Goal: Task Accomplishment & Management: Use online tool/utility

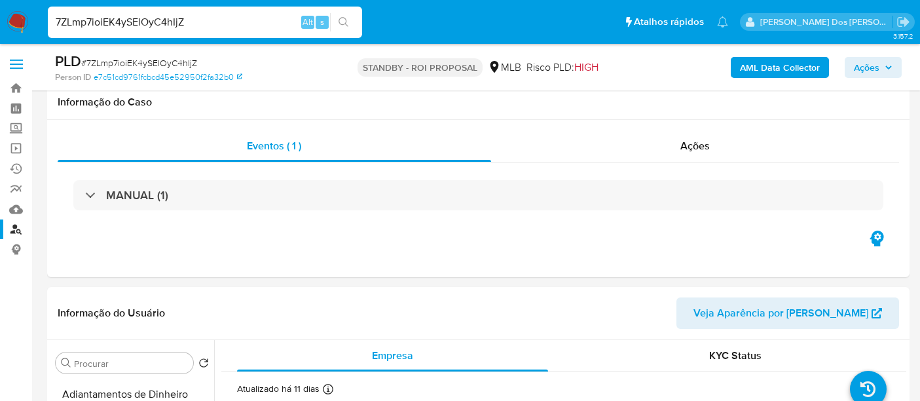
select select "10"
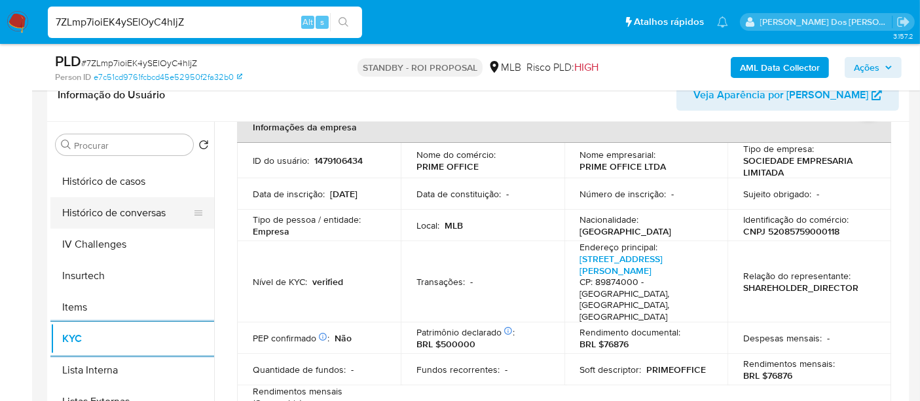
scroll to position [436, 0]
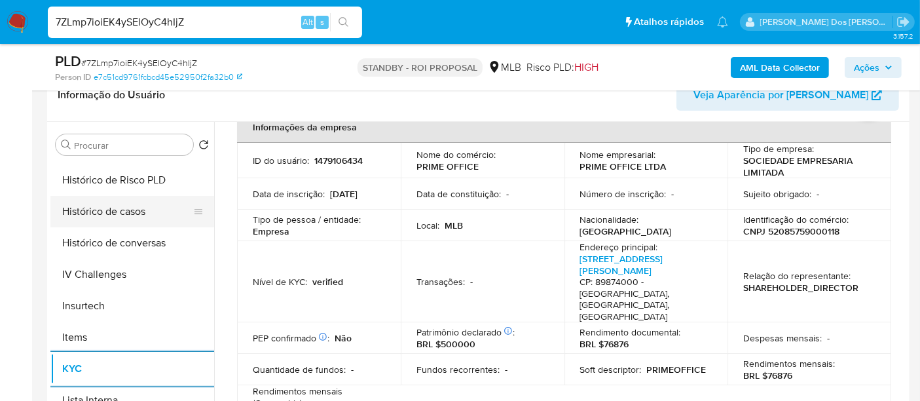
click at [126, 210] on button "Histórico de casos" at bounding box center [126, 211] width 153 height 31
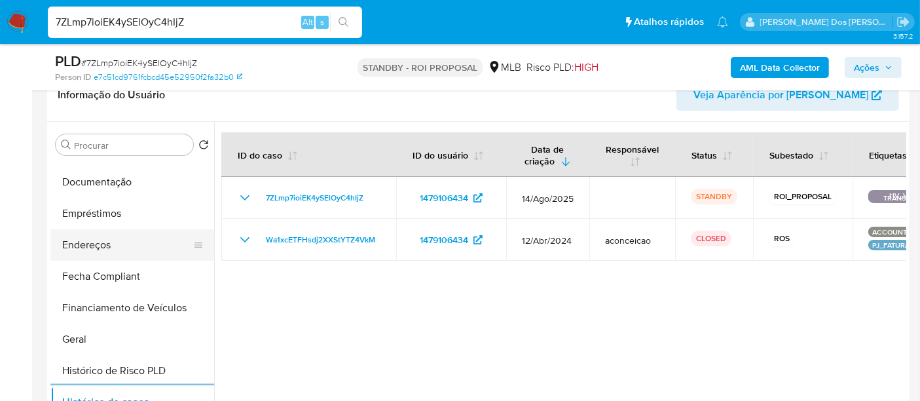
scroll to position [218, 0]
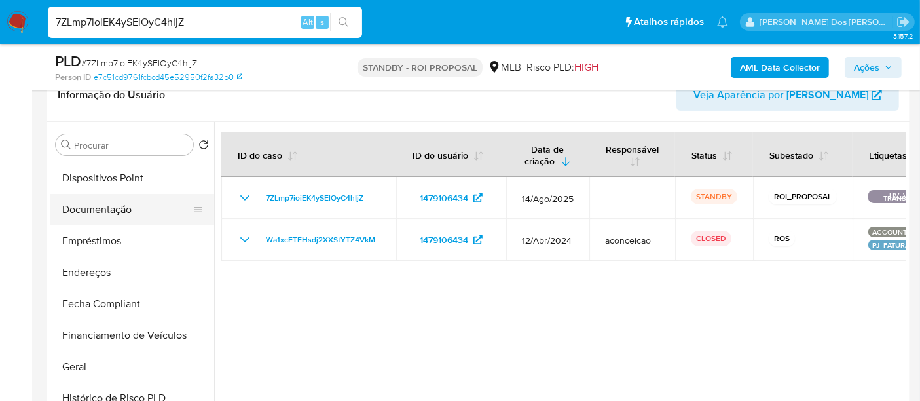
click at [114, 212] on button "Documentação" at bounding box center [126, 209] width 153 height 31
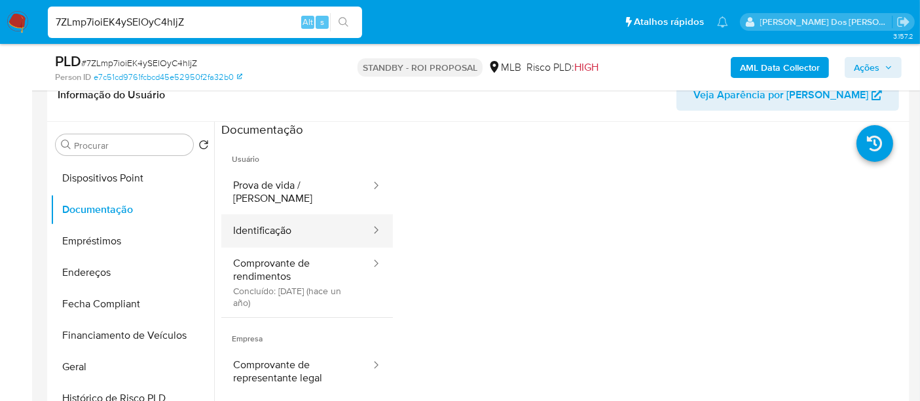
click at [252, 217] on button "Identificação" at bounding box center [296, 230] width 151 height 33
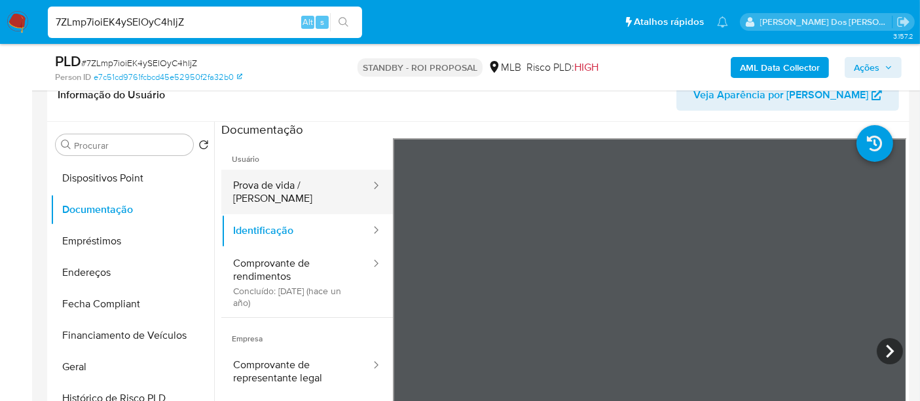
click at [289, 191] on button "Prova de vida / [PERSON_NAME]" at bounding box center [296, 192] width 151 height 45
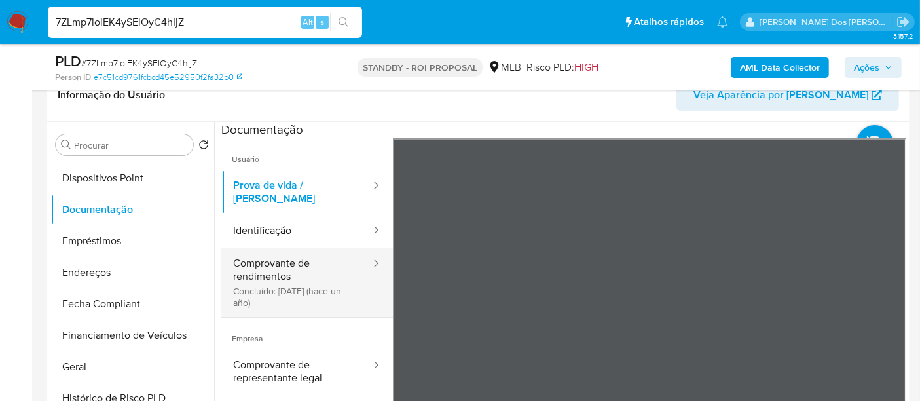
click at [280, 270] on button "Comprovante de rendimentos Concluído: 22/04/2024 (hace un año)" at bounding box center [296, 282] width 151 height 69
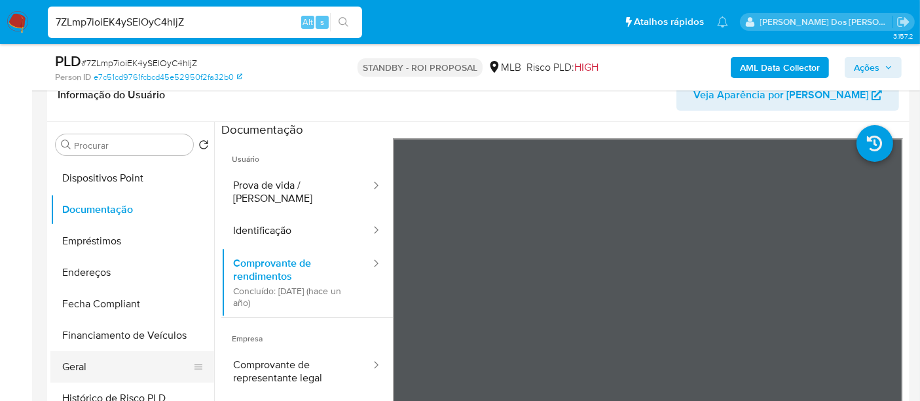
click at [71, 361] on button "Geral" at bounding box center [126, 366] width 153 height 31
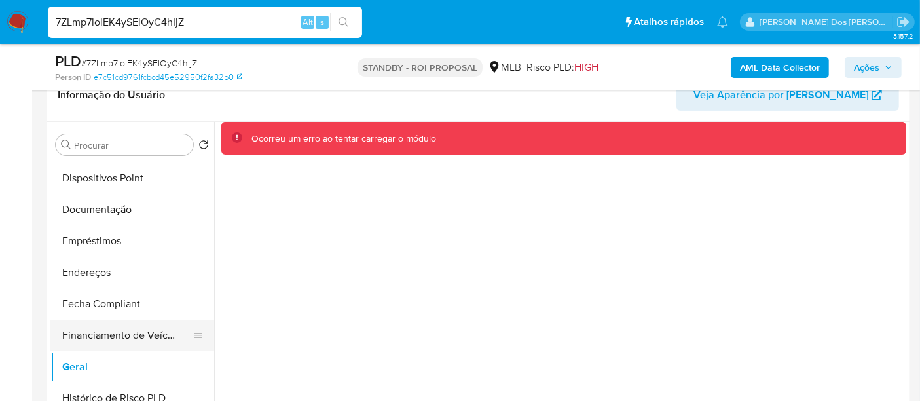
click at [131, 332] on button "Financiamento de Veículos" at bounding box center [126, 335] width 153 height 31
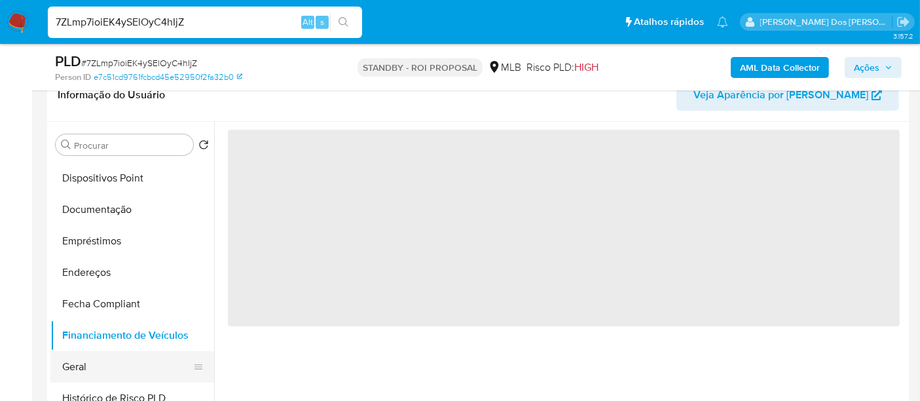
click at [80, 361] on button "Geral" at bounding box center [126, 366] width 153 height 31
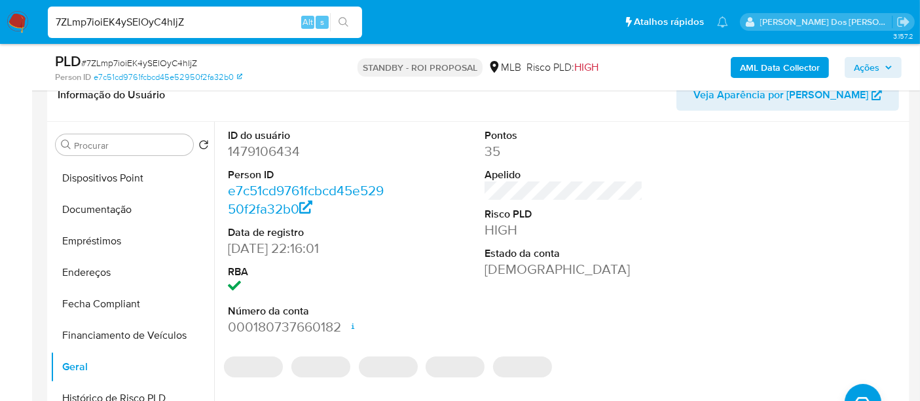
click at [593, 344] on section "ID do usuário 1479106434 Person ID e7c51cd9761fcbcd45e52950f2fa32b0 Data de reg…" at bounding box center [563, 251] width 685 height 258
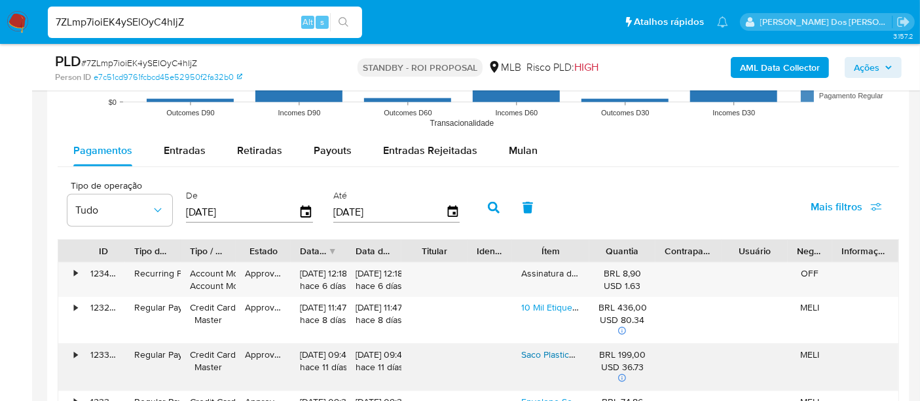
scroll to position [1455, 0]
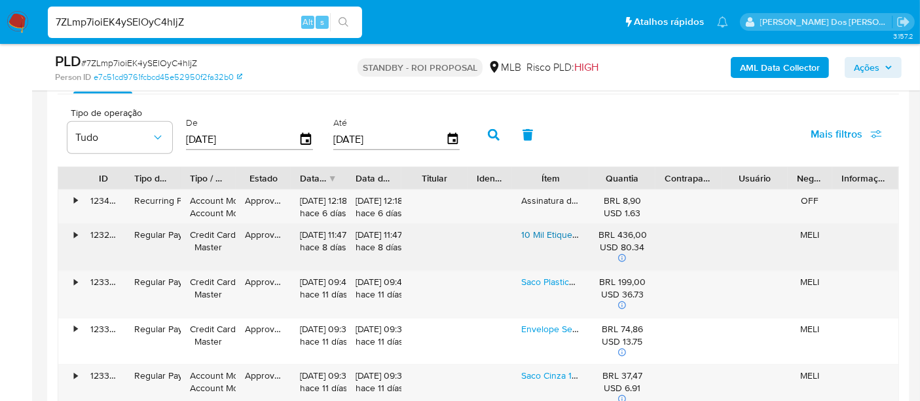
click at [544, 229] on link "10 Mil Etiquetas Termica 10x15cm Etiqueta Adesiva Ecomerce C Cor Branco" at bounding box center [672, 234] width 303 height 13
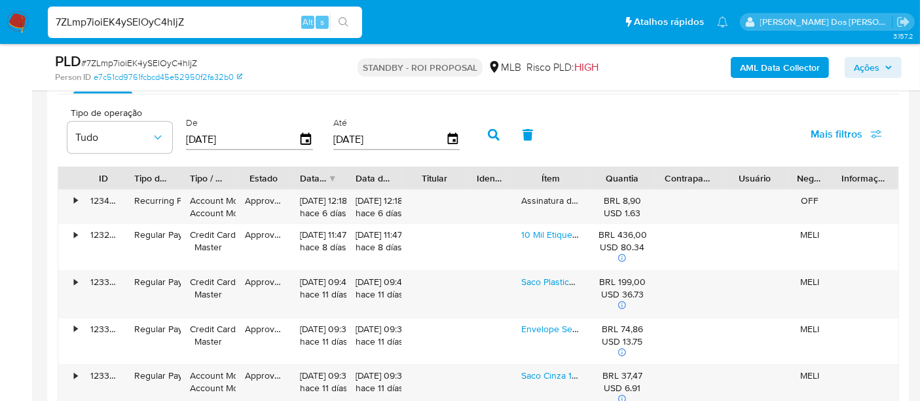
click at [126, 18] on input "7ZLmp7ioiEK4ySElOyC4hIjZ" at bounding box center [205, 22] width 314 height 17
paste input "cOZhZdcnM8GZubW4ibKs75g3"
type input "cOZhZdcnM8GZubW4ibKs75g3"
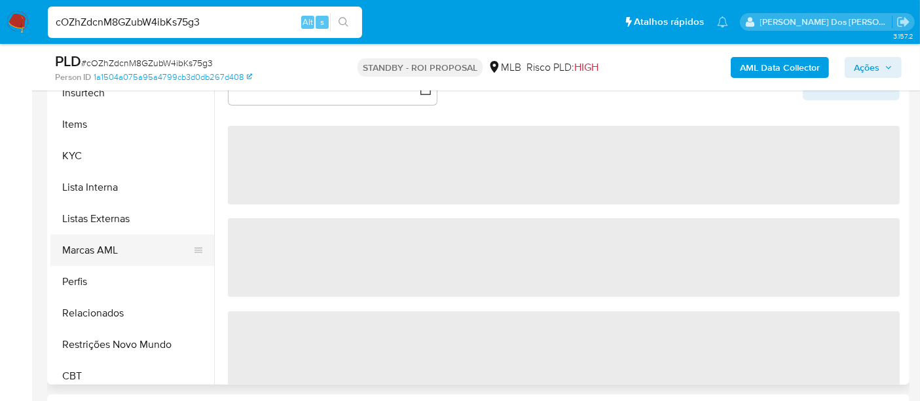
scroll to position [581, 0]
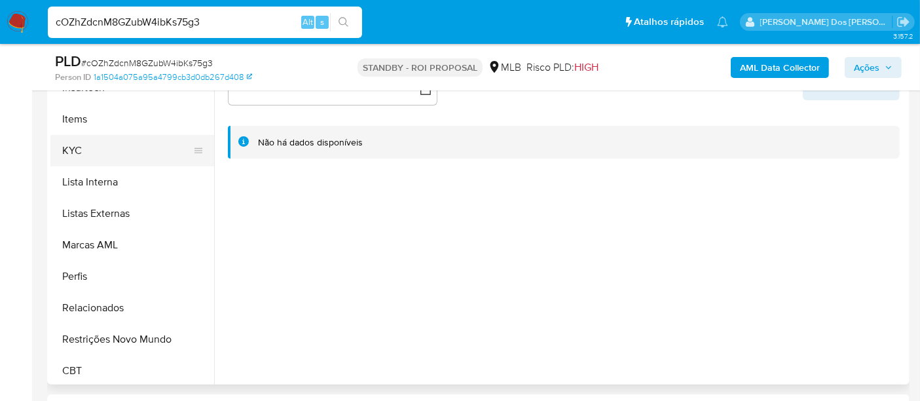
select select "10"
click at [79, 150] on button "KYC" at bounding box center [126, 150] width 153 height 31
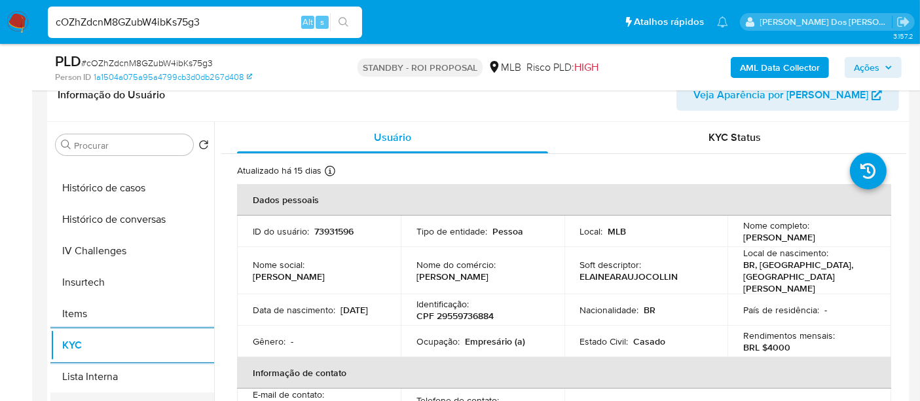
scroll to position [436, 0]
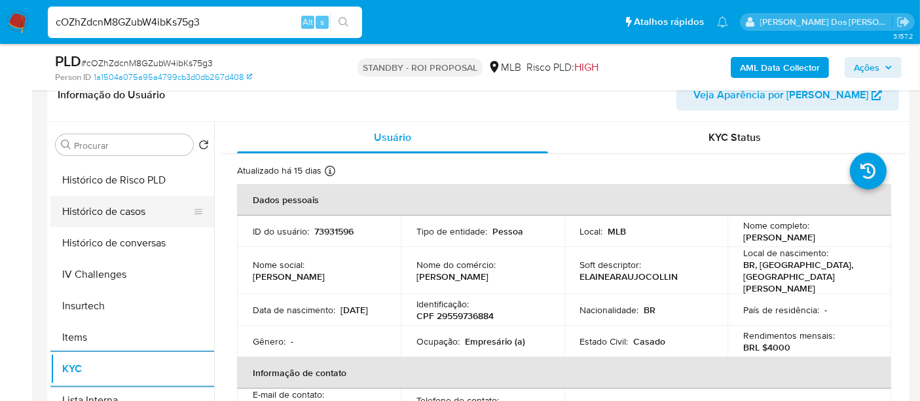
click at [139, 213] on button "Histórico de casos" at bounding box center [126, 211] width 153 height 31
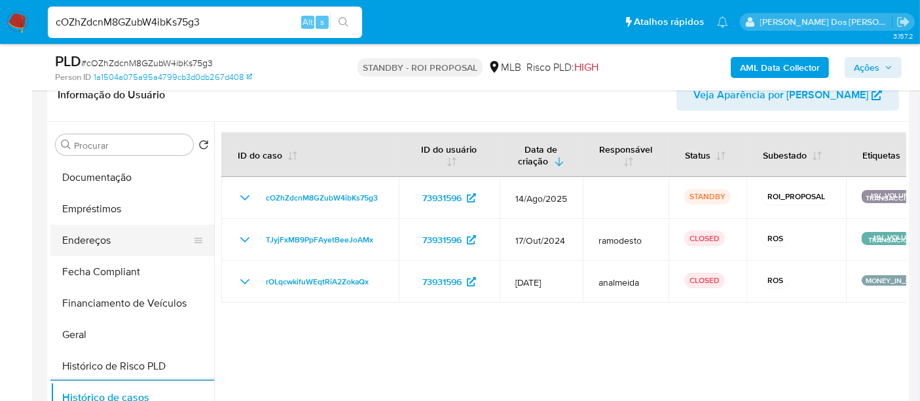
scroll to position [218, 0]
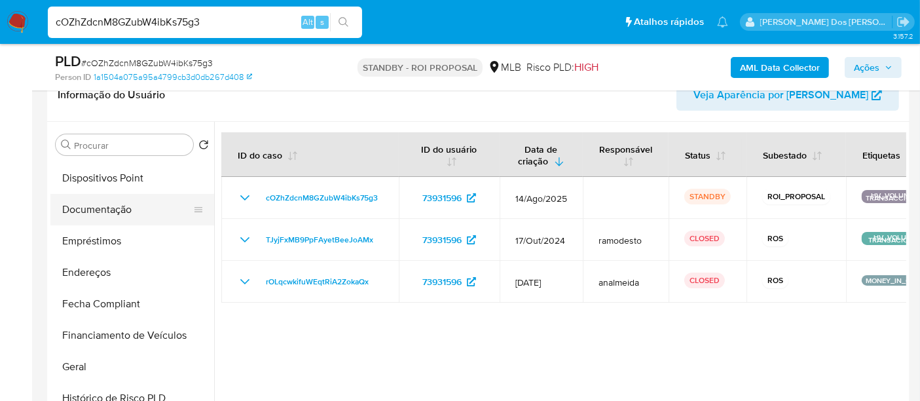
click at [120, 218] on button "Documentação" at bounding box center [126, 209] width 153 height 31
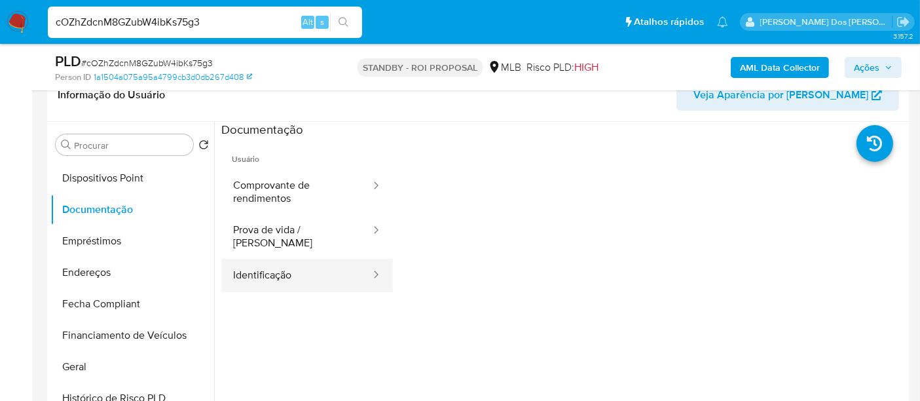
click at [257, 262] on button "Identificação" at bounding box center [296, 275] width 151 height 33
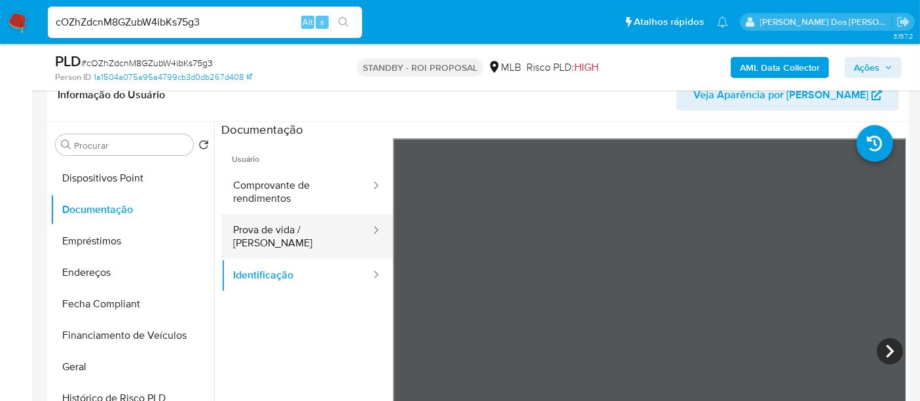
click at [291, 230] on button "Prova de vida / [PERSON_NAME]" at bounding box center [296, 236] width 151 height 45
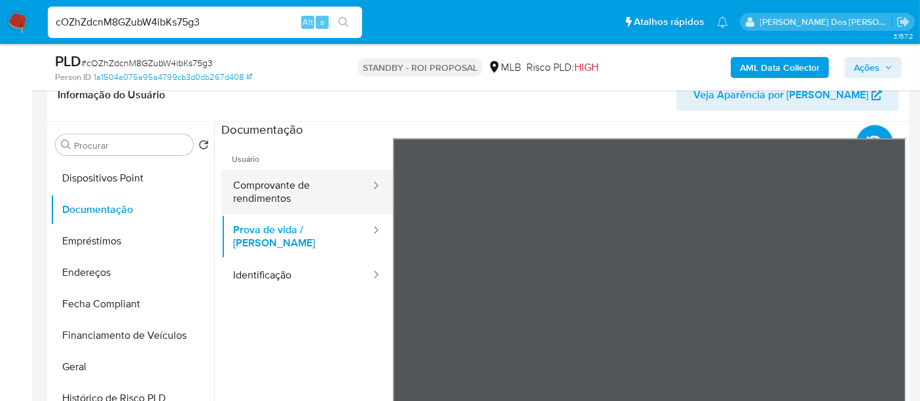
click at [258, 193] on button "Comprovante de rendimentos" at bounding box center [296, 192] width 151 height 45
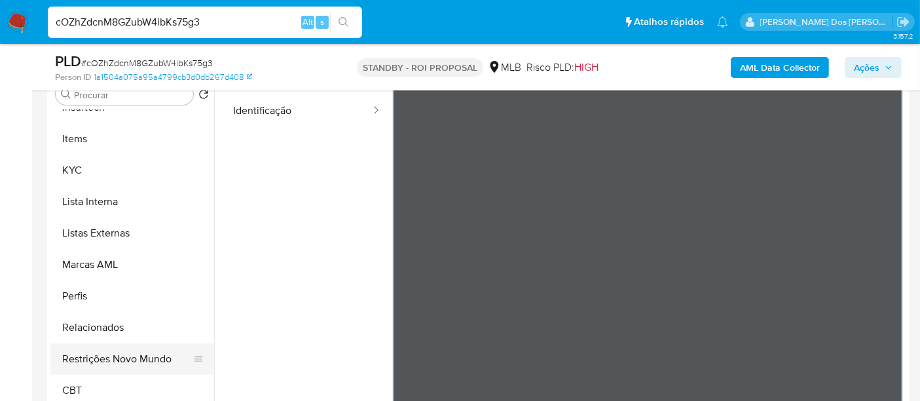
scroll to position [291, 0]
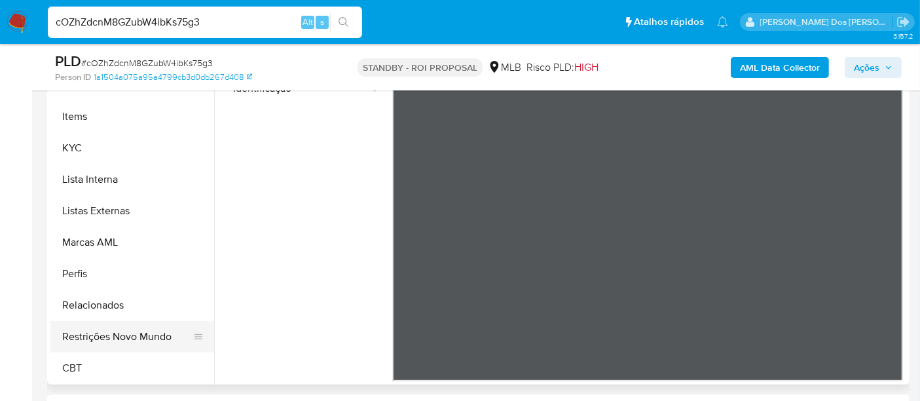
click at [129, 340] on button "Restrições Novo Mundo" at bounding box center [126, 336] width 153 height 31
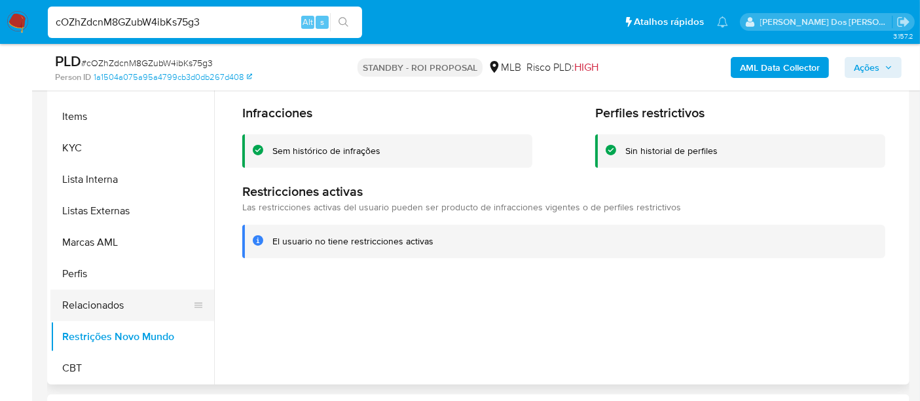
scroll to position [293, 0]
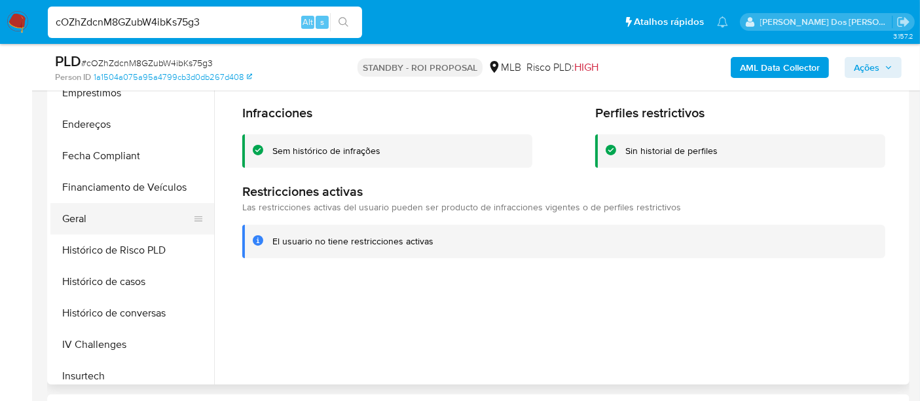
click at [88, 210] on button "Geral" at bounding box center [126, 218] width 153 height 31
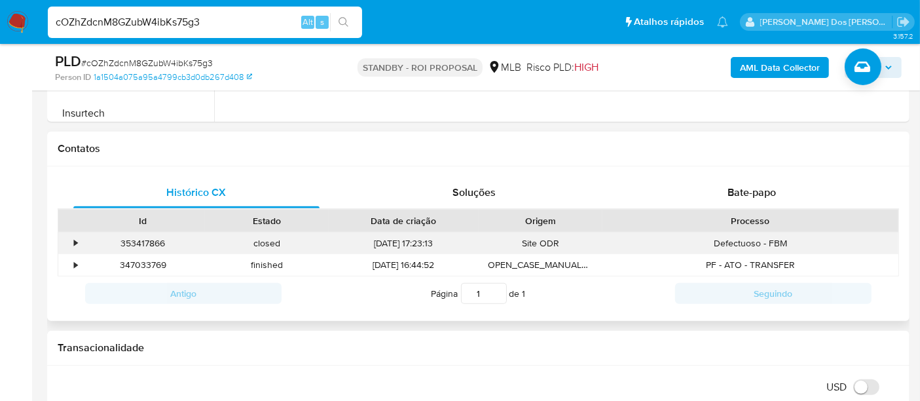
scroll to position [509, 0]
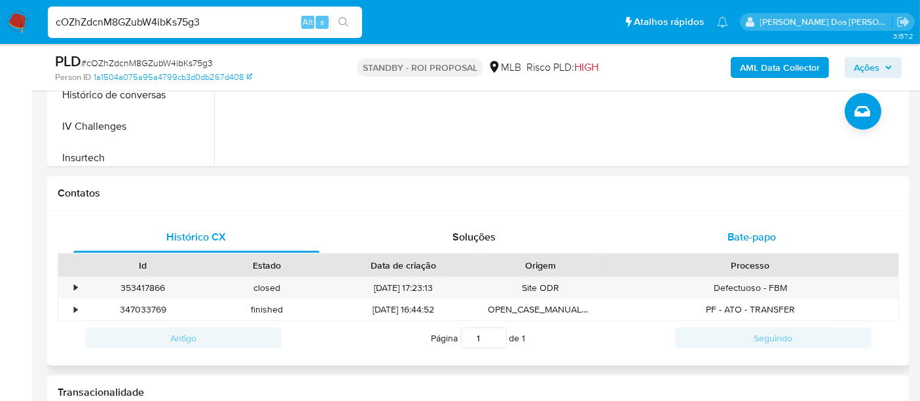
click at [739, 234] on span "Bate-papo" at bounding box center [751, 236] width 48 height 15
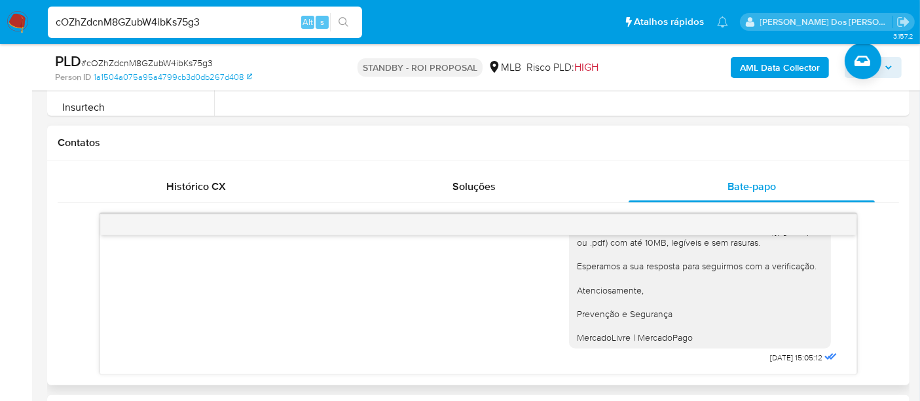
scroll to position [581, 0]
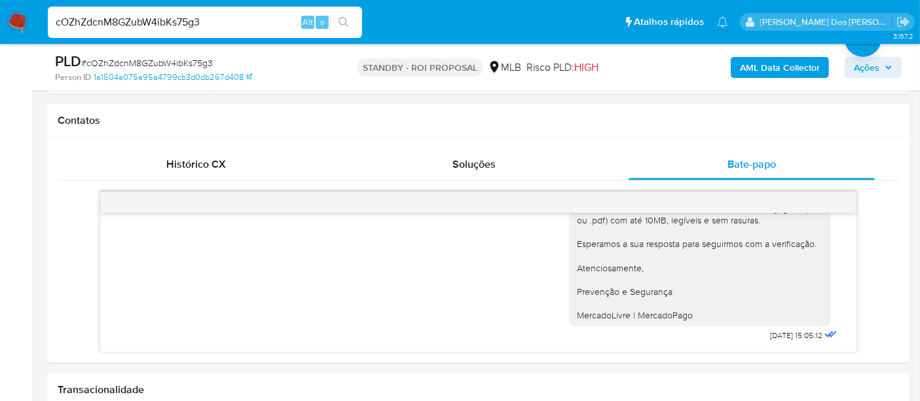
click at [202, 25] on input "cOZhZdcnM8GZubW4ibKs75g3" at bounding box center [205, 22] width 314 height 17
paste input "kpliHMBchcMAYmiojDcii4aB"
type input "kpliHMBchcMAYmiojDcii4aB"
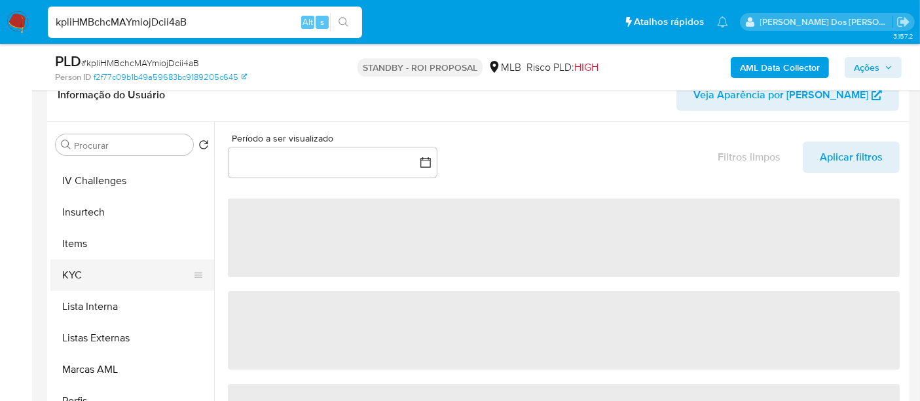
scroll to position [581, 0]
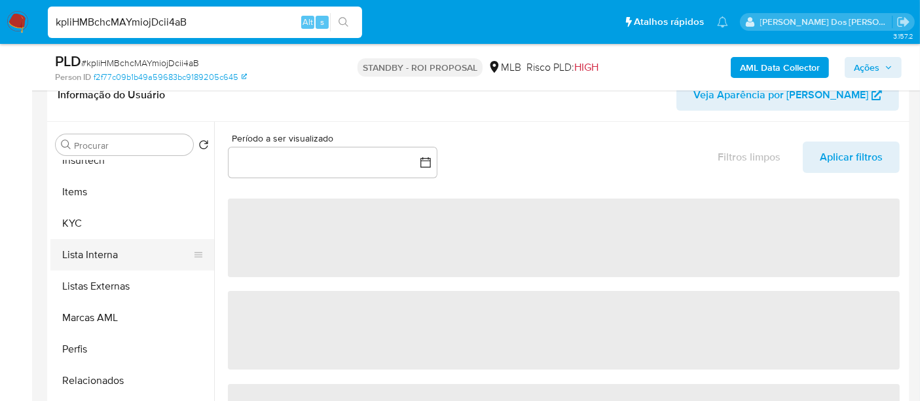
select select "10"
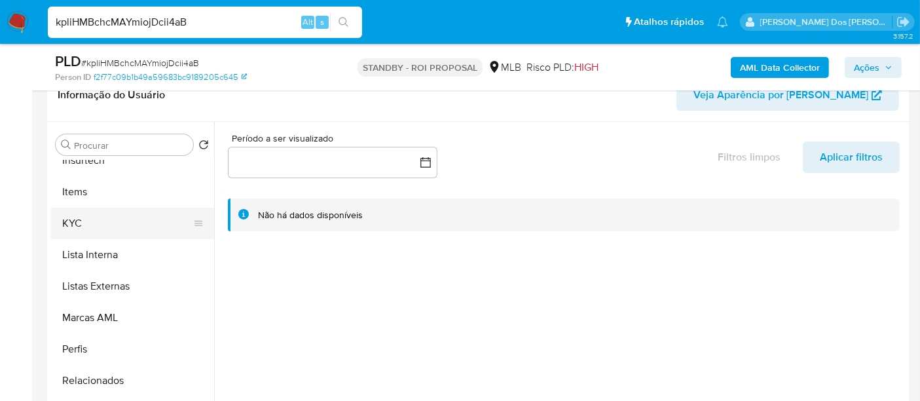
click at [73, 225] on button "KYC" at bounding box center [126, 223] width 153 height 31
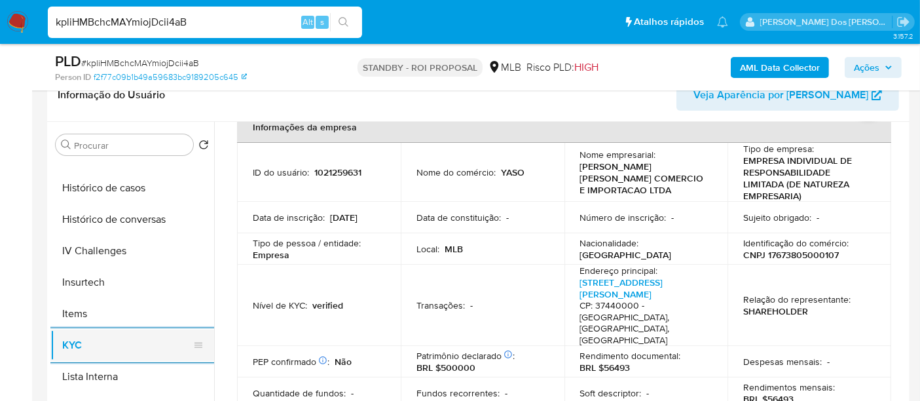
scroll to position [436, 0]
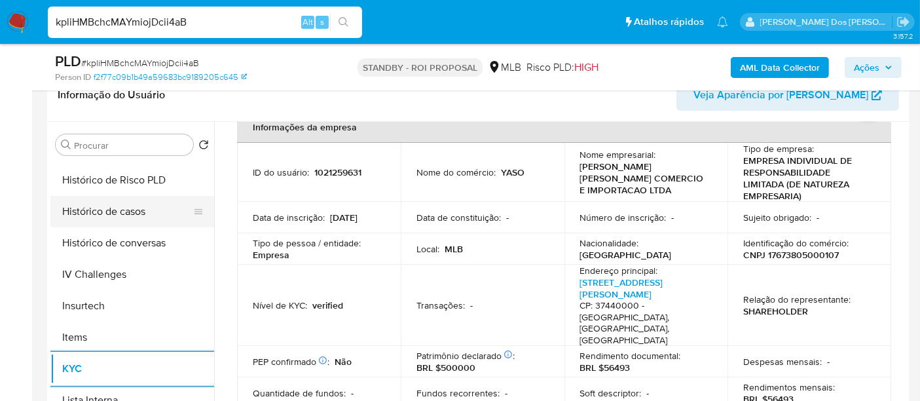
click at [107, 208] on button "Histórico de casos" at bounding box center [126, 211] width 153 height 31
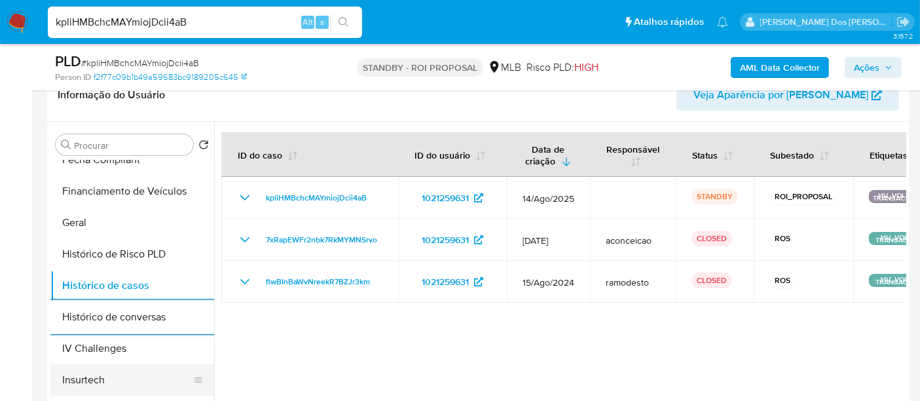
scroll to position [218, 0]
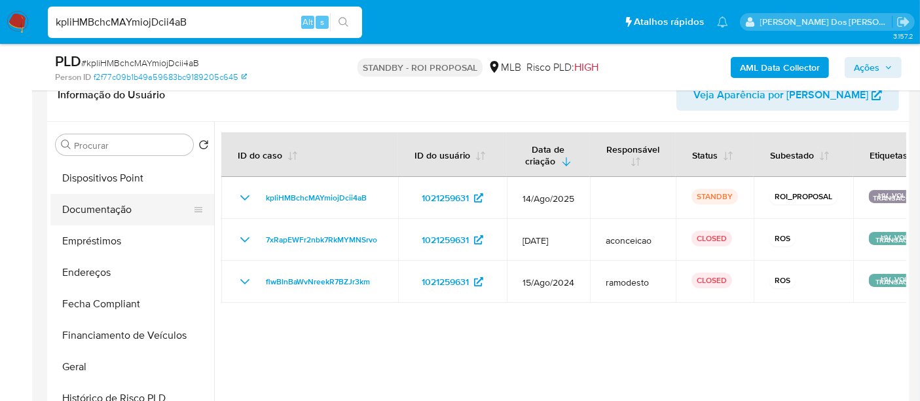
click at [111, 206] on button "Documentação" at bounding box center [126, 209] width 153 height 31
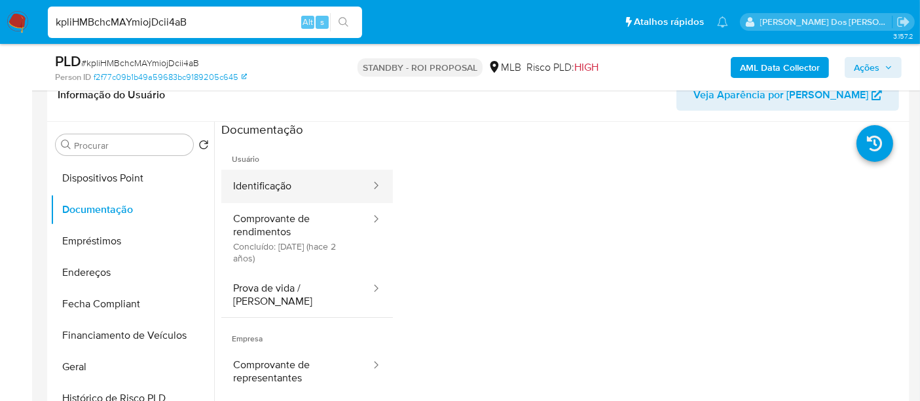
click at [257, 191] on button "Identificação" at bounding box center [296, 186] width 151 height 33
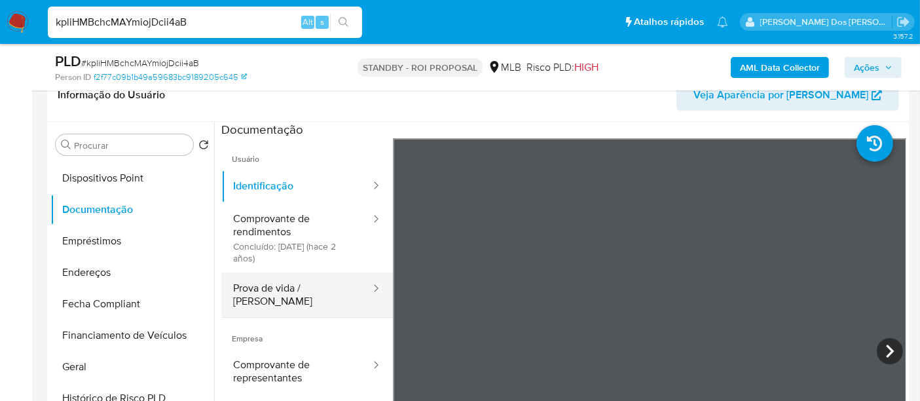
click at [273, 291] on button "Prova de vida / [PERSON_NAME]" at bounding box center [296, 294] width 151 height 45
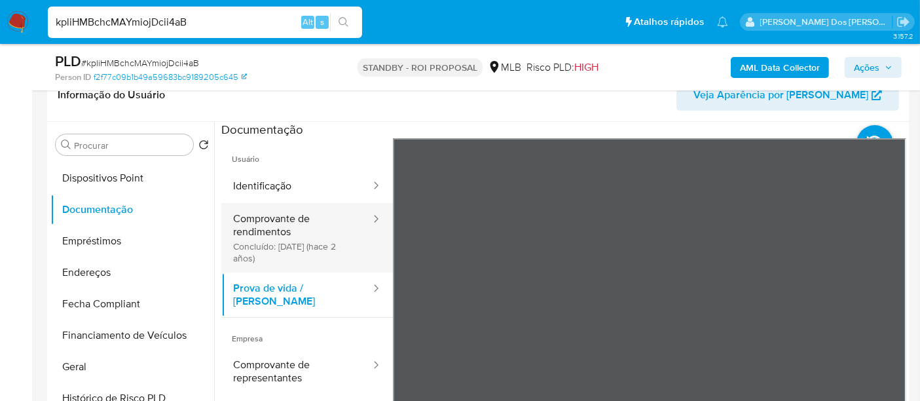
click at [263, 234] on button "Comprovante de rendimentos Concluído: 12/06/2023 (hace 2 años)" at bounding box center [296, 237] width 151 height 69
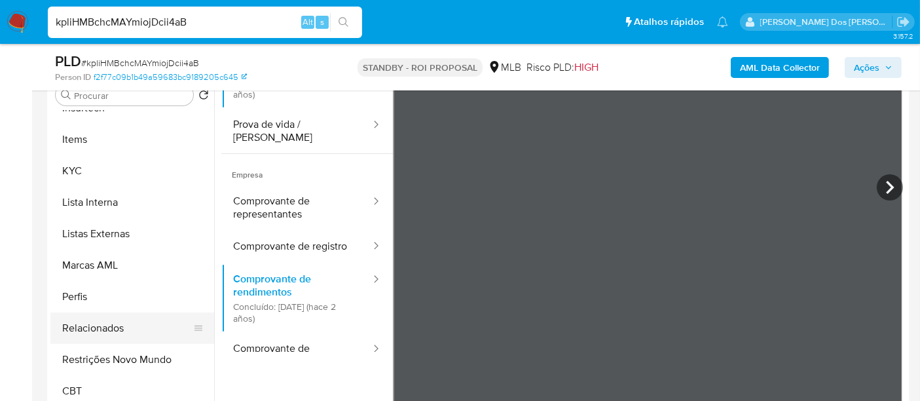
scroll to position [291, 0]
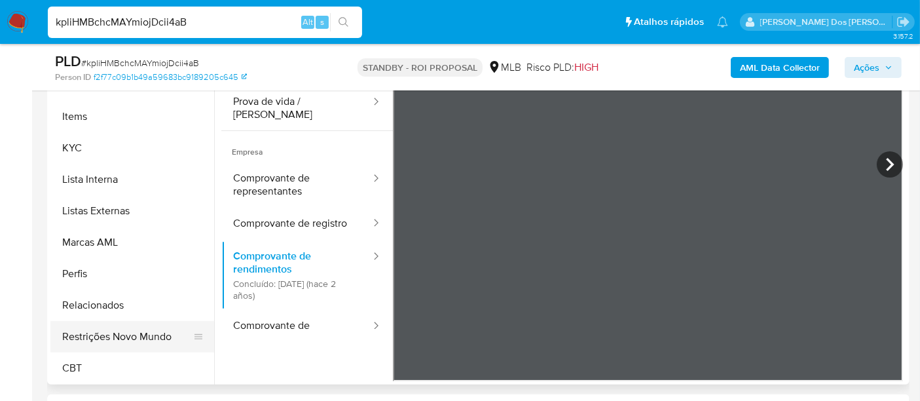
click at [143, 332] on button "Restrições Novo Mundo" at bounding box center [126, 336] width 153 height 31
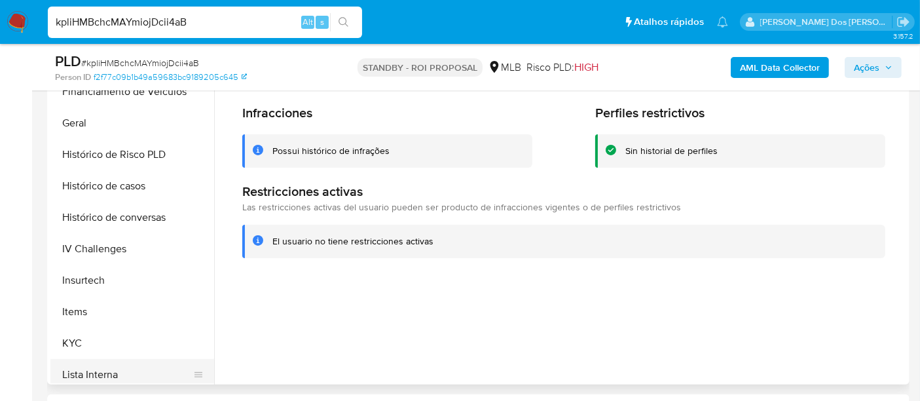
scroll to position [366, 0]
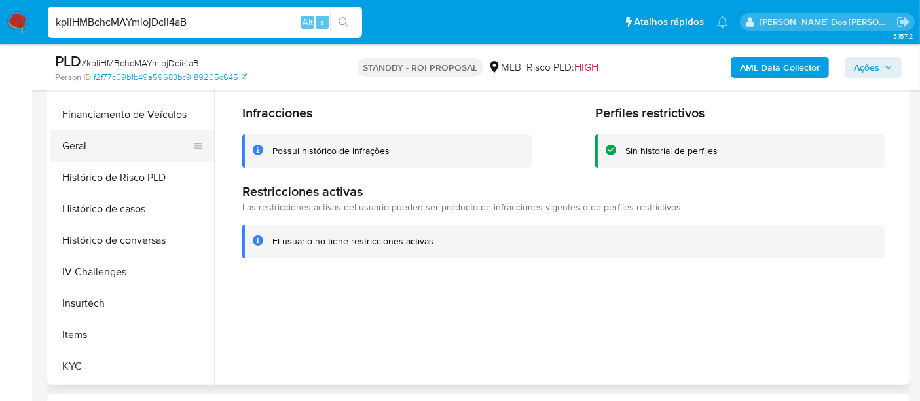
click at [83, 141] on button "Geral" at bounding box center [126, 145] width 153 height 31
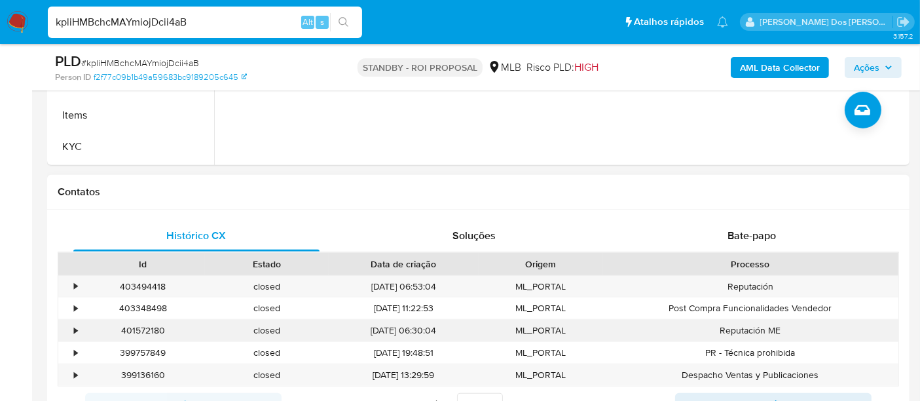
scroll to position [581, 0]
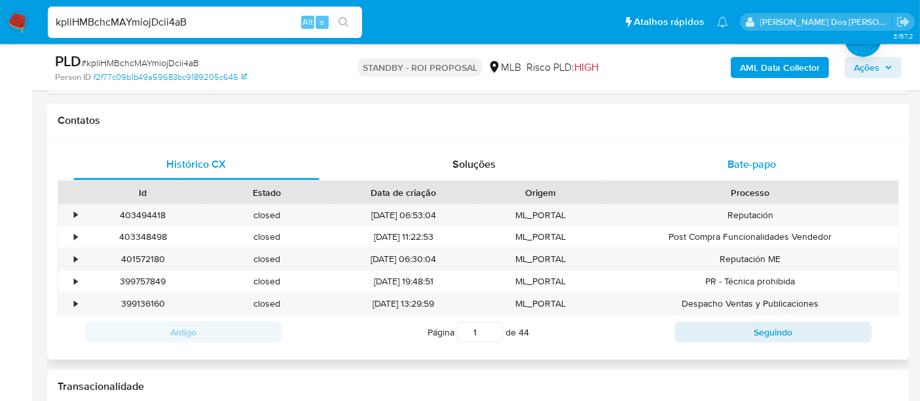
click at [744, 158] on span "Bate-papo" at bounding box center [751, 163] width 48 height 15
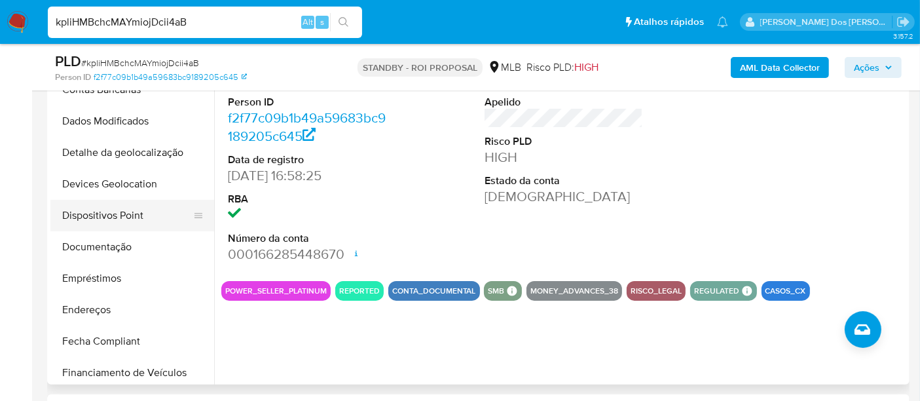
scroll to position [75, 0]
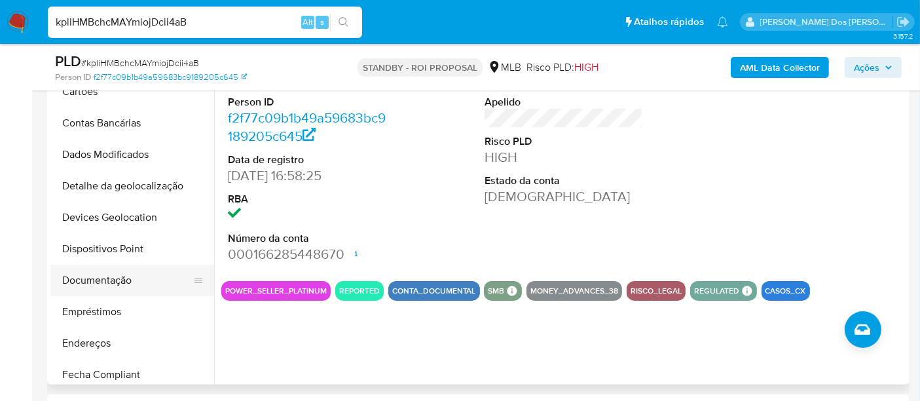
click at [109, 278] on button "Documentação" at bounding box center [126, 280] width 153 height 31
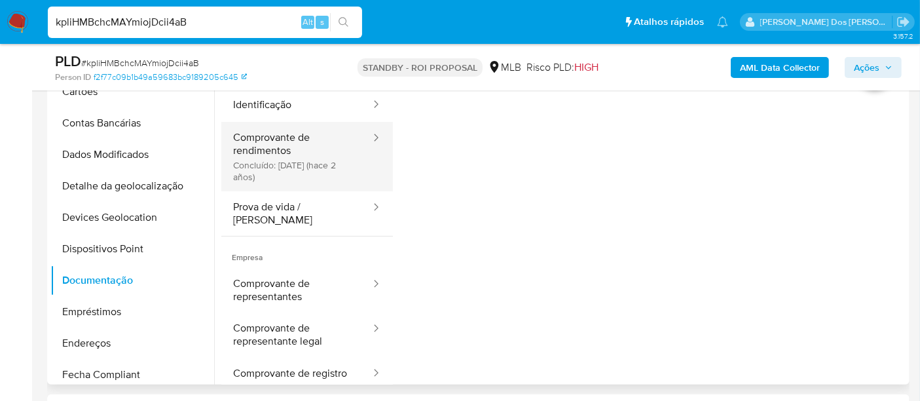
scroll to position [0, 0]
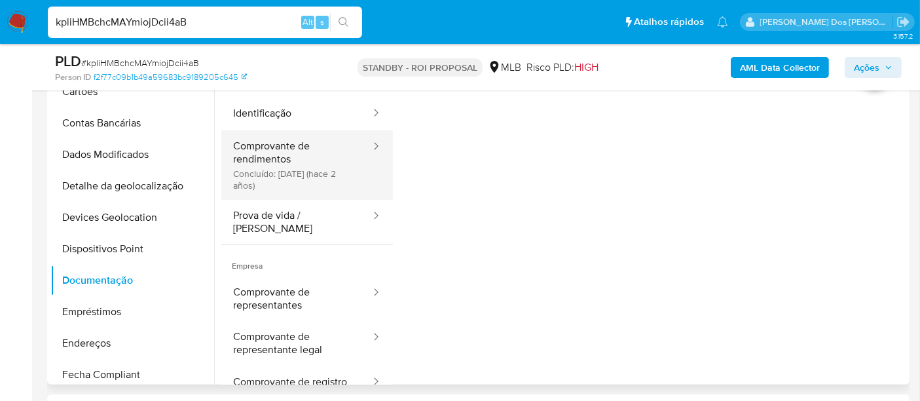
click at [261, 165] on button "Comprovante de rendimentos Concluído: 12/06/2023 (hace 2 años)" at bounding box center [296, 164] width 151 height 69
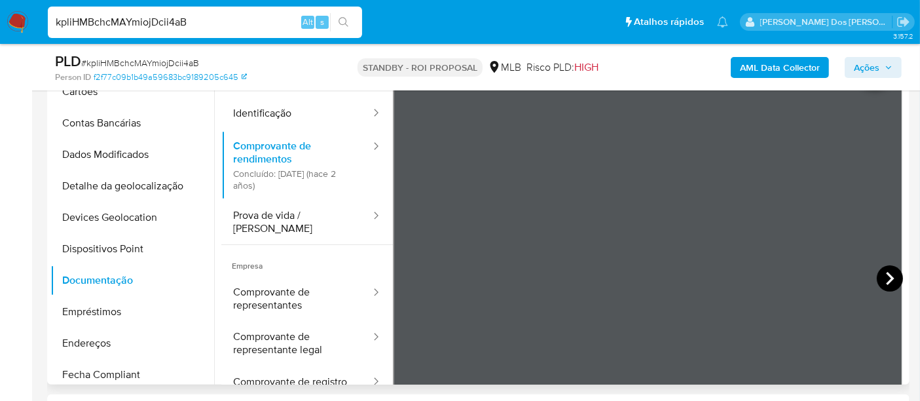
click at [877, 275] on icon at bounding box center [890, 278] width 26 height 26
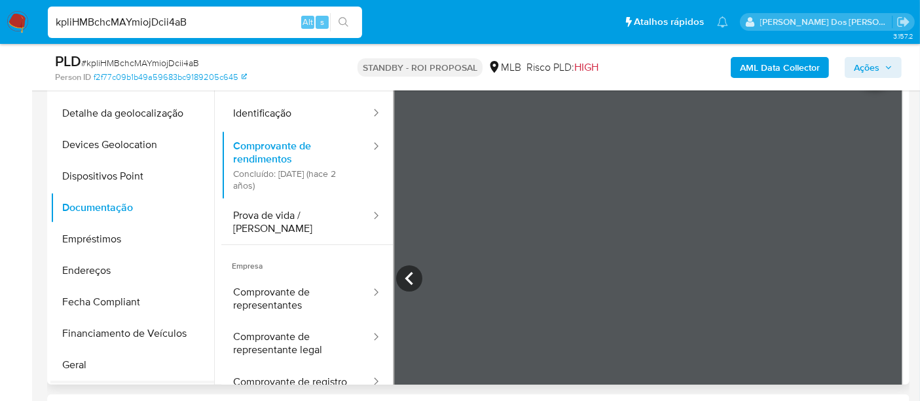
scroll to position [221, 0]
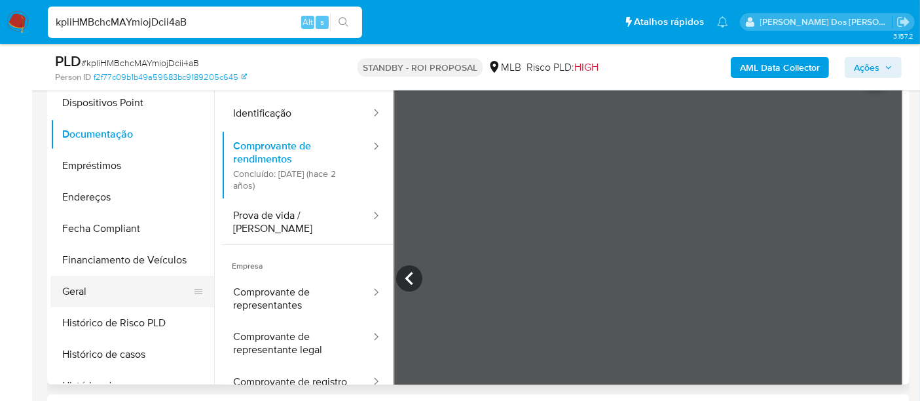
click at [63, 297] on button "Geral" at bounding box center [126, 291] width 153 height 31
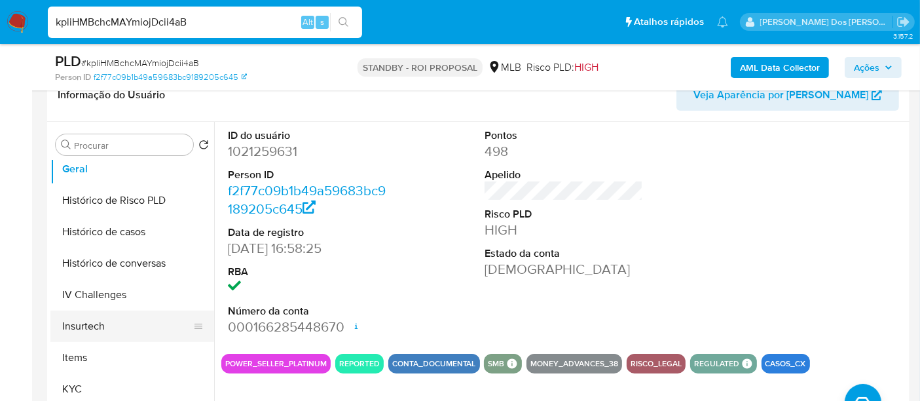
scroll to position [439, 0]
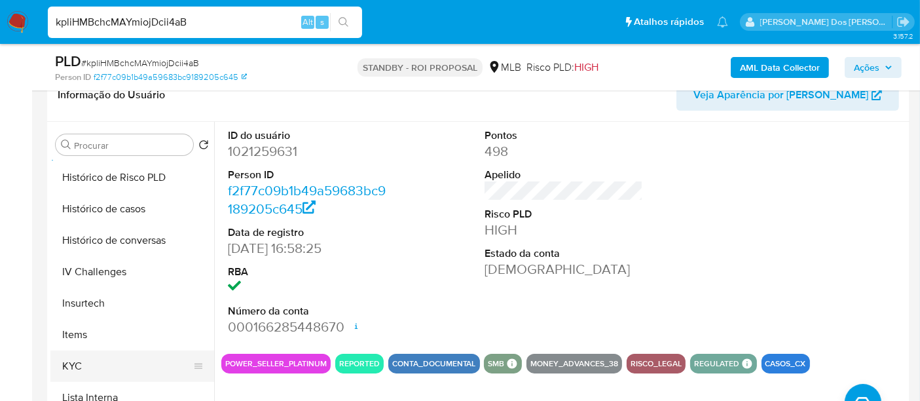
click at [73, 361] on button "KYC" at bounding box center [126, 365] width 153 height 31
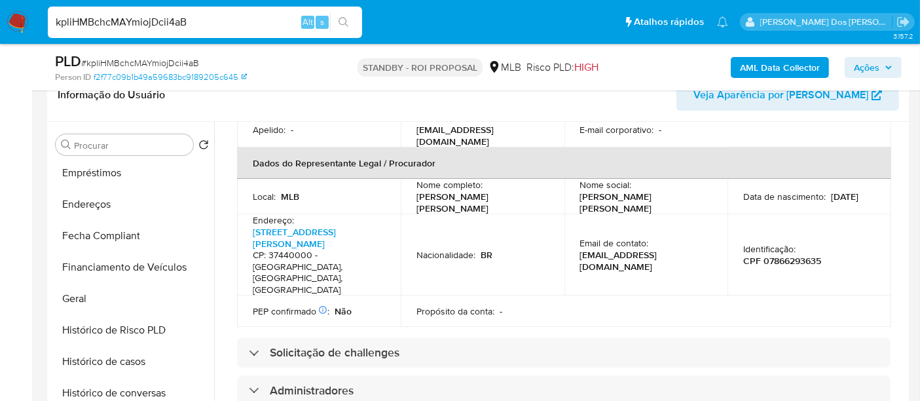
scroll to position [221, 0]
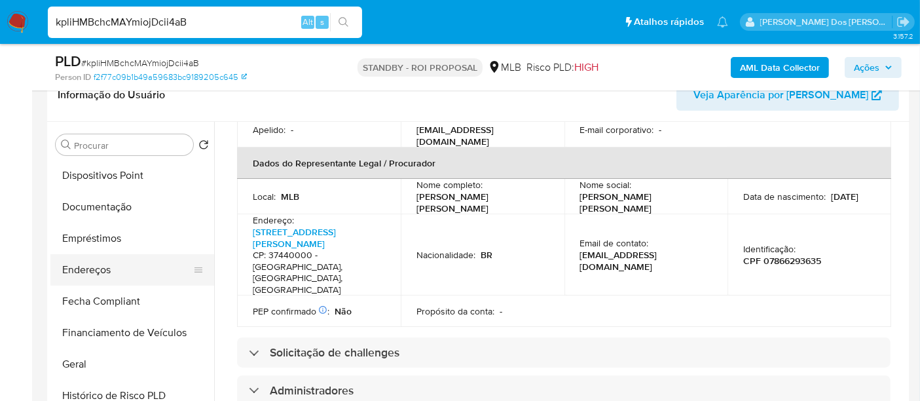
click at [94, 278] on button "Endereços" at bounding box center [126, 269] width 153 height 31
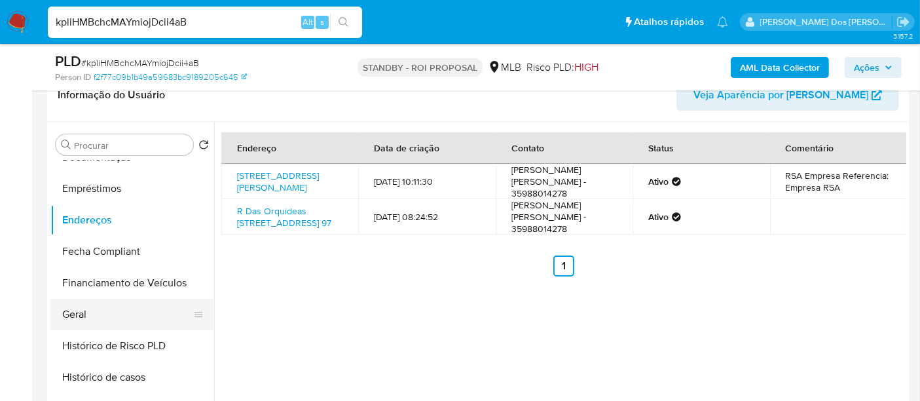
scroll to position [293, 0]
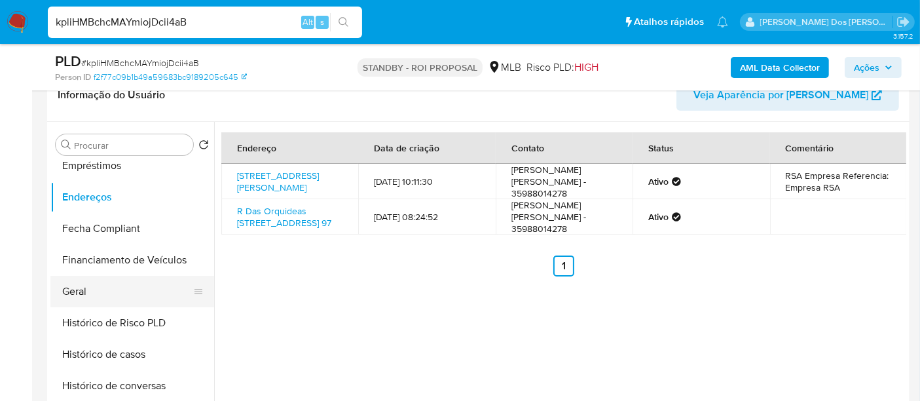
click at [89, 287] on button "Geral" at bounding box center [126, 291] width 153 height 31
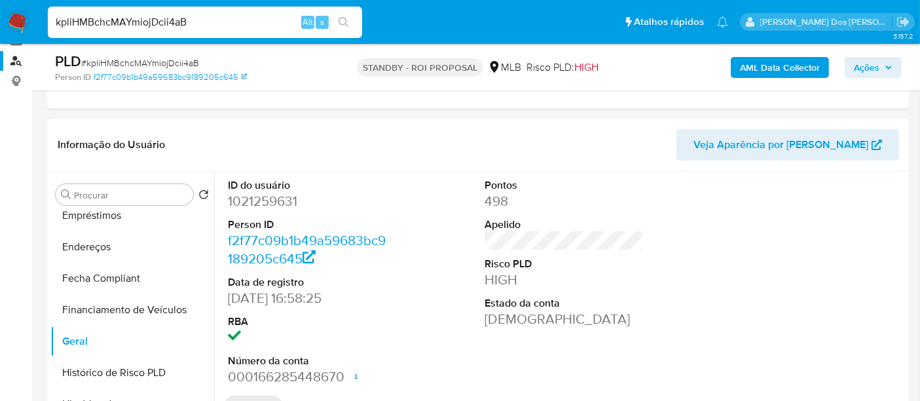
scroll to position [145, 0]
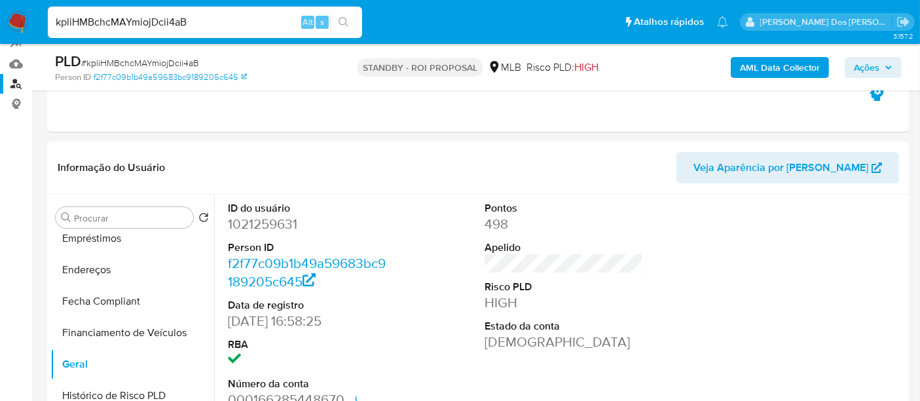
click at [155, 24] on input "kpliHMBchcMAYmiojDcii4aB" at bounding box center [205, 22] width 314 height 17
paste input "v1CT9gUdC8mCOhjXgS1bBioG"
type input "v1CT9gUdC8mCOhjXgS1bBioG"
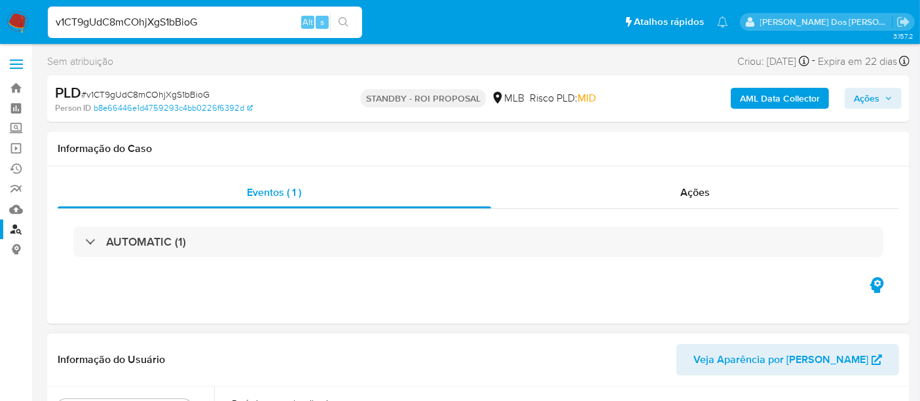
select select "10"
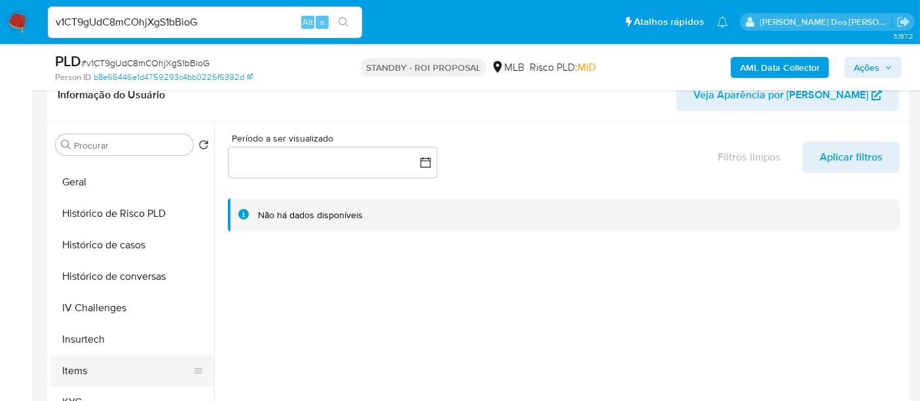
scroll to position [436, 0]
click at [75, 361] on button "KYC" at bounding box center [126, 368] width 153 height 31
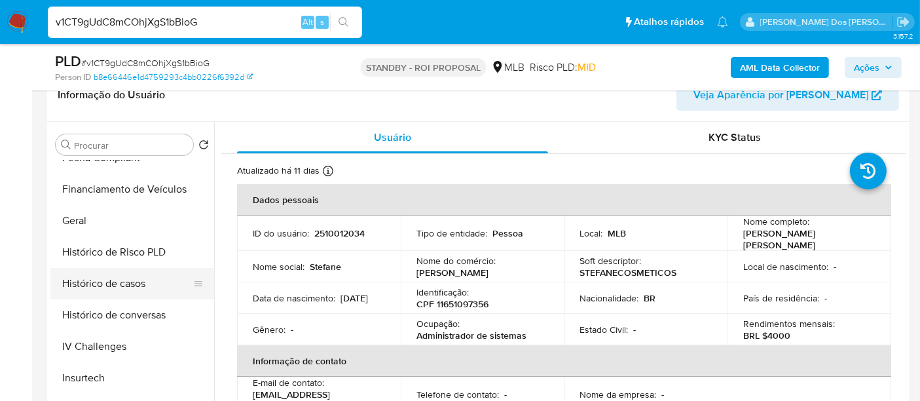
scroll to position [363, 0]
click at [127, 293] on button "Histórico de casos" at bounding box center [126, 283] width 153 height 31
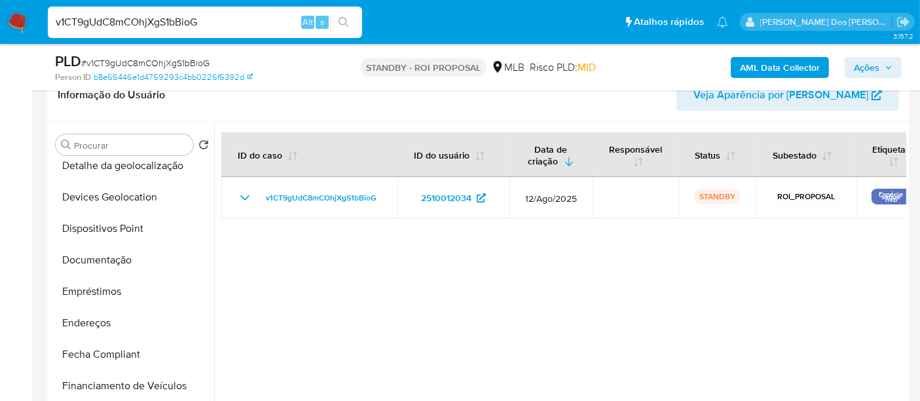
scroll to position [145, 0]
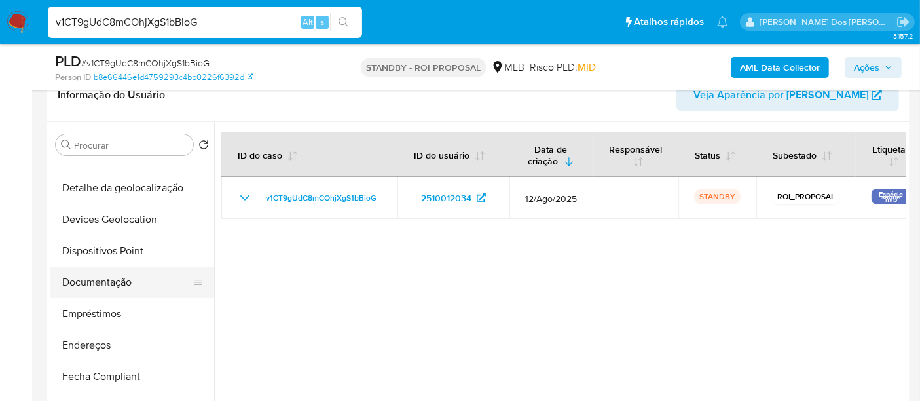
click at [122, 289] on button "Documentação" at bounding box center [126, 281] width 153 height 31
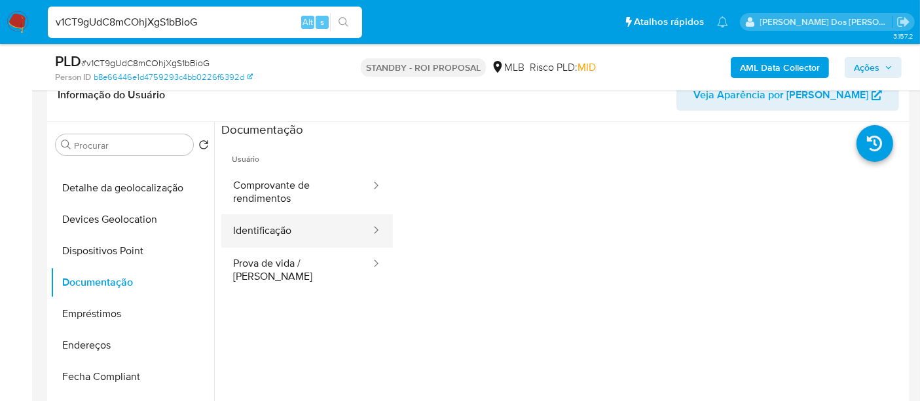
click at [257, 233] on button "Identificação" at bounding box center [296, 230] width 151 height 33
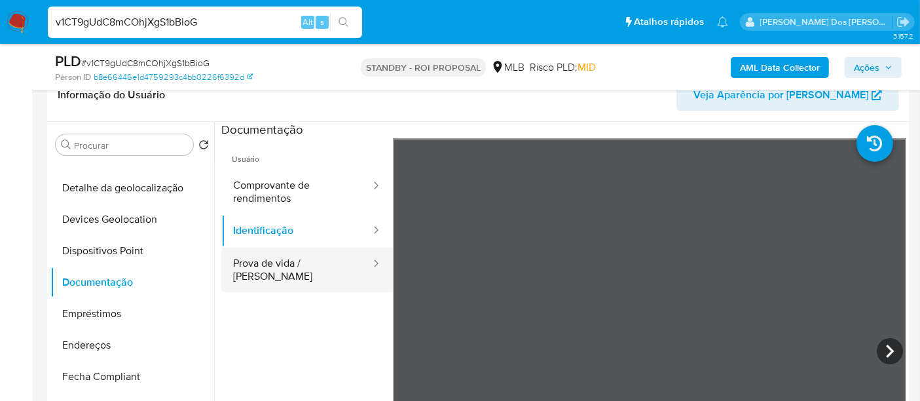
click at [265, 263] on button "Prova de vida / [PERSON_NAME]" at bounding box center [296, 270] width 151 height 45
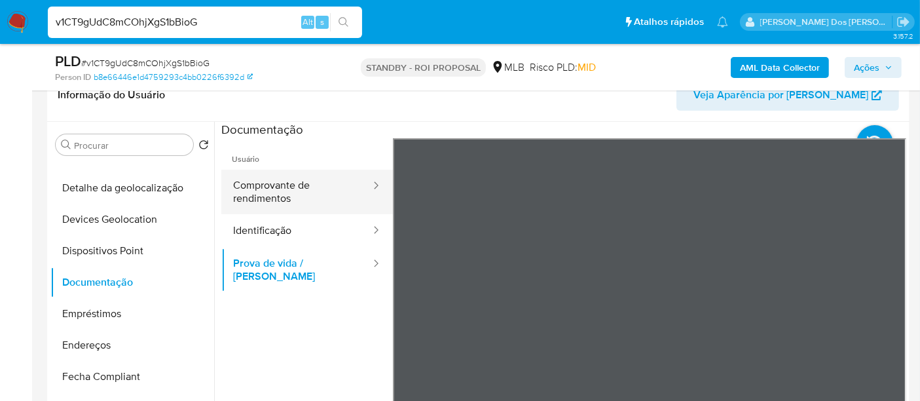
click at [276, 191] on button "Comprovante de rendimentos" at bounding box center [296, 192] width 151 height 45
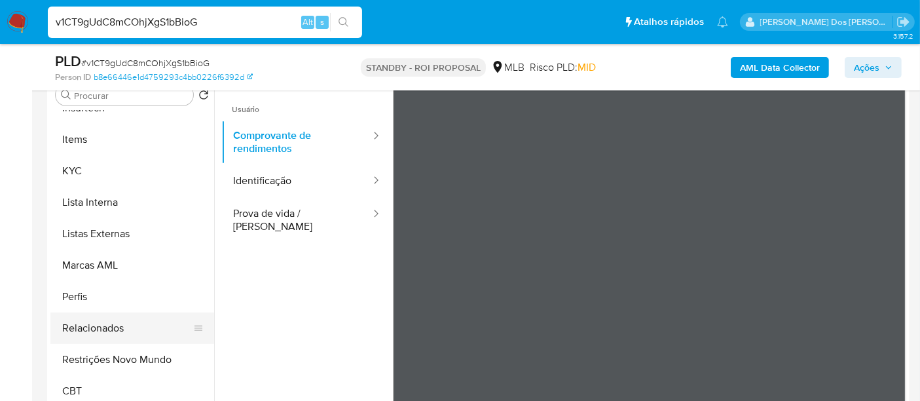
scroll to position [291, 0]
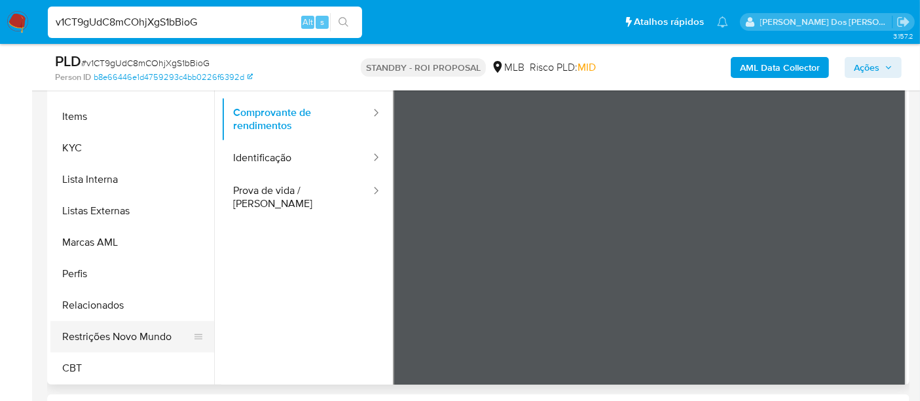
click at [122, 333] on button "Restrições Novo Mundo" at bounding box center [126, 336] width 153 height 31
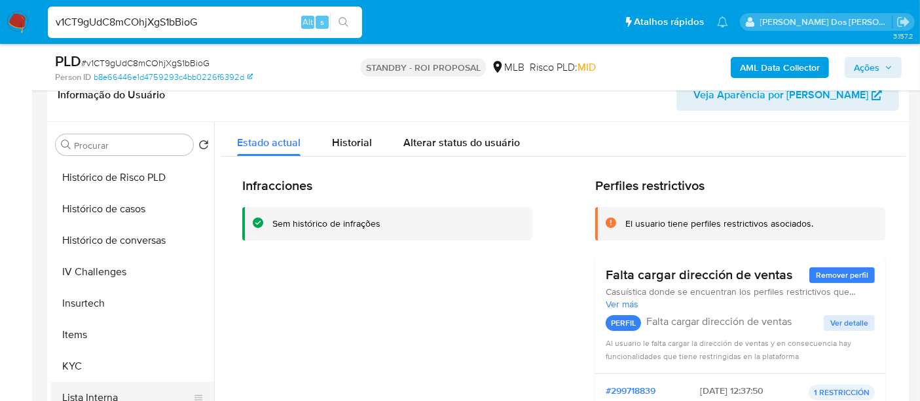
scroll to position [366, 0]
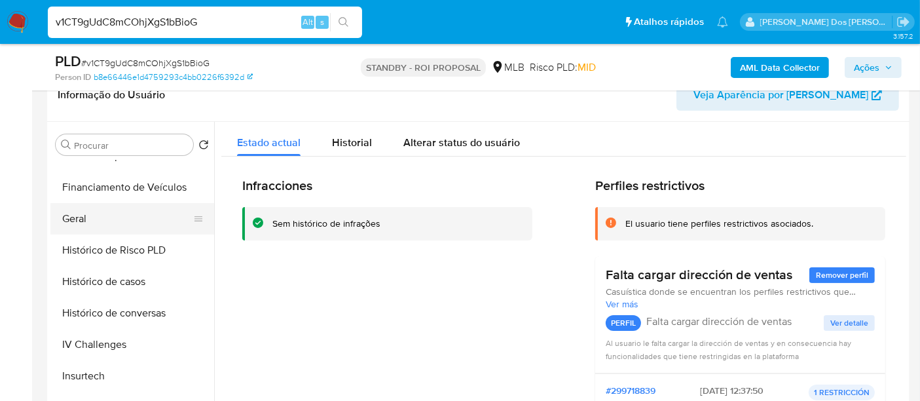
click at [79, 218] on button "Geral" at bounding box center [126, 218] width 153 height 31
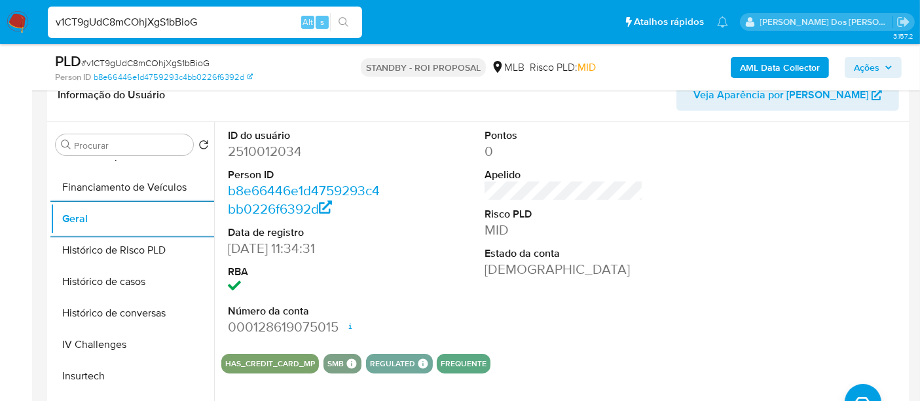
click at [208, 25] on input "v1CT9gUdC8mCOhjXgS1bBioG" at bounding box center [205, 22] width 314 height 17
paste input "u26o3ohX27BSK0wUm05YKltF"
type input "u26o3ohX27BSK0wUm05YKltF"
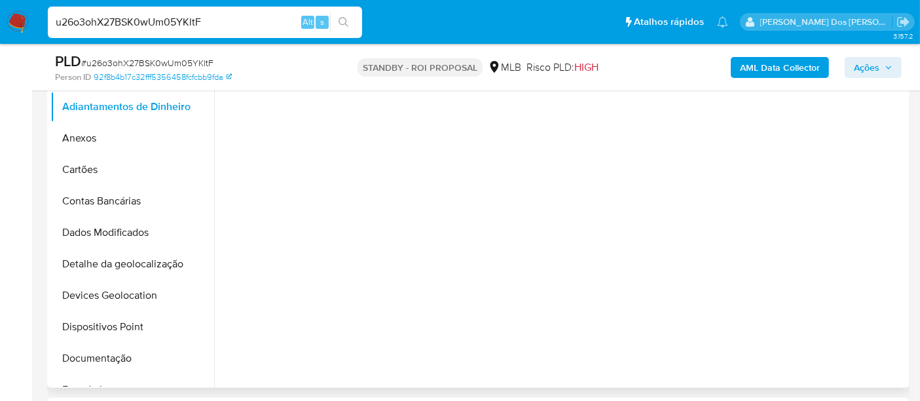
scroll to position [291, 0]
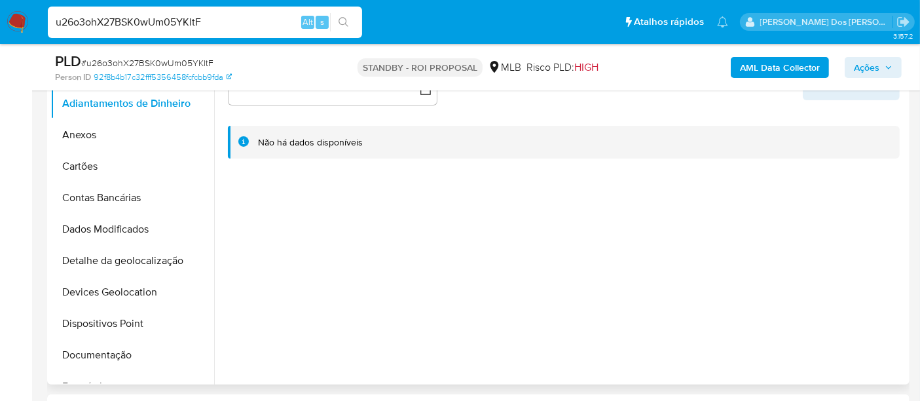
select select "10"
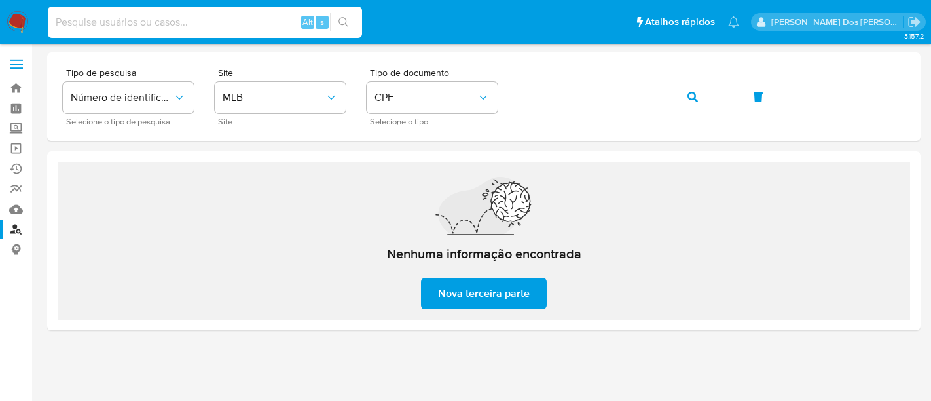
click at [187, 24] on input at bounding box center [205, 22] width 314 height 17
type input "91iKJYCHMfuahENKAiSP1q9T"
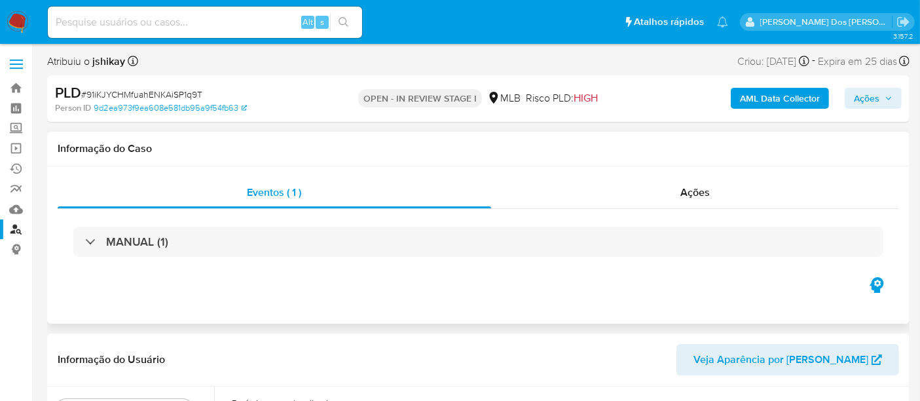
select select "10"
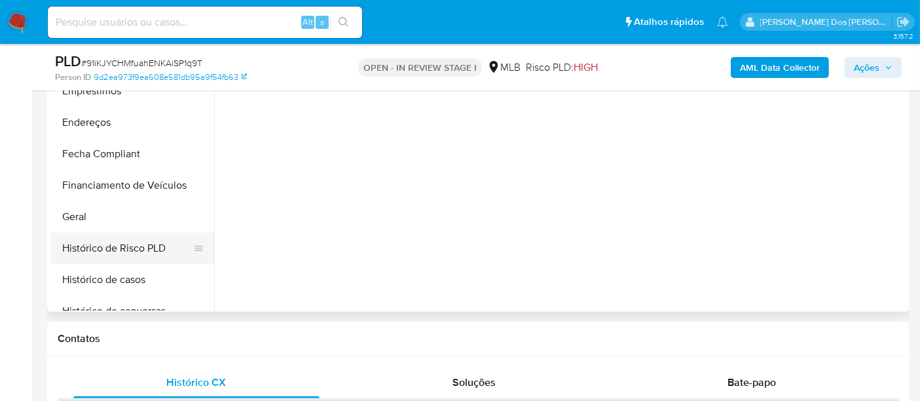
scroll to position [291, 0]
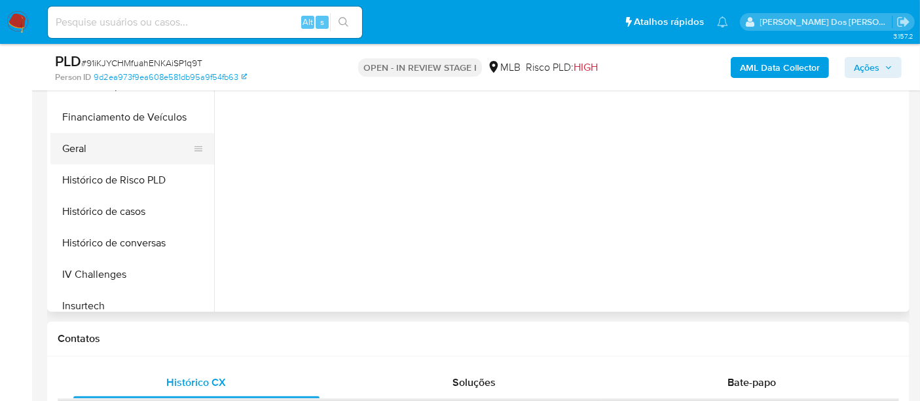
click at [73, 148] on button "Geral" at bounding box center [126, 148] width 153 height 31
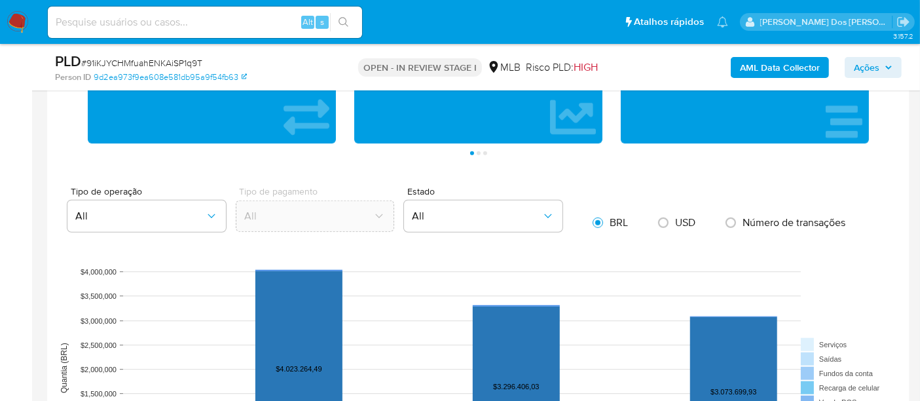
scroll to position [1310, 0]
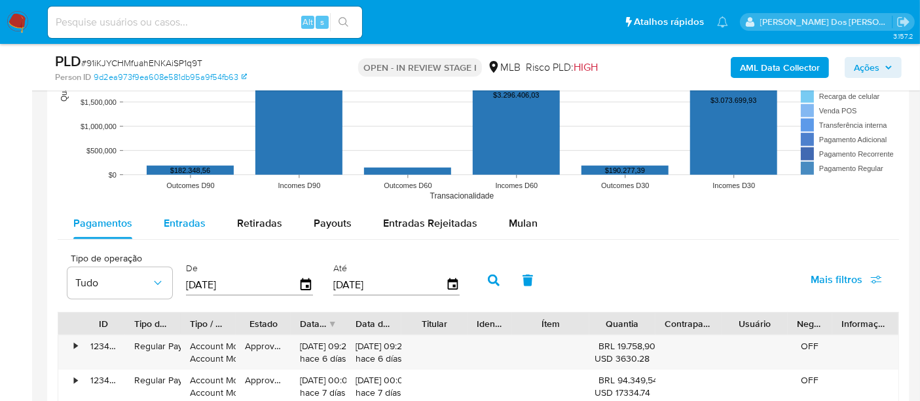
click at [174, 219] on span "Entradas" at bounding box center [185, 222] width 42 height 15
select select "10"
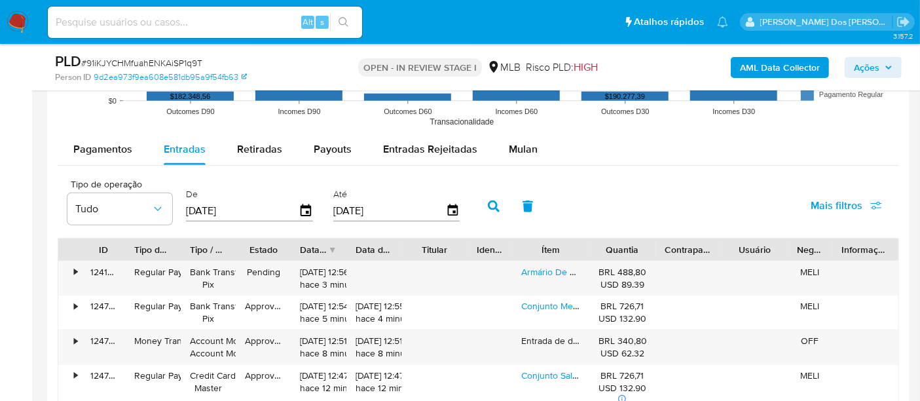
scroll to position [1455, 0]
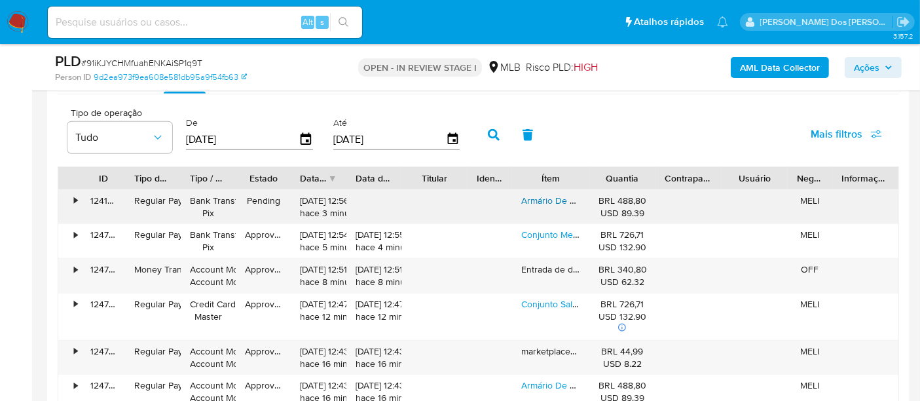
click at [546, 197] on link "Armário De Cozinha Completa C/ 7 Portas E 2 Gavetas Compacto" at bounding box center [652, 200] width 263 height 13
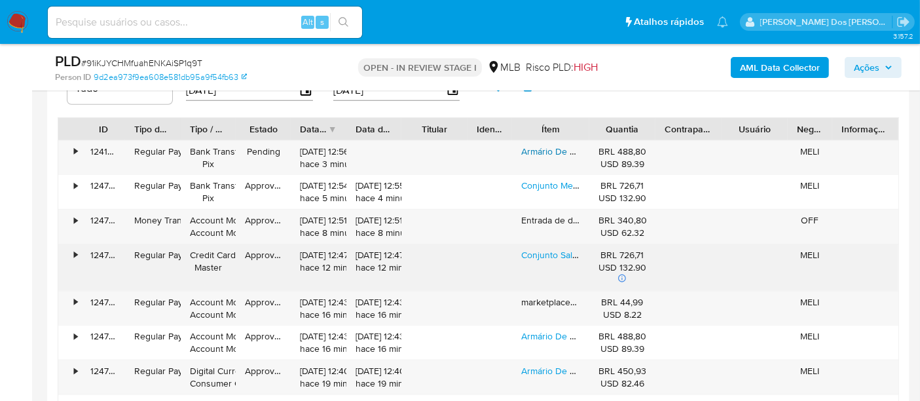
scroll to position [1528, 0]
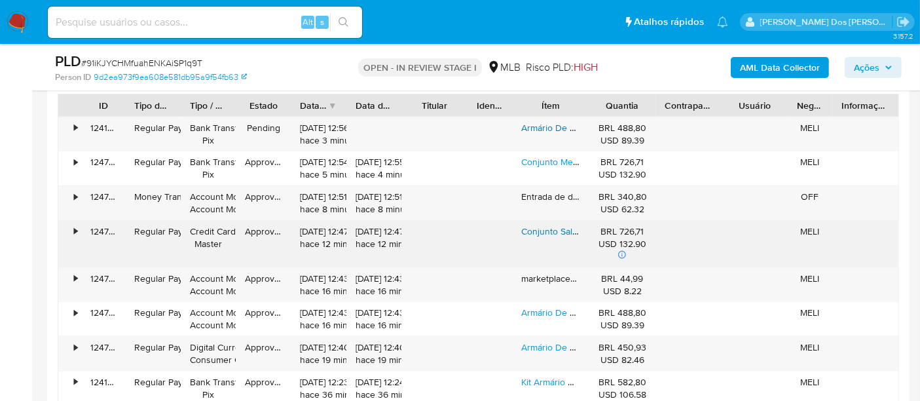
click at [540, 228] on link "Conjunto Sala De Jantar Mesa Com 6 Cadeiras Estofada" at bounding box center [634, 231] width 226 height 13
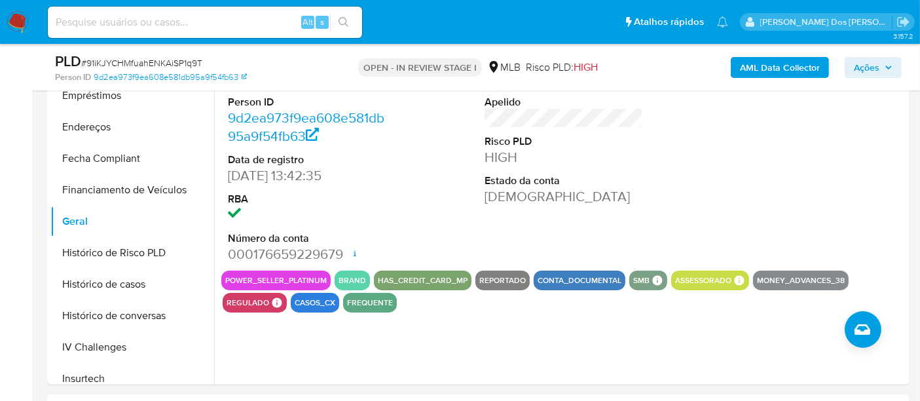
scroll to position [218, 0]
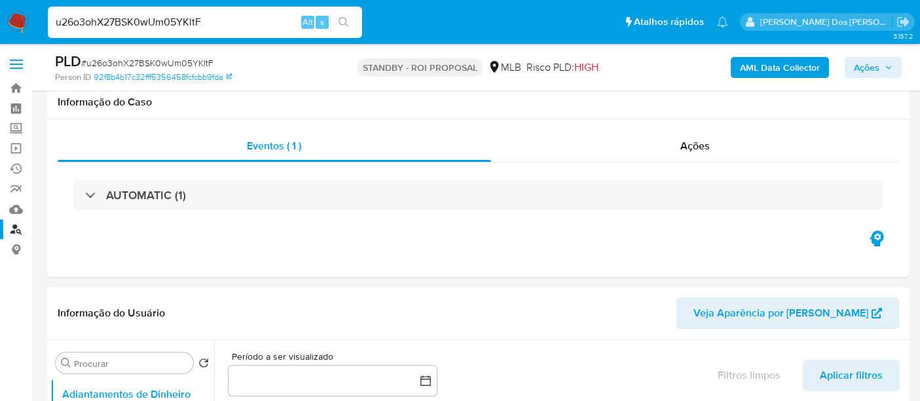
select select "10"
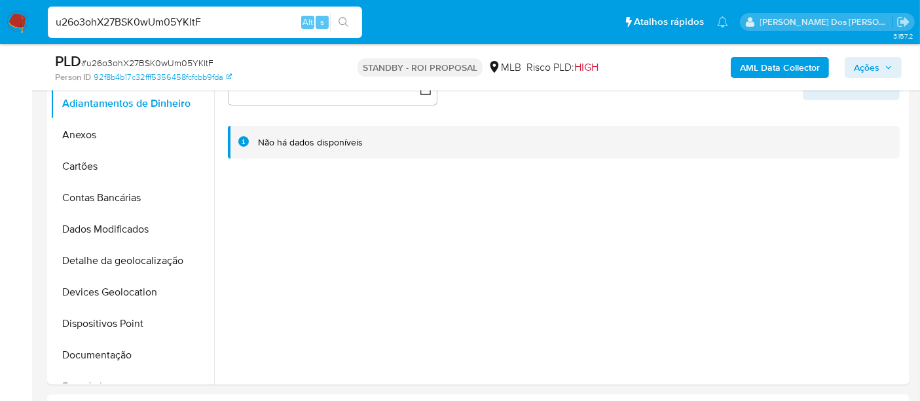
click at [155, 28] on input "u26o3ohX27BSK0wUm05YKltF" at bounding box center [205, 22] width 314 height 17
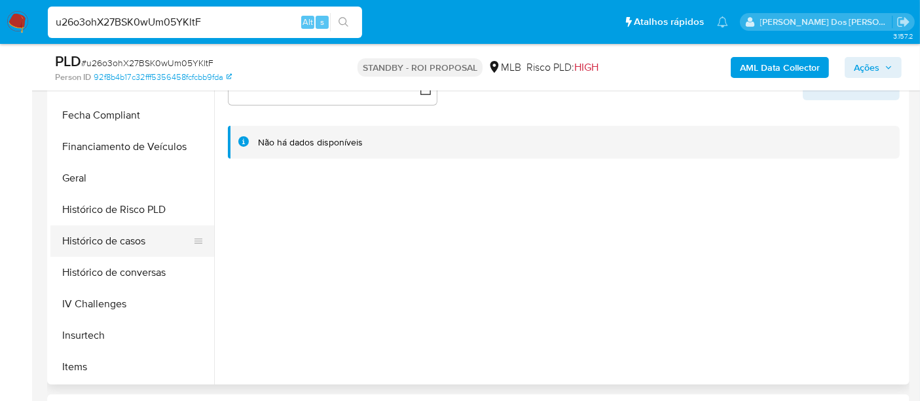
scroll to position [363, 0]
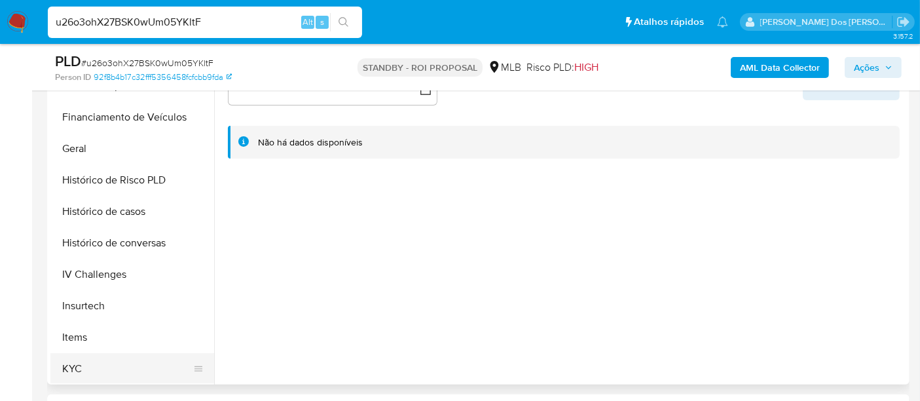
click at [78, 361] on button "KYC" at bounding box center [126, 368] width 153 height 31
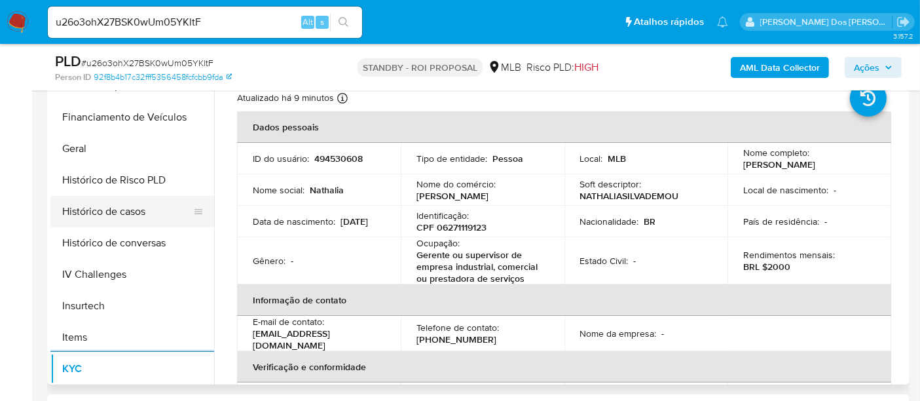
click at [120, 208] on button "Histórico de casos" at bounding box center [126, 211] width 153 height 31
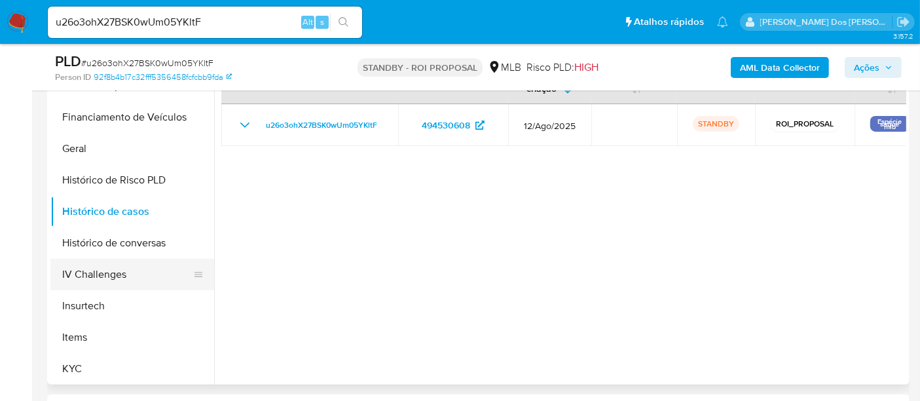
scroll to position [218, 0]
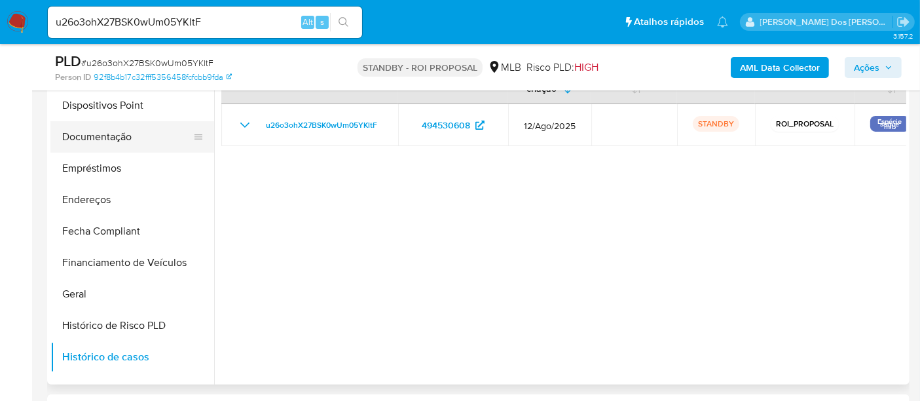
click at [123, 142] on button "Documentação" at bounding box center [126, 136] width 153 height 31
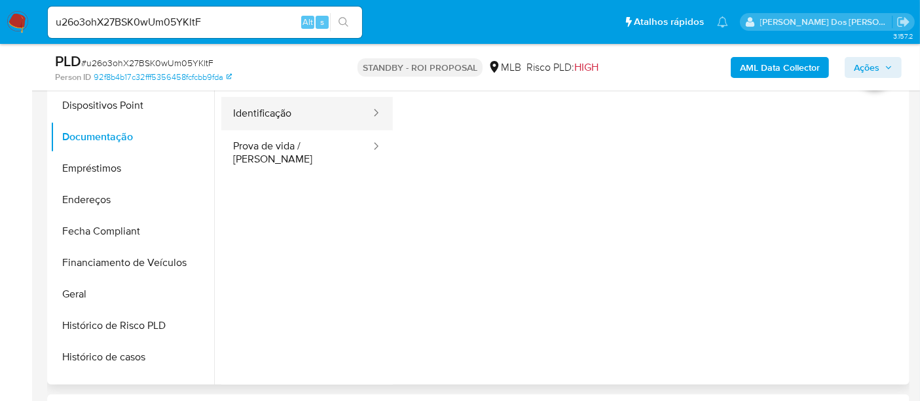
click at [282, 115] on button "Identificação" at bounding box center [296, 113] width 151 height 33
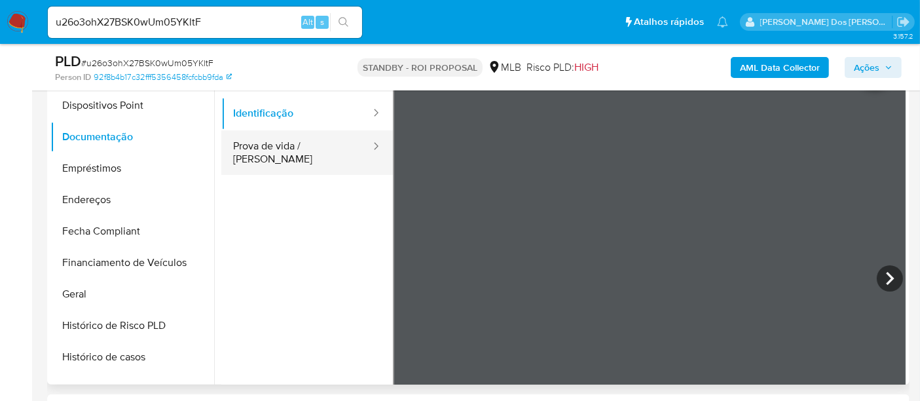
click at [302, 147] on button "Prova de vida / [PERSON_NAME]" at bounding box center [296, 152] width 151 height 45
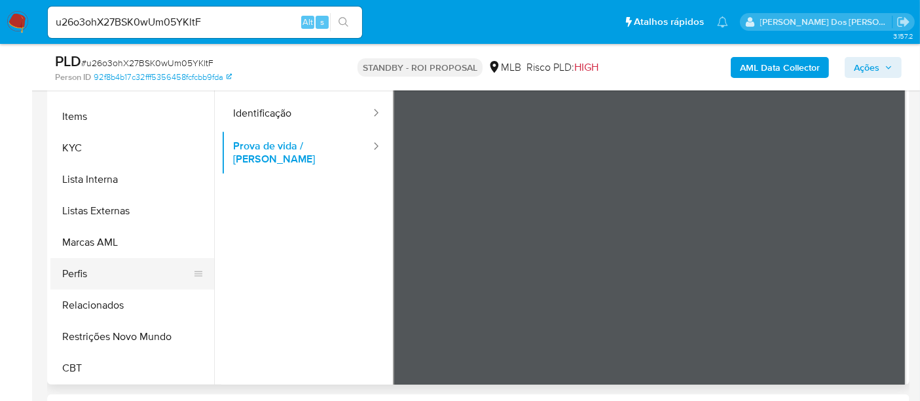
scroll to position [363, 0]
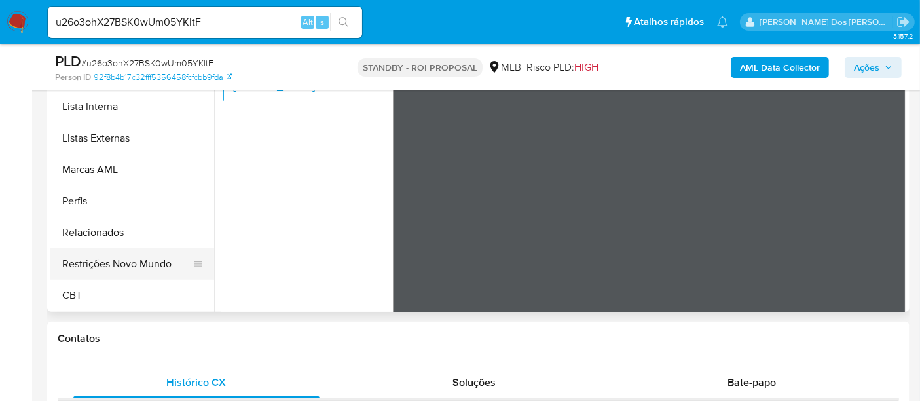
click at [141, 263] on button "Restrições Novo Mundo" at bounding box center [126, 263] width 153 height 31
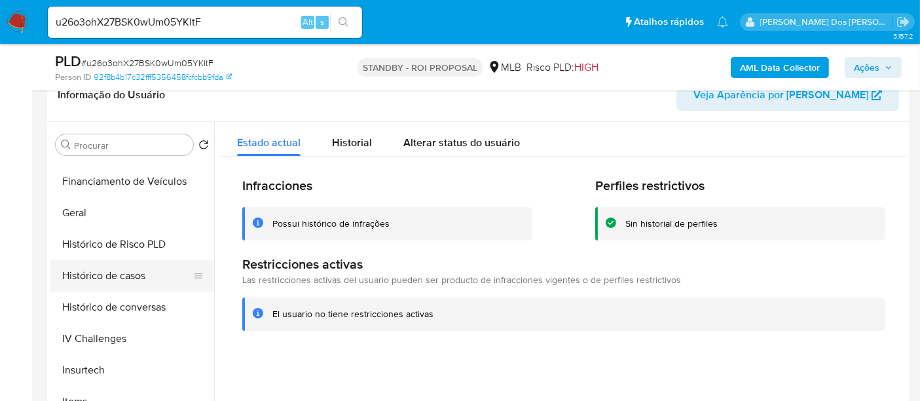
scroll to position [366, 0]
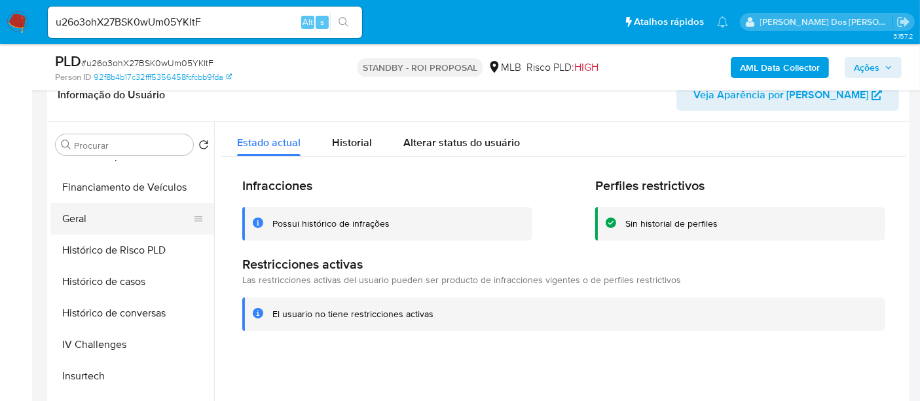
click at [90, 217] on button "Geral" at bounding box center [126, 218] width 153 height 31
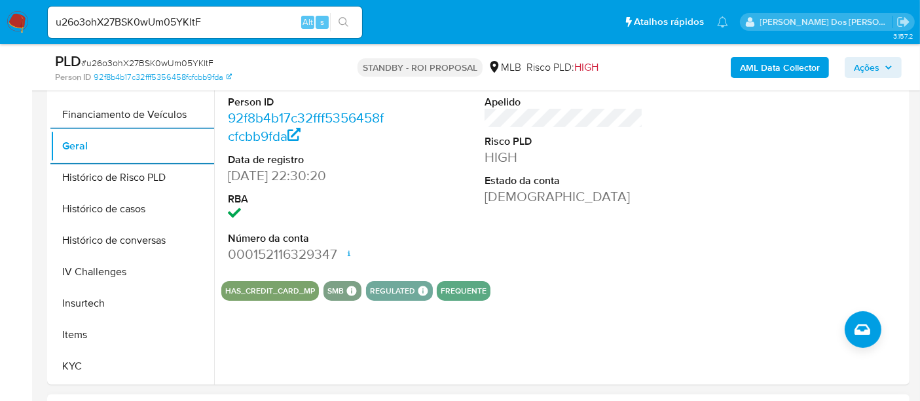
scroll to position [581, 0]
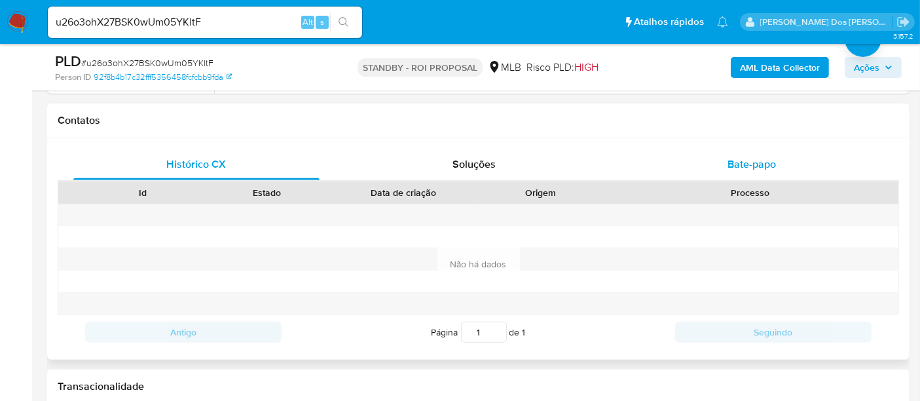
click at [724, 165] on div "Bate-papo" at bounding box center [752, 164] width 246 height 31
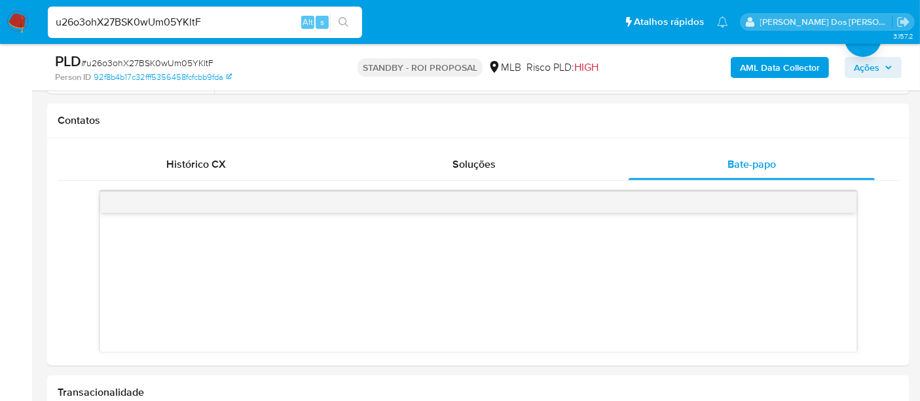
click at [206, 22] on input "u26o3ohX27BSK0wUm05YKltF" at bounding box center [205, 22] width 314 height 17
paste input "yptL5V4zrEZOSNlnSl8bNl9X"
type input "yptL5V4zrEZOSNlnSl8bNl9X"
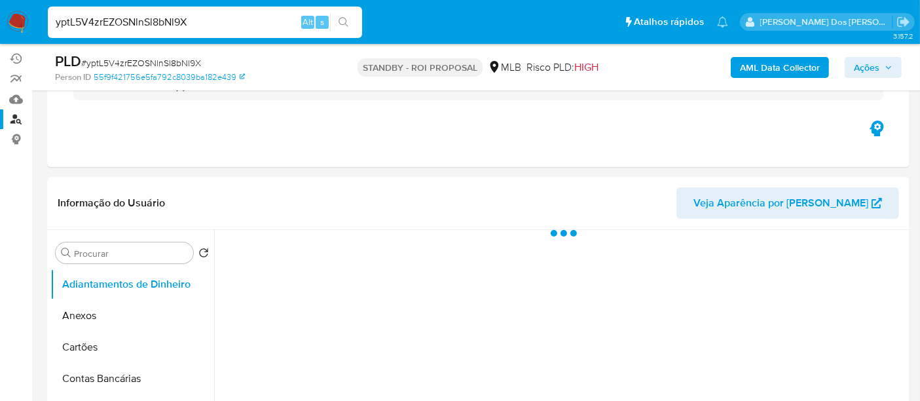
scroll to position [218, 0]
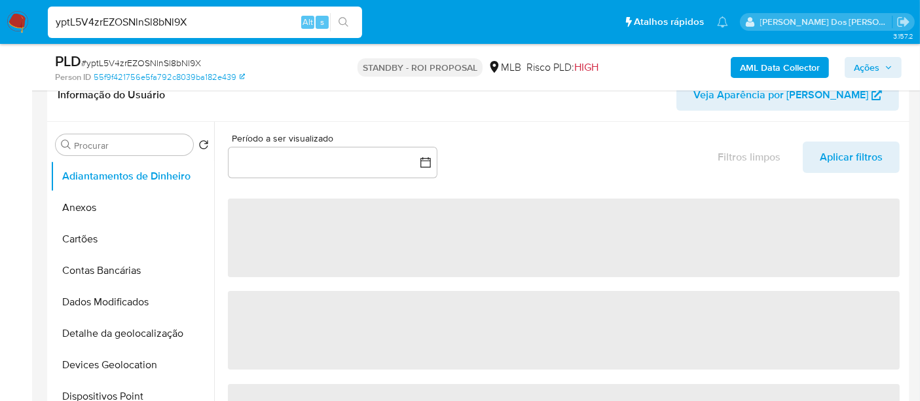
select select "10"
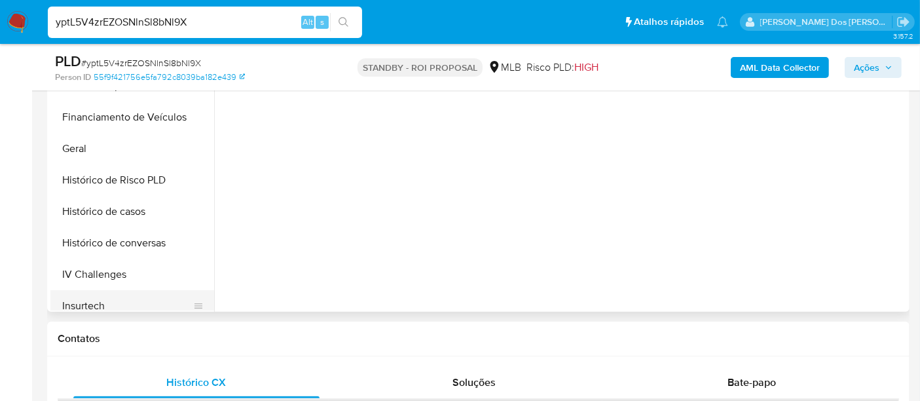
scroll to position [363, 0]
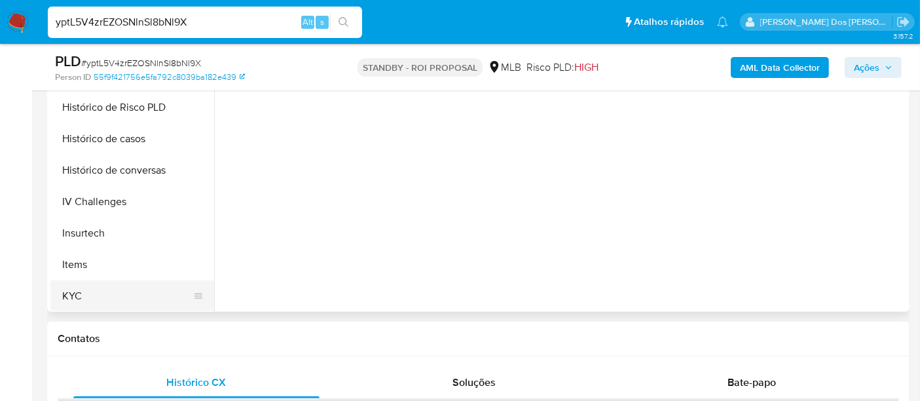
click at [75, 295] on button "KYC" at bounding box center [126, 295] width 153 height 31
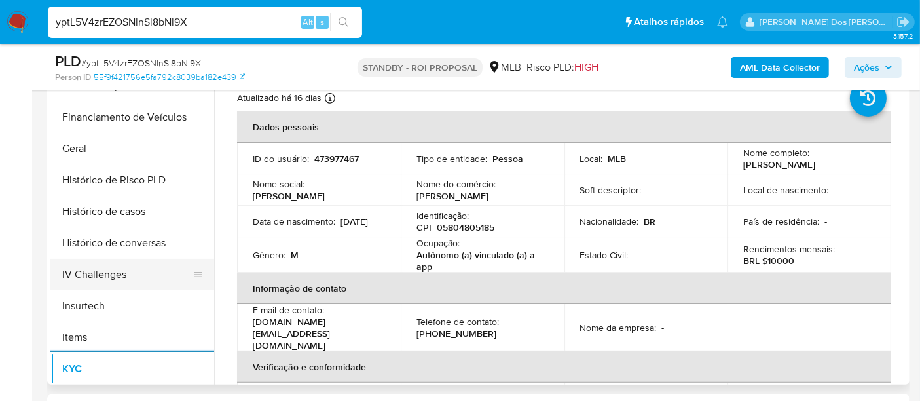
scroll to position [291, 0]
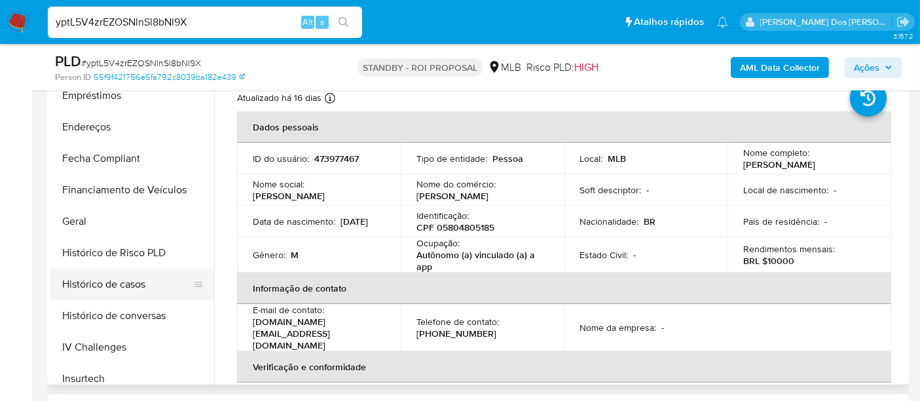
click at [142, 280] on button "Histórico de casos" at bounding box center [126, 283] width 153 height 31
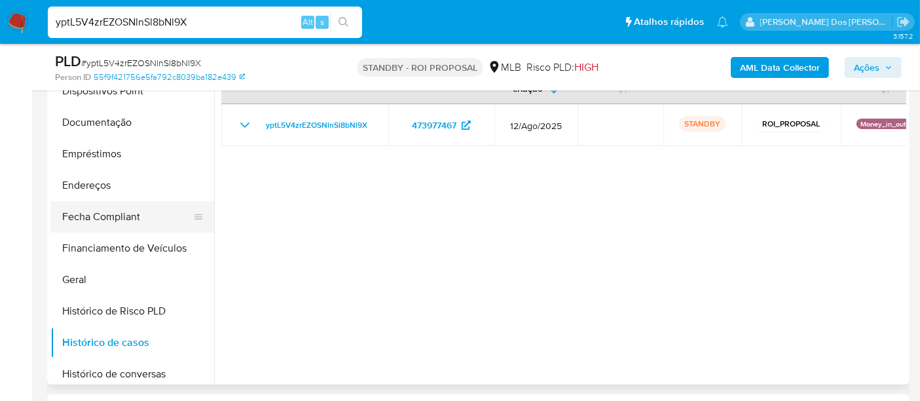
scroll to position [145, 0]
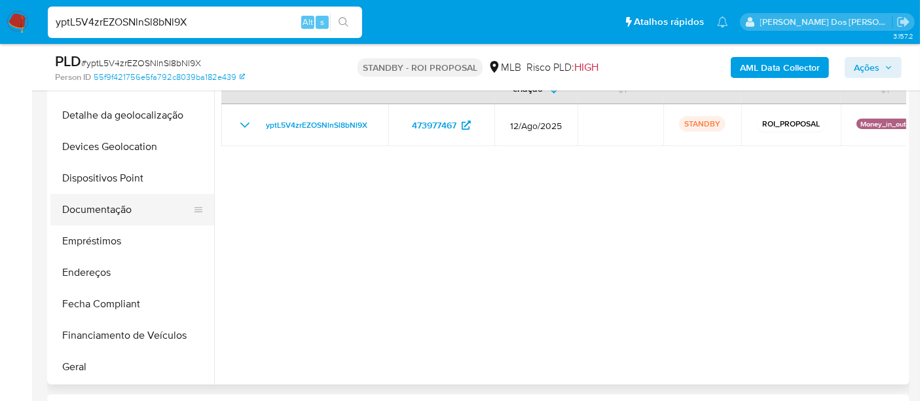
click at [118, 213] on button "Documentação" at bounding box center [126, 209] width 153 height 31
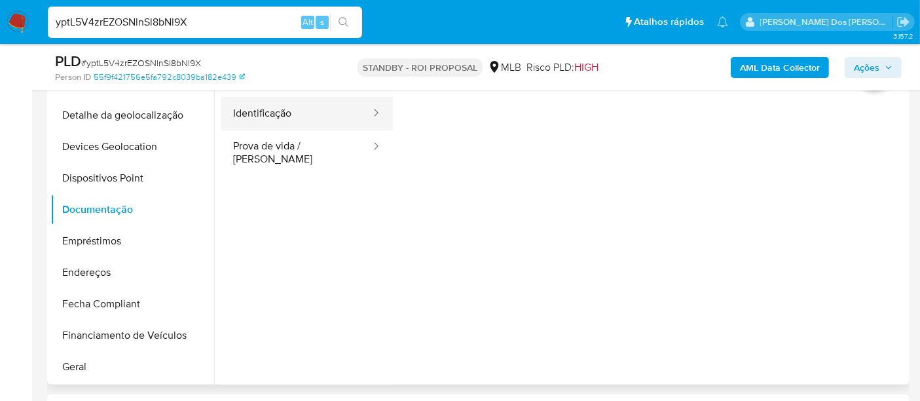
click at [273, 119] on button "Identificação" at bounding box center [296, 113] width 151 height 33
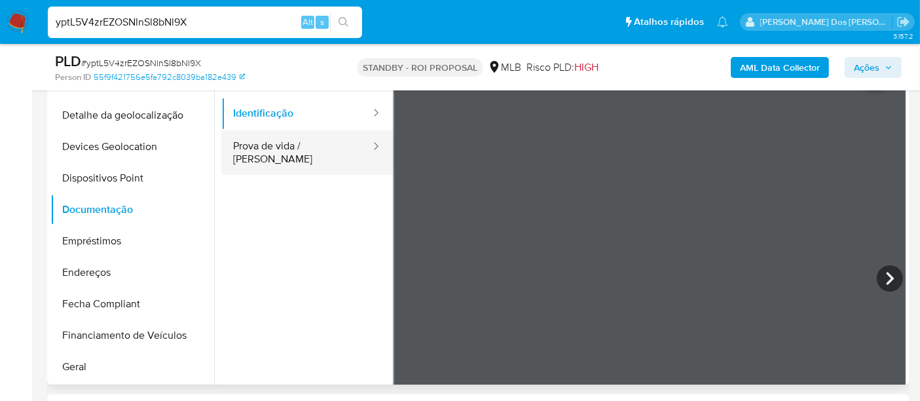
click at [299, 150] on button "Prova de vida / [PERSON_NAME]" at bounding box center [296, 152] width 151 height 45
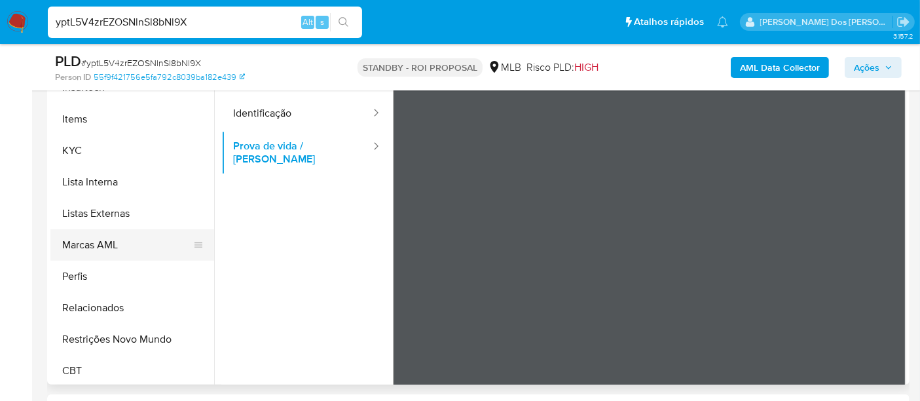
scroll to position [584, 0]
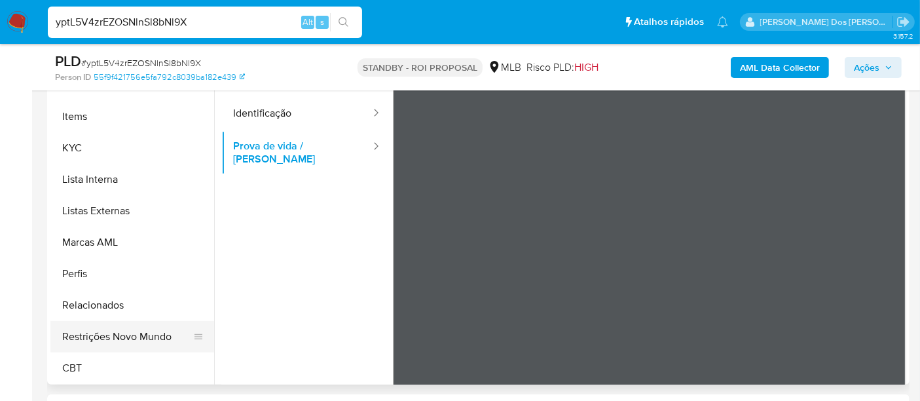
click at [142, 328] on button "Restrições Novo Mundo" at bounding box center [126, 336] width 153 height 31
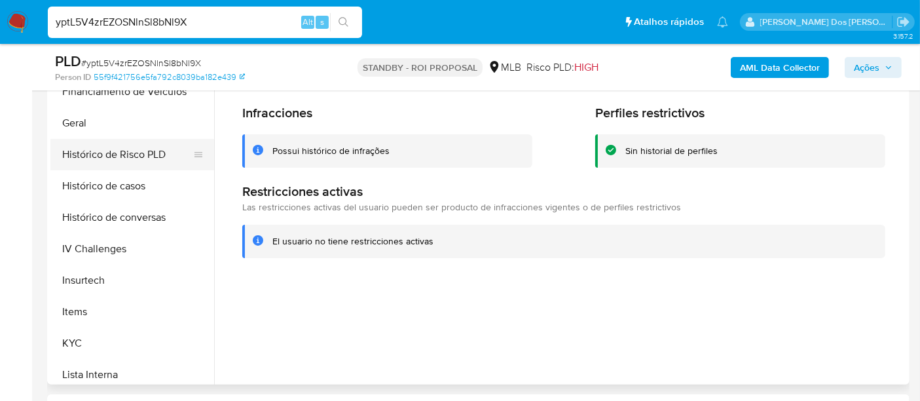
scroll to position [366, 0]
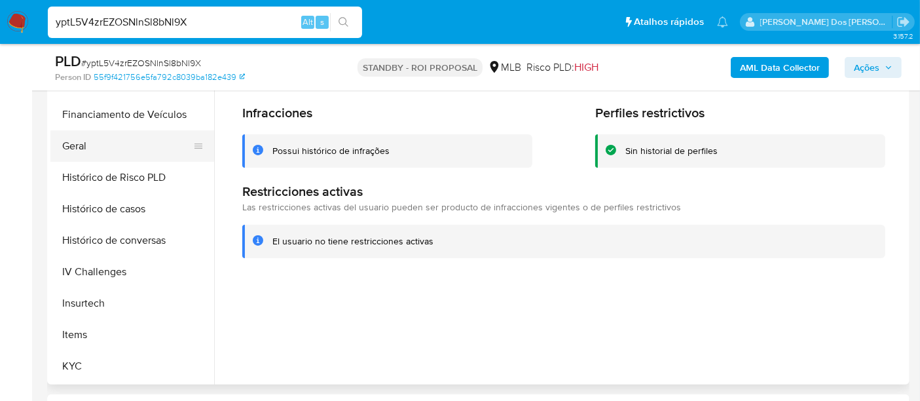
click at [88, 147] on button "Geral" at bounding box center [126, 145] width 153 height 31
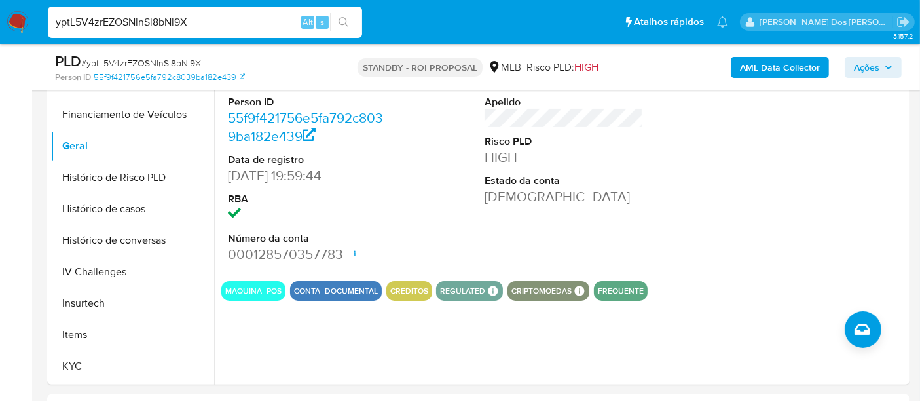
click at [187, 23] on input "yptL5V4zrEZOSNlnSl8bNl9X" at bounding box center [205, 22] width 314 height 17
paste input "j6LSOo3293goOiWs4zHP2lMn"
type input "j6LSOo3293goOiWs4zHP2lMn"
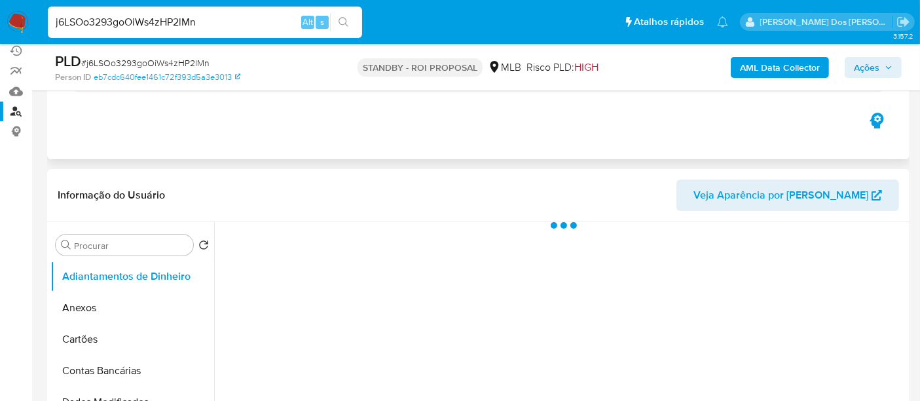
scroll to position [218, 0]
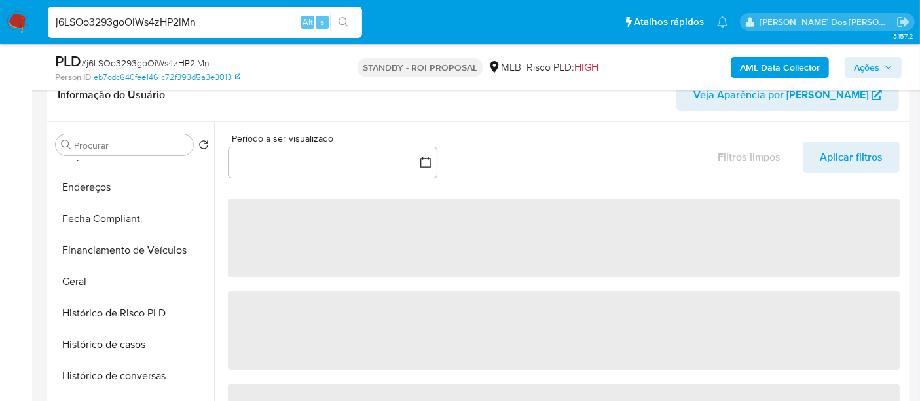
select select "10"
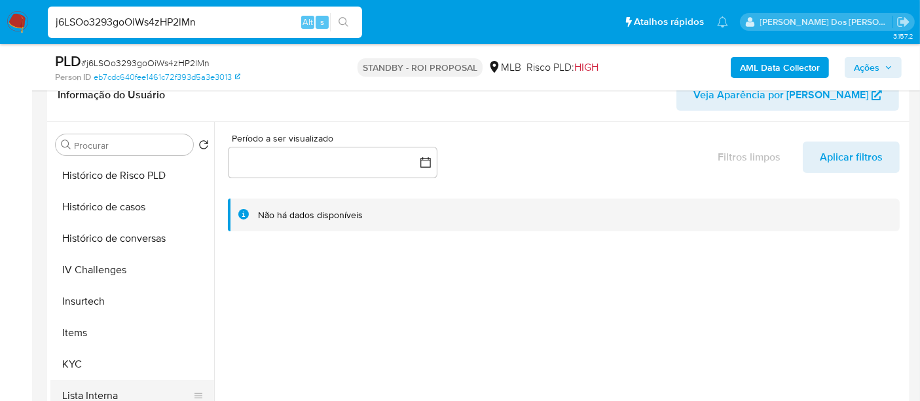
scroll to position [581, 0]
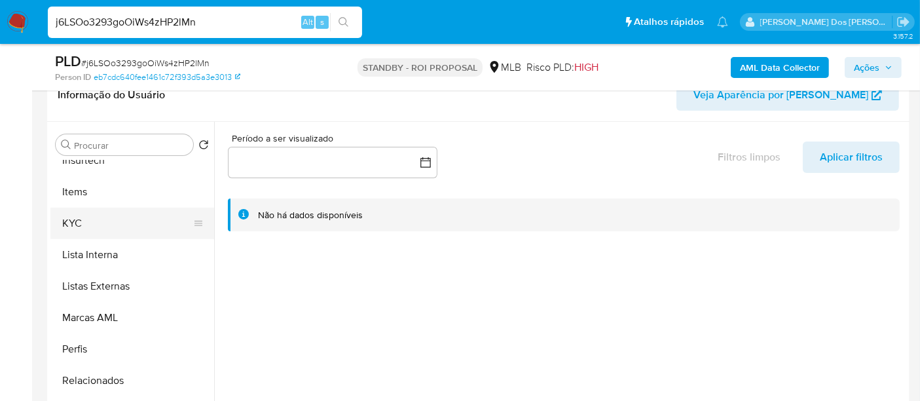
click at [75, 223] on button "KYC" at bounding box center [126, 223] width 153 height 31
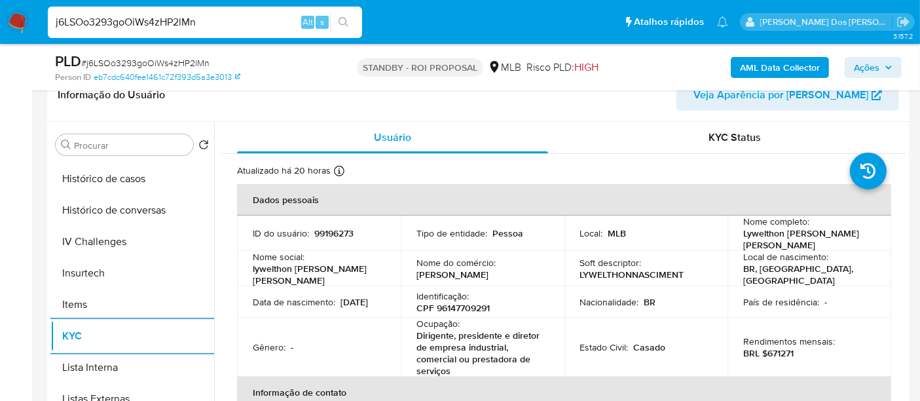
scroll to position [436, 0]
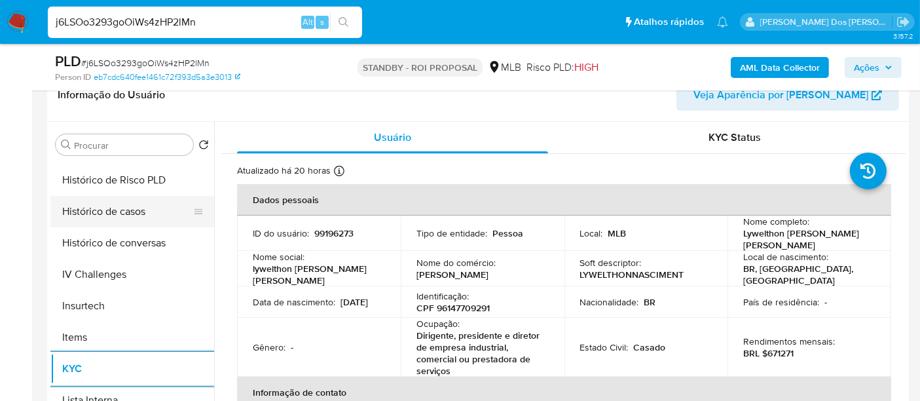
click at [126, 214] on button "Histórico de casos" at bounding box center [126, 211] width 153 height 31
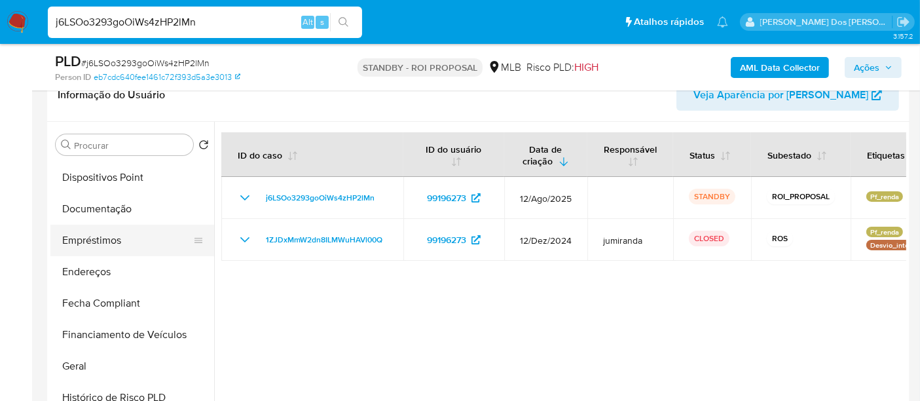
scroll to position [218, 0]
click at [97, 213] on button "Documentação" at bounding box center [126, 209] width 153 height 31
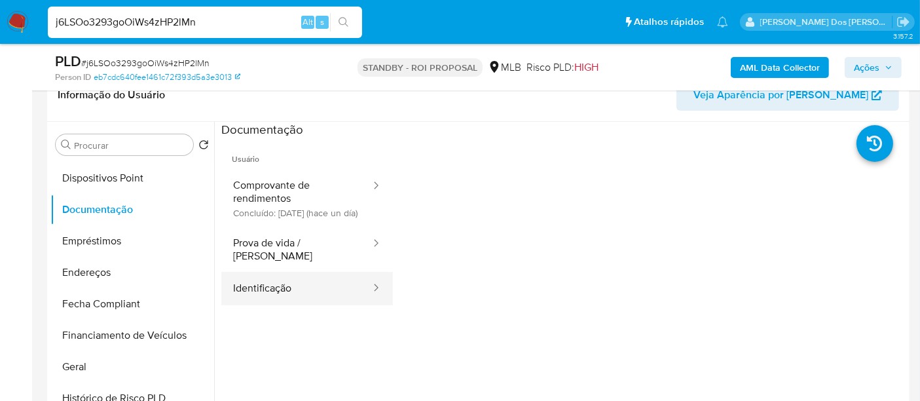
click at [264, 289] on button "Identificação" at bounding box center [296, 288] width 151 height 33
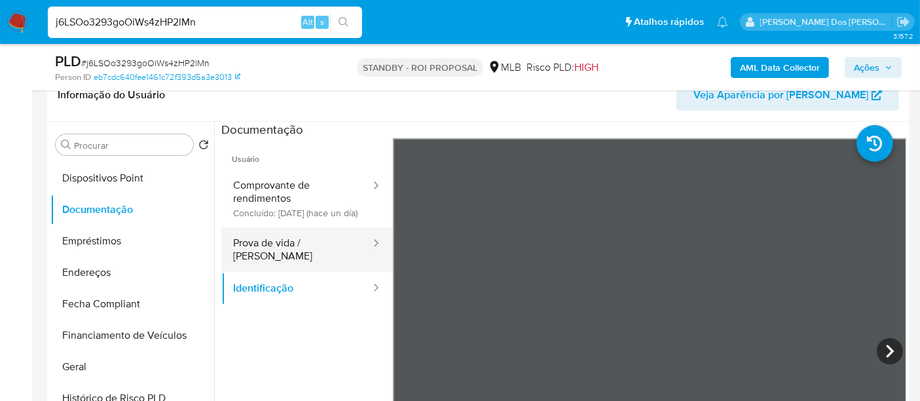
click at [278, 259] on button "Prova de vida / [PERSON_NAME]" at bounding box center [296, 249] width 151 height 45
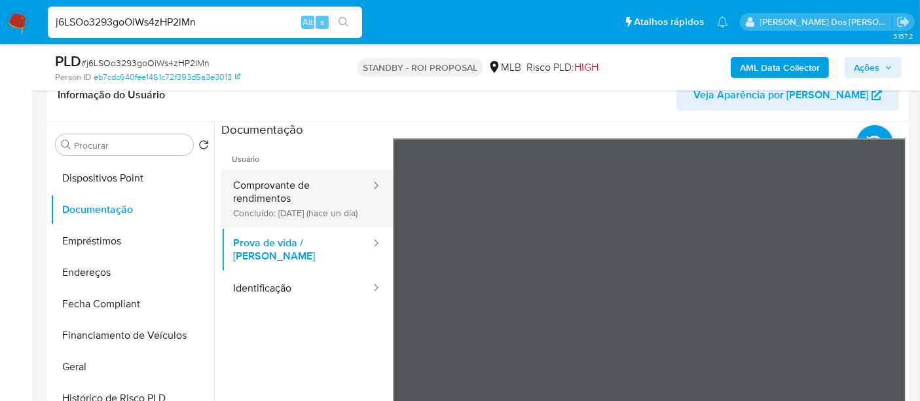
click at [268, 193] on button "Comprovante de rendimentos Concluído: 02/09/2025 (hace un día)" at bounding box center [296, 199] width 151 height 58
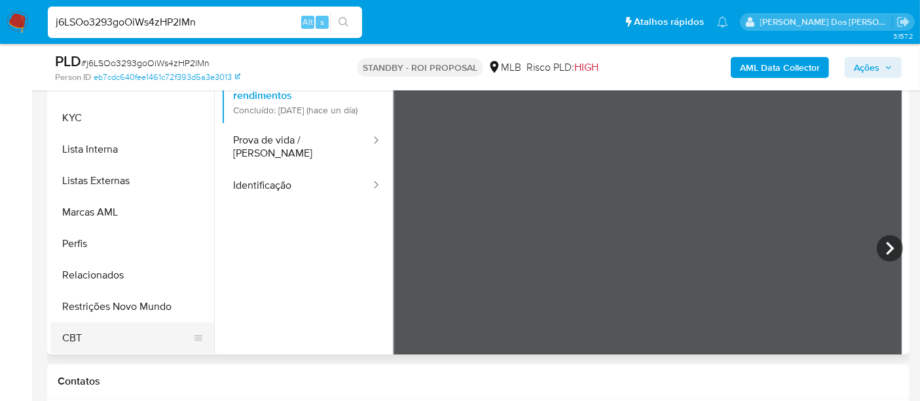
scroll to position [363, 0]
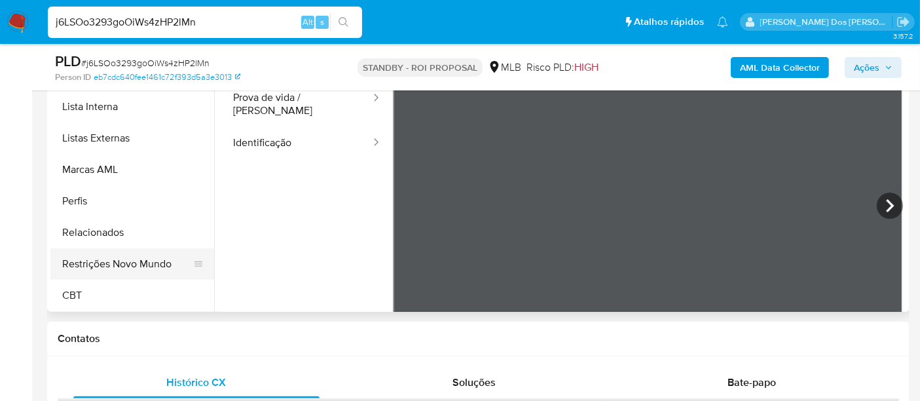
click at [134, 266] on button "Restrições Novo Mundo" at bounding box center [126, 263] width 153 height 31
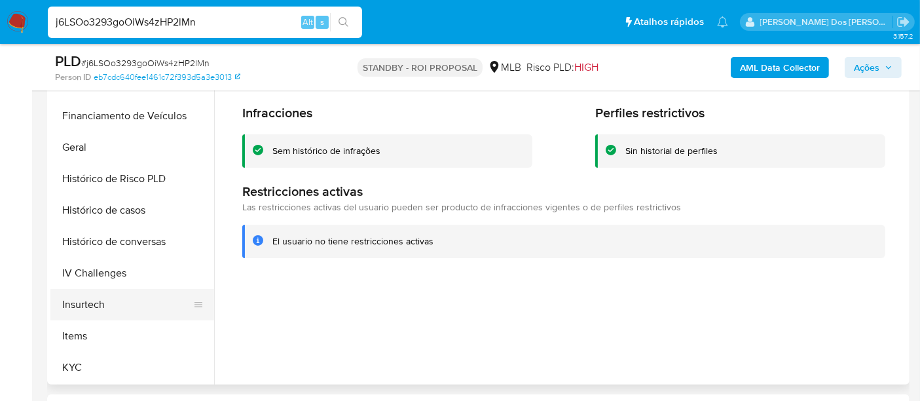
scroll to position [366, 0]
click at [82, 145] on button "Geral" at bounding box center [126, 145] width 153 height 31
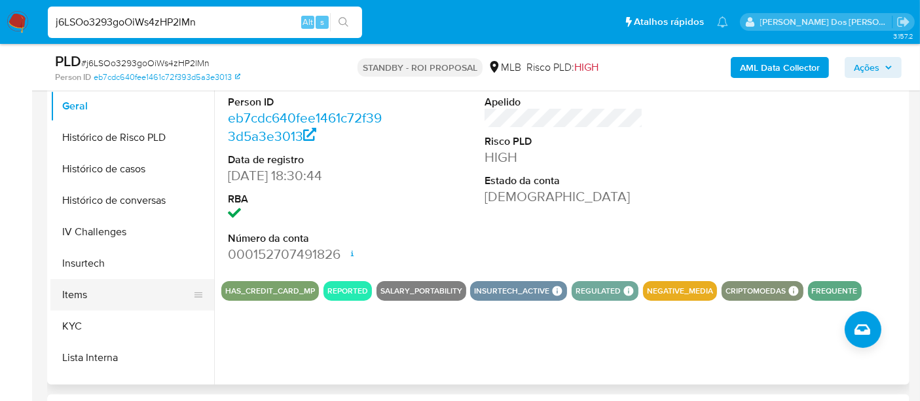
scroll to position [439, 0]
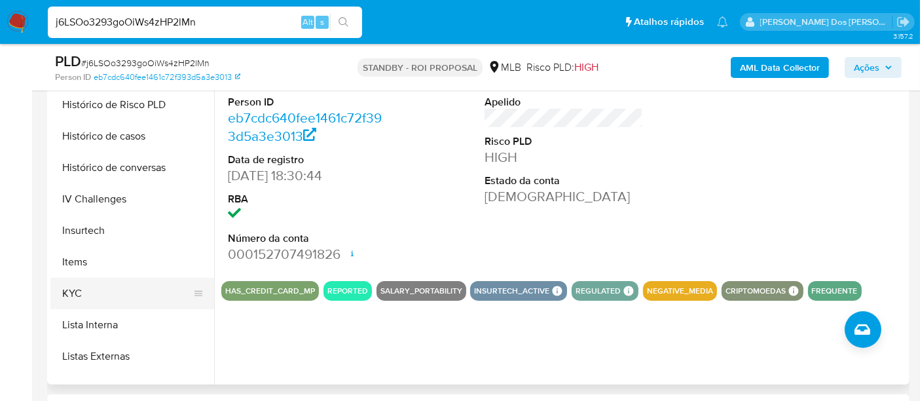
click at [82, 287] on button "KYC" at bounding box center [126, 293] width 153 height 31
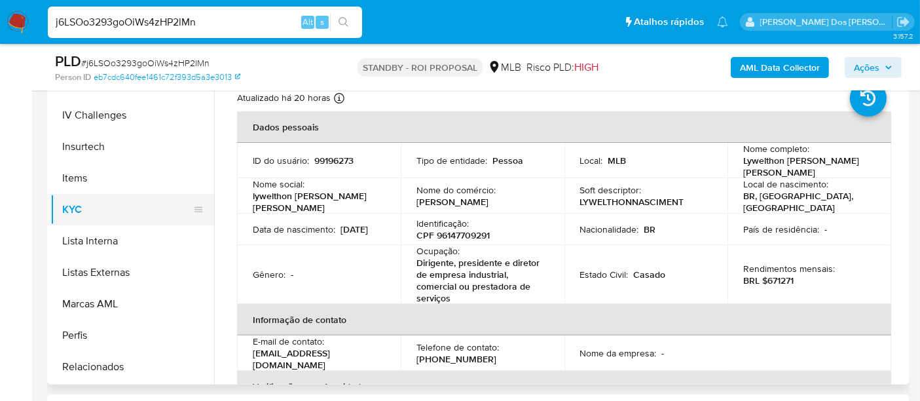
scroll to position [511, 0]
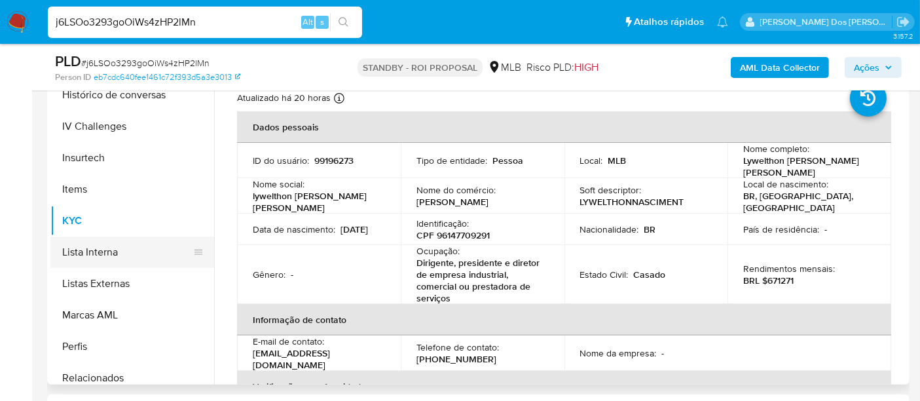
click at [100, 257] on button "Lista Interna" at bounding box center [126, 251] width 153 height 31
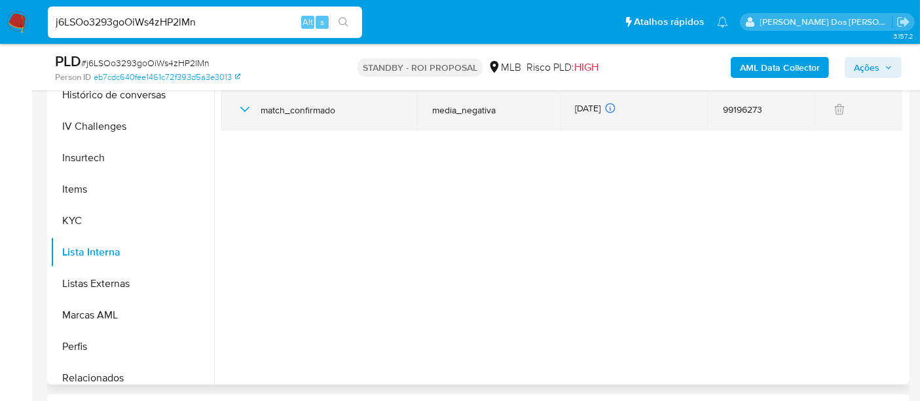
click at [241, 107] on icon "button" at bounding box center [244, 109] width 9 height 5
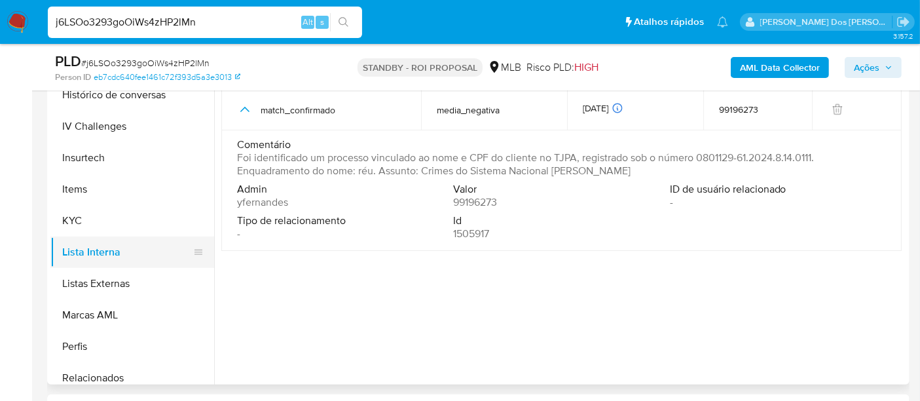
scroll to position [439, 0]
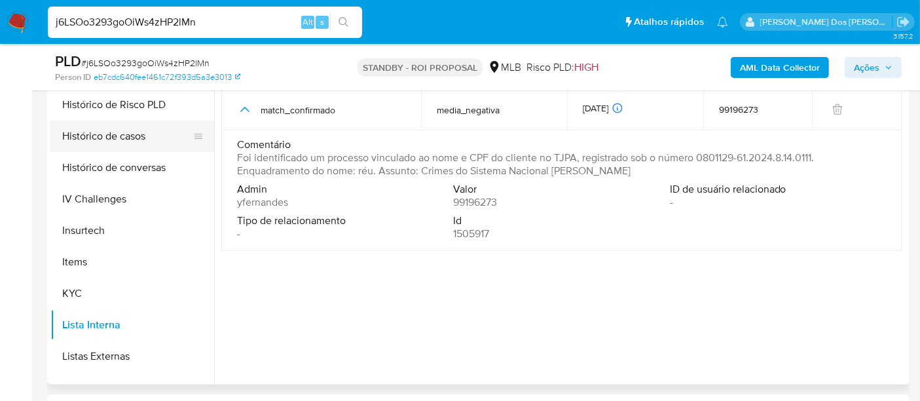
click at [99, 135] on button "Histórico de casos" at bounding box center [126, 135] width 153 height 31
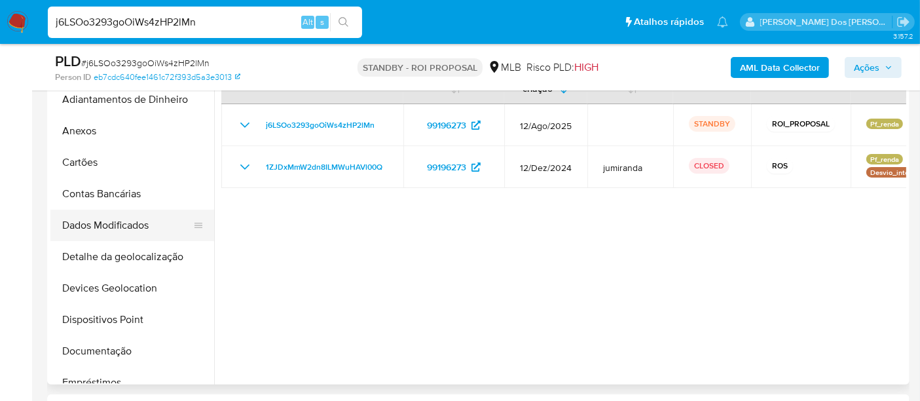
scroll to position [0, 0]
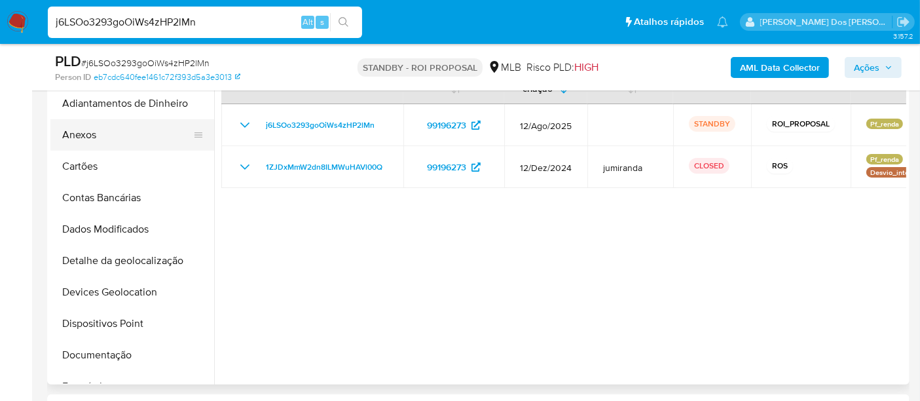
click at [80, 139] on button "Anexos" at bounding box center [126, 134] width 153 height 31
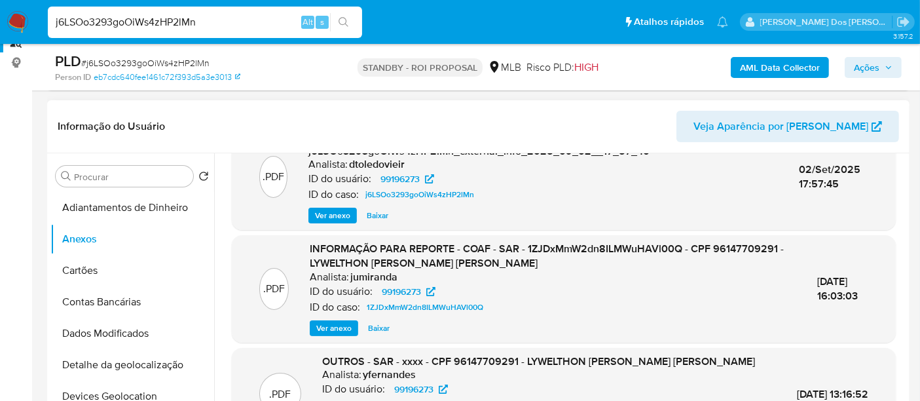
scroll to position [218, 0]
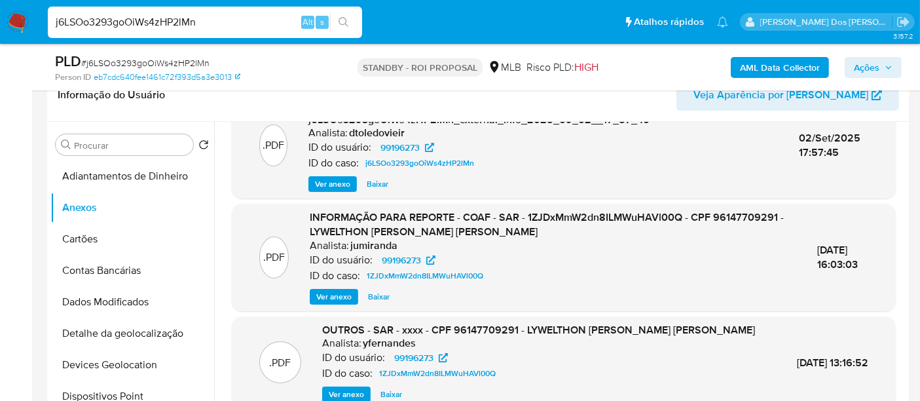
click at [339, 293] on span "Ver anexo" at bounding box center [333, 296] width 35 height 13
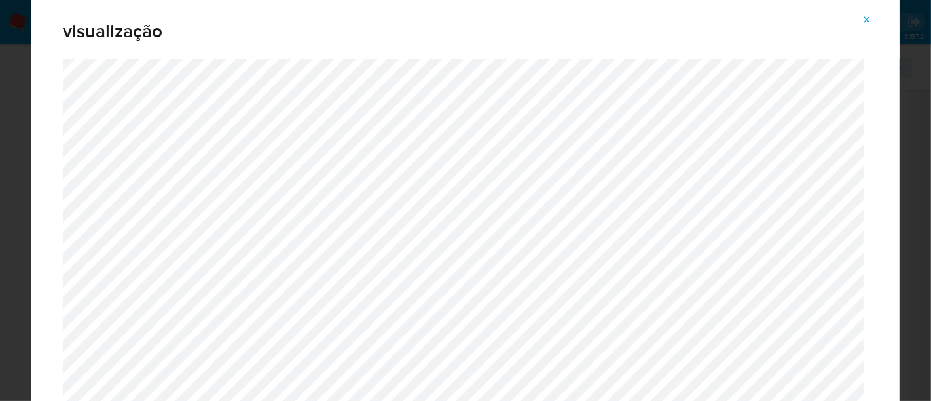
click at [869, 22] on icon "Attachment preview" at bounding box center [867, 19] width 10 height 10
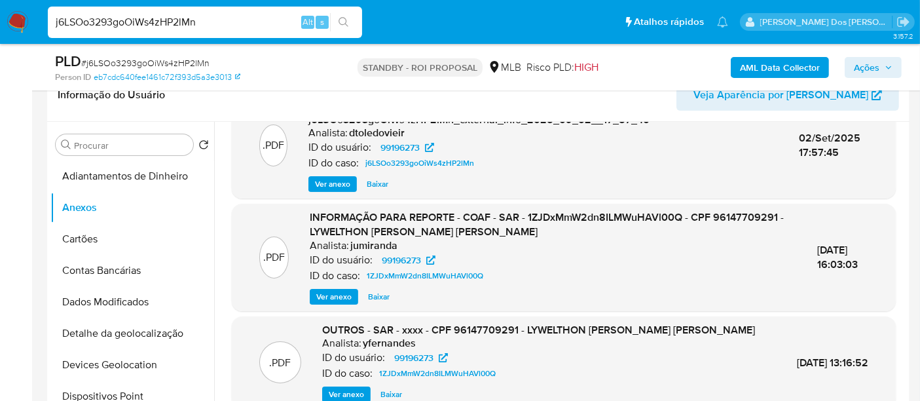
click at [234, 24] on input "j6LSOo3293goOiWs4zHP2lMn" at bounding box center [205, 22] width 314 height 17
click at [233, 24] on input "j6LSOo3293goOiWs4zHP2lMn" at bounding box center [205, 22] width 314 height 17
paste input "VjgTnsTJZMYNsZ24anqmSBnG"
type input "VjgTnsTJZMYNsZ24anqmSBnG"
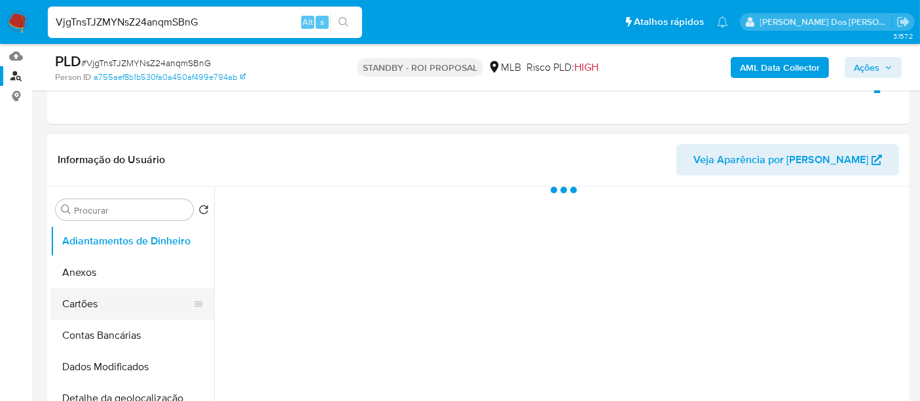
scroll to position [218, 0]
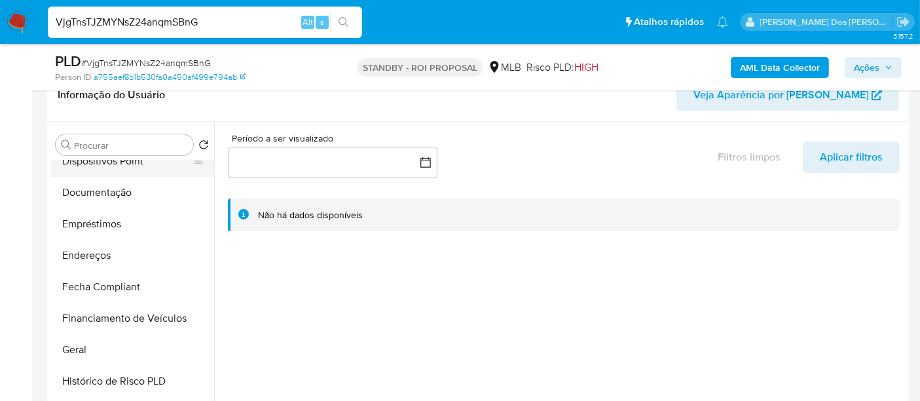
select select "10"
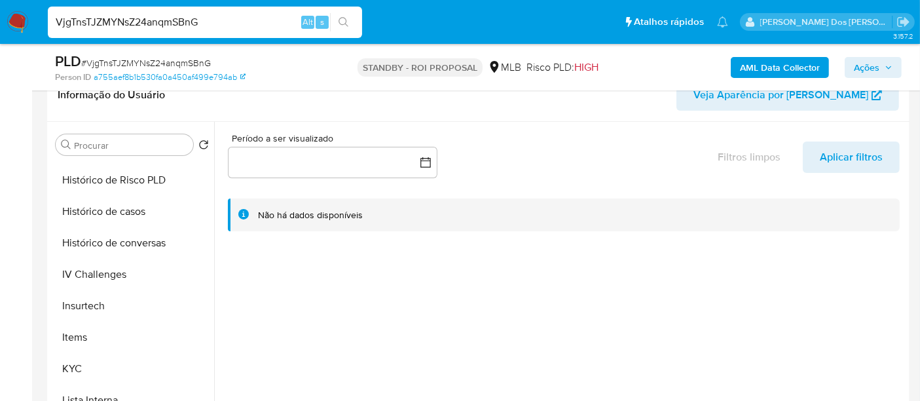
scroll to position [581, 0]
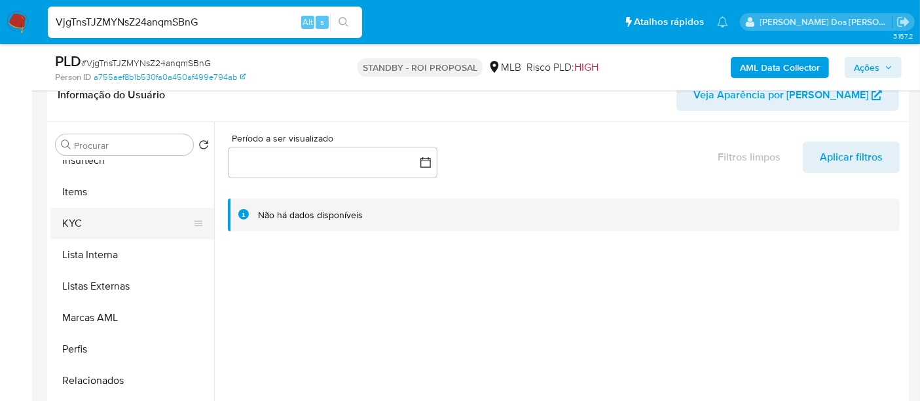
click at [73, 223] on button "KYC" at bounding box center [126, 223] width 153 height 31
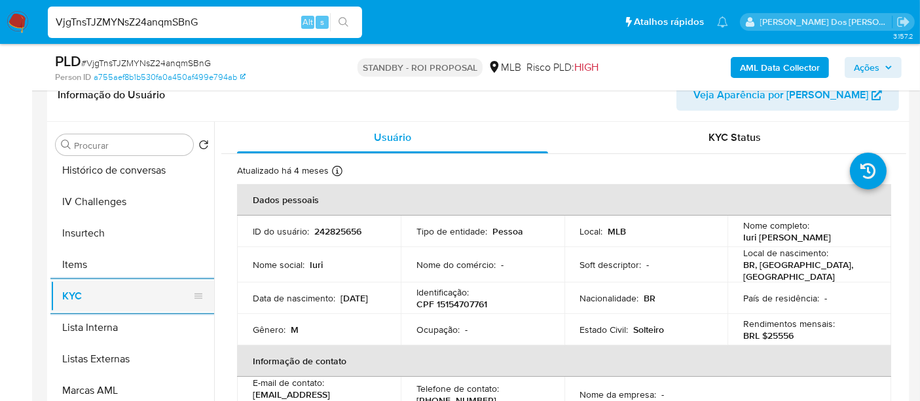
scroll to position [436, 0]
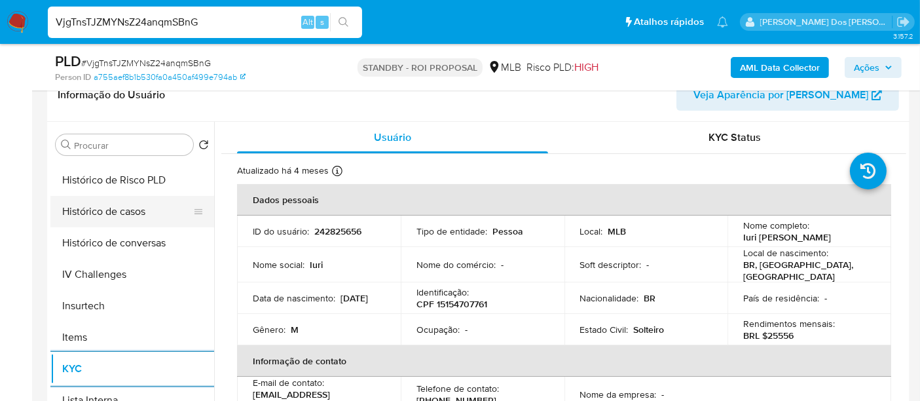
click at [122, 206] on button "Histórico de casos" at bounding box center [126, 211] width 153 height 31
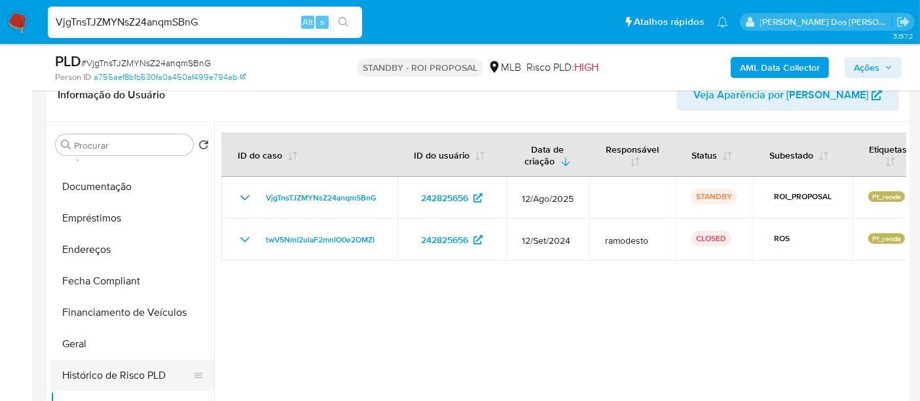
scroll to position [218, 0]
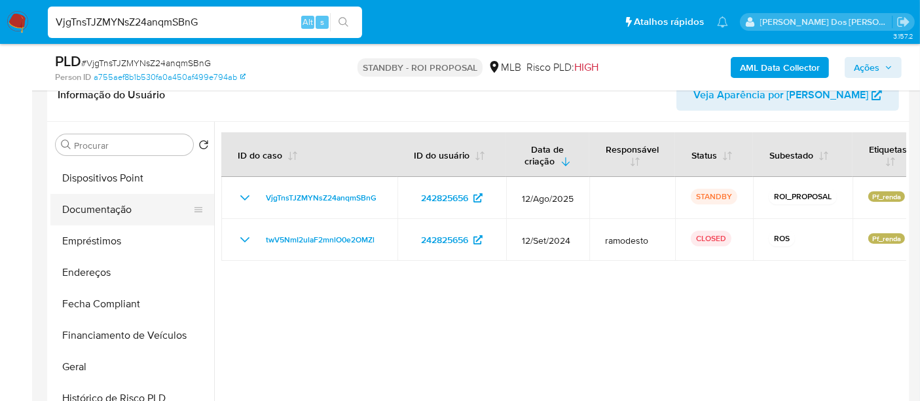
click at [106, 212] on button "Documentação" at bounding box center [126, 209] width 153 height 31
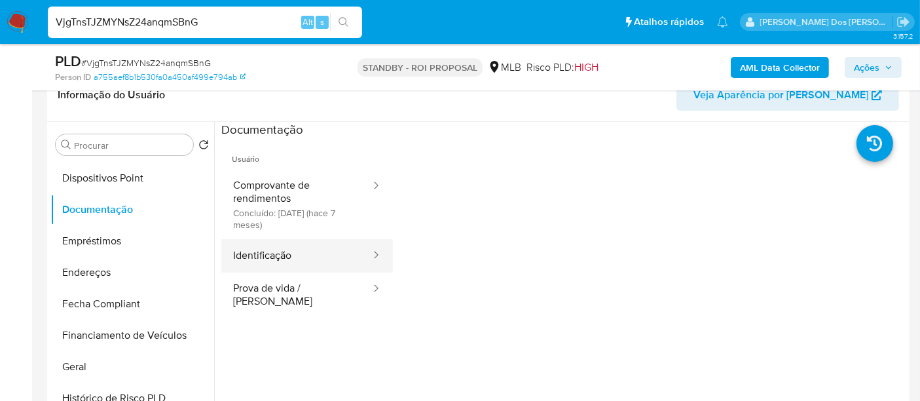
click at [269, 248] on button "Identificação" at bounding box center [296, 255] width 151 height 33
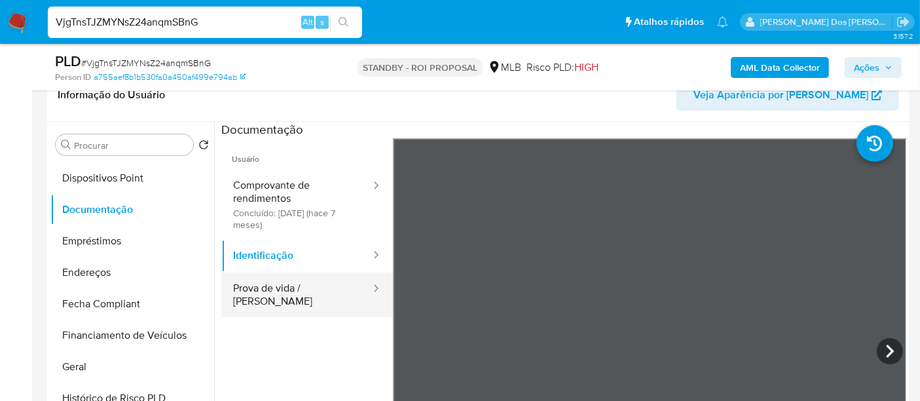
click at [321, 287] on button "Prova de vida / [PERSON_NAME]" at bounding box center [296, 294] width 151 height 45
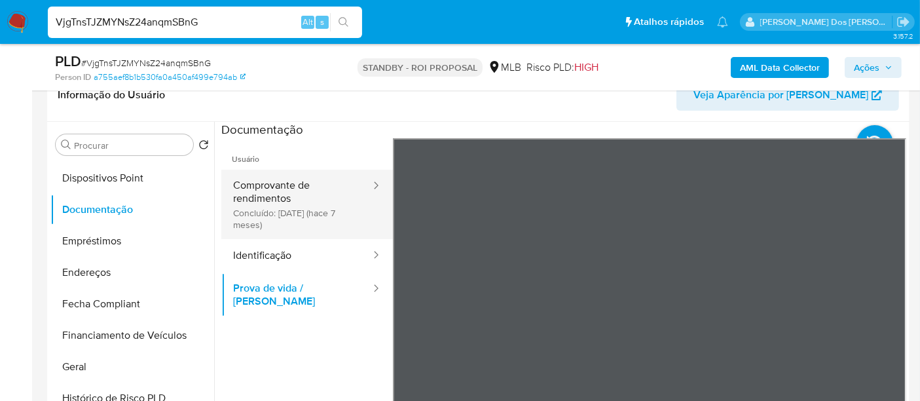
click at [251, 199] on button "Comprovante de rendimentos Concluído: 12/02/2025 (hace 7 meses)" at bounding box center [296, 204] width 151 height 69
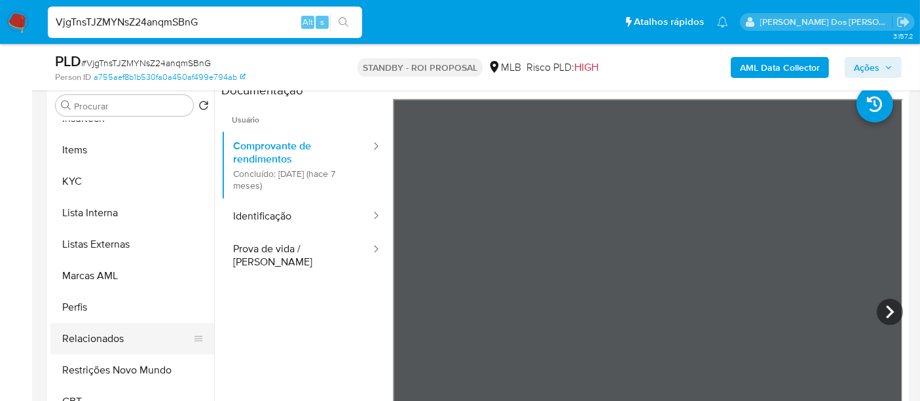
scroll to position [291, 0]
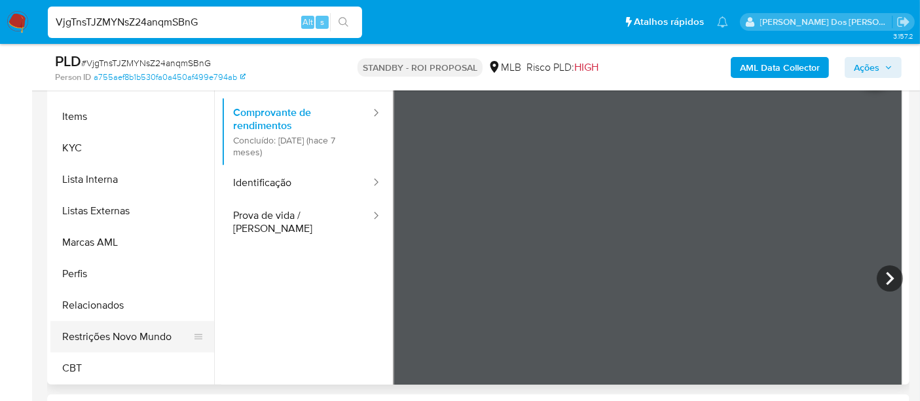
click at [138, 334] on button "Restrições Novo Mundo" at bounding box center [126, 336] width 153 height 31
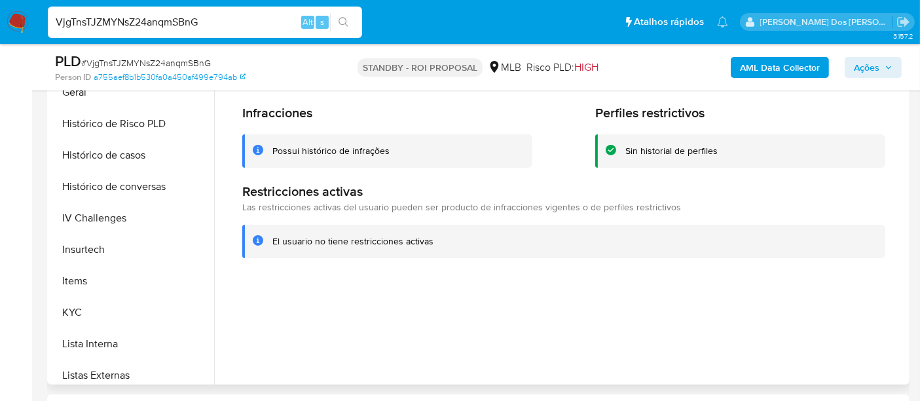
scroll to position [293, 0]
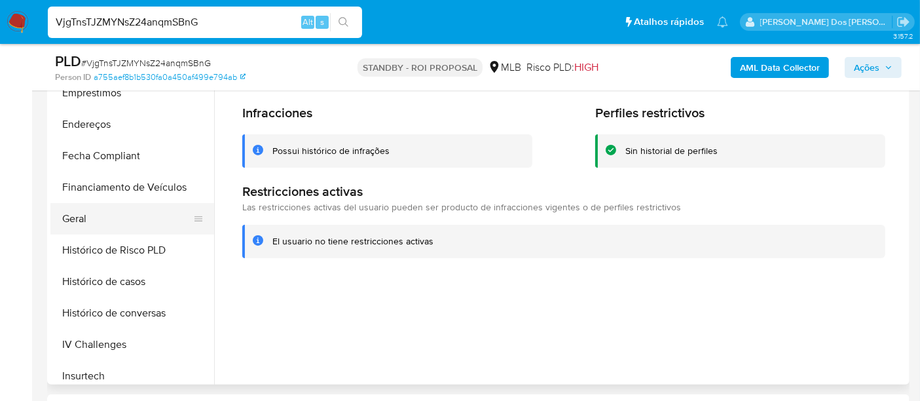
click at [79, 208] on button "Geral" at bounding box center [126, 218] width 153 height 31
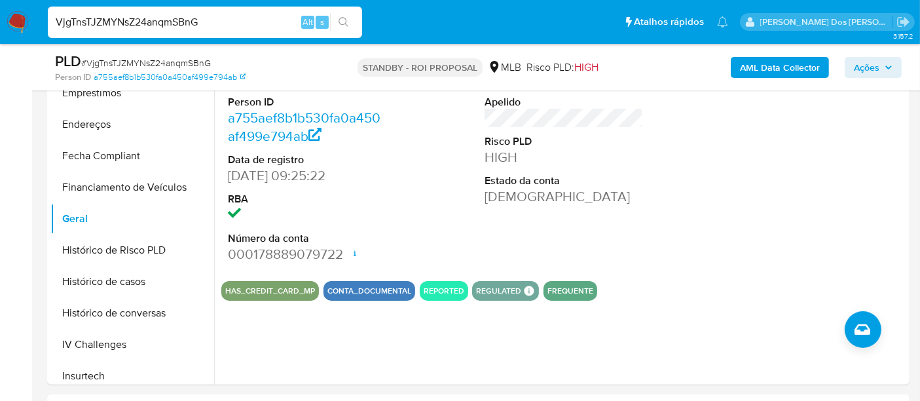
click at [208, 23] on input "VjgTnsTJZMYNsZ24anqmSBnG" at bounding box center [205, 22] width 314 height 17
paste input "CWsBEvrz4D8TNDlJjtStwY6"
type input "VCWsBEvrz4D8TNDlJjtStwY6"
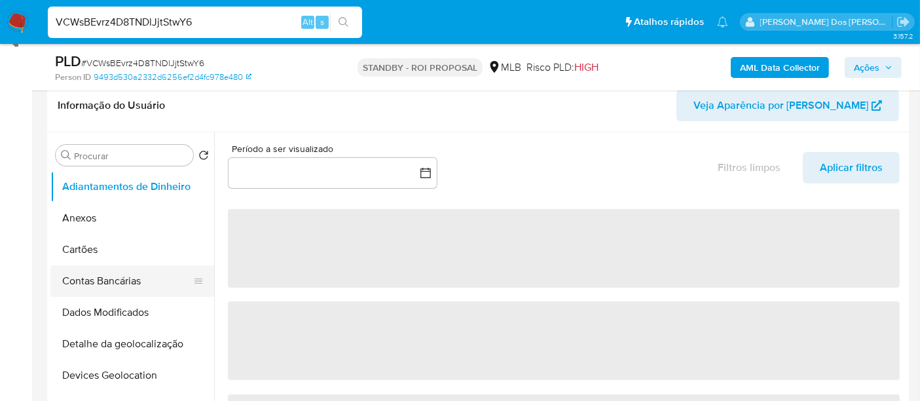
scroll to position [218, 0]
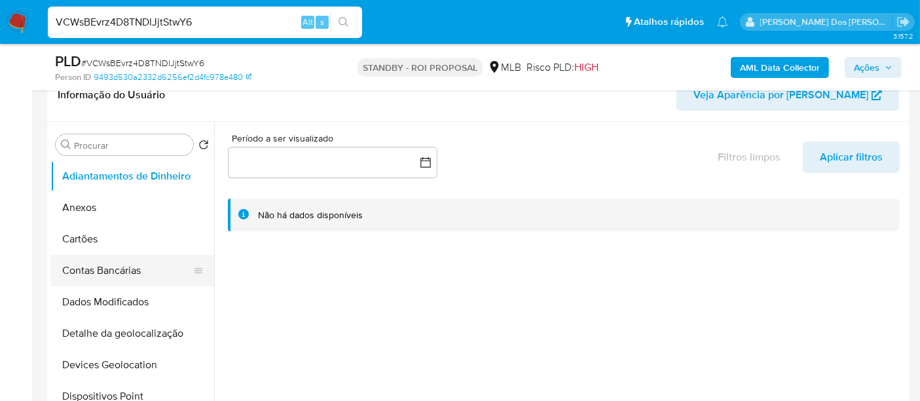
select select "10"
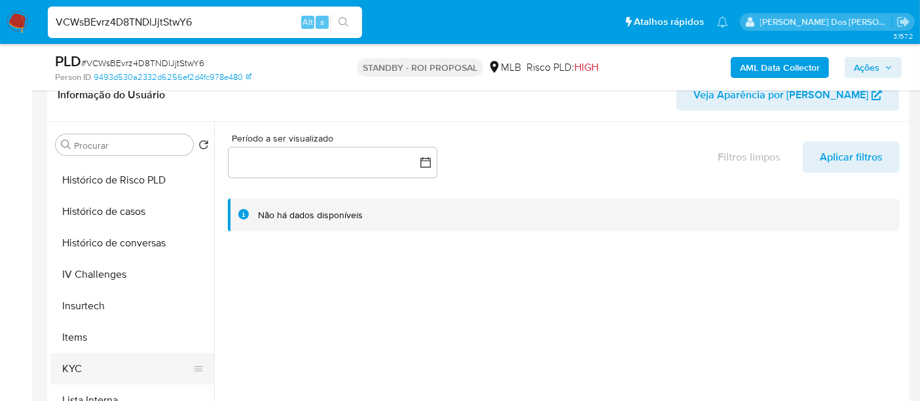
scroll to position [509, 0]
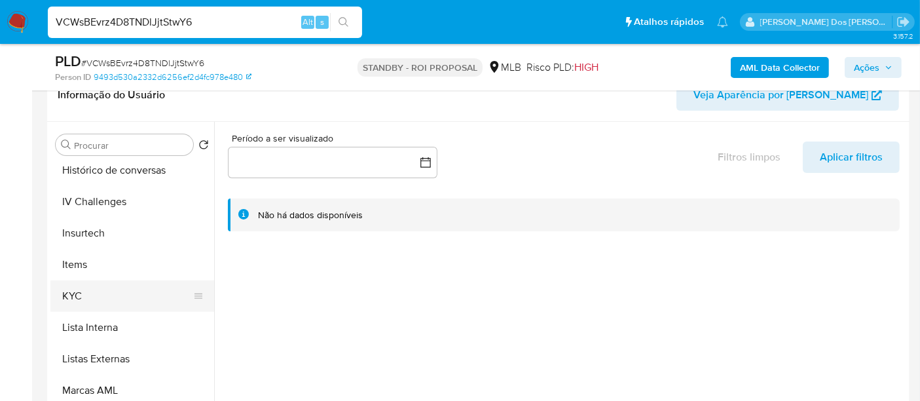
click at [75, 293] on button "KYC" at bounding box center [126, 295] width 153 height 31
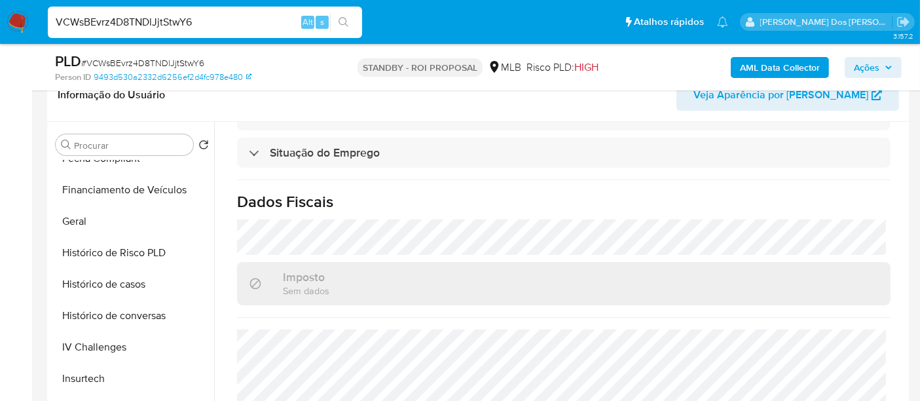
scroll to position [363, 0]
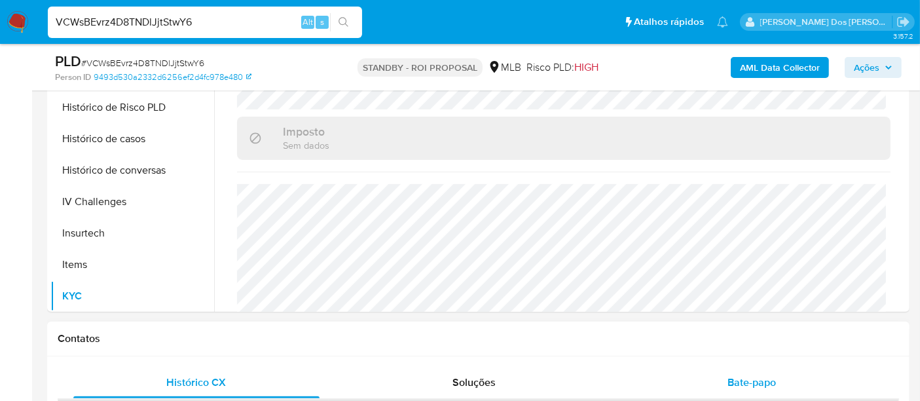
click at [752, 383] on span "Bate-papo" at bounding box center [751, 382] width 48 height 15
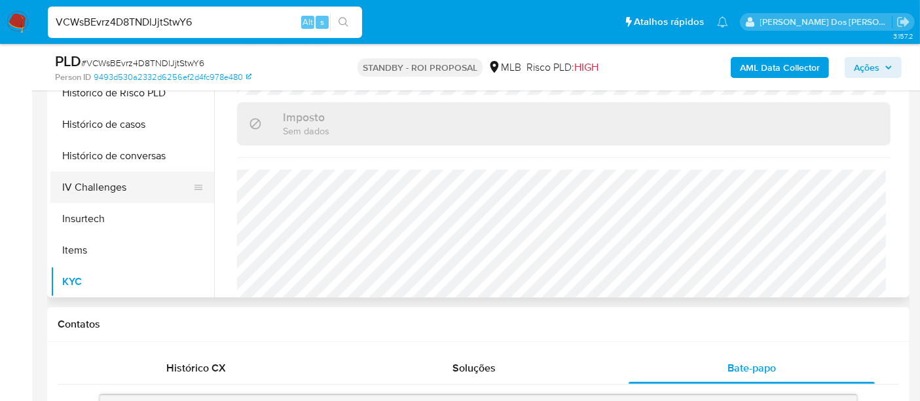
scroll to position [291, 0]
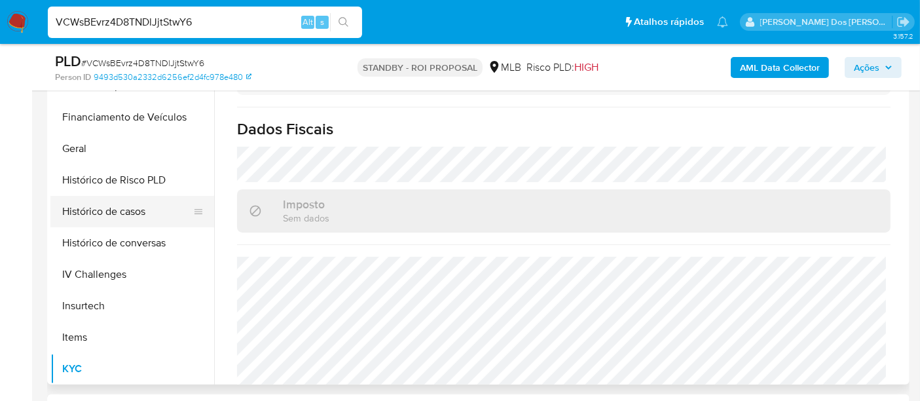
click at [117, 215] on button "Histórico de casos" at bounding box center [126, 211] width 153 height 31
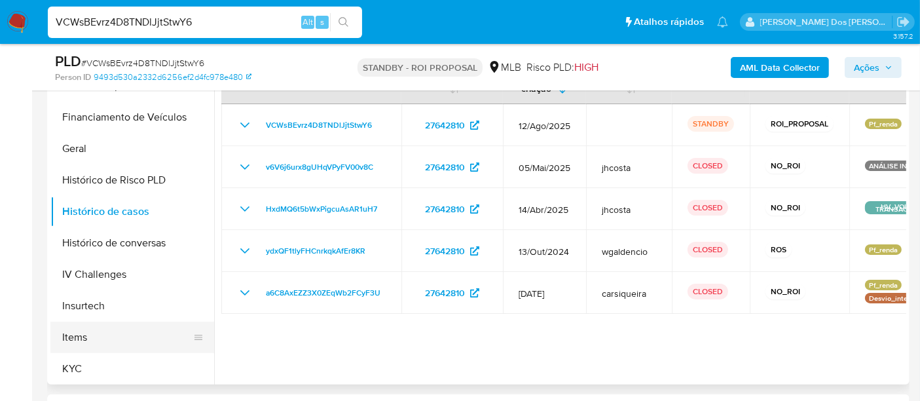
scroll to position [218, 0]
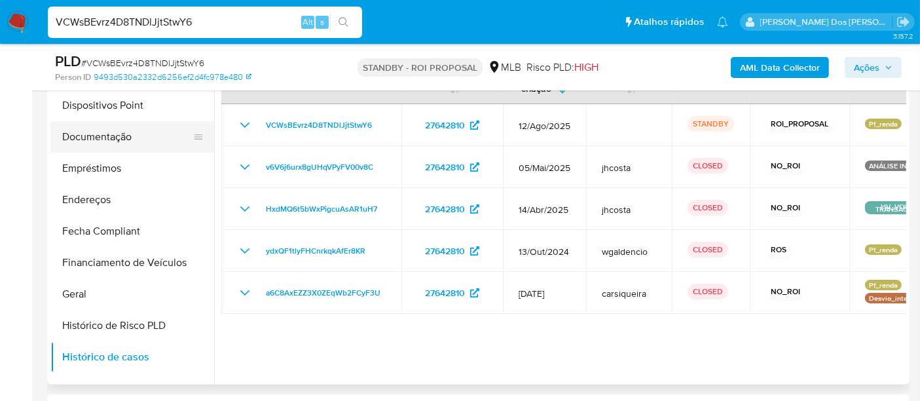
click at [106, 141] on button "Documentação" at bounding box center [126, 136] width 153 height 31
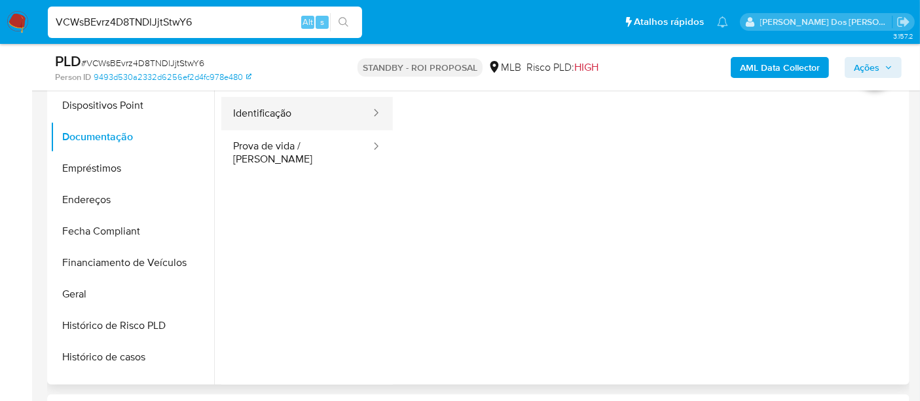
click at [280, 111] on button "Identificação" at bounding box center [296, 113] width 151 height 33
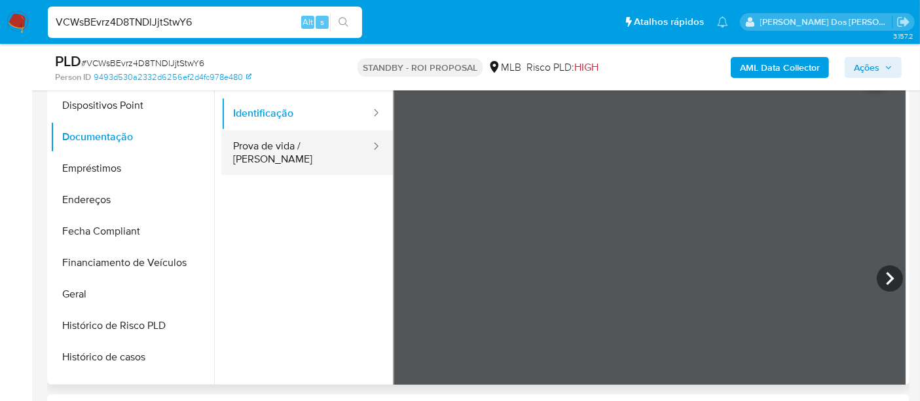
click at [255, 136] on button "Prova de vida / [PERSON_NAME]" at bounding box center [296, 152] width 151 height 45
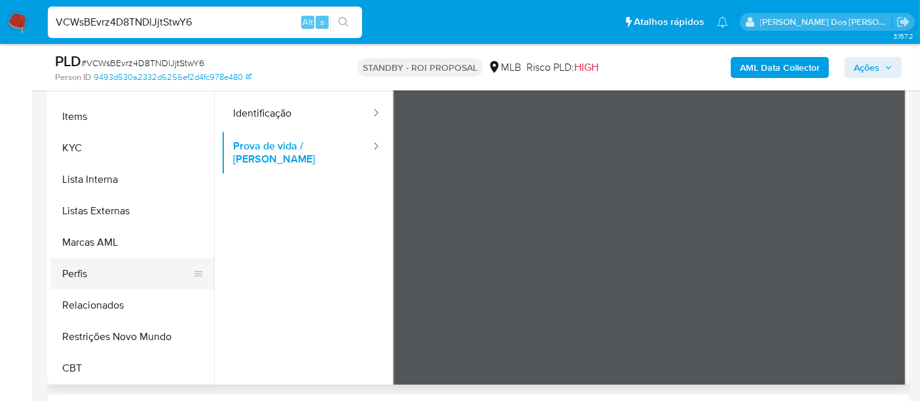
scroll to position [363, 0]
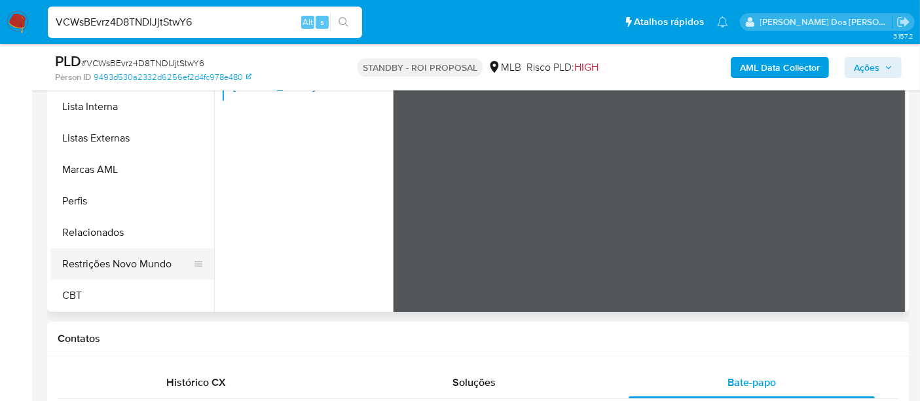
click at [141, 265] on button "Restrições Novo Mundo" at bounding box center [126, 263] width 153 height 31
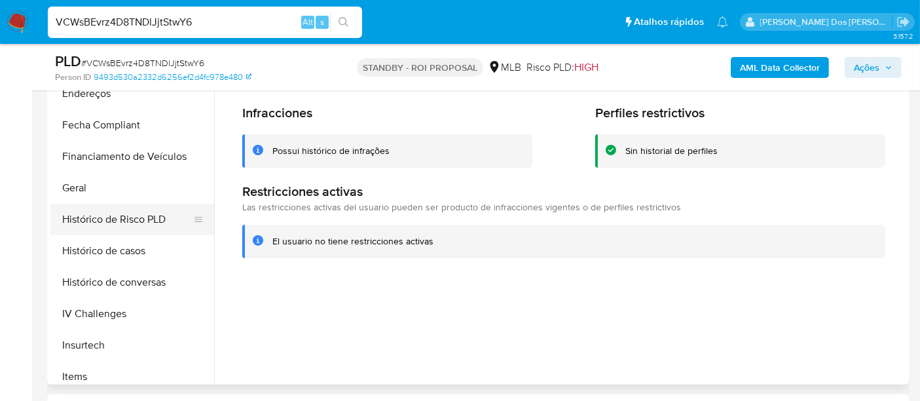
scroll to position [293, 0]
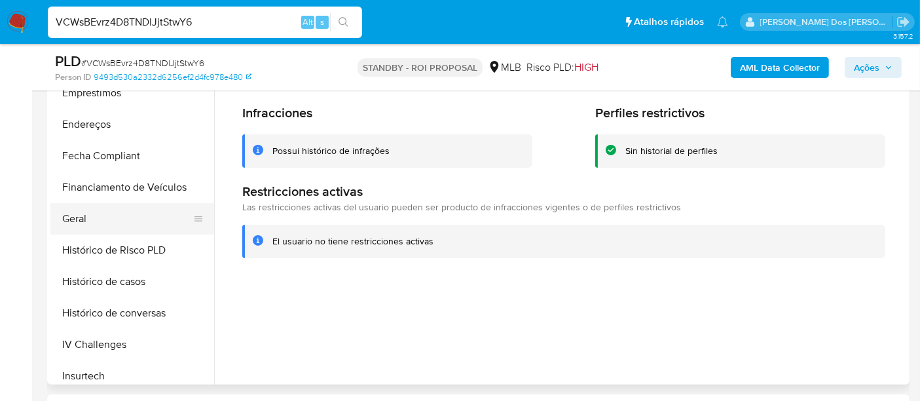
click at [75, 214] on button "Geral" at bounding box center [126, 218] width 153 height 31
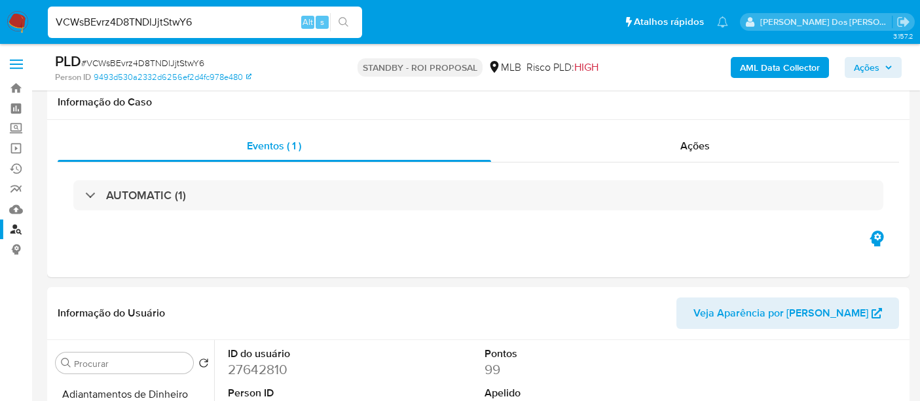
select select "10"
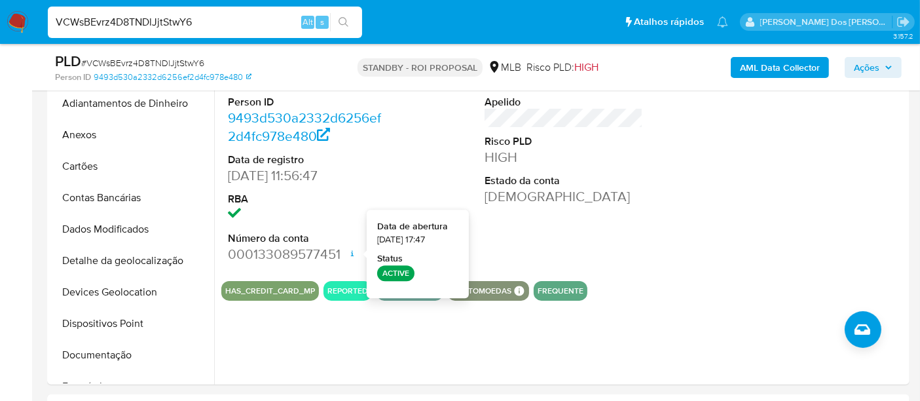
scroll to position [293, 0]
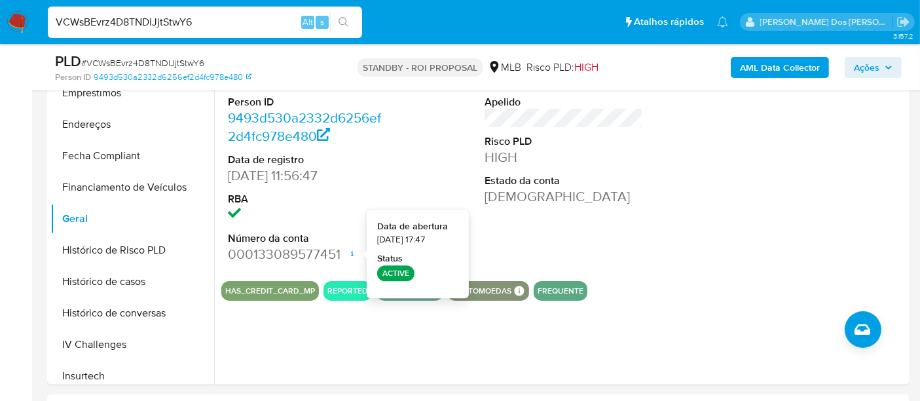
click at [213, 23] on input "VCWsBEvrz4D8TNDlJjtStwY6" at bounding box center [205, 22] width 314 height 17
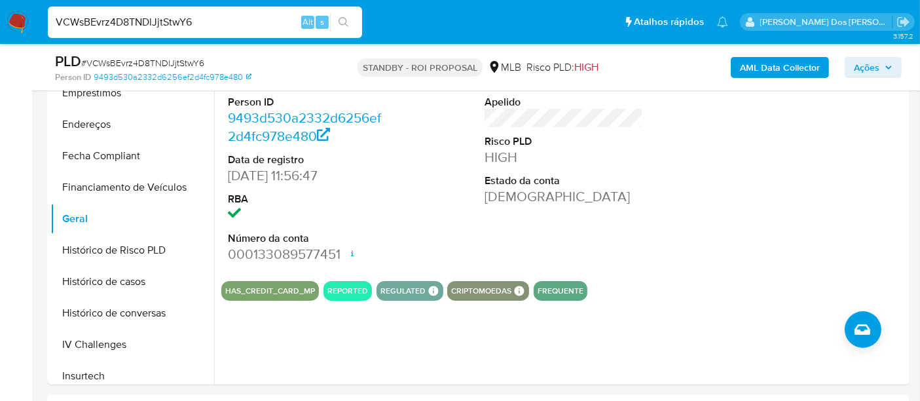
click at [213, 23] on input "VCWsBEvrz4D8TNDlJjtStwY6" at bounding box center [205, 22] width 314 height 17
paste input "Fisa7VeKANGmeCKkhrAktd7U"
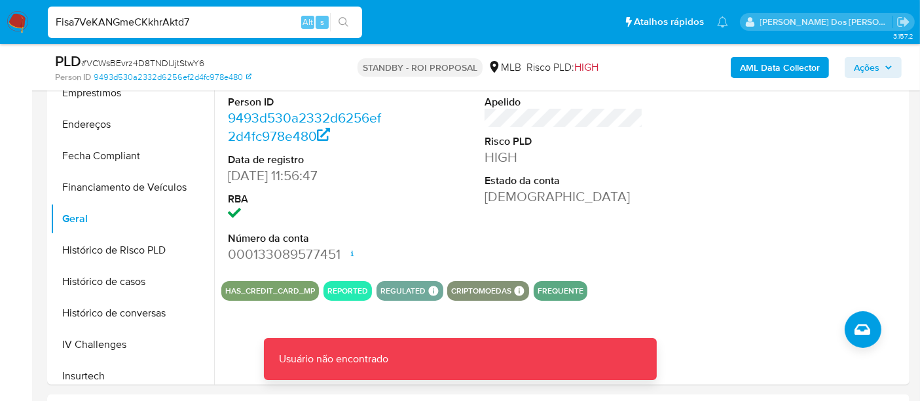
click at [208, 28] on input "Fisa7VeKANGmeCKkhrAktd7" at bounding box center [205, 22] width 314 height 17
click at [208, 29] on input "Fisa7VeKANGmeCKkhrAktd7" at bounding box center [205, 22] width 314 height 17
paste input "U"
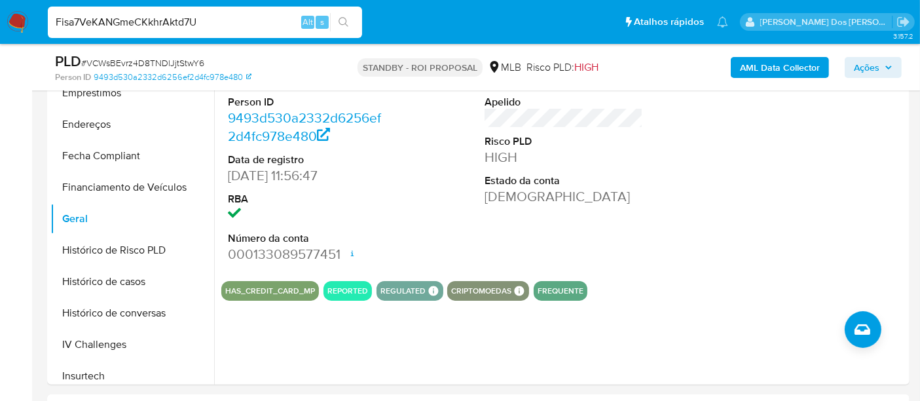
type input "Fisa7VeKANGmeCKkhrAktd7U"
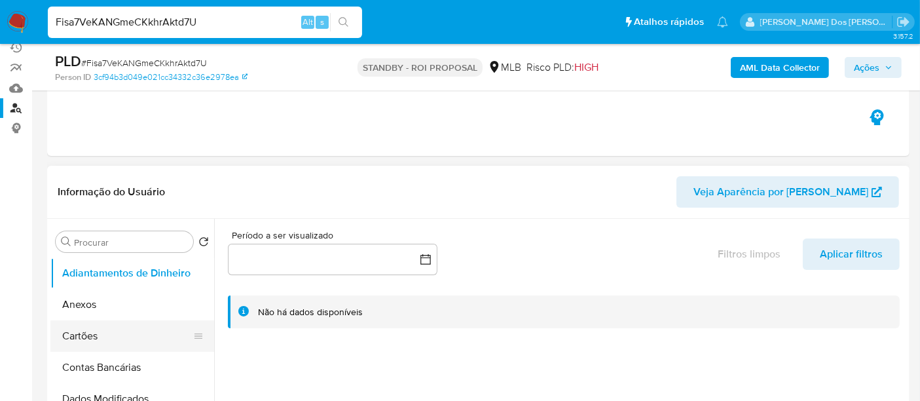
scroll to position [218, 0]
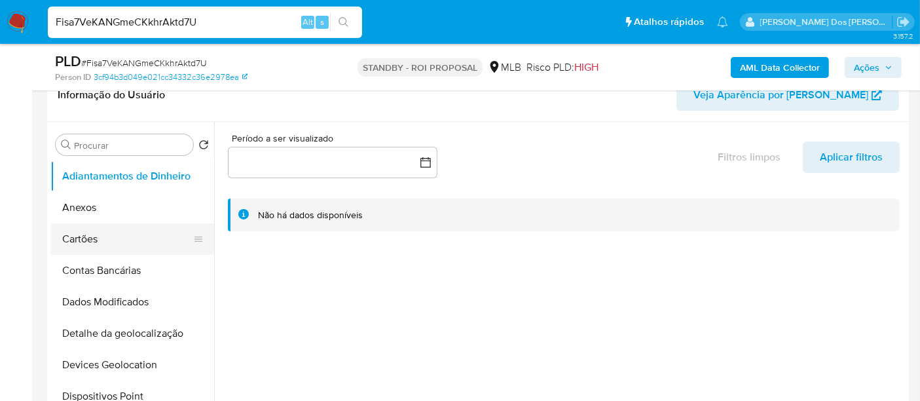
select select "10"
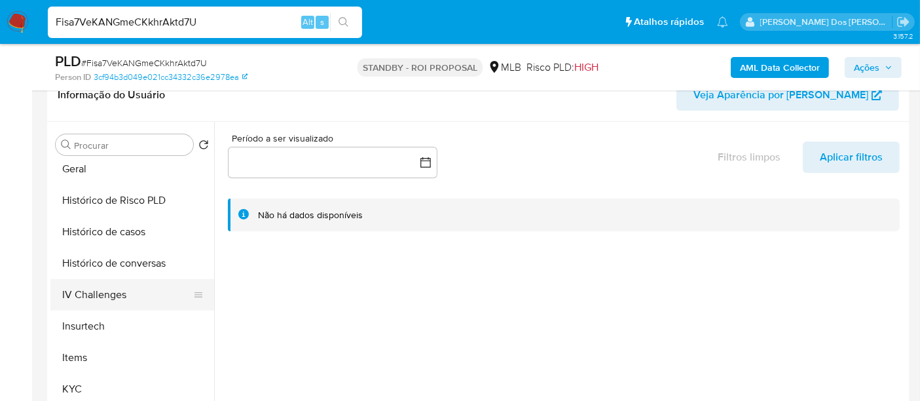
scroll to position [509, 0]
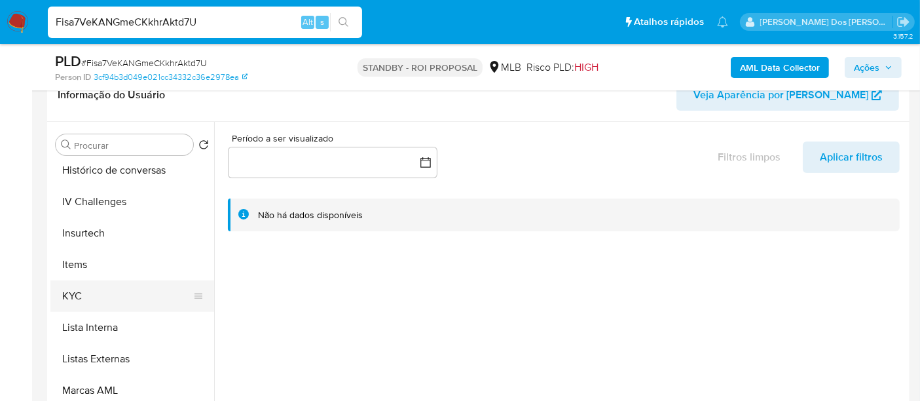
click at [80, 289] on button "KYC" at bounding box center [126, 295] width 153 height 31
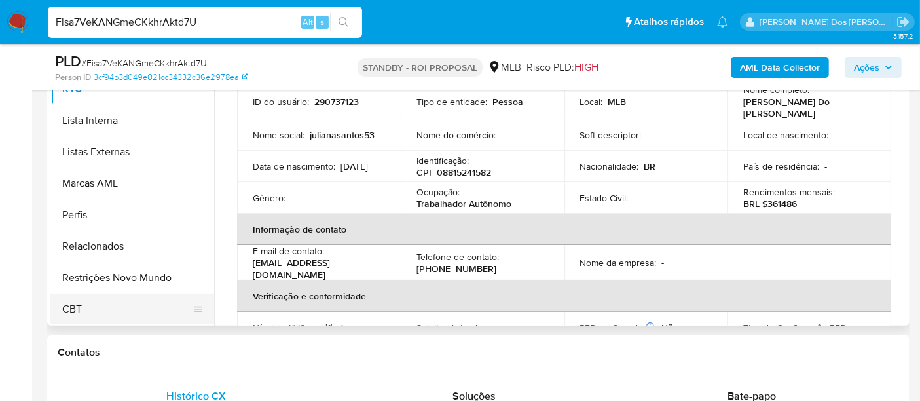
scroll to position [363, 0]
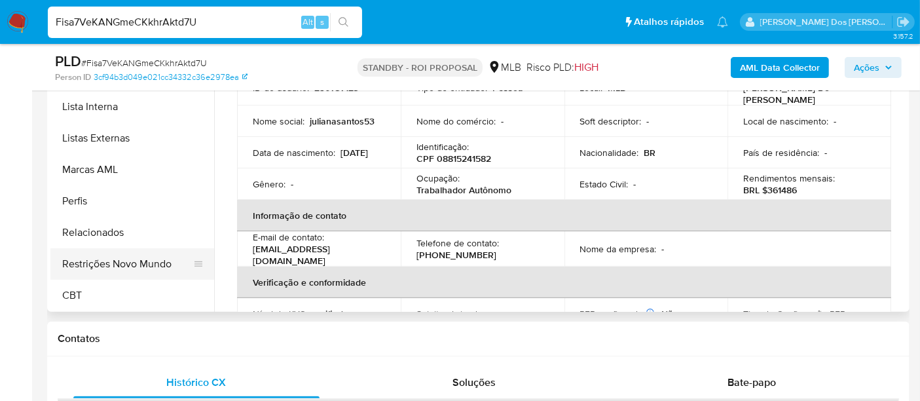
click at [132, 265] on button "Restrições Novo Mundo" at bounding box center [126, 263] width 153 height 31
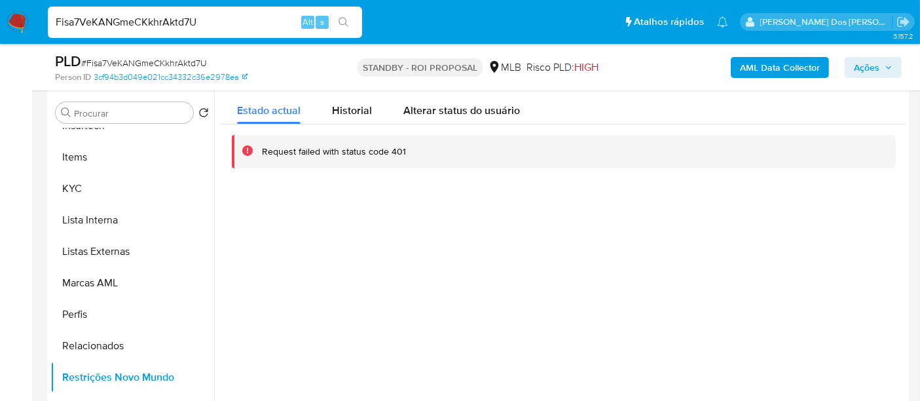
scroll to position [218, 0]
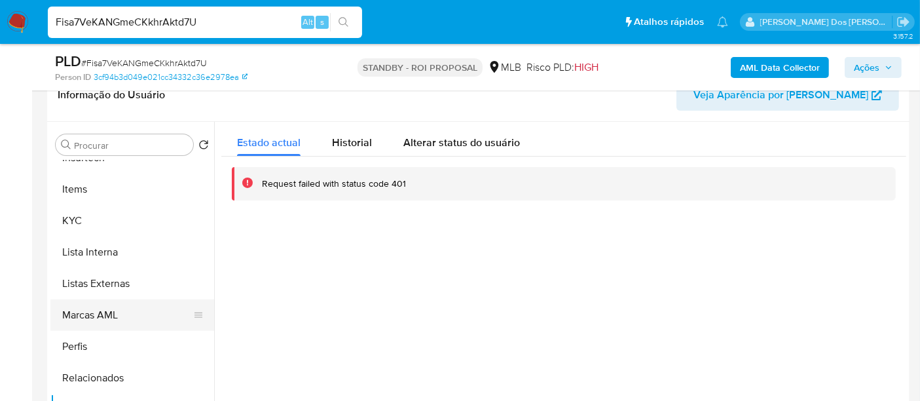
click at [100, 304] on button "Marcas AML" at bounding box center [126, 314] width 153 height 31
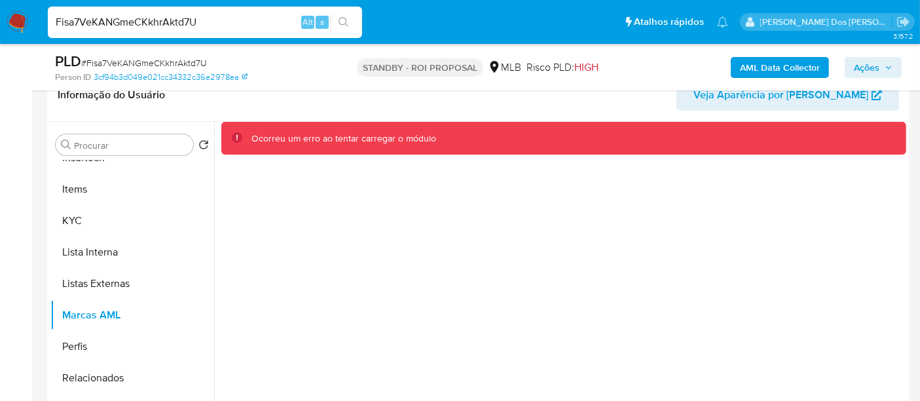
click at [562, 321] on div "Ocorreu um erro ao tentar carregar o módulo" at bounding box center [560, 289] width 692 height 335
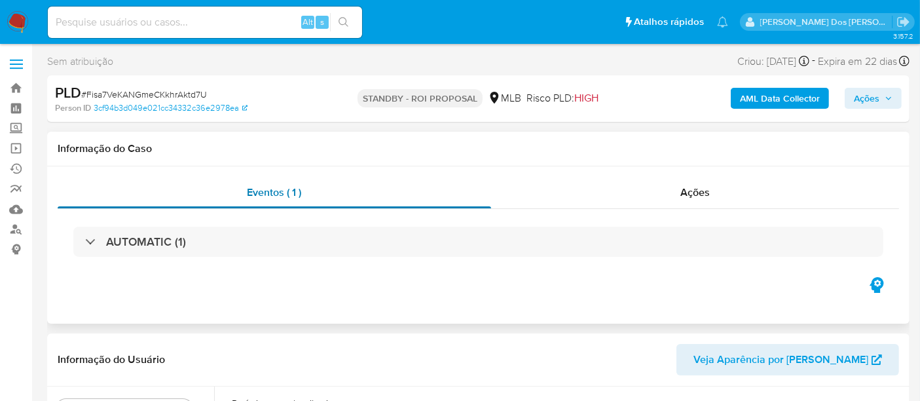
select select "10"
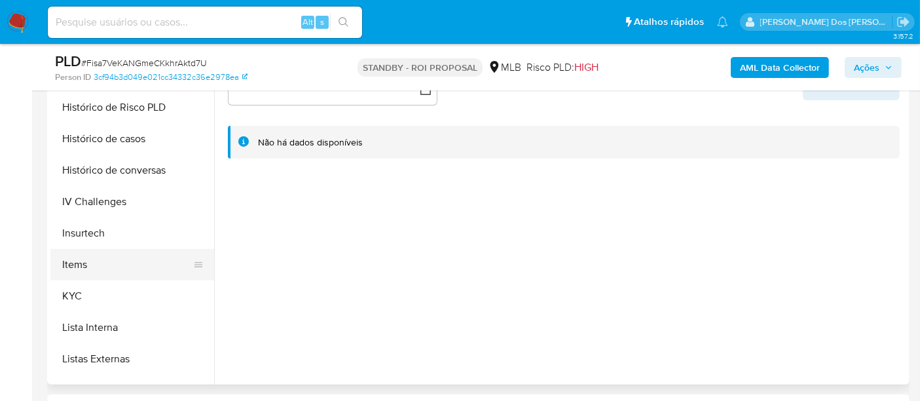
scroll to position [581, 0]
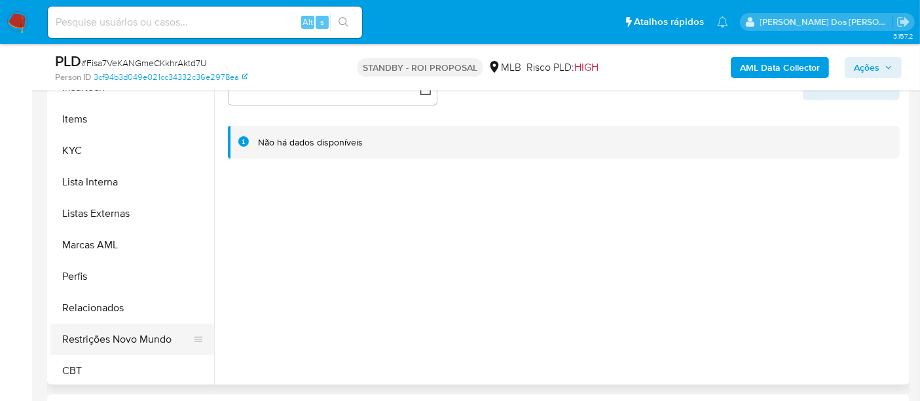
click at [130, 333] on button "Restrições Novo Mundo" at bounding box center [126, 338] width 153 height 31
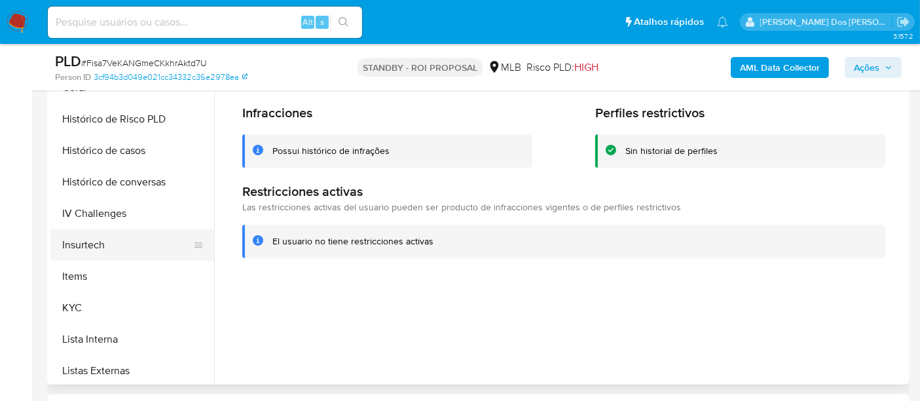
scroll to position [363, 0]
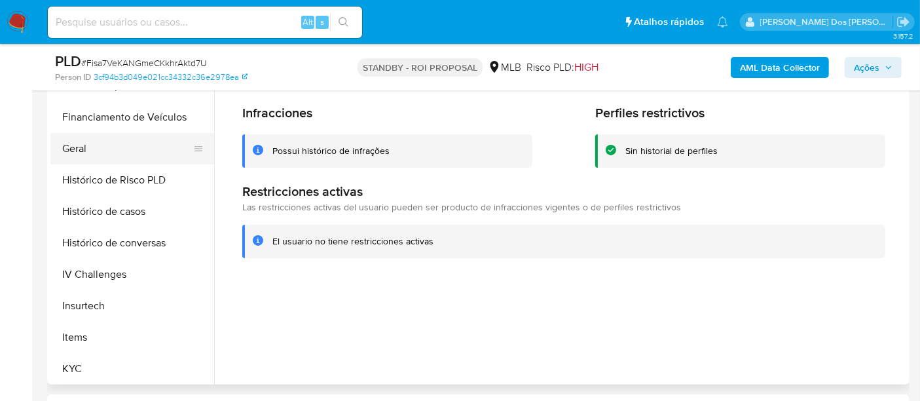
click at [73, 153] on button "Geral" at bounding box center [126, 148] width 153 height 31
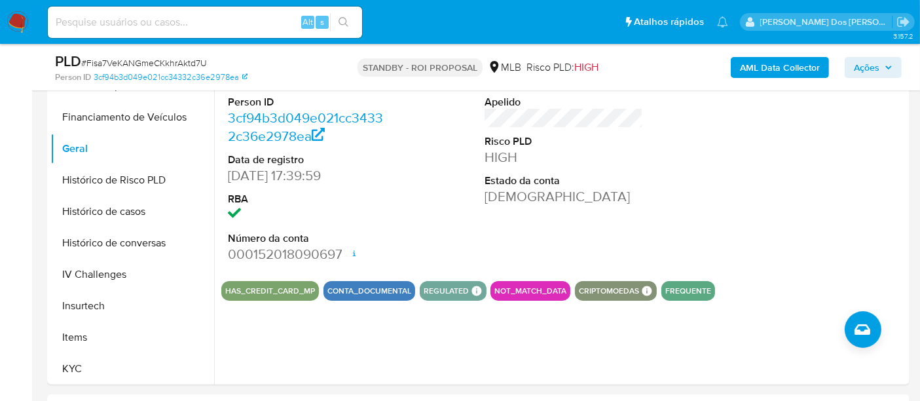
click at [196, 28] on input at bounding box center [205, 22] width 314 height 17
paste input "QhMFWSIuRdjveeaqrLOSkYND"
type input "QhMFWSIuRdjveeaqrLOSkYND"
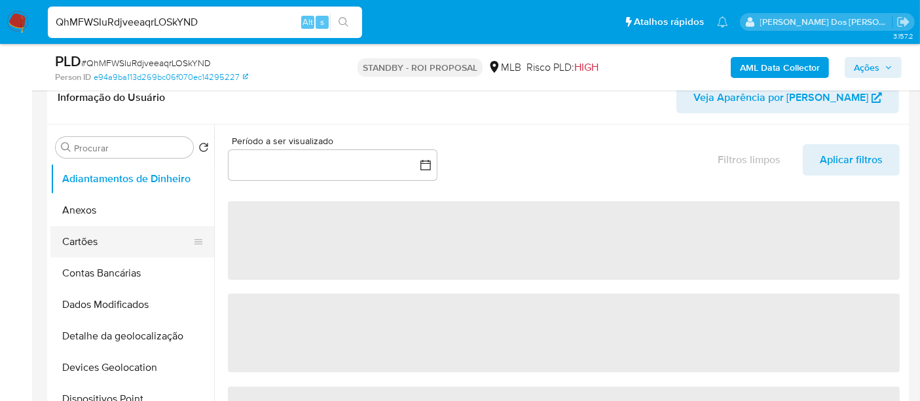
scroll to position [218, 0]
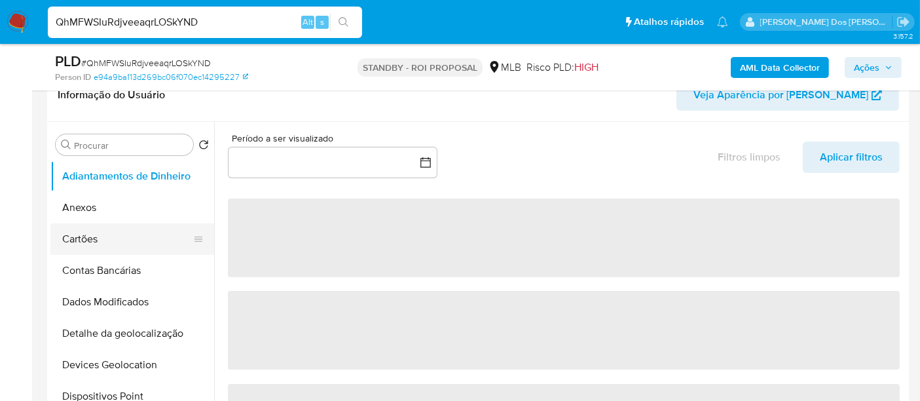
select select "10"
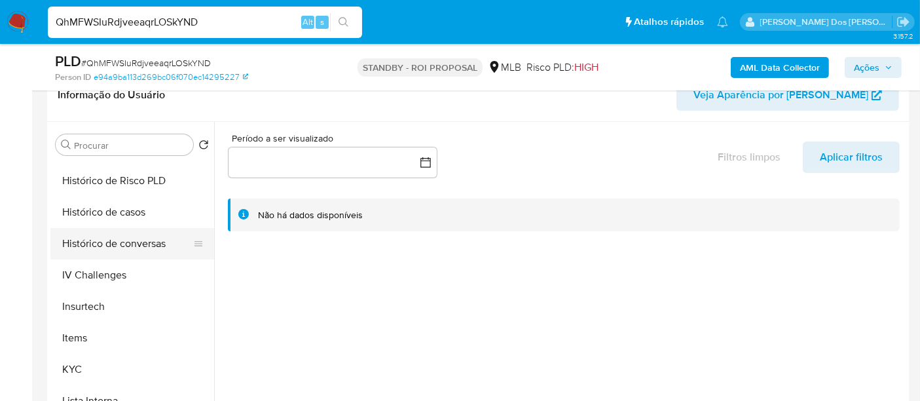
scroll to position [509, 0]
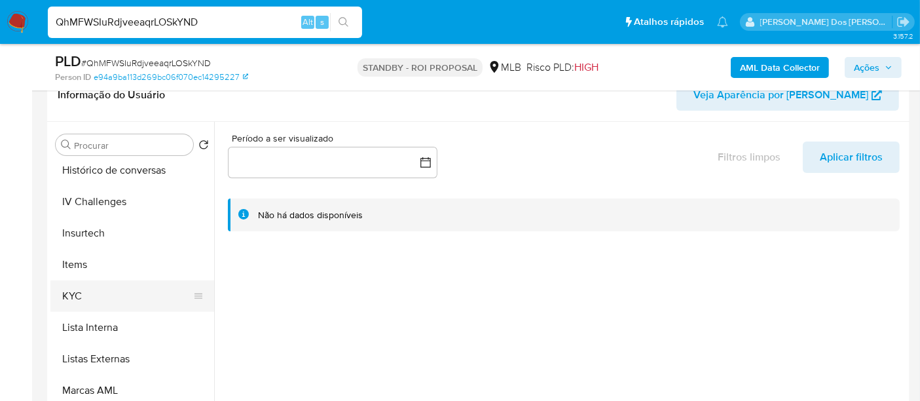
click at [73, 287] on button "KYC" at bounding box center [126, 295] width 153 height 31
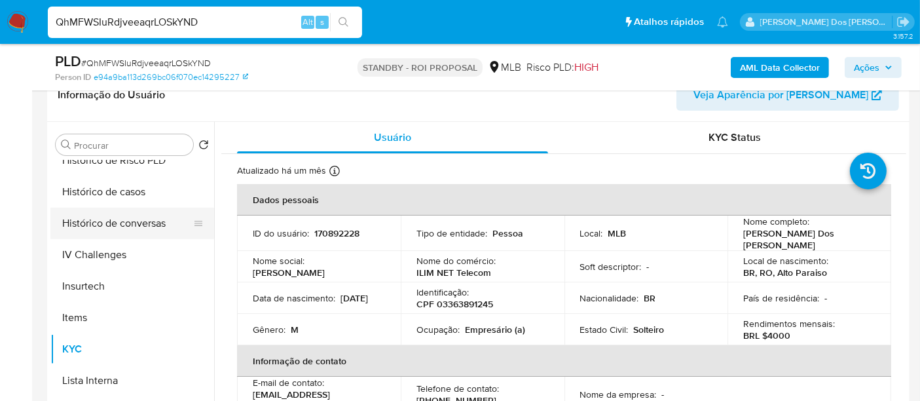
scroll to position [435, 0]
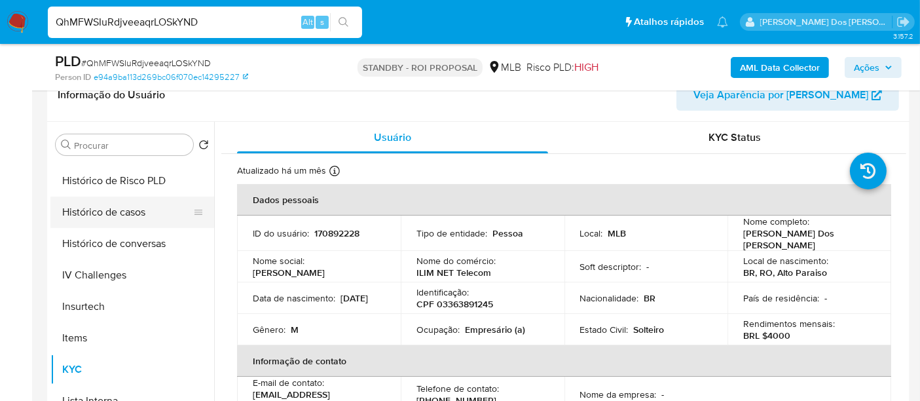
click at [132, 214] on button "Histórico de casos" at bounding box center [126, 211] width 153 height 31
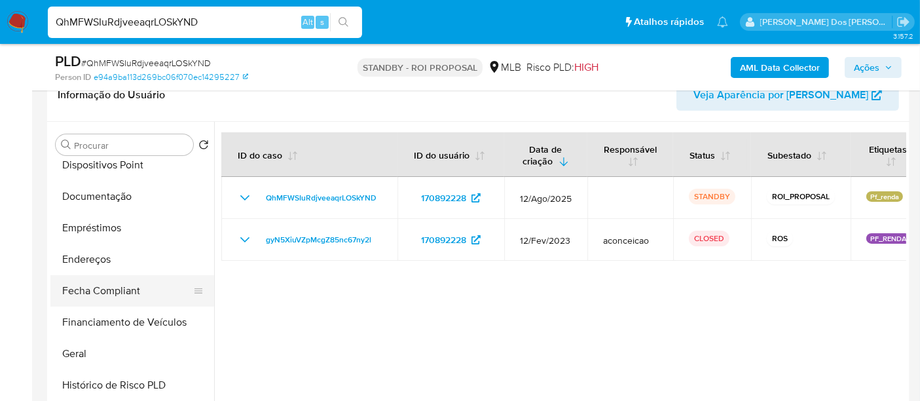
scroll to position [217, 0]
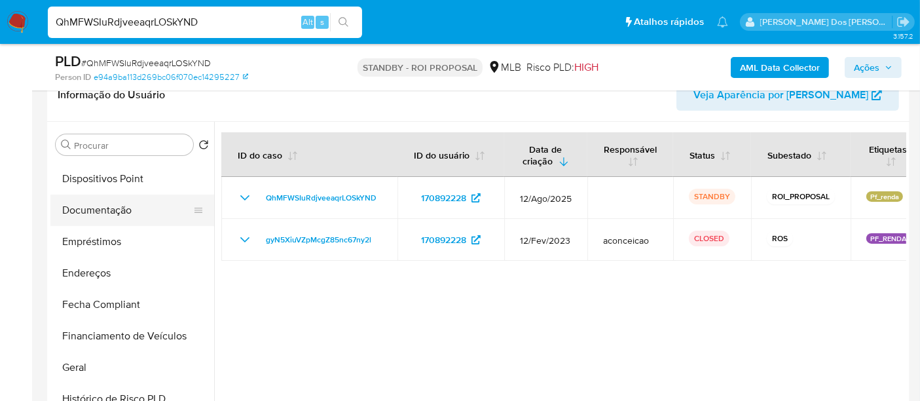
click at [93, 211] on button "Documentação" at bounding box center [126, 209] width 153 height 31
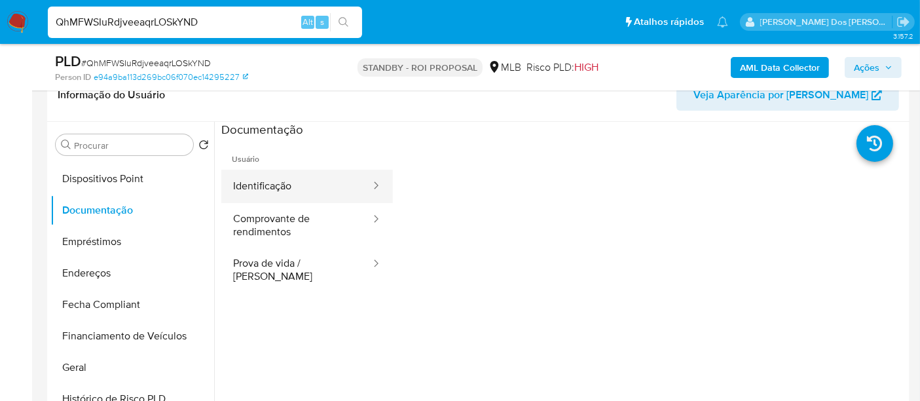
click at [277, 191] on button "Identificação" at bounding box center [296, 186] width 151 height 33
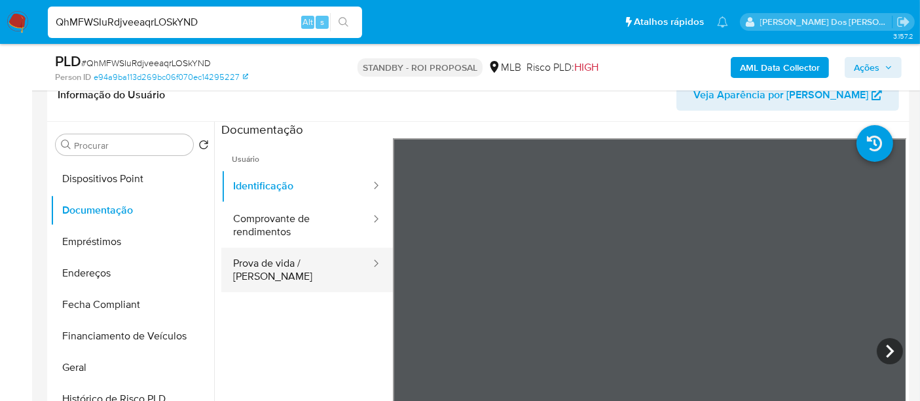
drag, startPoint x: 267, startPoint y: 264, endPoint x: 308, endPoint y: 264, distance: 41.3
click at [269, 265] on button "Prova de vida / [PERSON_NAME]" at bounding box center [296, 270] width 151 height 45
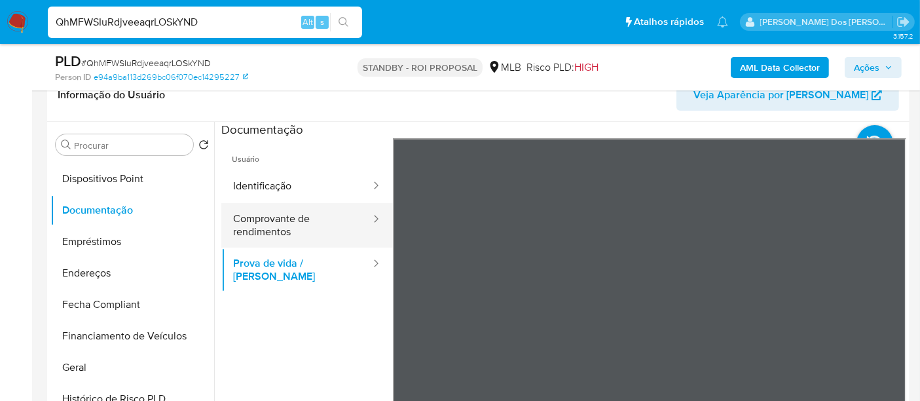
click at [259, 227] on button "Comprovante de rendimentos" at bounding box center [296, 225] width 151 height 45
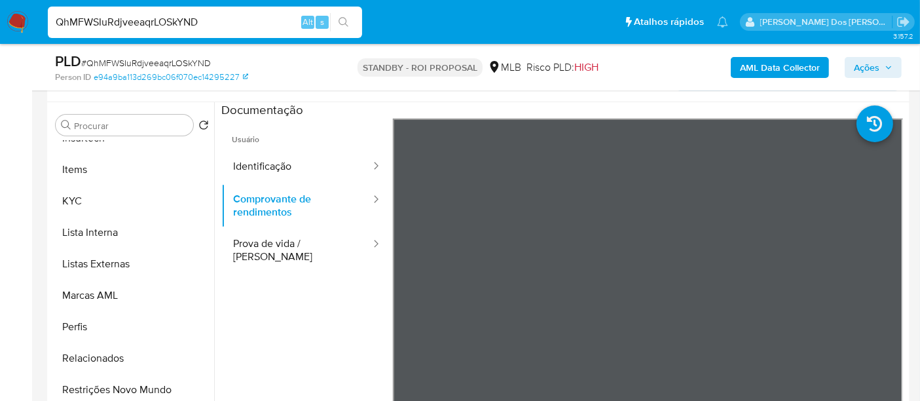
scroll to position [363, 0]
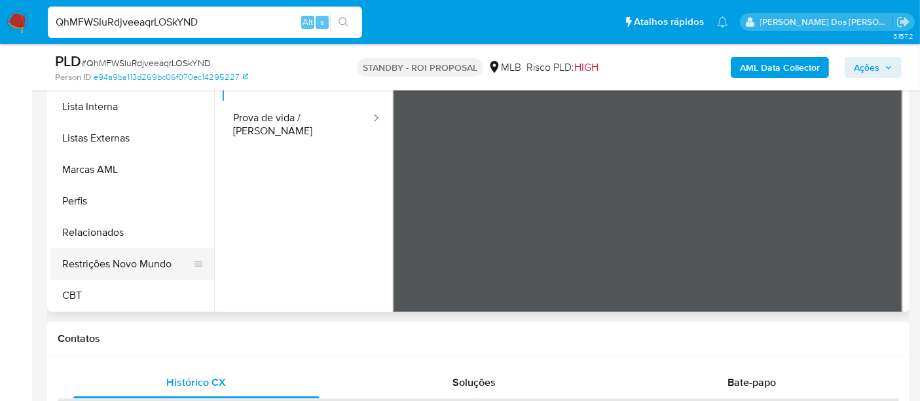
click at [119, 262] on button "Restrições Novo Mundo" at bounding box center [126, 263] width 153 height 31
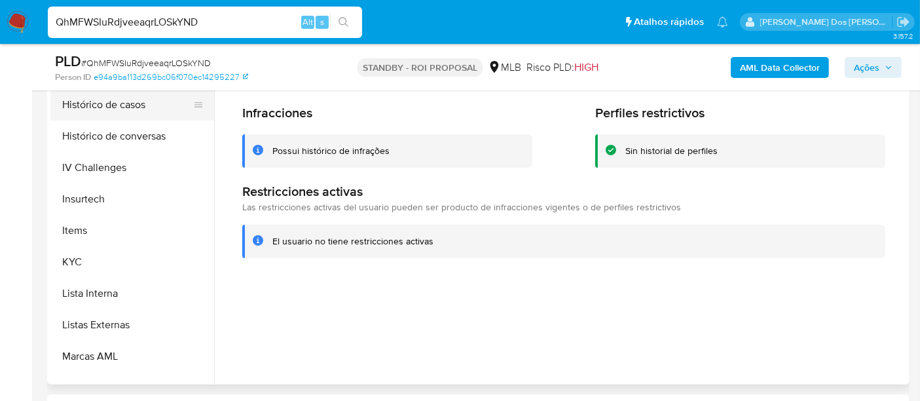
scroll to position [293, 0]
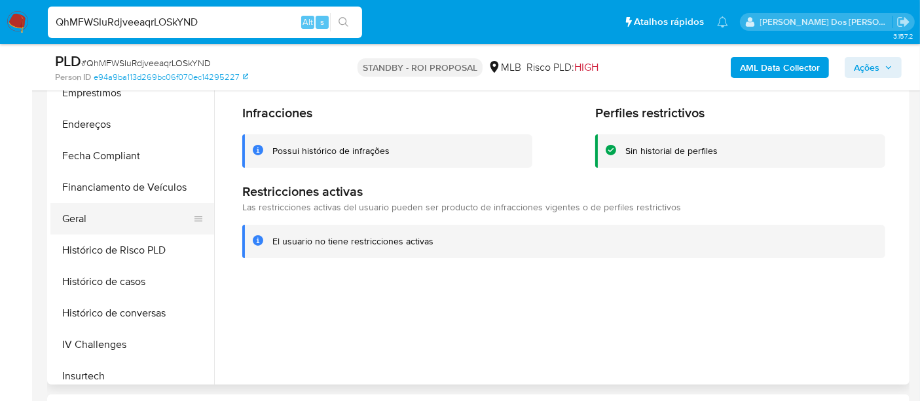
click at [71, 215] on button "Geral" at bounding box center [126, 218] width 153 height 31
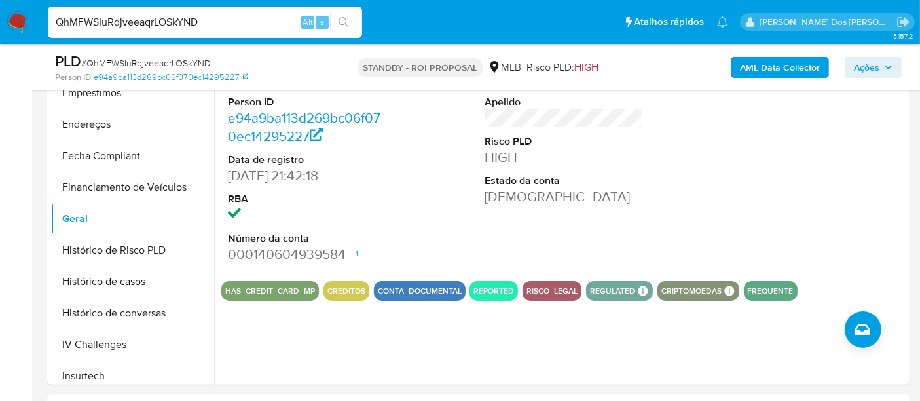
click at [200, 21] on input "QhMFWSIuRdjveeaqrLOSkYND" at bounding box center [205, 22] width 314 height 17
paste input "4A2yJ34PR7NK2ReJ2DjK3KCF"
type input "4A2yJ34PR7NK2ReJ2DjK3KCF"
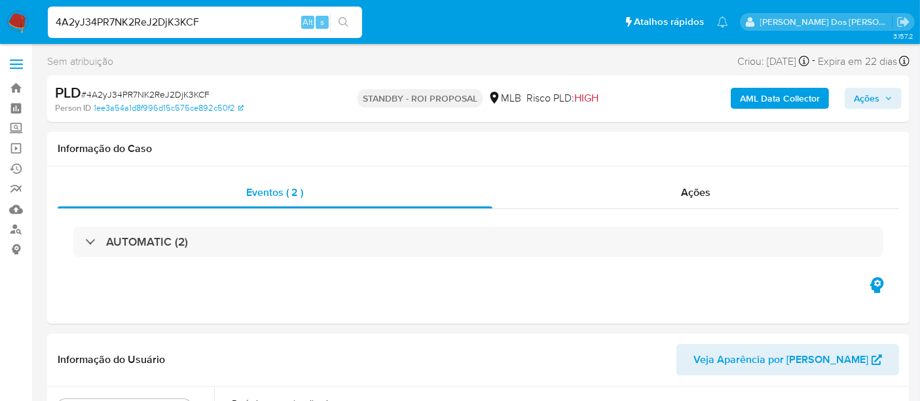
select select "10"
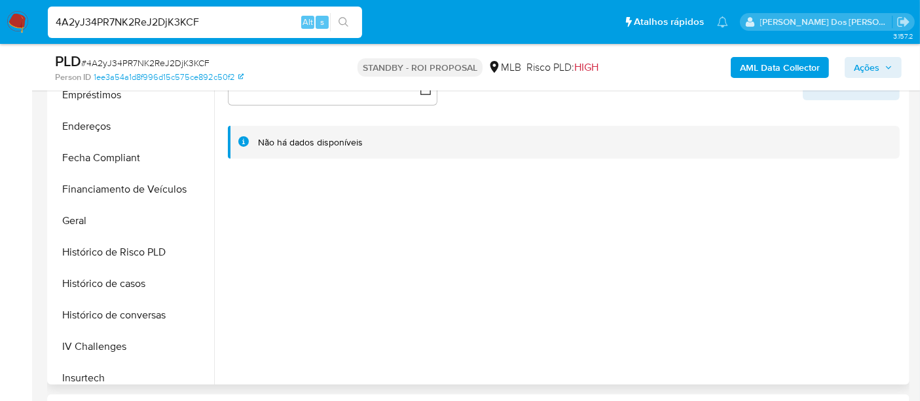
scroll to position [436, 0]
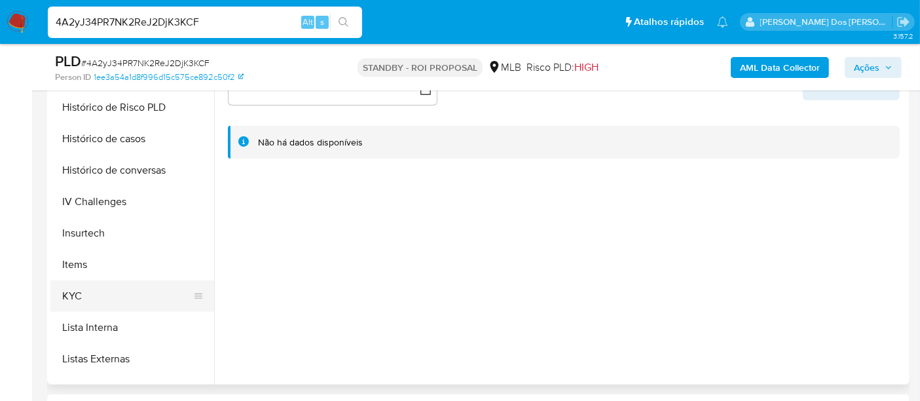
click at [71, 290] on button "KYC" at bounding box center [126, 295] width 153 height 31
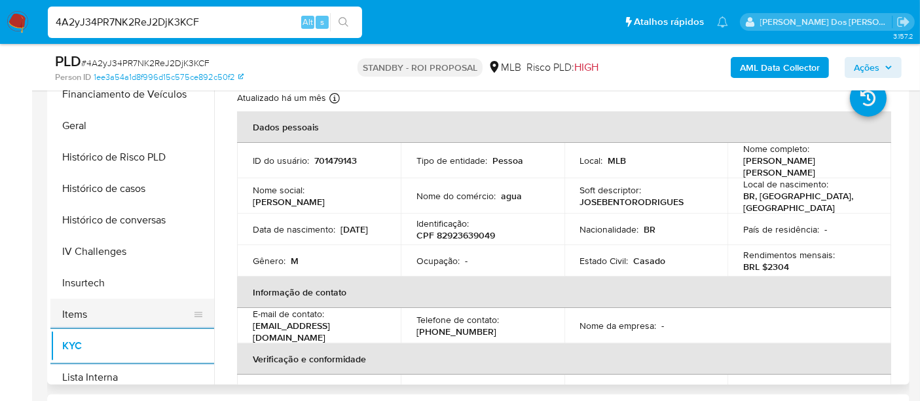
scroll to position [363, 0]
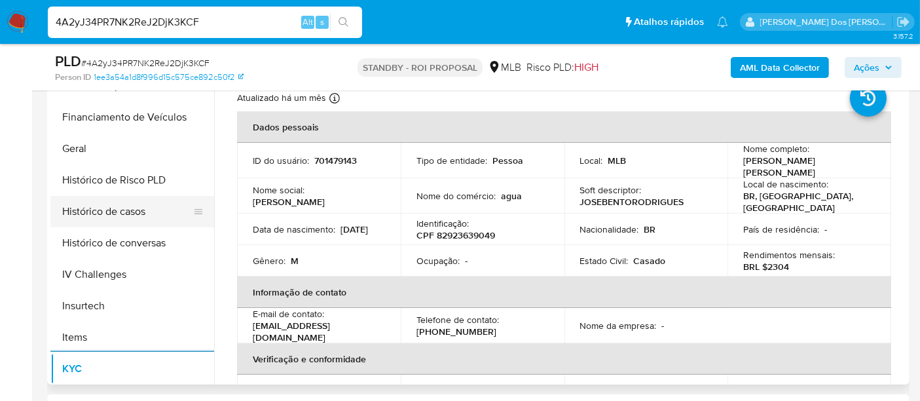
click at [137, 216] on button "Histórico de casos" at bounding box center [126, 211] width 153 height 31
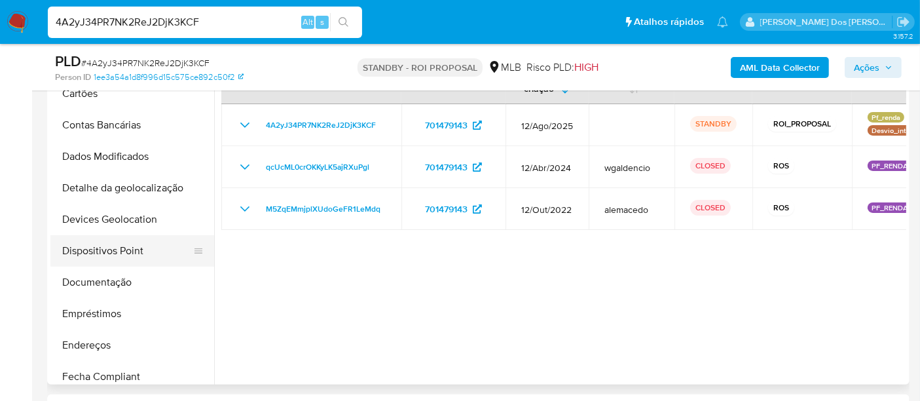
scroll to position [73, 0]
click at [101, 277] on button "Documentação" at bounding box center [126, 281] width 153 height 31
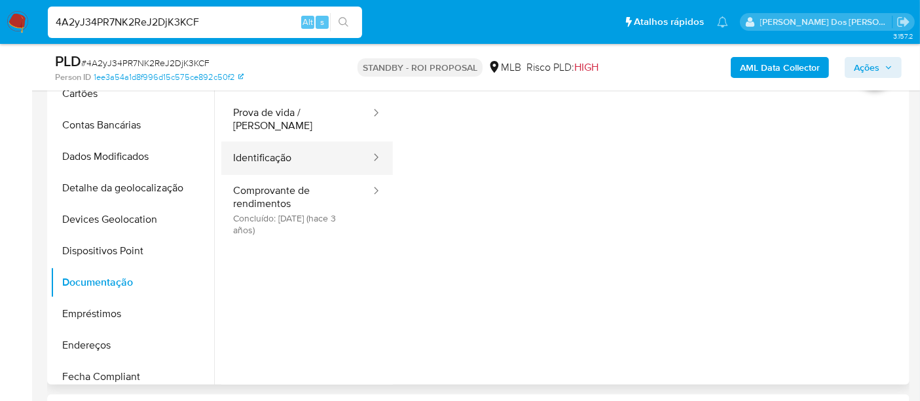
click at [277, 144] on button "Identificação" at bounding box center [296, 157] width 151 height 33
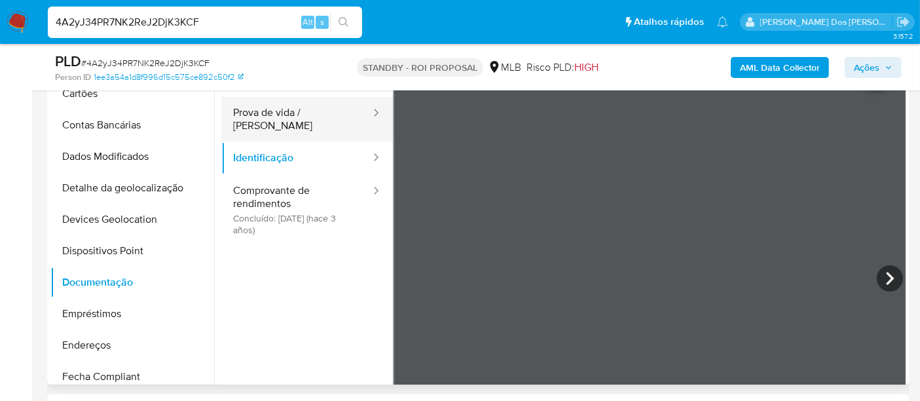
click at [318, 123] on button "Prova de vida / [PERSON_NAME]" at bounding box center [296, 119] width 151 height 45
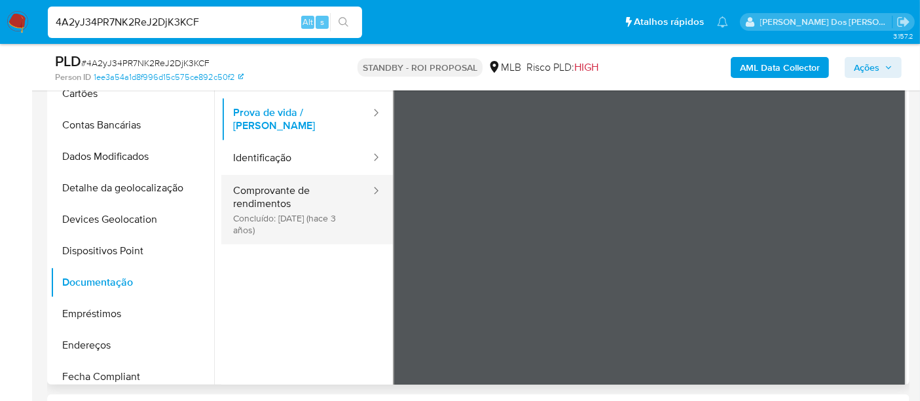
click at [277, 203] on button "Comprovante de rendimentos Concluído: 13/12/2022 (hace 3 años)" at bounding box center [296, 209] width 151 height 69
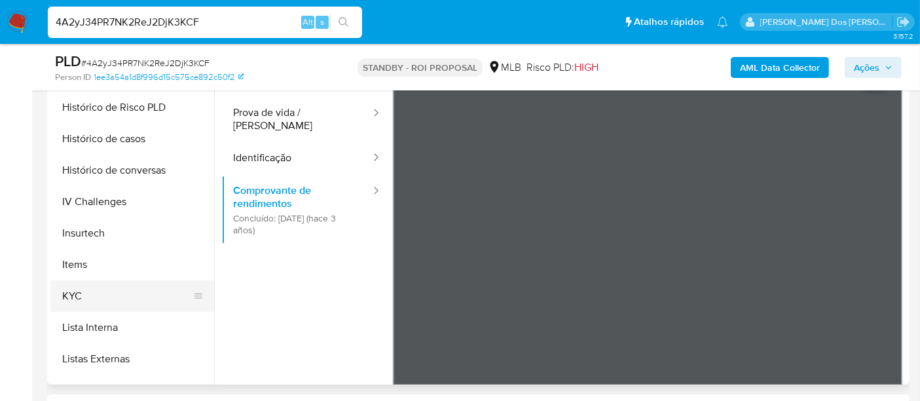
scroll to position [581, 0]
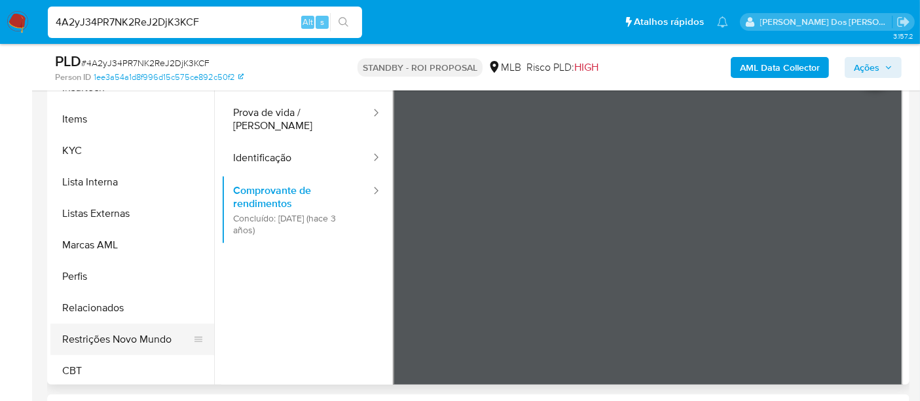
click at [134, 333] on button "Restrições Novo Mundo" at bounding box center [126, 338] width 153 height 31
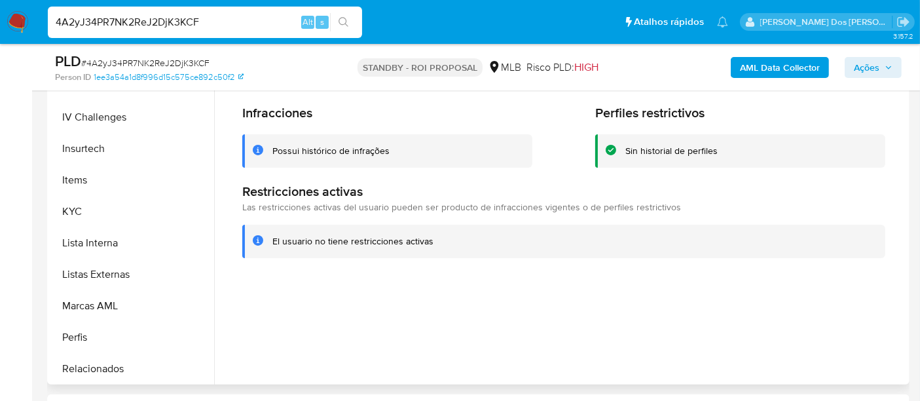
scroll to position [291, 0]
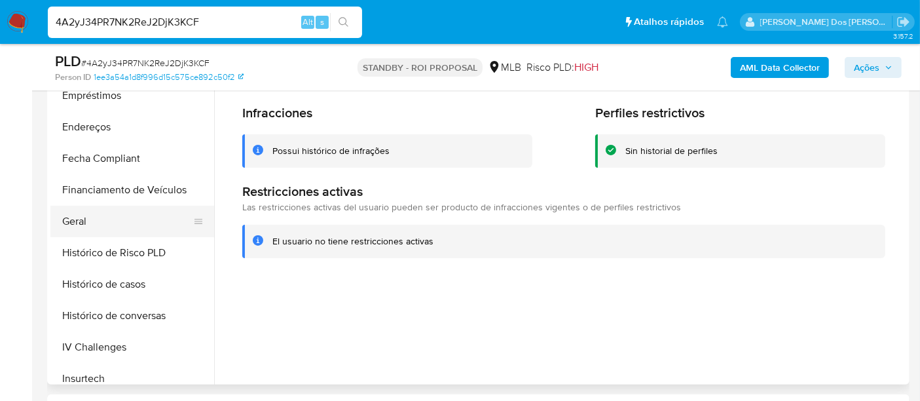
click at [77, 220] on button "Geral" at bounding box center [126, 221] width 153 height 31
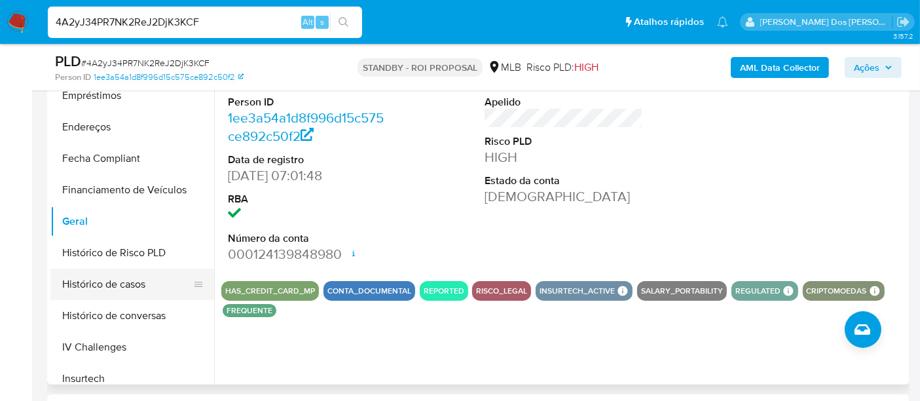
scroll to position [581, 0]
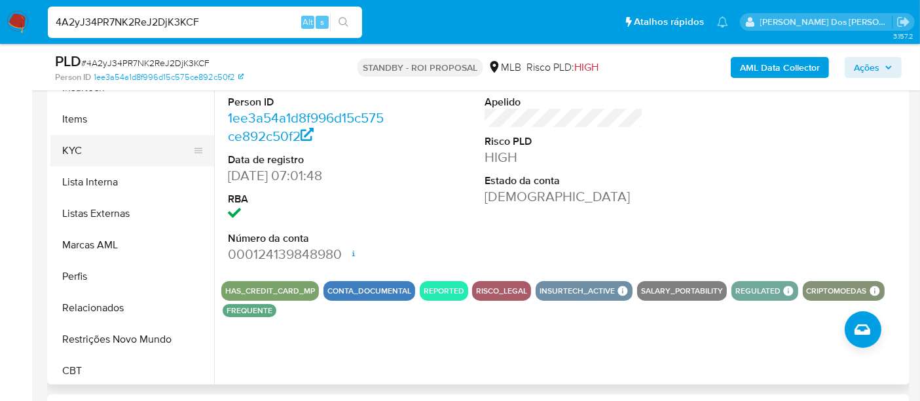
click at [77, 147] on button "KYC" at bounding box center [126, 150] width 153 height 31
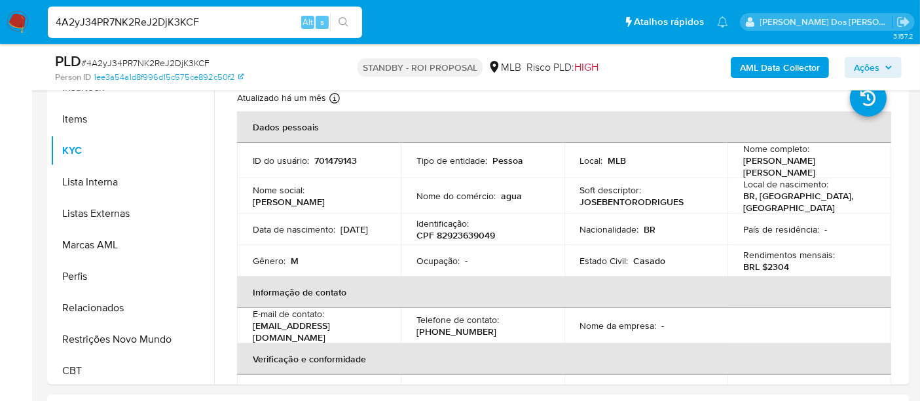
click at [237, 23] on input "4A2yJ34PR7NK2ReJ2DjK3KCF" at bounding box center [205, 22] width 314 height 17
paste input "phljb54rKFkQQVp7LgPVfTVc"
type input "phljb54rKFkQQVp7LgPVfTVc"
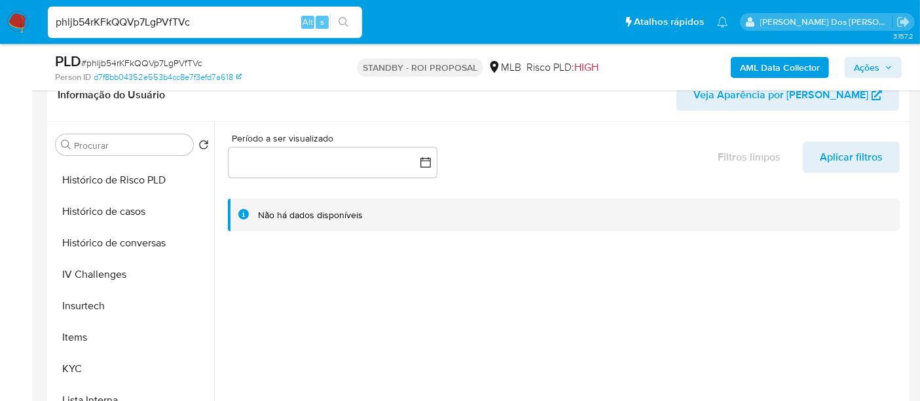
scroll to position [581, 0]
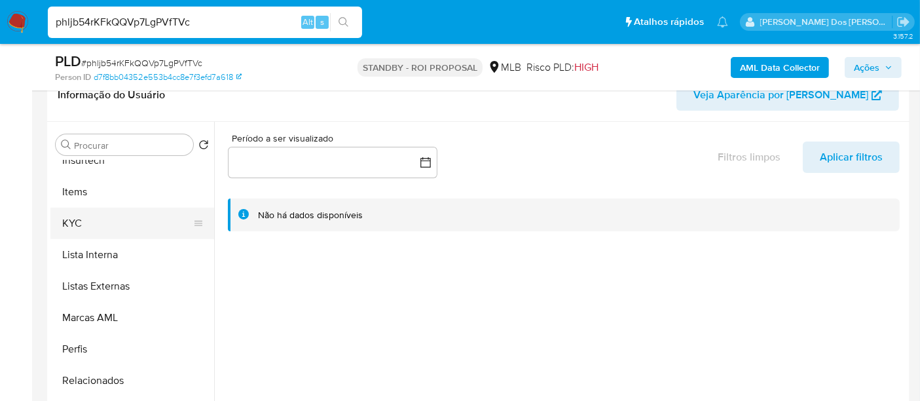
select select "10"
click at [84, 221] on button "KYC" at bounding box center [126, 223] width 153 height 31
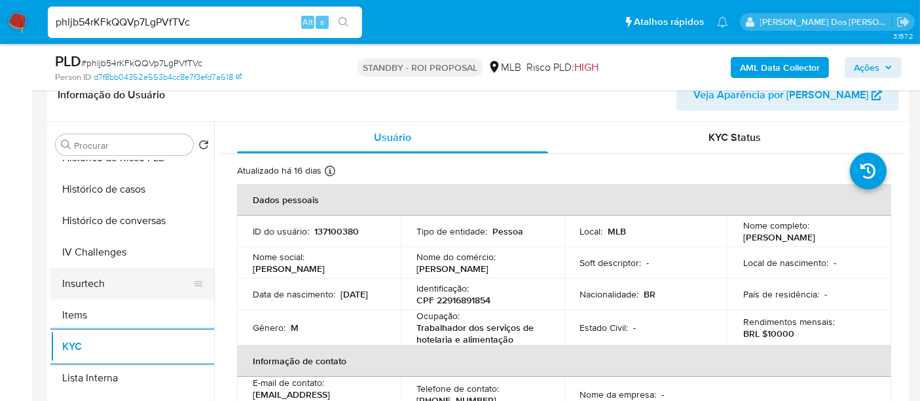
scroll to position [436, 0]
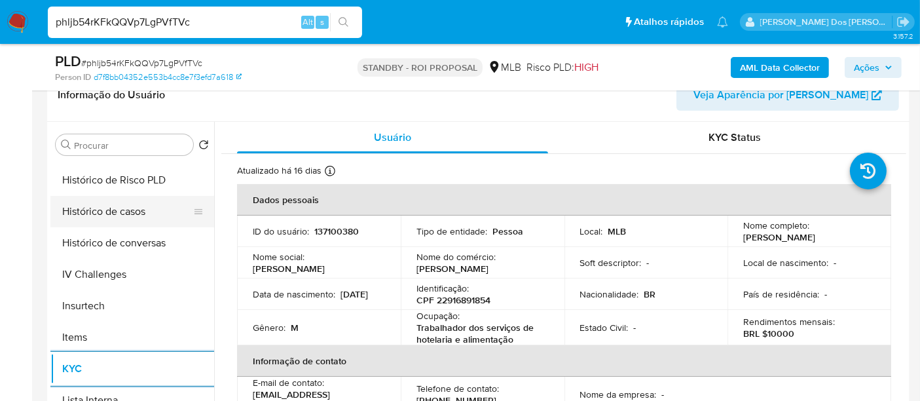
click at [138, 210] on button "Histórico de casos" at bounding box center [126, 211] width 153 height 31
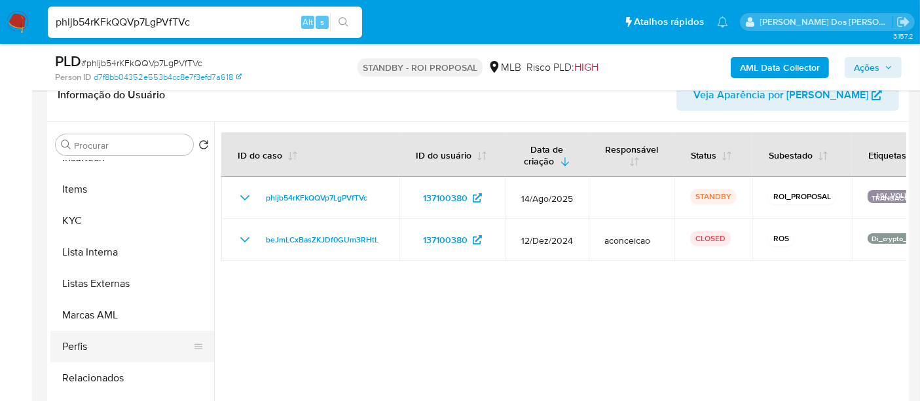
scroll to position [363, 0]
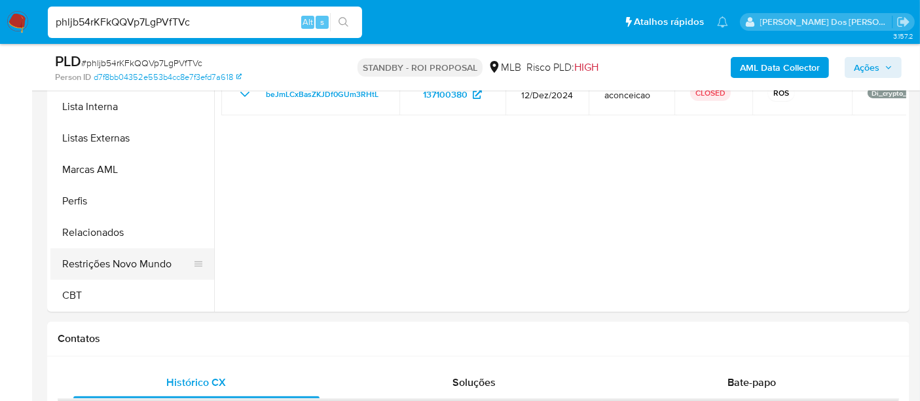
click at [133, 261] on button "Restrições Novo Mundo" at bounding box center [126, 263] width 153 height 31
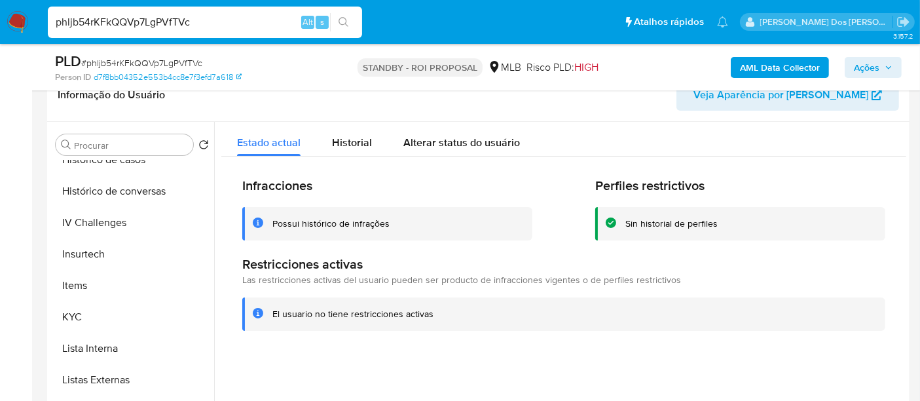
scroll to position [366, 0]
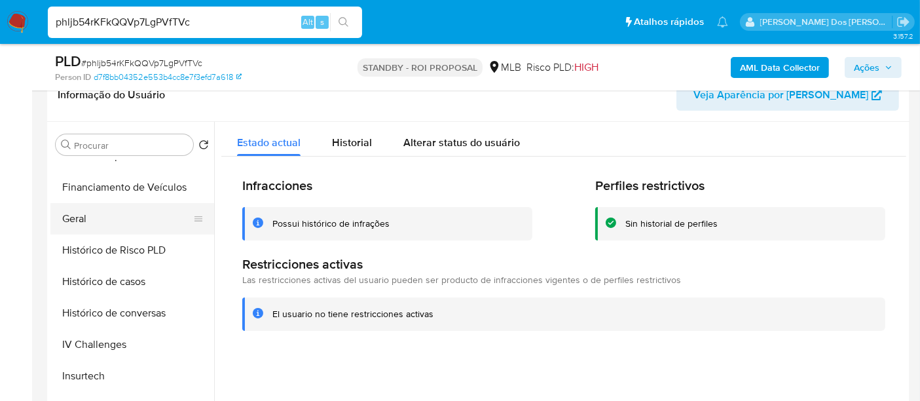
click at [86, 219] on button "Geral" at bounding box center [126, 218] width 153 height 31
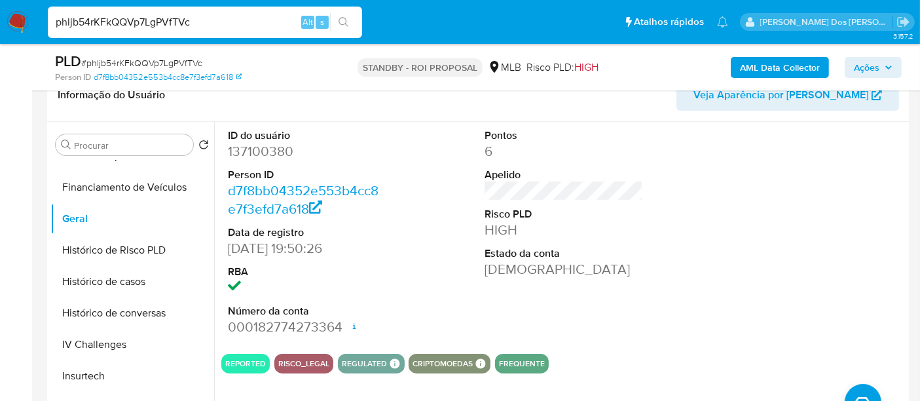
click at [166, 18] on input "phljb54rKFkQQVp7LgPVfTVc" at bounding box center [205, 22] width 314 height 17
paste input "B3yz4dQz2SuutpifwnAI6ews"
type input "B3yz4dQz2SuutpifwnAI6ews"
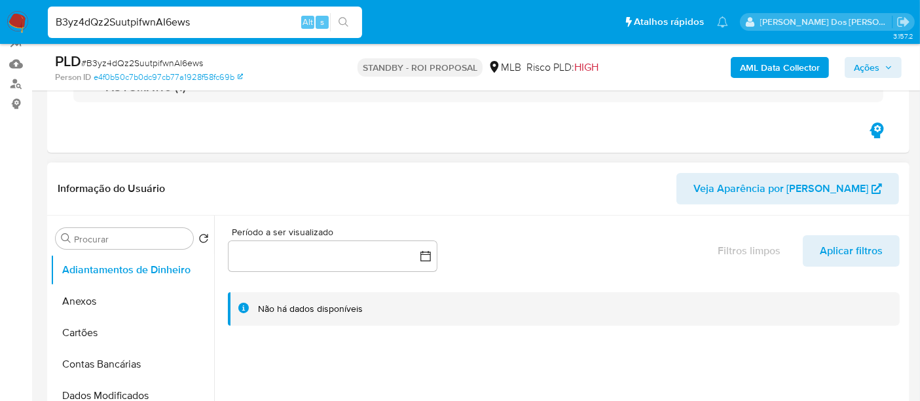
select select "10"
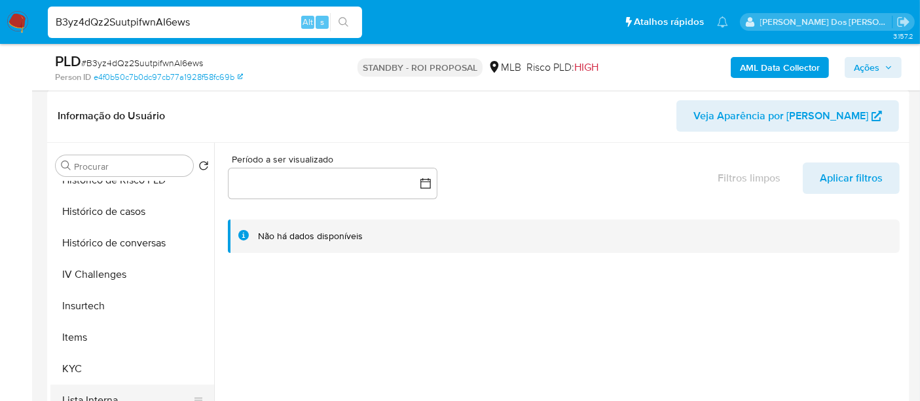
scroll to position [581, 0]
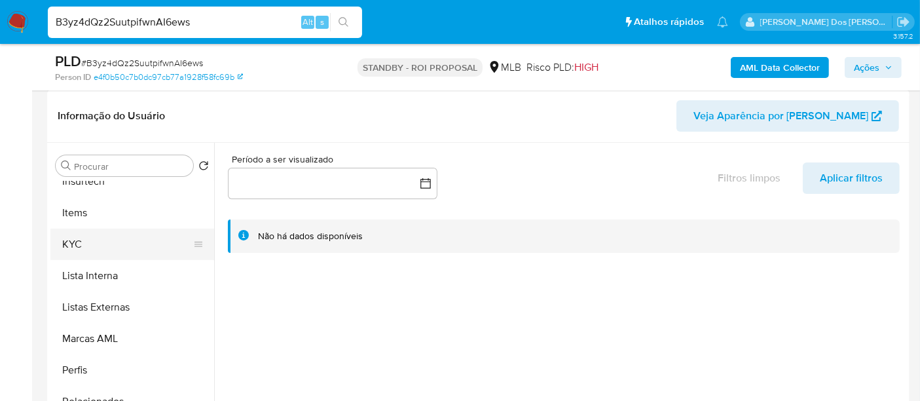
click at [73, 242] on button "KYC" at bounding box center [126, 244] width 153 height 31
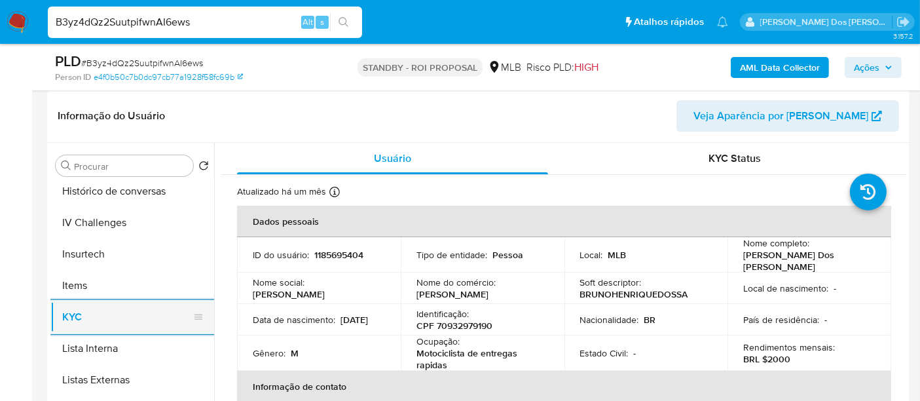
scroll to position [436, 0]
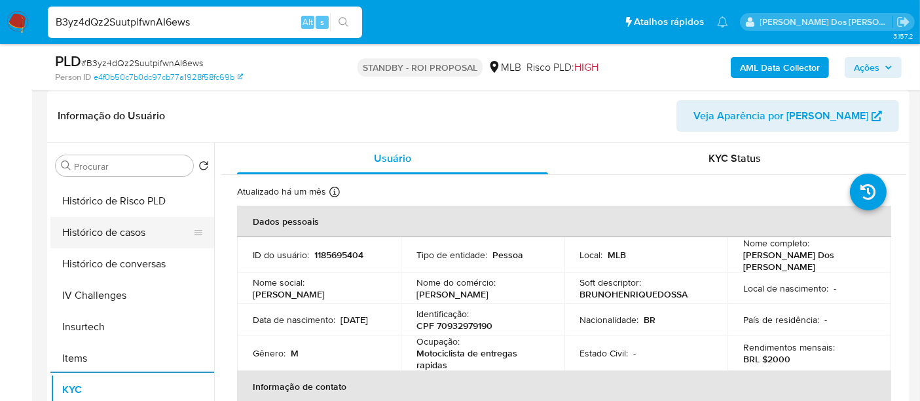
click at [124, 242] on button "Histórico de casos" at bounding box center [126, 232] width 153 height 31
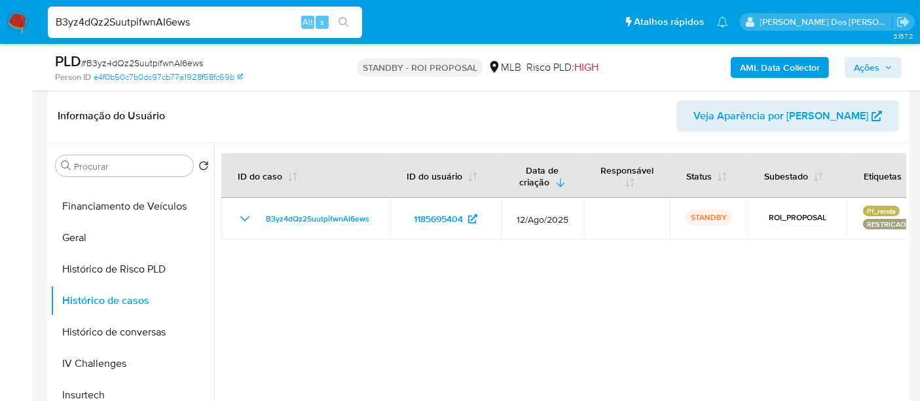
scroll to position [218, 0]
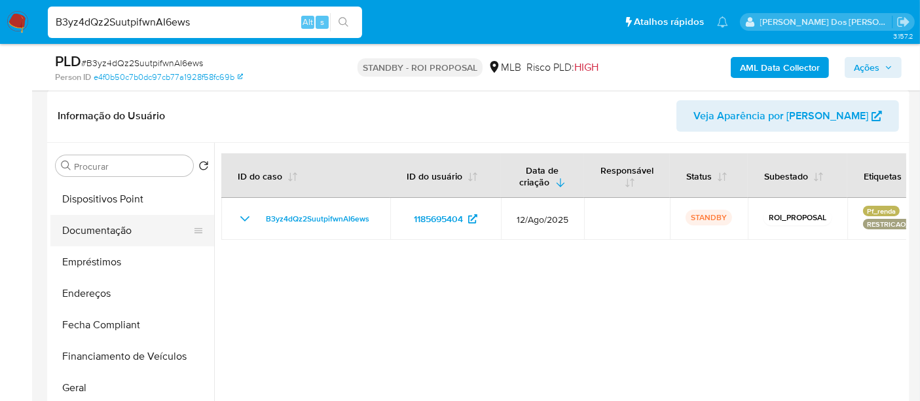
click at [100, 238] on button "Documentação" at bounding box center [126, 230] width 153 height 31
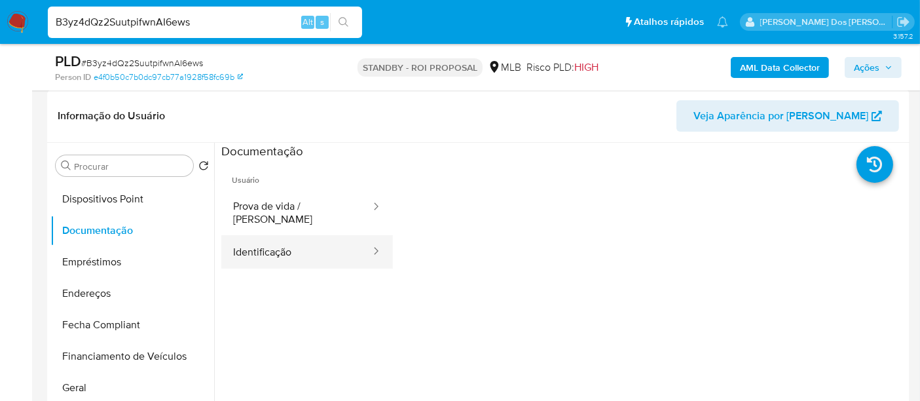
click at [302, 236] on button "Identificação" at bounding box center [296, 251] width 151 height 33
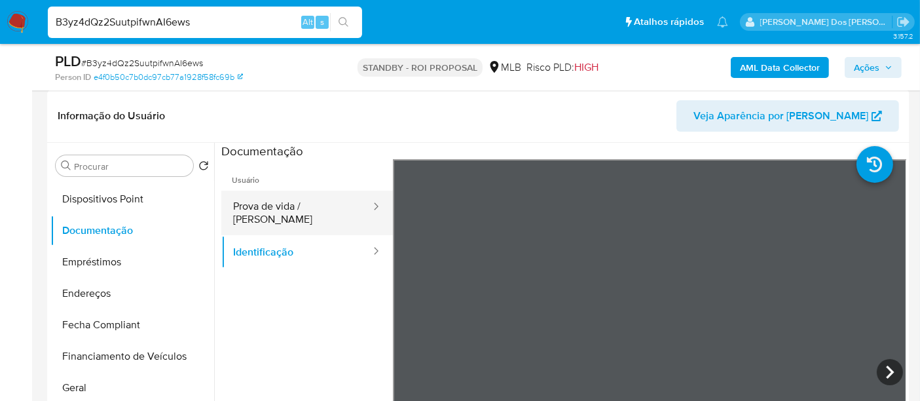
click at [329, 208] on button "Prova de vida / [PERSON_NAME]" at bounding box center [296, 213] width 151 height 45
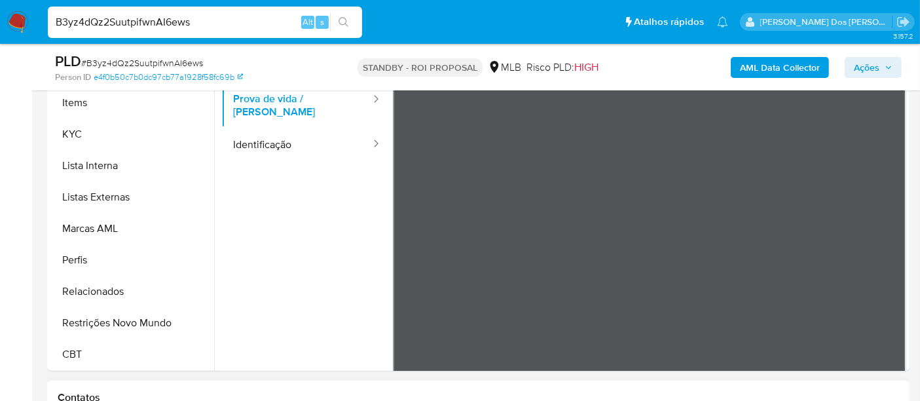
scroll to position [436, 0]
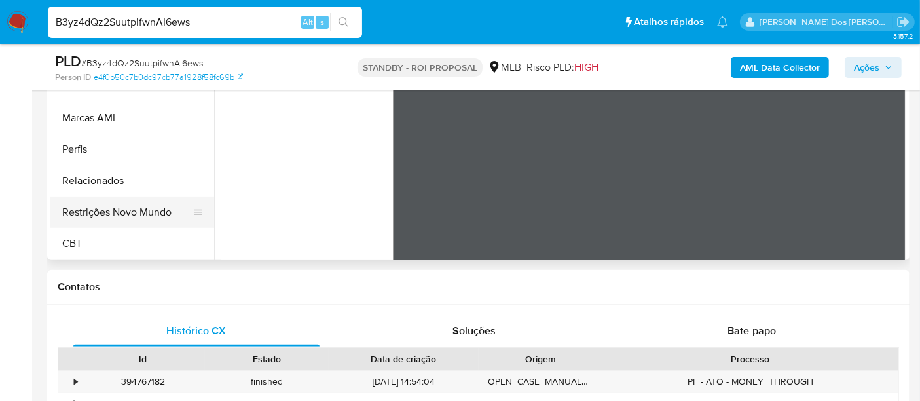
click at [134, 208] on button "Restrições Novo Mundo" at bounding box center [126, 211] width 153 height 31
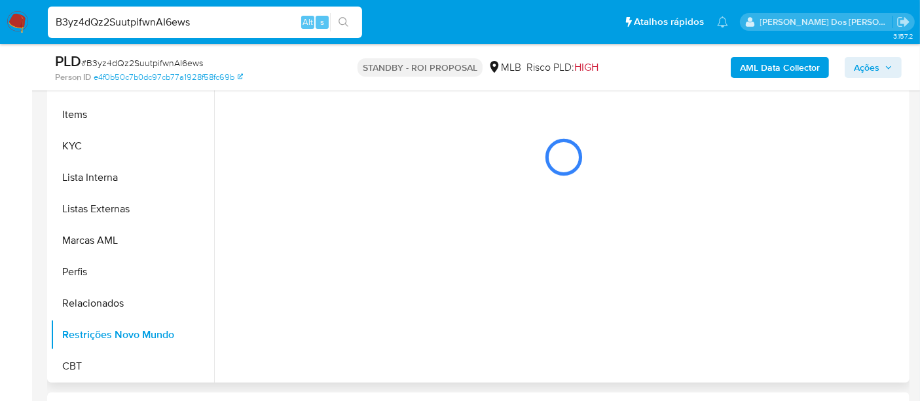
scroll to position [291, 0]
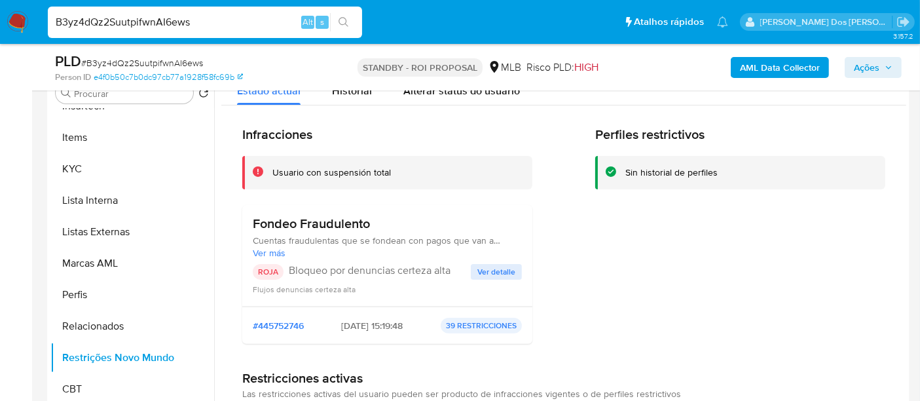
click at [493, 270] on span "Ver detalle" at bounding box center [496, 271] width 38 height 13
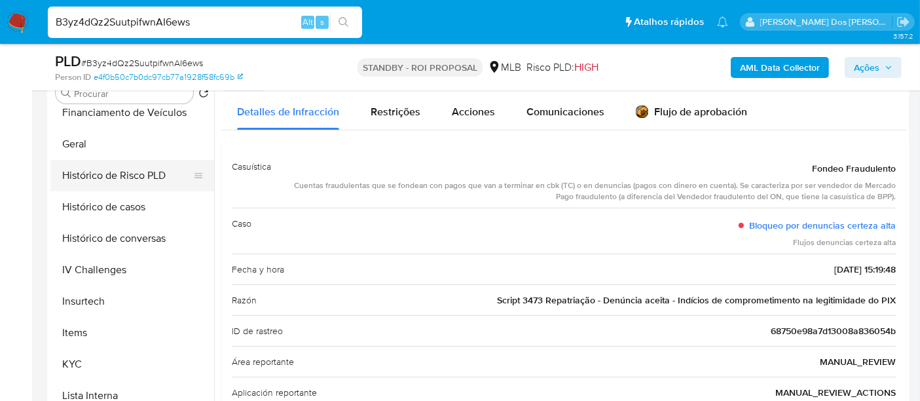
scroll to position [366, 0]
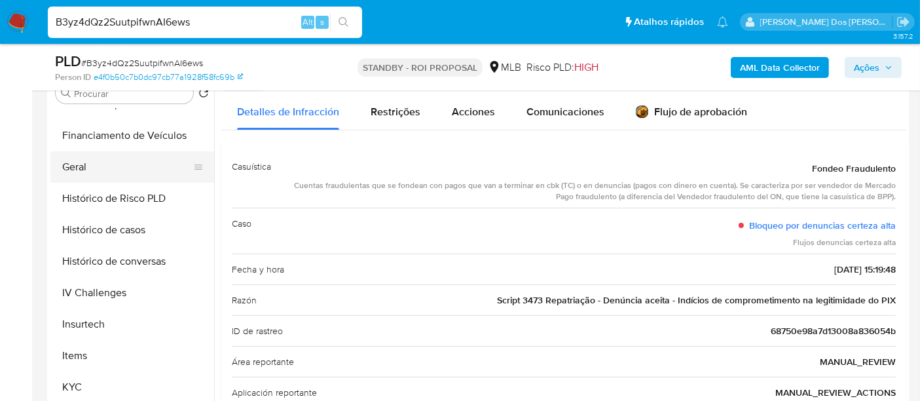
click at [83, 169] on button "Geral" at bounding box center [126, 166] width 153 height 31
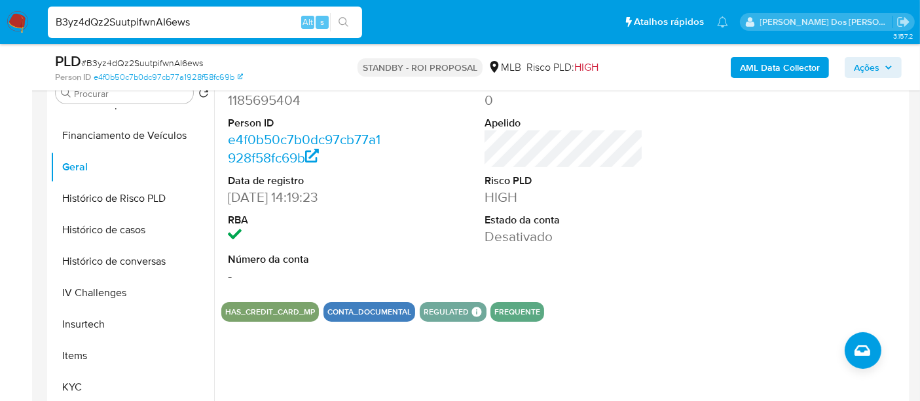
click at [149, 24] on input "B3yz4dQz2SuutpifwnAI6ews" at bounding box center [205, 22] width 314 height 17
paste input "YkLGWbhjU7U7JNqCekiEpUi4"
type input "YkLGWbhjU7U7JNqCekiEpUi4"
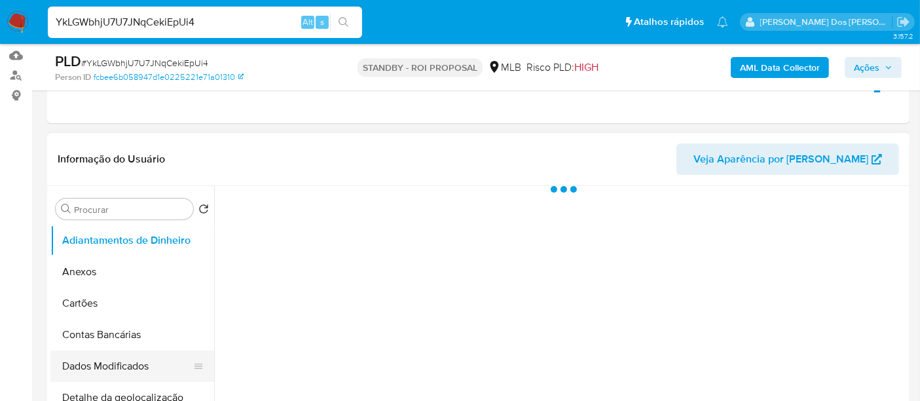
scroll to position [218, 0]
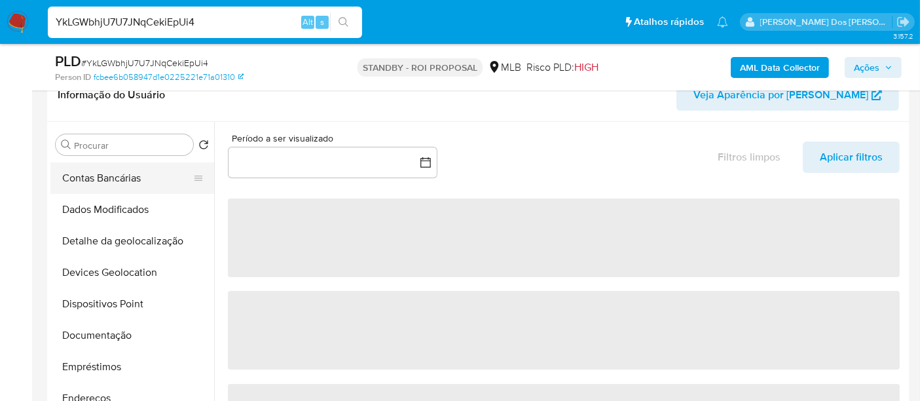
select select "10"
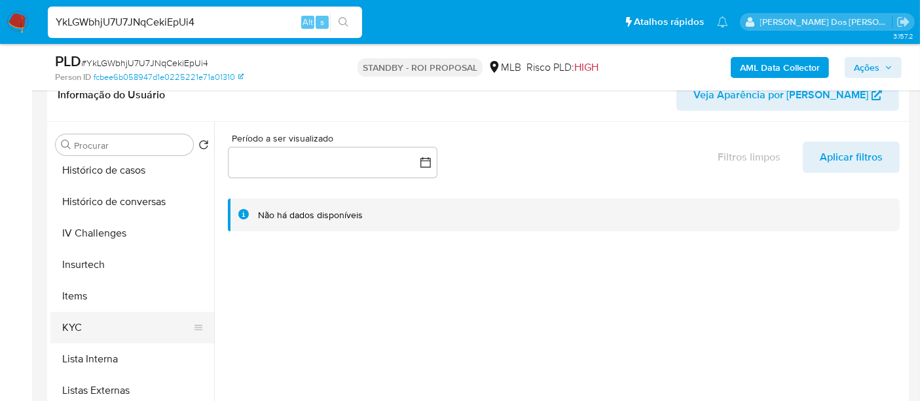
scroll to position [509, 0]
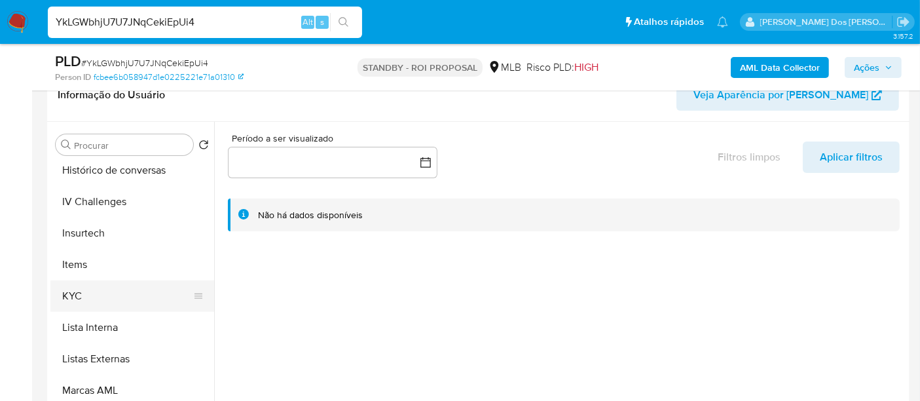
click at [73, 298] on button "KYC" at bounding box center [126, 295] width 153 height 31
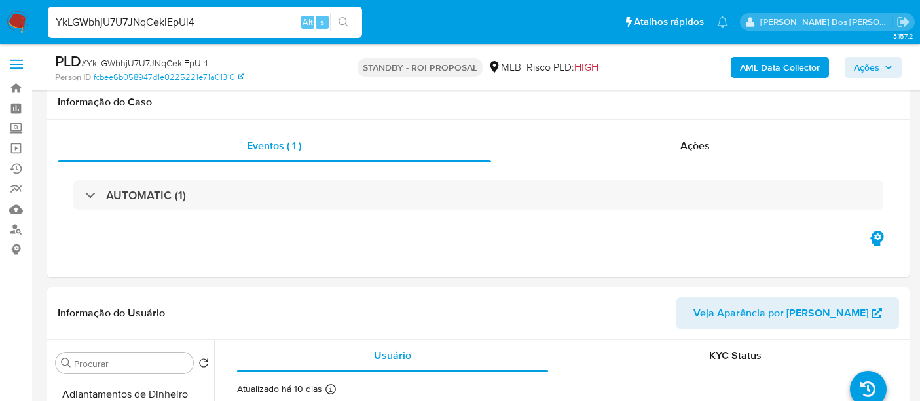
select select "10"
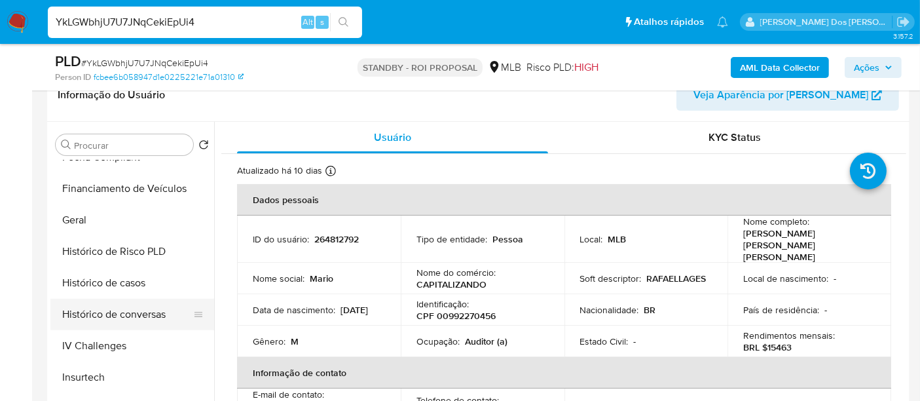
scroll to position [363, 0]
click at [129, 285] on button "Histórico de casos" at bounding box center [126, 283] width 153 height 31
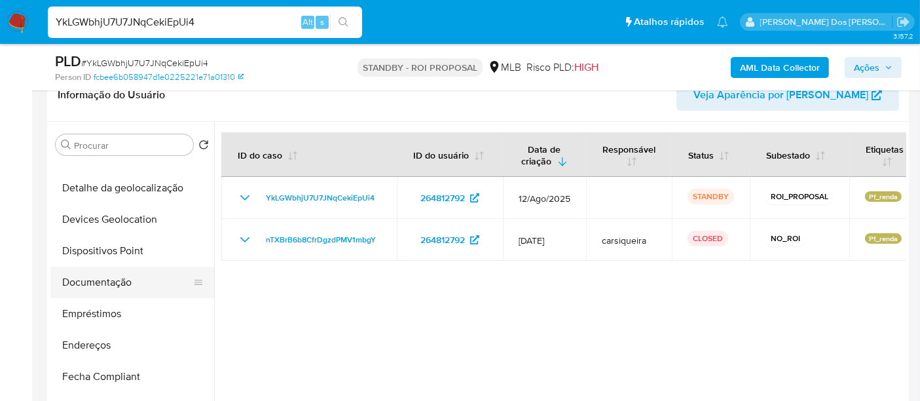
scroll to position [145, 0]
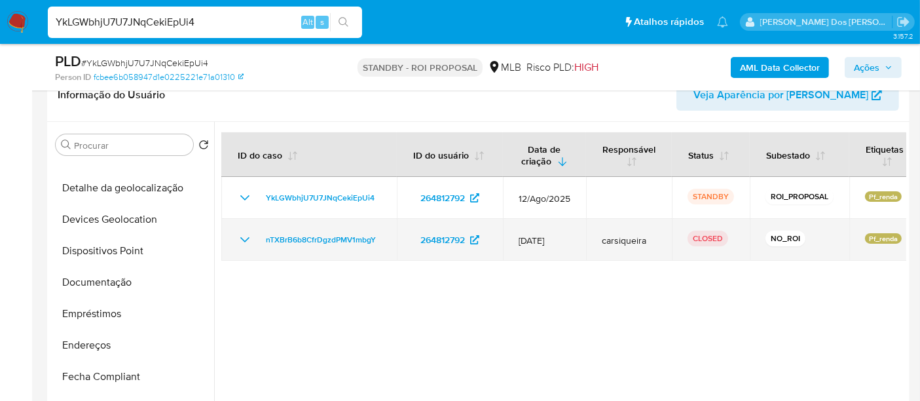
click at [245, 242] on icon "Mostrar/Ocultar" at bounding box center [245, 240] width 16 height 16
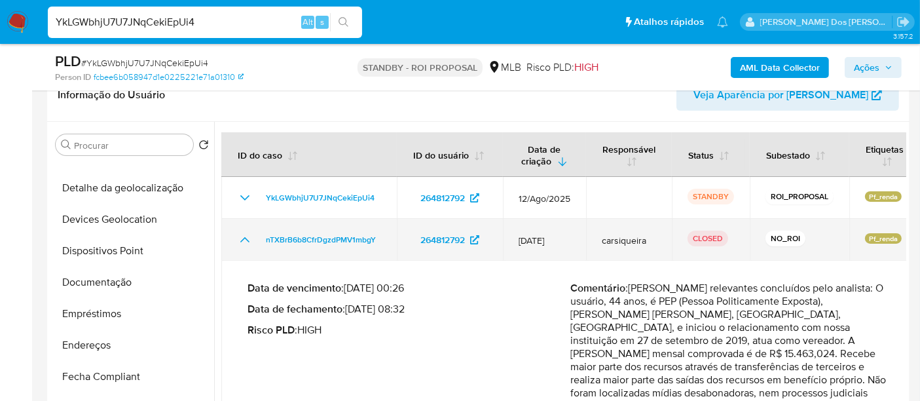
click at [245, 242] on icon "Mostrar/Ocultar" at bounding box center [245, 240] width 16 height 16
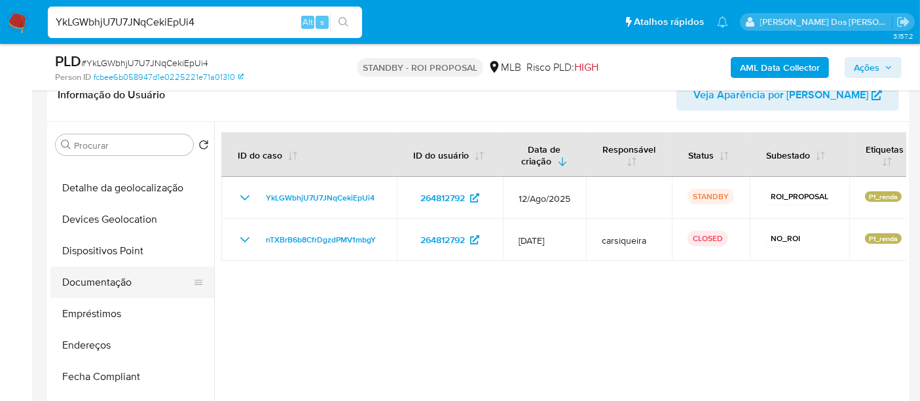
click at [122, 285] on button "Documentação" at bounding box center [126, 281] width 153 height 31
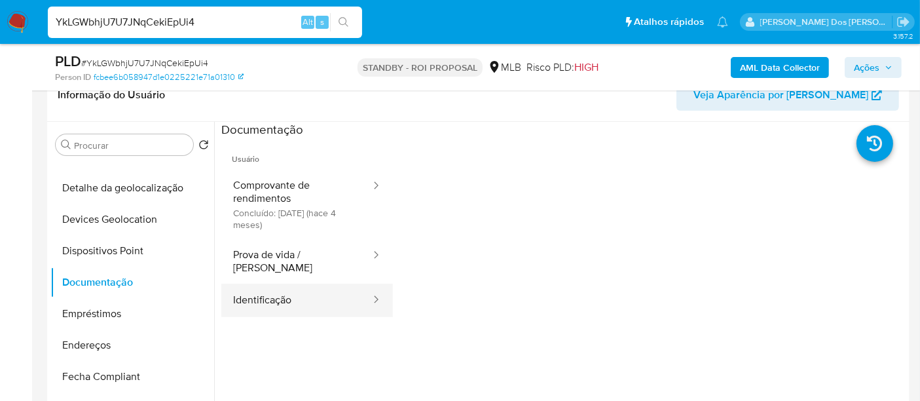
click at [252, 287] on button "Identificação" at bounding box center [296, 300] width 151 height 33
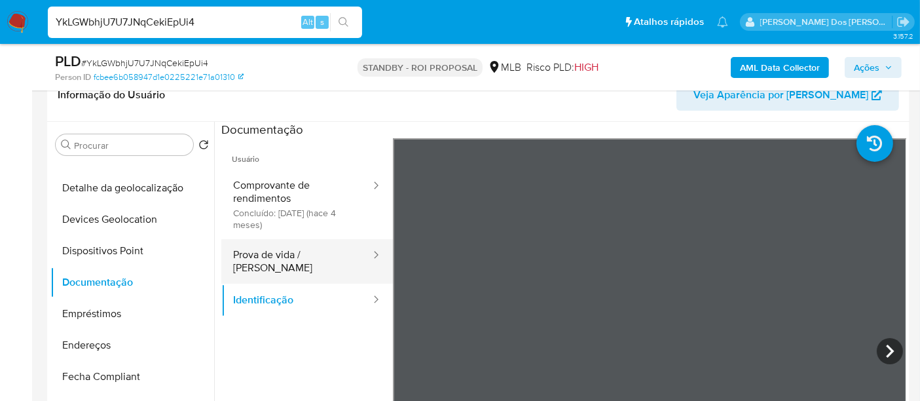
click at [287, 261] on button "Prova de vida / [PERSON_NAME]" at bounding box center [296, 261] width 151 height 45
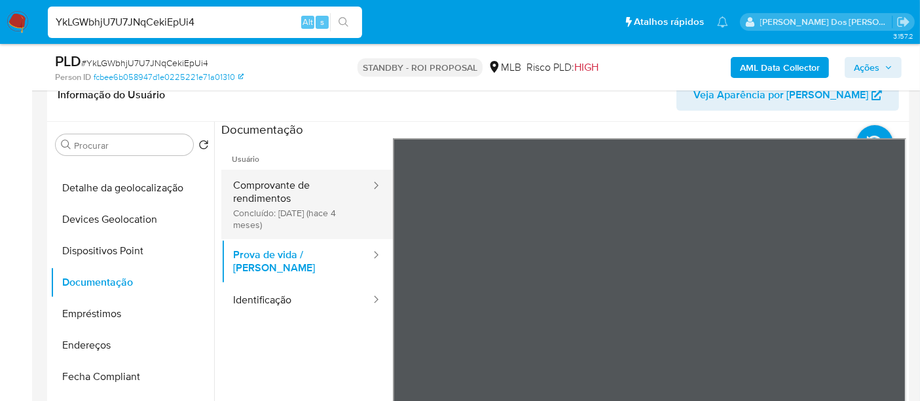
click at [293, 206] on button "Comprovante de rendimentos Concluído: [DATE] (hace 4 meses)" at bounding box center [296, 204] width 151 height 69
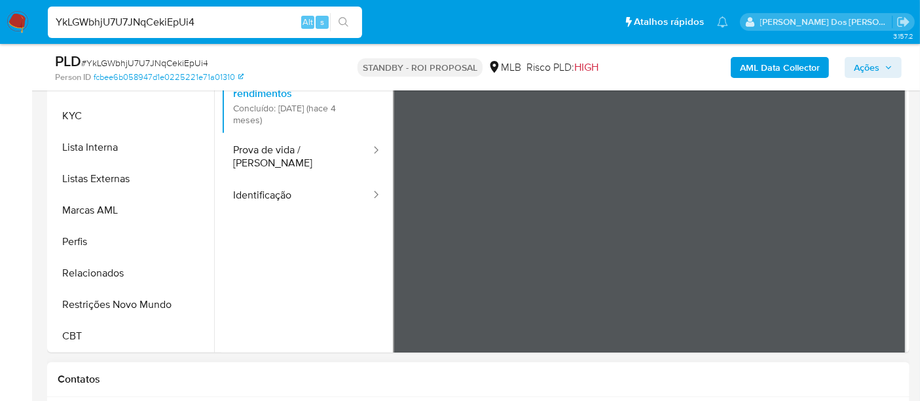
scroll to position [363, 0]
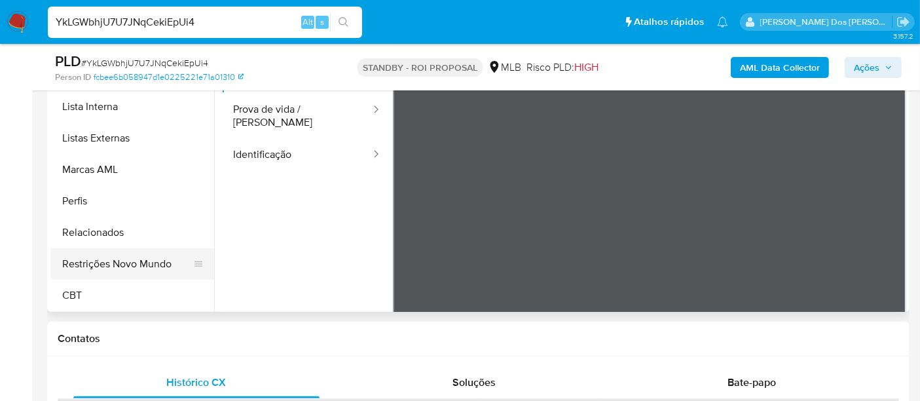
click at [145, 265] on button "Restrições Novo Mundo" at bounding box center [126, 263] width 153 height 31
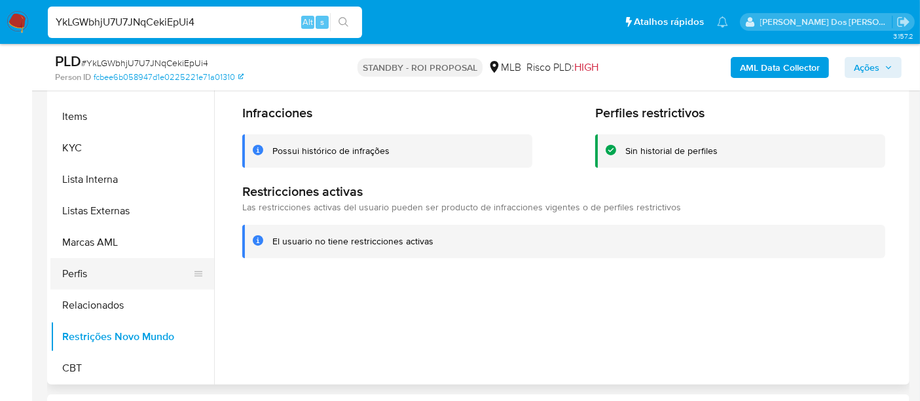
scroll to position [366, 0]
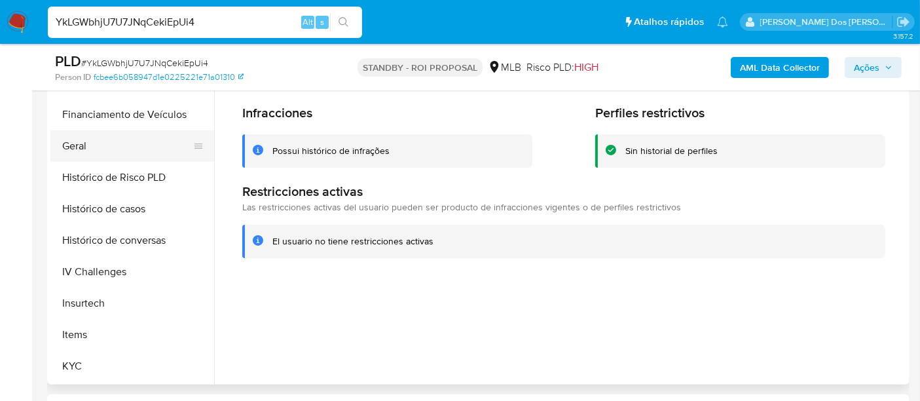
click at [79, 144] on button "Geral" at bounding box center [126, 145] width 153 height 31
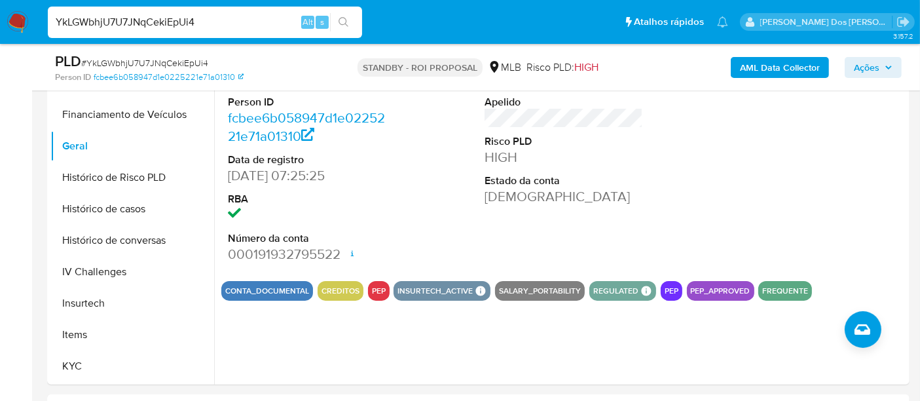
click at [225, 24] on input "YkLGWbhjU7U7JNqCekiEpUi4" at bounding box center [205, 22] width 314 height 17
paste input "J3WZQCM0ic17qOL1qRApRDEx"
type input "J3WZQCM0ic17qOL1qRApRDEx"
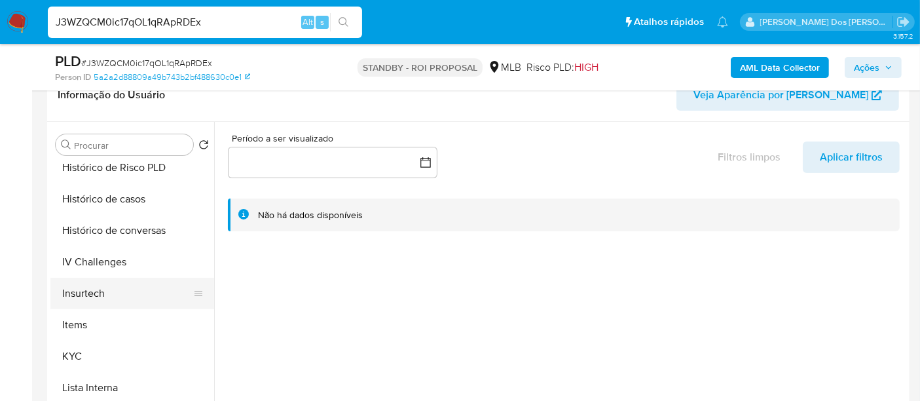
scroll to position [509, 0]
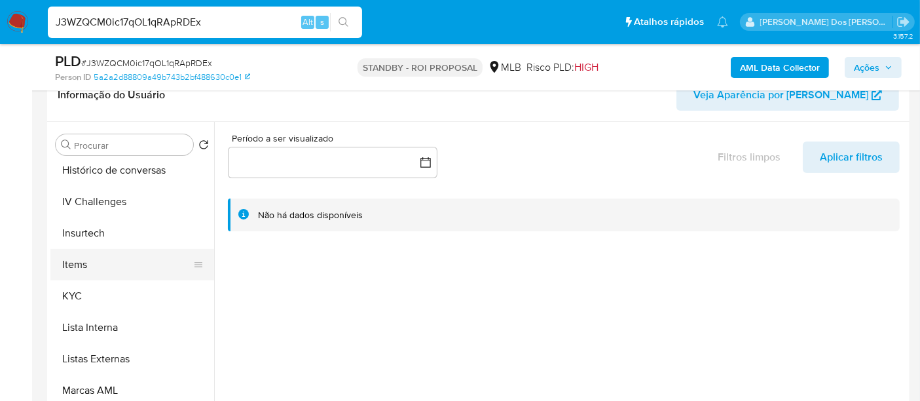
select select "10"
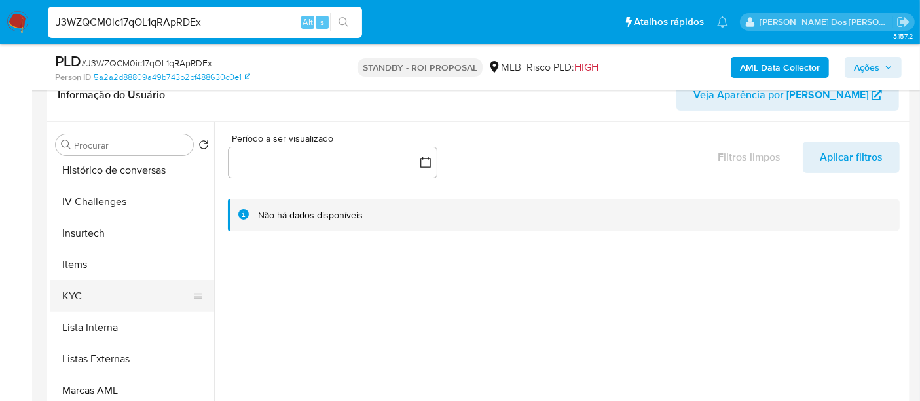
click at [73, 298] on button "KYC" at bounding box center [126, 295] width 153 height 31
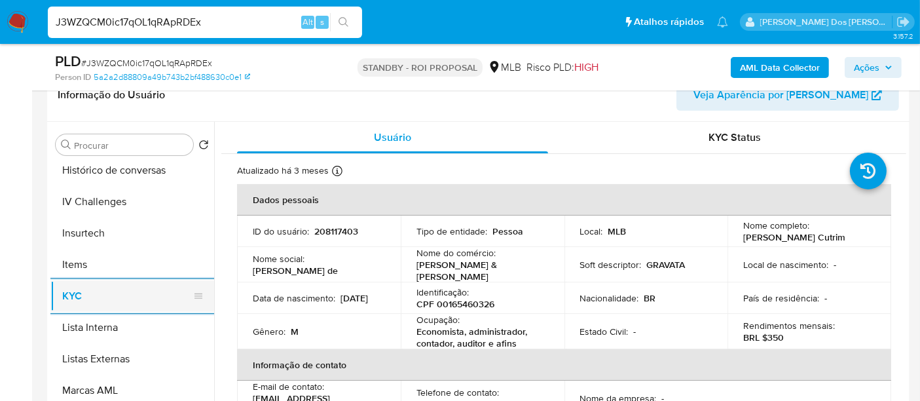
scroll to position [435, 0]
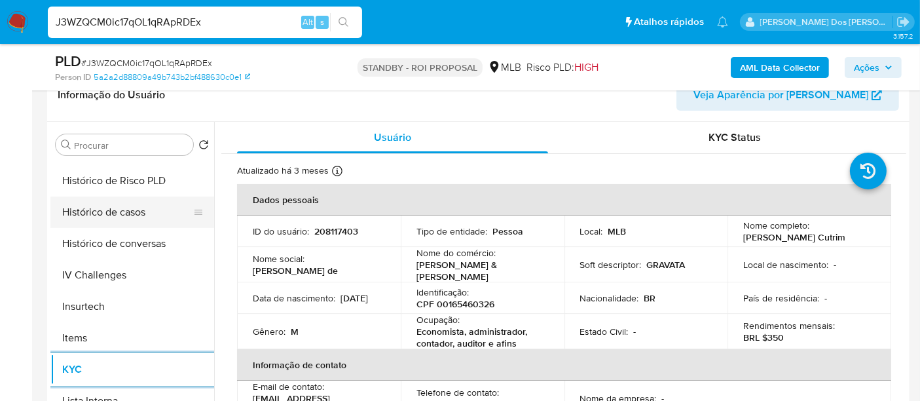
click at [125, 215] on button "Histórico de casos" at bounding box center [126, 211] width 153 height 31
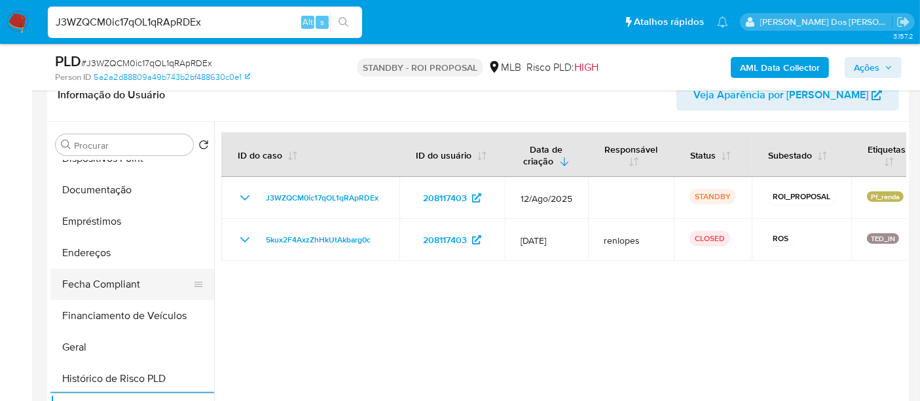
scroll to position [217, 0]
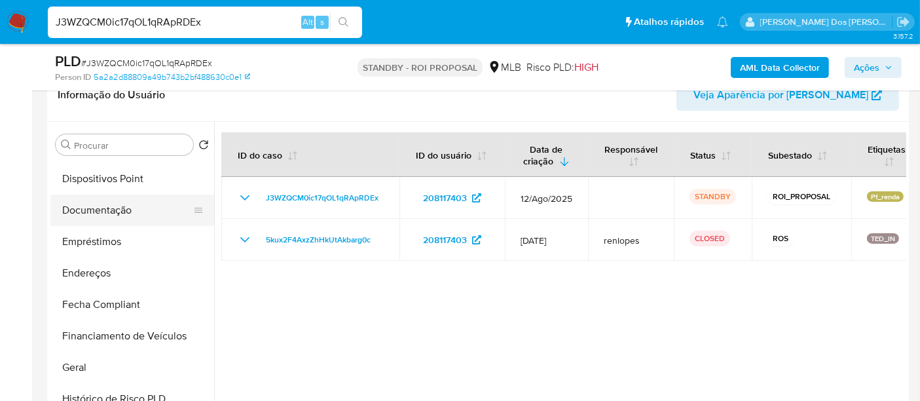
click at [122, 216] on button "Documentação" at bounding box center [126, 209] width 153 height 31
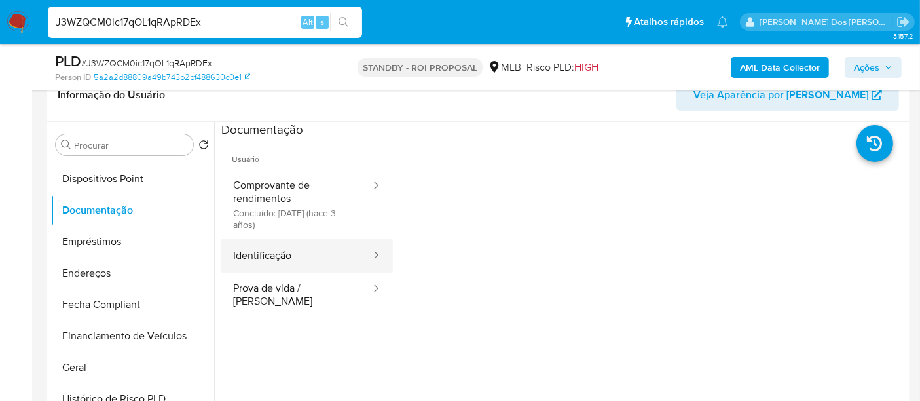
click at [251, 254] on button "Identificação" at bounding box center [296, 255] width 151 height 33
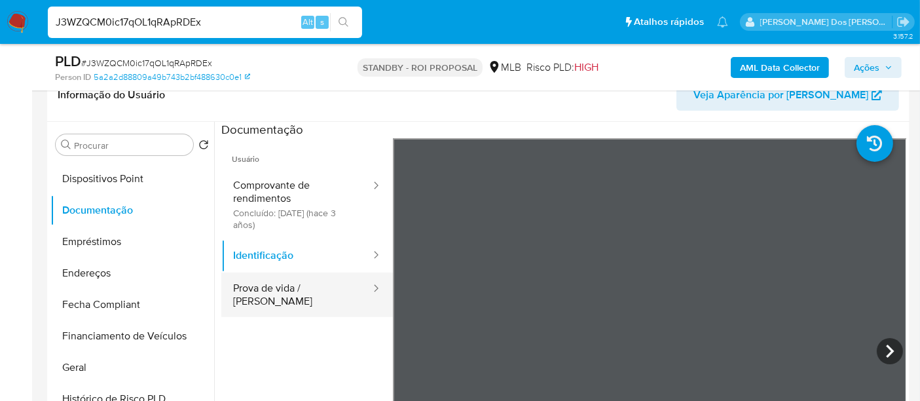
click at [314, 291] on button "Prova de vida / [PERSON_NAME]" at bounding box center [296, 294] width 151 height 45
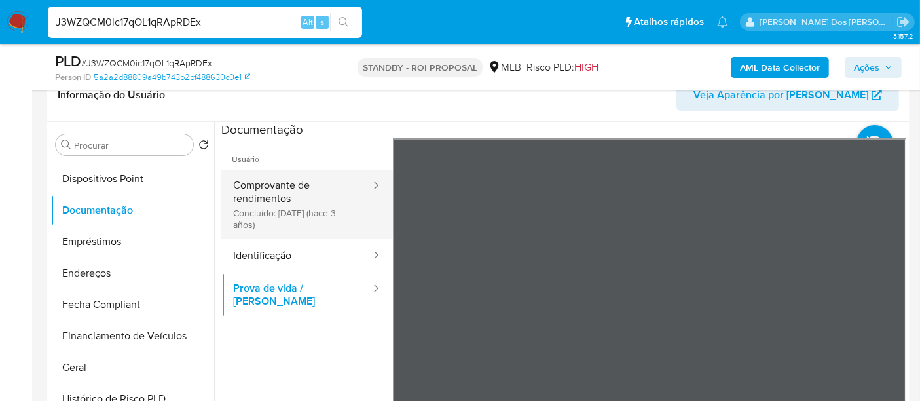
click at [265, 198] on button "Comprovante de rendimentos Concluído: [DATE] (hace 3 años)" at bounding box center [296, 204] width 151 height 69
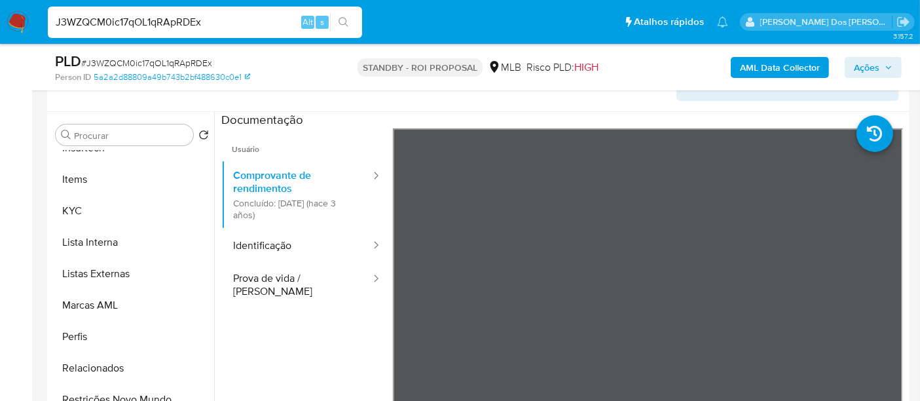
scroll to position [363, 0]
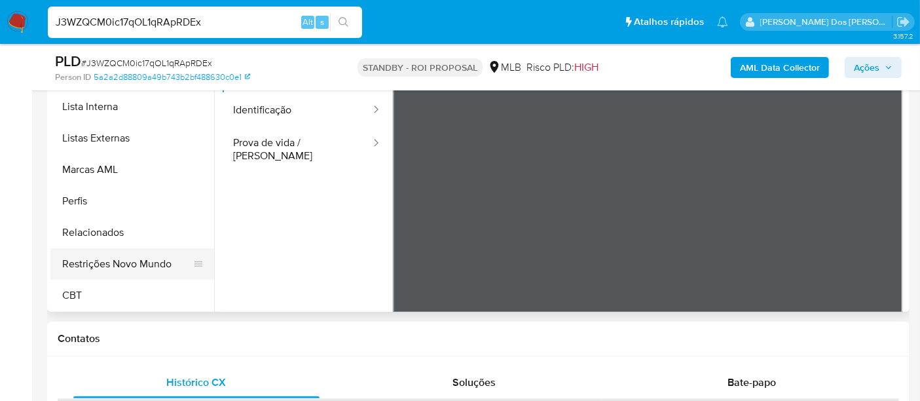
click at [126, 265] on button "Restrições Novo Mundo" at bounding box center [126, 263] width 153 height 31
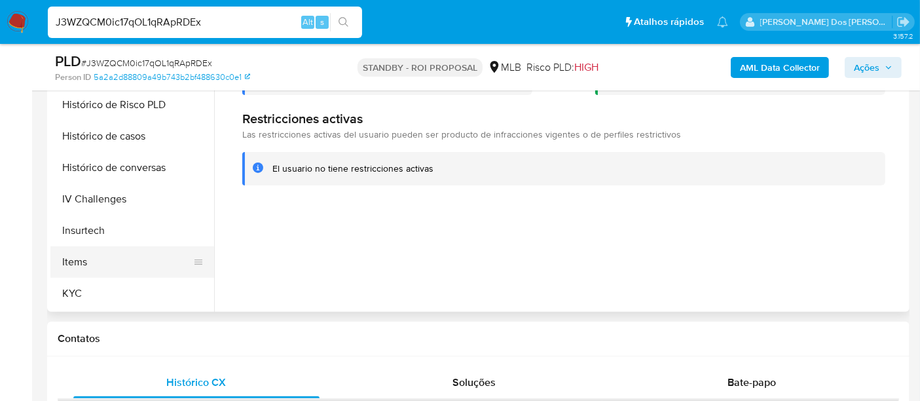
scroll to position [221, 0]
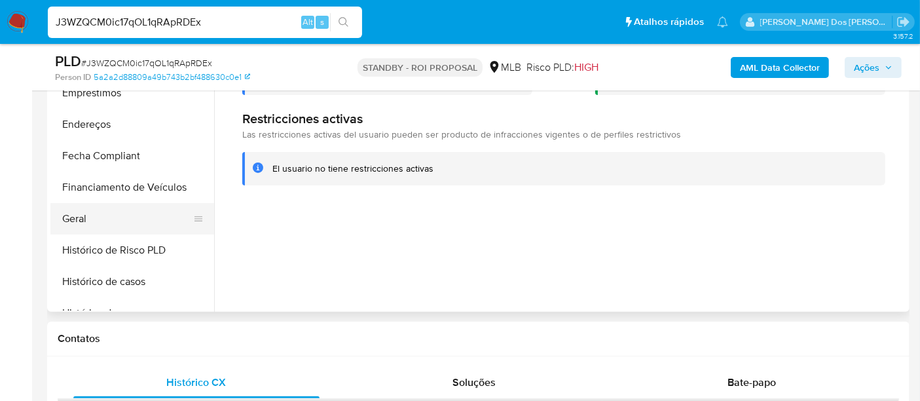
click at [76, 219] on button "Geral" at bounding box center [126, 218] width 153 height 31
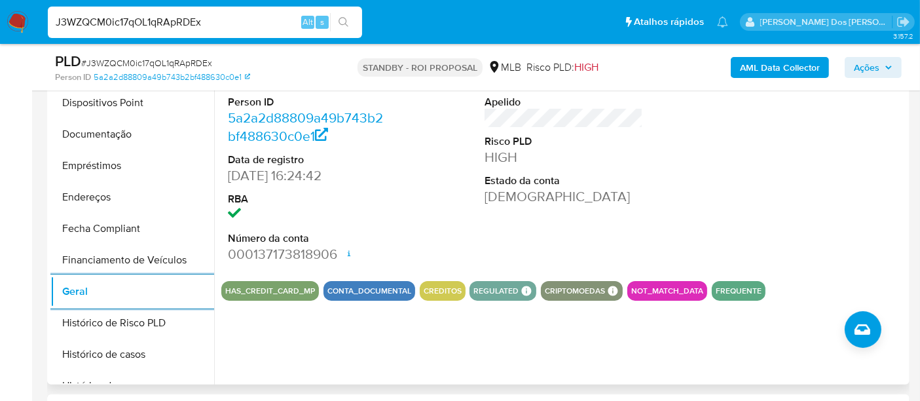
scroll to position [75, 0]
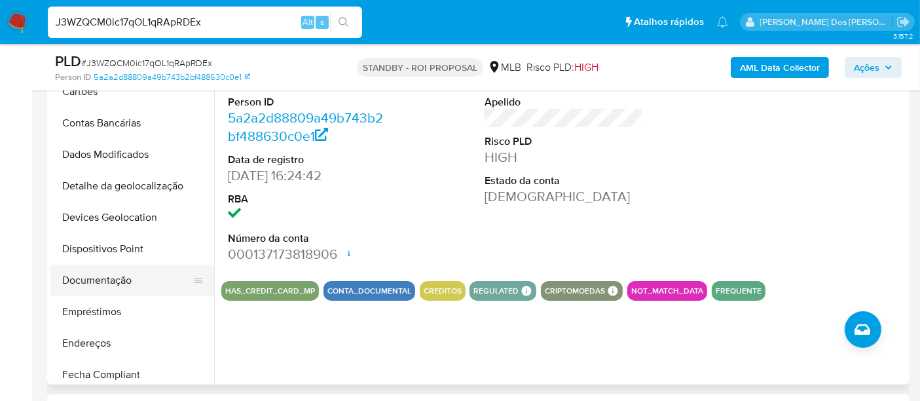
click at [113, 278] on button "Documentação" at bounding box center [126, 280] width 153 height 31
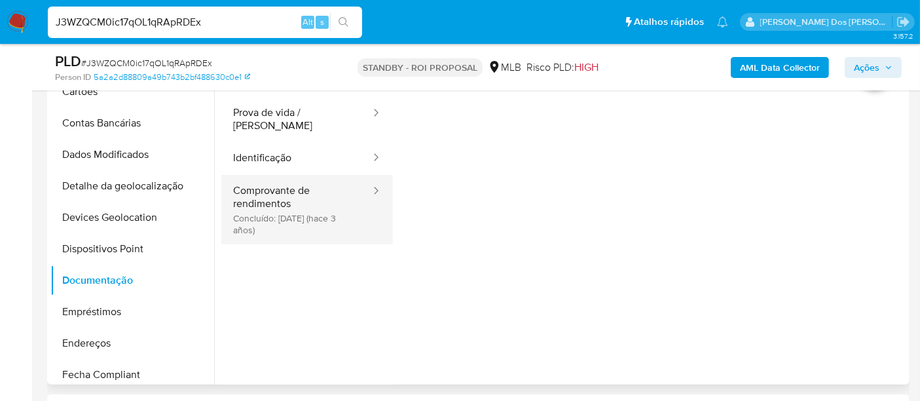
click at [251, 199] on button "Comprovante de rendimentos Concluído: [DATE] (hace 3 años)" at bounding box center [296, 209] width 151 height 69
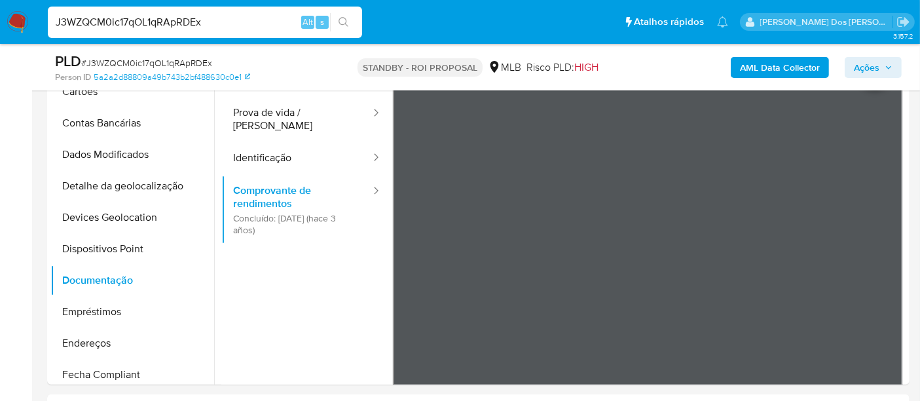
click at [219, 18] on input "J3WZQCM0ic17qOL1qRApRDEx" at bounding box center [205, 22] width 314 height 17
paste input "n6RSivs6I7pM9ubhneI3fKEM"
type input "n6RSivs6I7pM9ubhneI3fKEM"
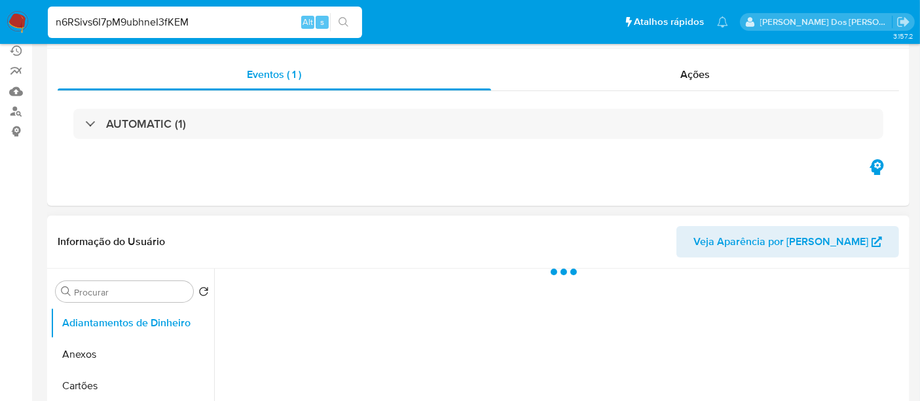
scroll to position [218, 0]
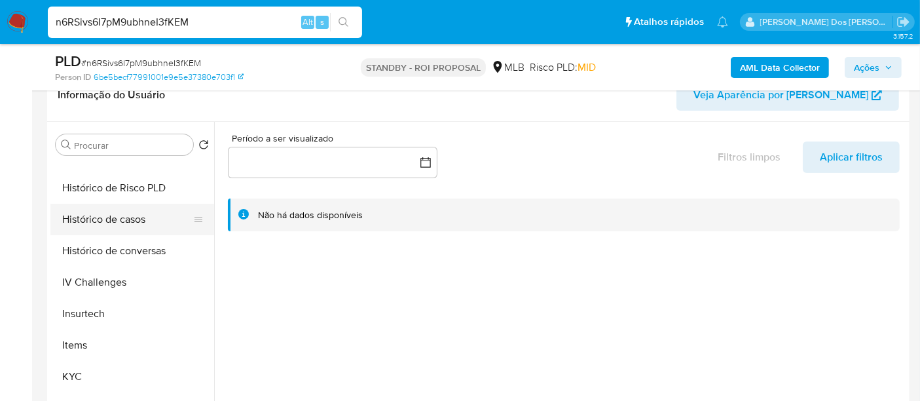
select select "10"
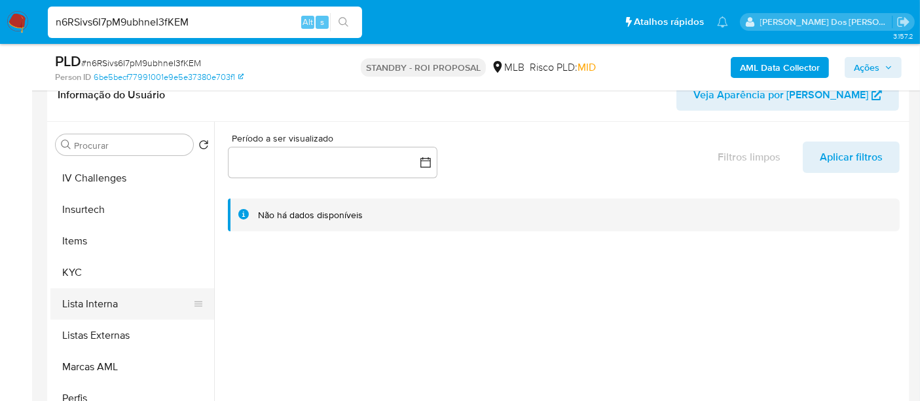
scroll to position [581, 0]
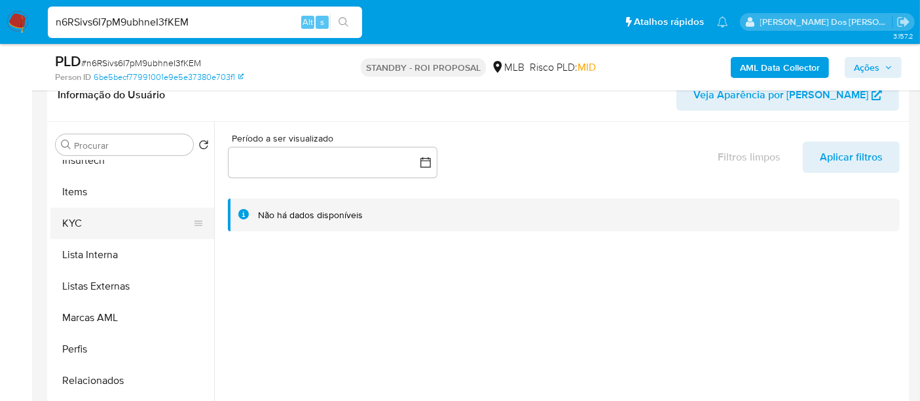
click at [73, 221] on button "KYC" at bounding box center [126, 223] width 153 height 31
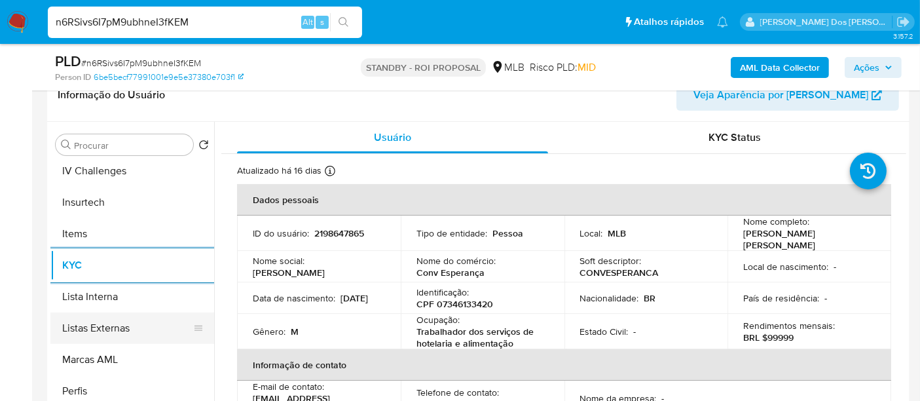
scroll to position [436, 0]
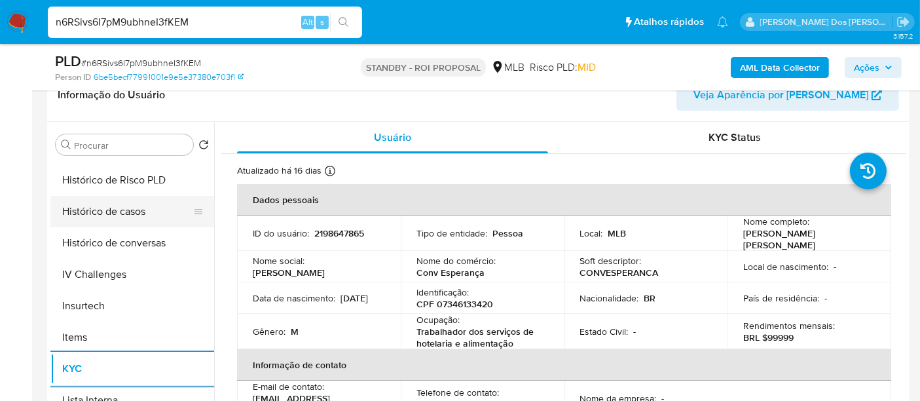
click at [128, 206] on button "Histórico de casos" at bounding box center [126, 211] width 153 height 31
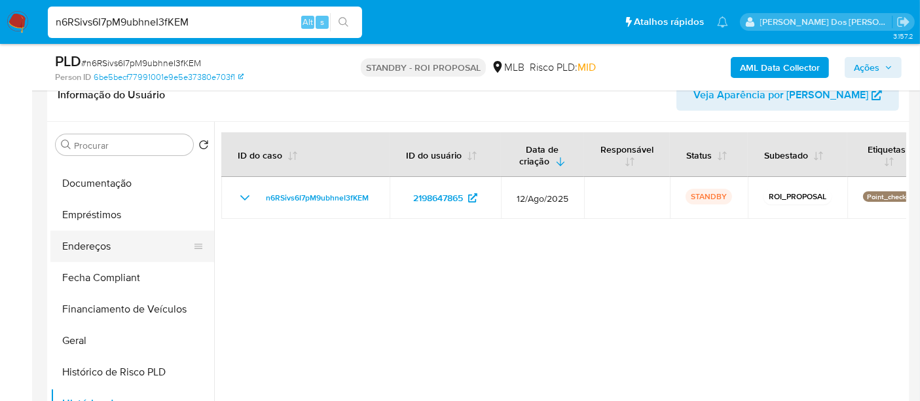
scroll to position [218, 0]
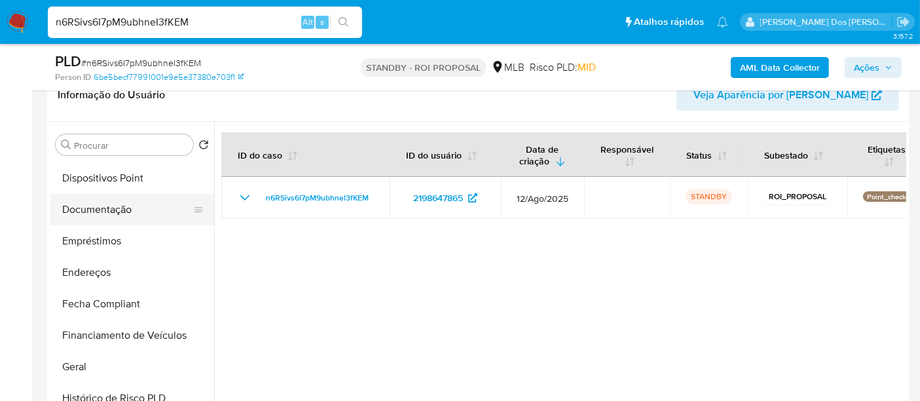
click at [101, 214] on button "Documentação" at bounding box center [126, 209] width 153 height 31
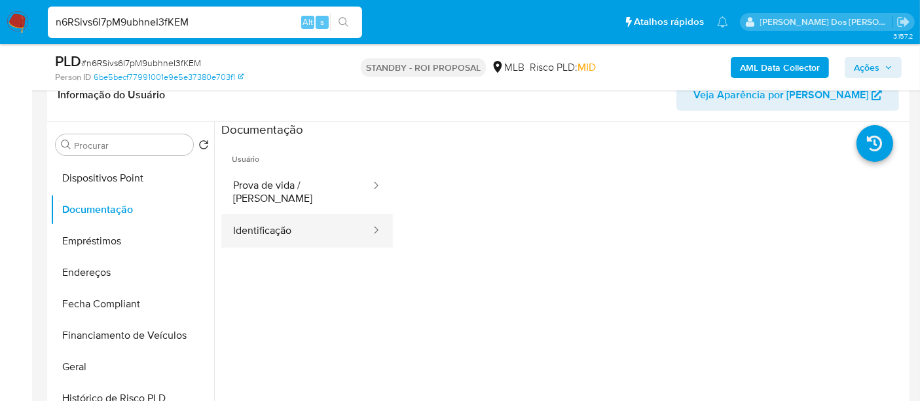
click at [247, 218] on button "Identificação" at bounding box center [296, 230] width 151 height 33
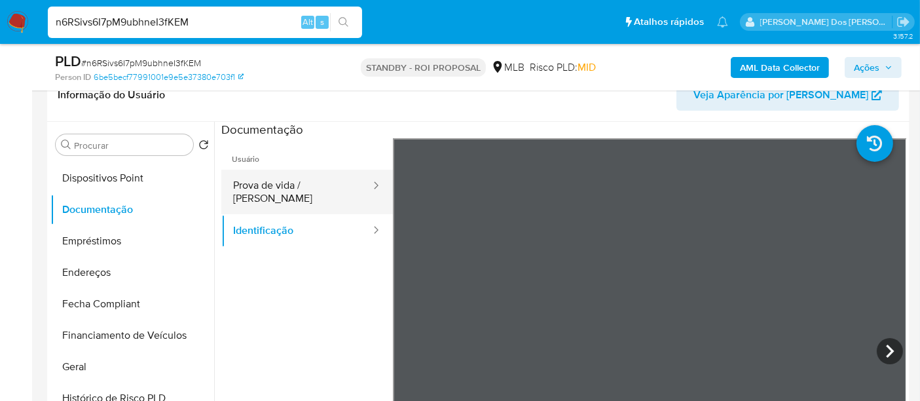
click at [320, 188] on button "Prova de vida / [PERSON_NAME]" at bounding box center [296, 192] width 151 height 45
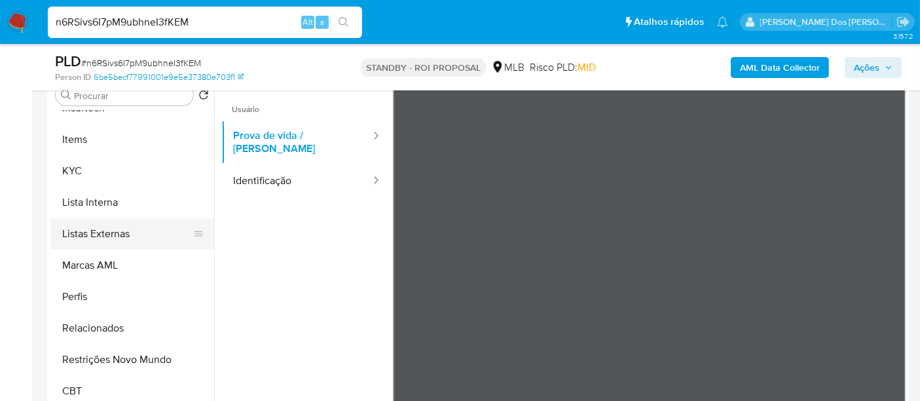
scroll to position [291, 0]
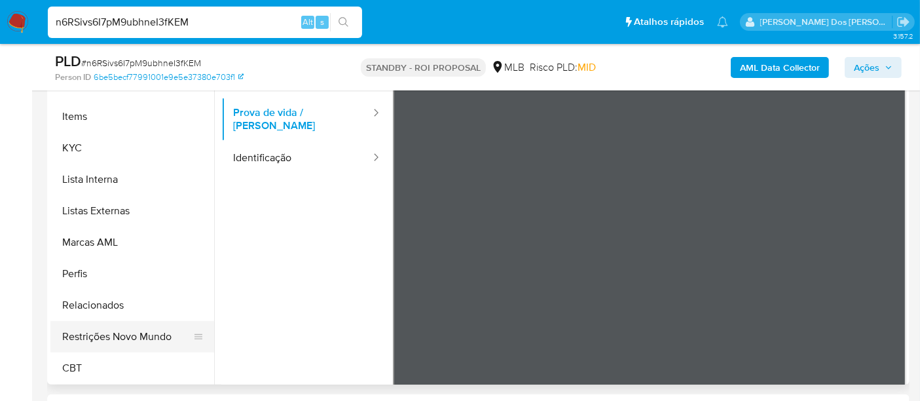
click at [131, 332] on button "Restrições Novo Mundo" at bounding box center [126, 336] width 153 height 31
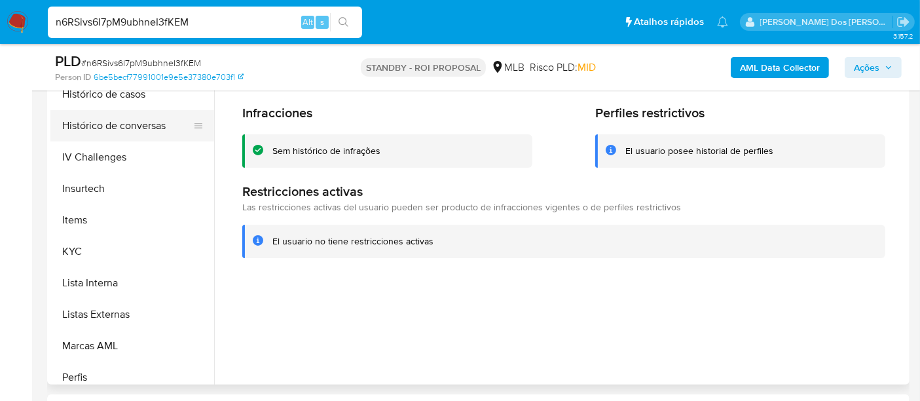
scroll to position [366, 0]
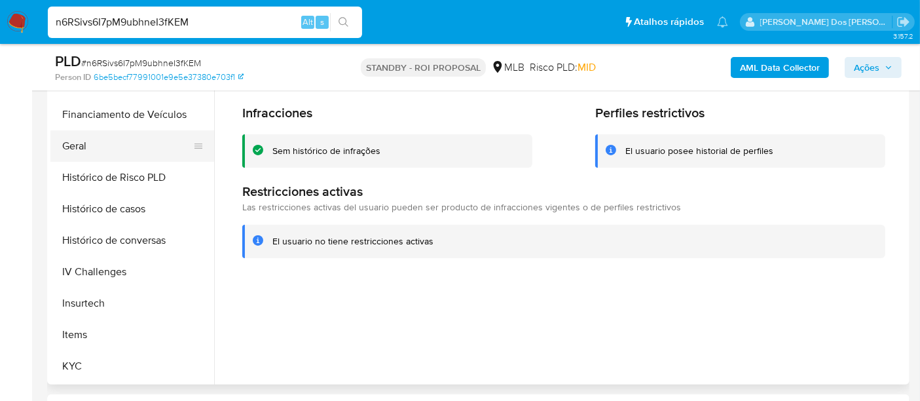
click at [81, 147] on button "Geral" at bounding box center [126, 145] width 153 height 31
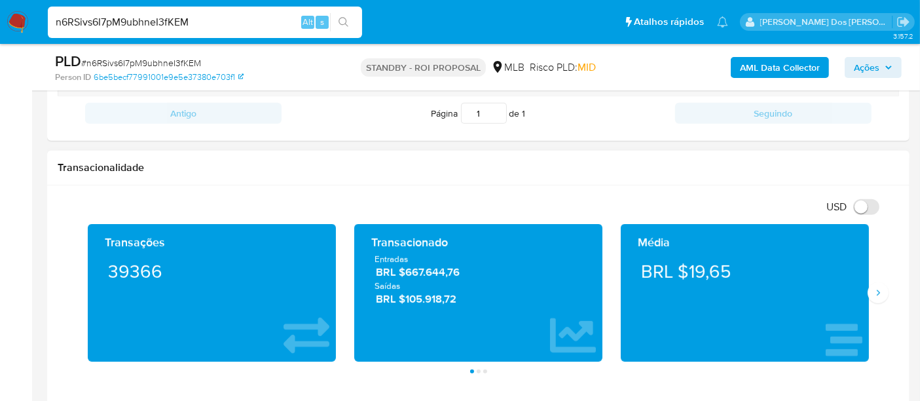
scroll to position [1310, 0]
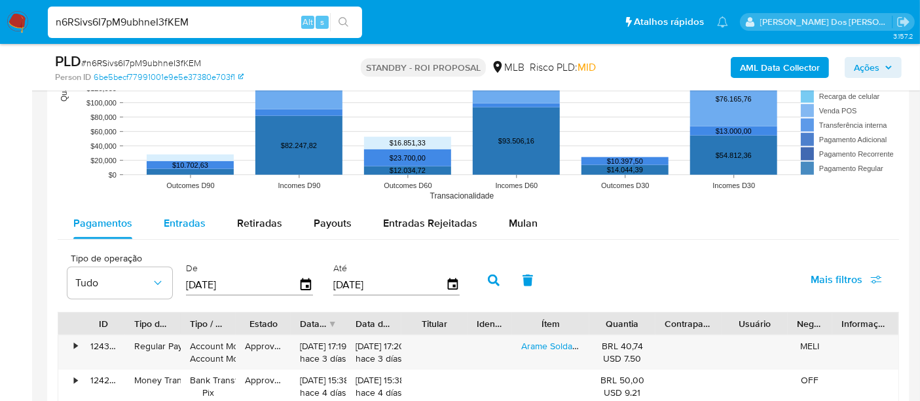
click at [188, 215] on span "Entradas" at bounding box center [185, 222] width 42 height 15
select select "10"
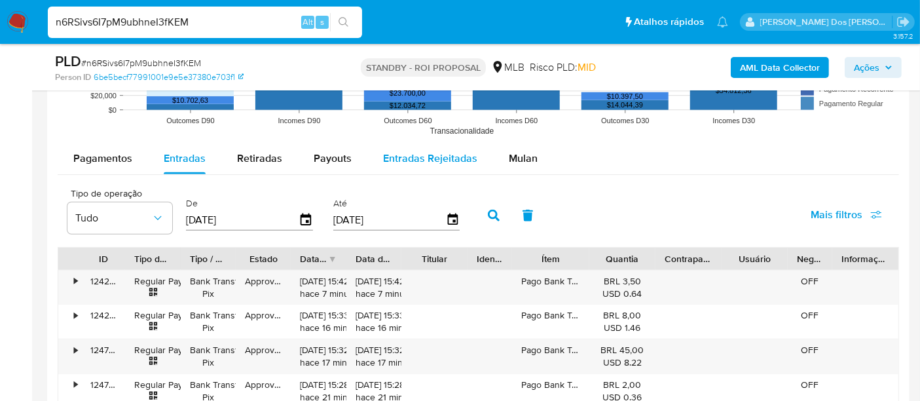
scroll to position [1455, 0]
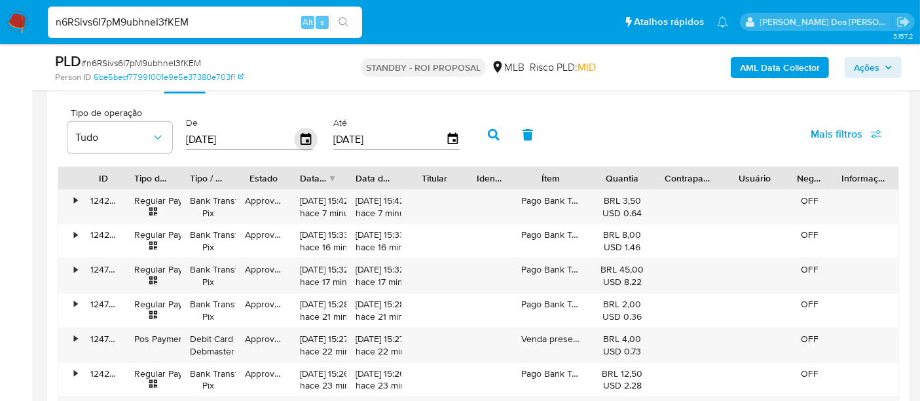
click at [304, 135] on icon "button" at bounding box center [306, 139] width 23 height 23
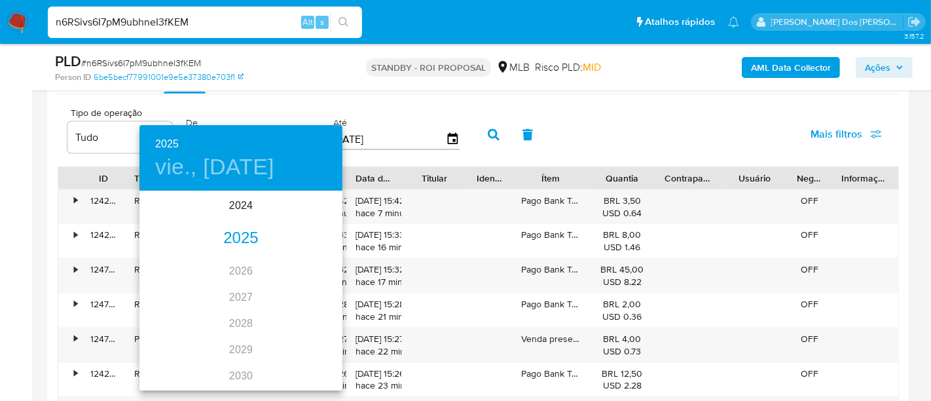
click at [230, 231] on div "2025" at bounding box center [240, 238] width 203 height 26
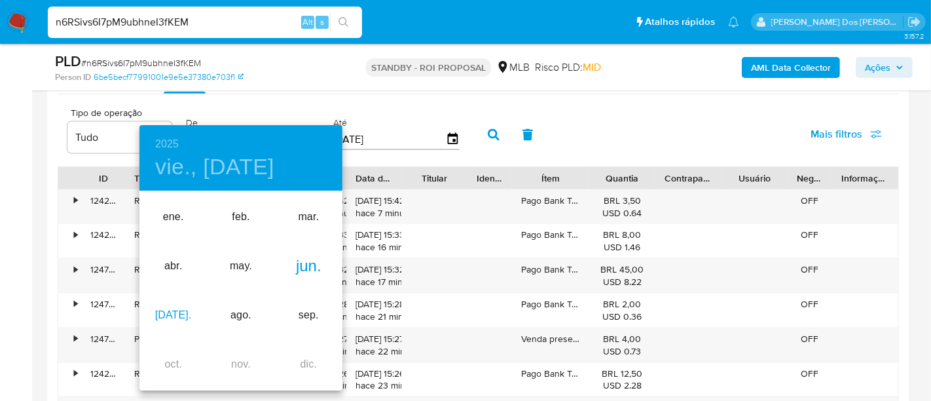
click at [173, 312] on div "[DATE]." at bounding box center [172, 315] width 67 height 49
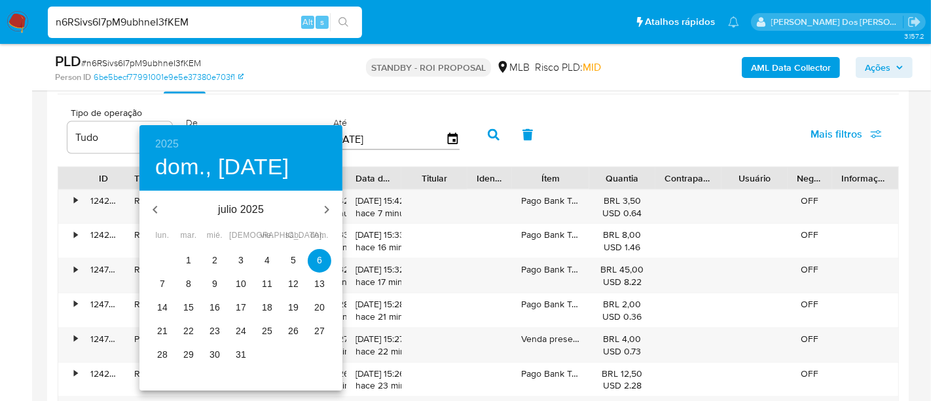
click at [193, 255] on span "1" at bounding box center [189, 259] width 24 height 13
type input "[DATE]"
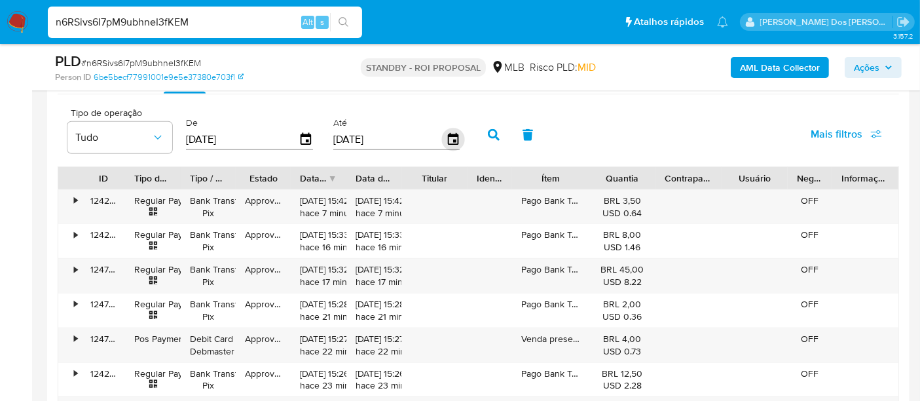
click at [447, 138] on icon "button" at bounding box center [452, 139] width 10 height 12
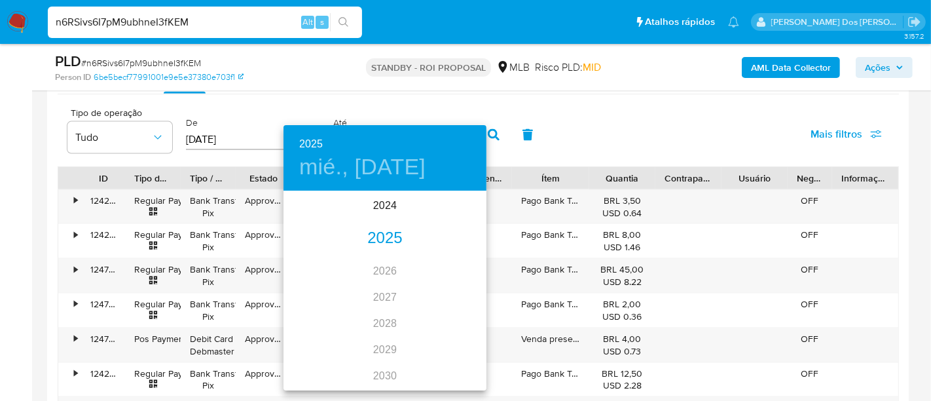
click at [388, 231] on div "2025" at bounding box center [385, 238] width 203 height 26
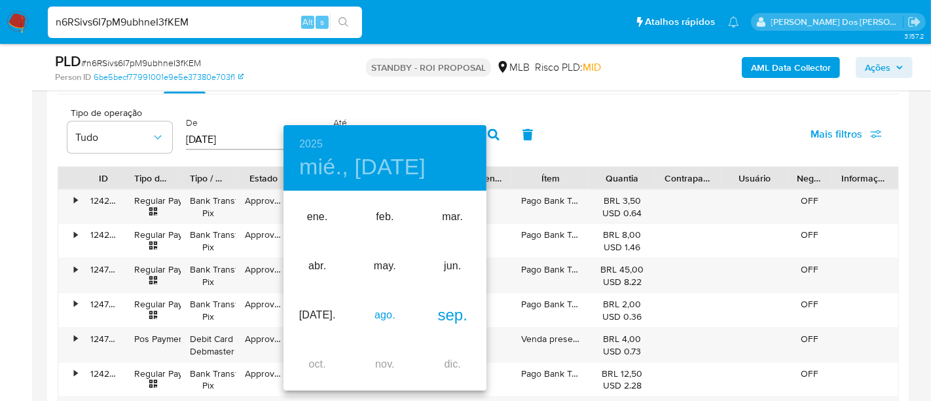
click at [386, 319] on div "ago." at bounding box center [384, 315] width 67 height 49
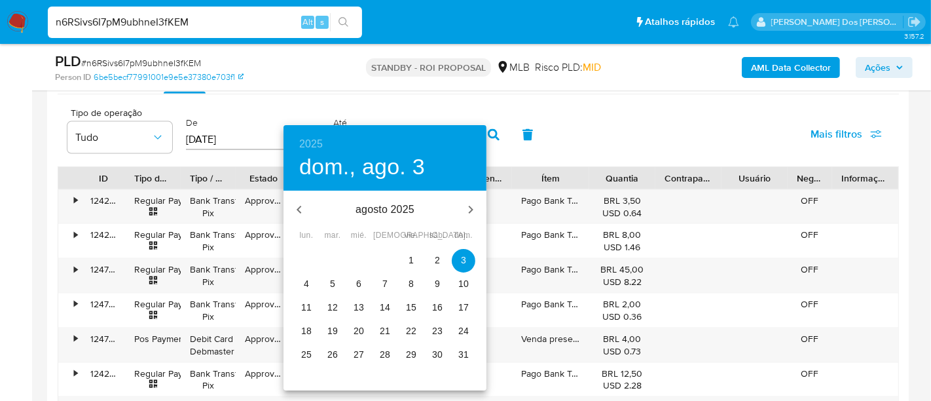
click at [439, 353] on p "30" at bounding box center [437, 354] width 10 height 13
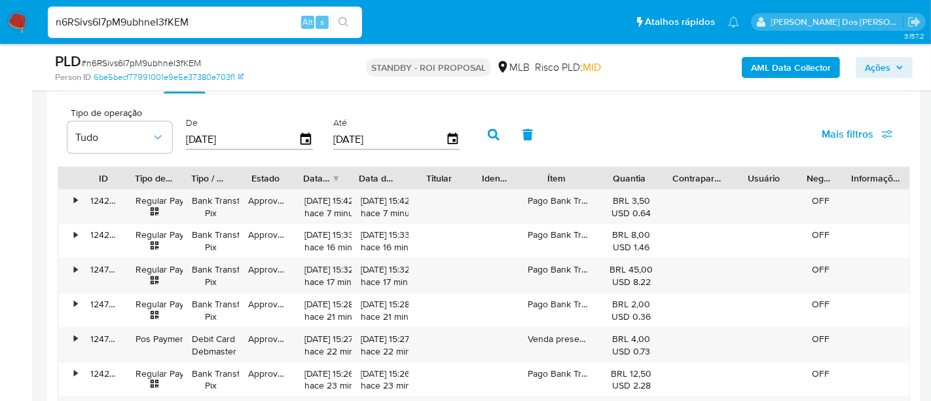
type input "[DATE]"
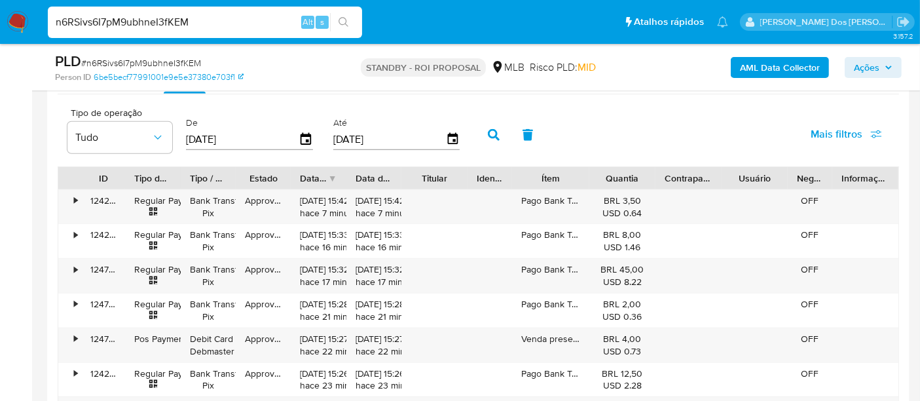
click at [817, 135] on span "Mais filtros" at bounding box center [837, 134] width 52 height 31
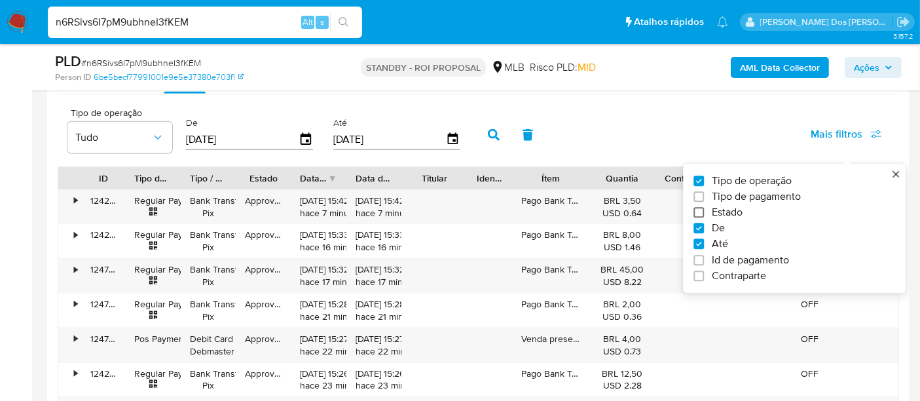
click at [701, 208] on input "Estado" at bounding box center [698, 213] width 10 height 10
checkbox input "true"
type input "[DATE]"
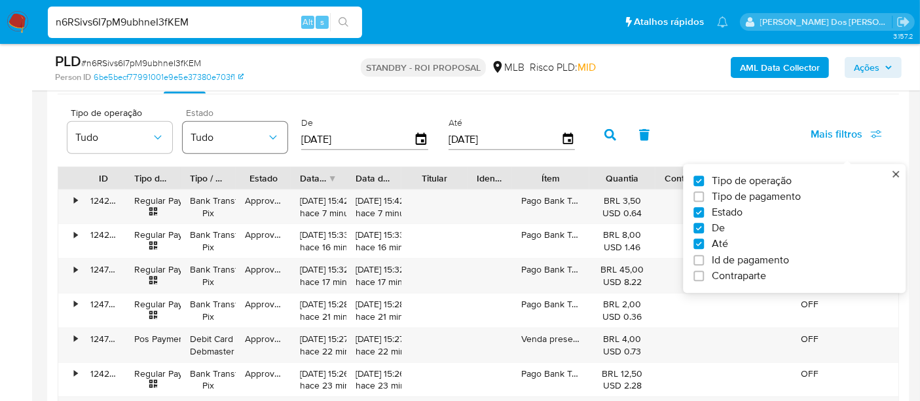
click at [244, 131] on span "Tudo" at bounding box center [229, 137] width 76 height 13
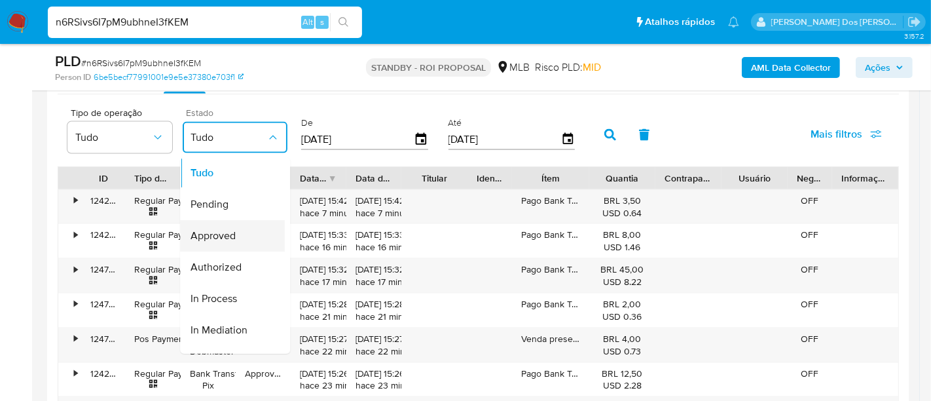
click at [232, 233] on span "Approved" at bounding box center [213, 235] width 45 height 13
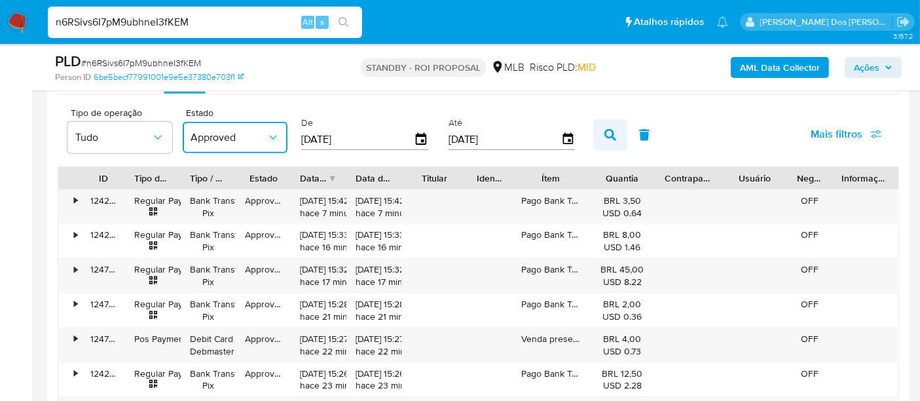
click at [595, 130] on button "button" at bounding box center [610, 134] width 34 height 31
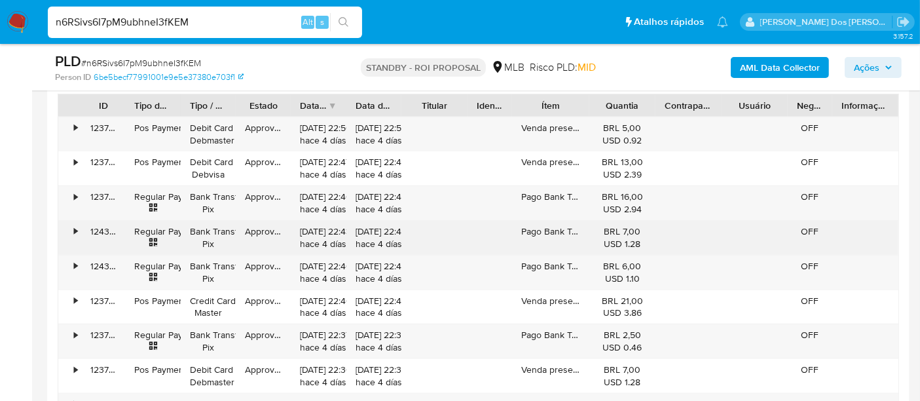
scroll to position [1673, 0]
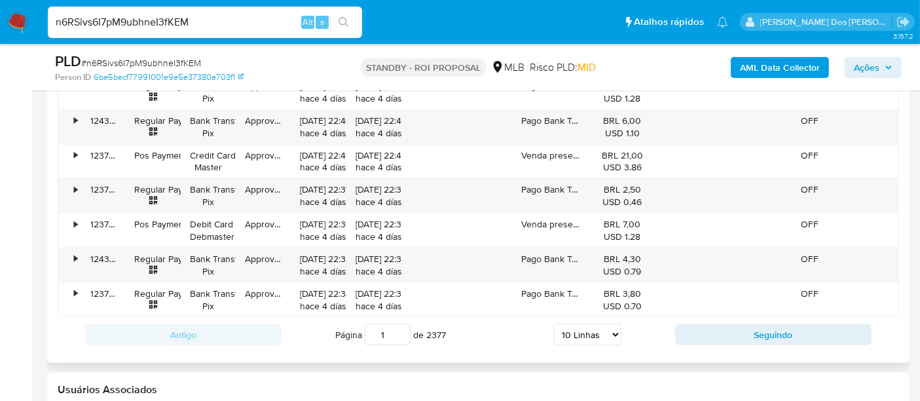
click at [585, 331] on select "5 Linhas 10 Linhas 20 Linhas 25 Linhas 50 Linhas 100 Linhas" at bounding box center [587, 334] width 67 height 22
select select "100"
click at [554, 323] on select "5 Linhas 10 Linhas 20 Linhas 25 Linhas 50 Linhas 100 Linhas" at bounding box center [587, 334] width 67 height 22
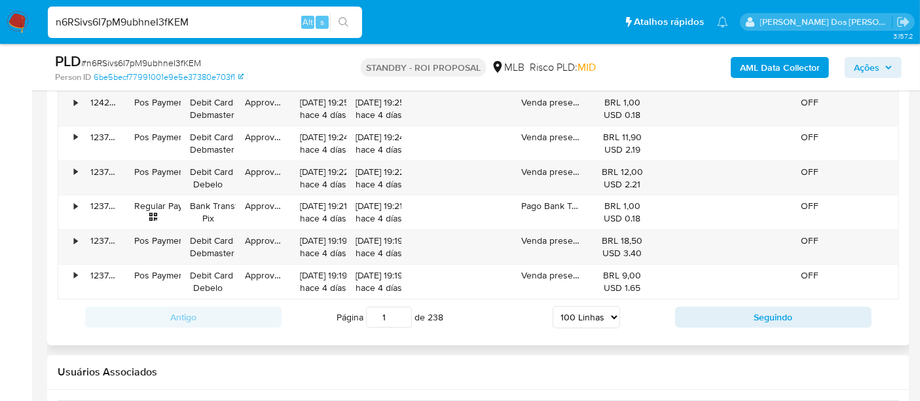
scroll to position [4874, 0]
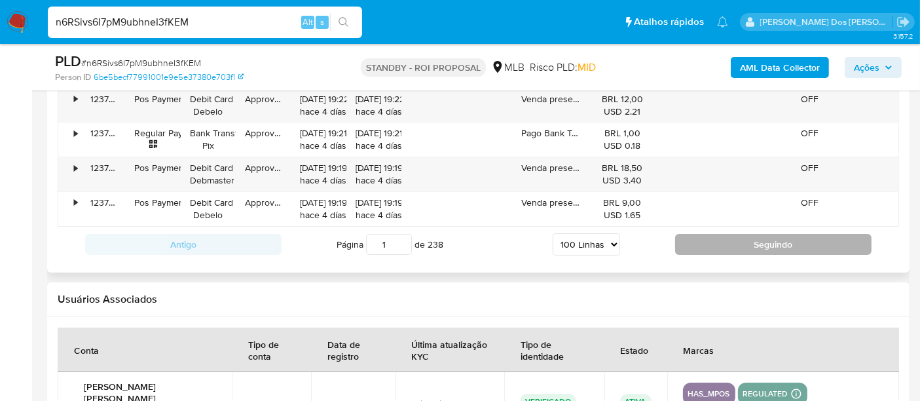
click at [716, 234] on button "Seguindo" at bounding box center [773, 244] width 196 height 21
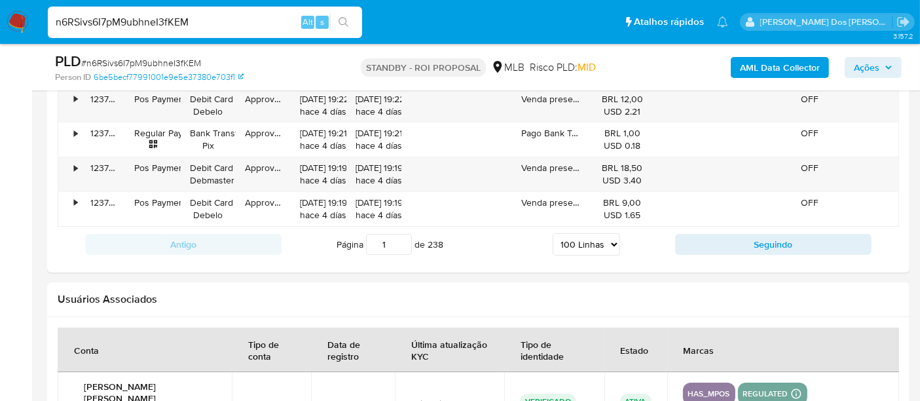
type input "2"
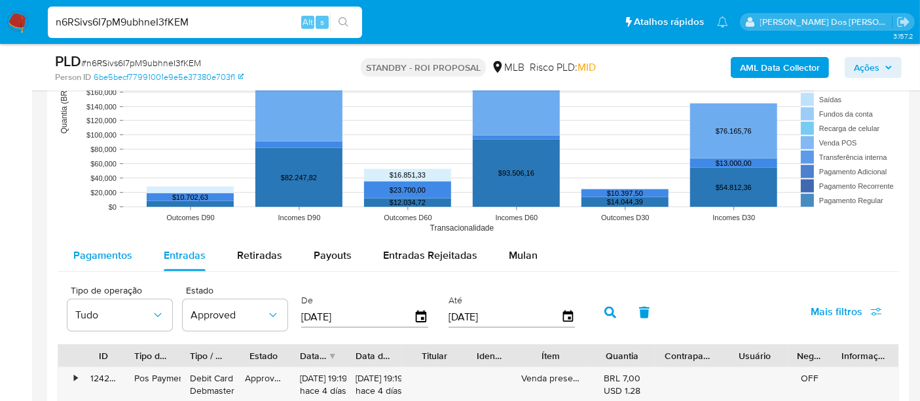
scroll to position [1310, 0]
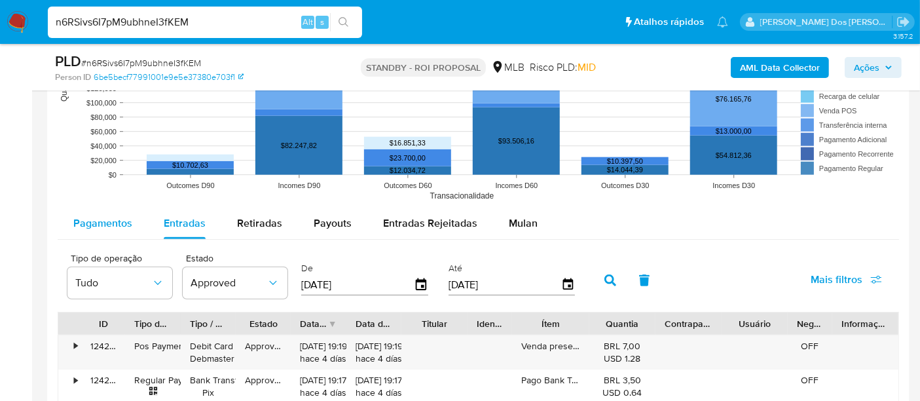
click at [126, 224] on span "Pagamentos" at bounding box center [102, 222] width 59 height 15
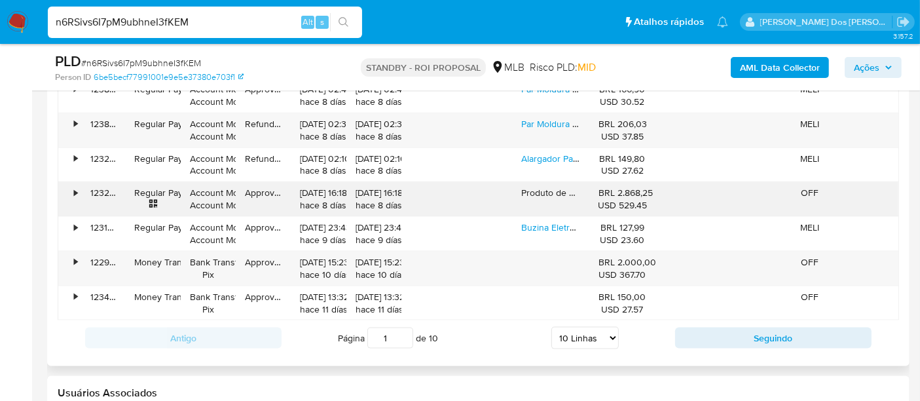
scroll to position [1673, 0]
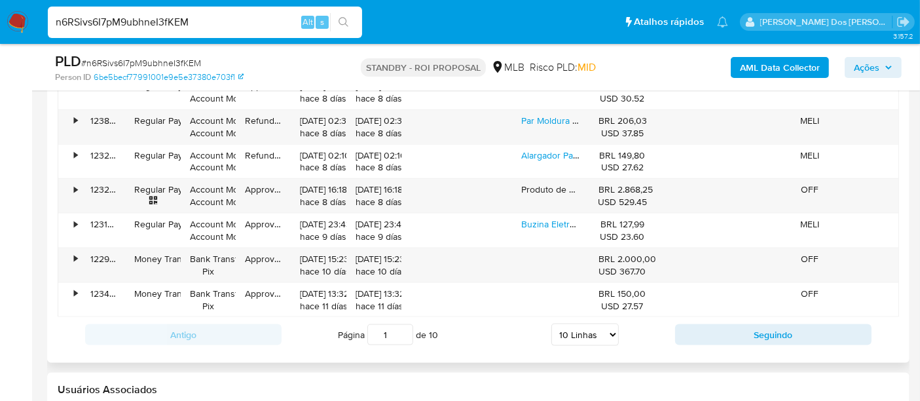
click at [613, 325] on select "5 Linhas 10 Linhas 20 Linhas 25 Linhas 50 Linhas 100 Linhas" at bounding box center [584, 334] width 67 height 22
select select "100"
click at [551, 323] on select "5 Linhas 10 Linhas 20 Linhas 25 Linhas 50 Linhas 100 Linhas" at bounding box center [584, 334] width 67 height 22
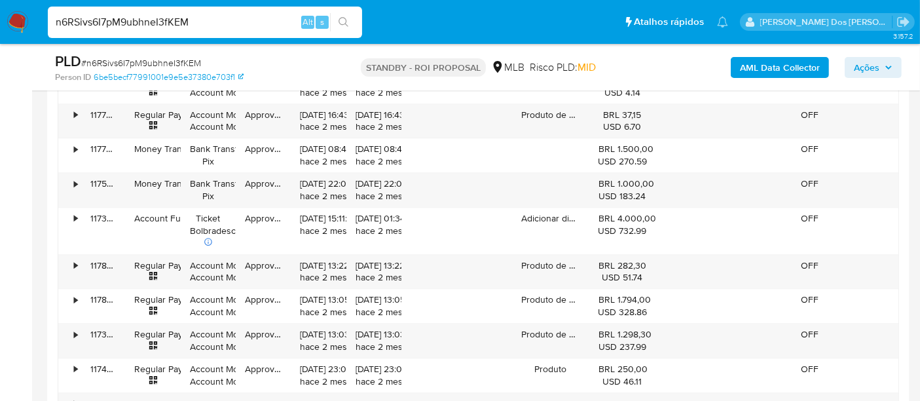
scroll to position [3637, 0]
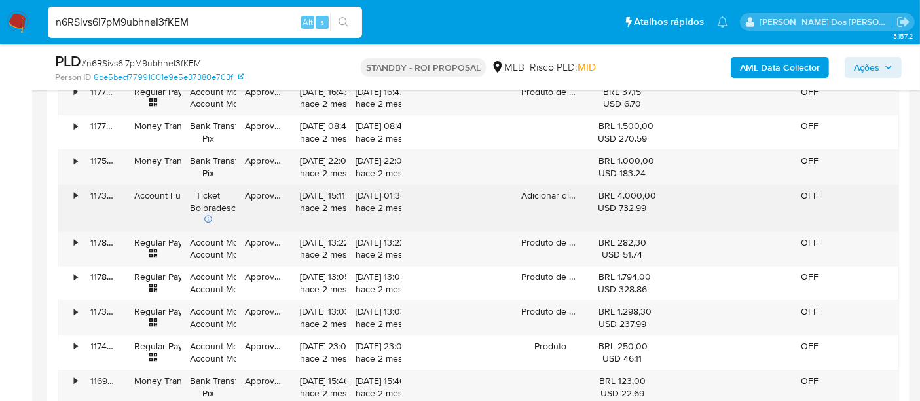
click at [74, 189] on div "•" at bounding box center [75, 195] width 3 height 12
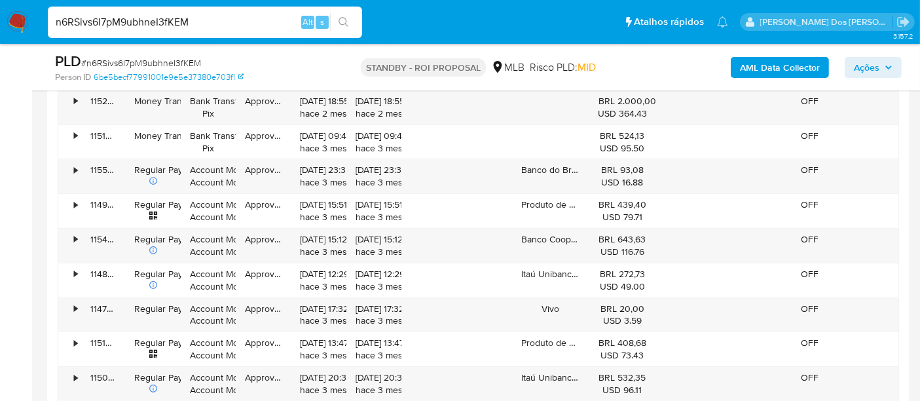
scroll to position [5238, 0]
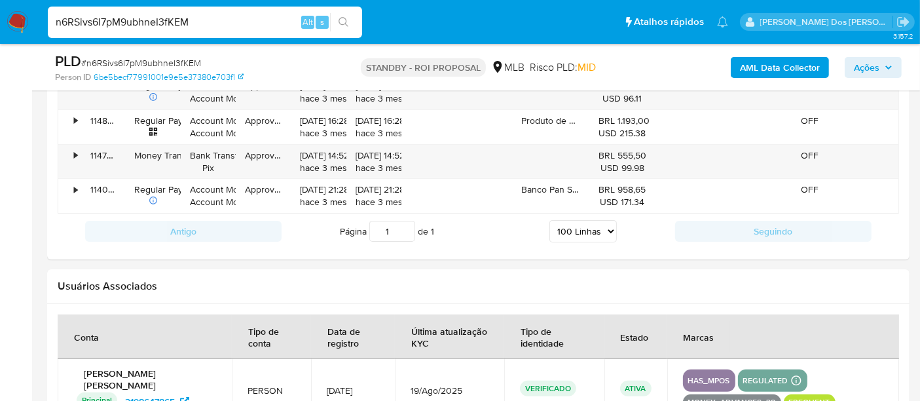
click at [169, 24] on input "n6RSivs6I7pM9ubhneI3fKEM" at bounding box center [205, 22] width 314 height 17
paste input "dW7mg0KB9VZWSpSIghBFgc6"
type input "ndW7mg0KB9VZWSpSIghBFgc6"
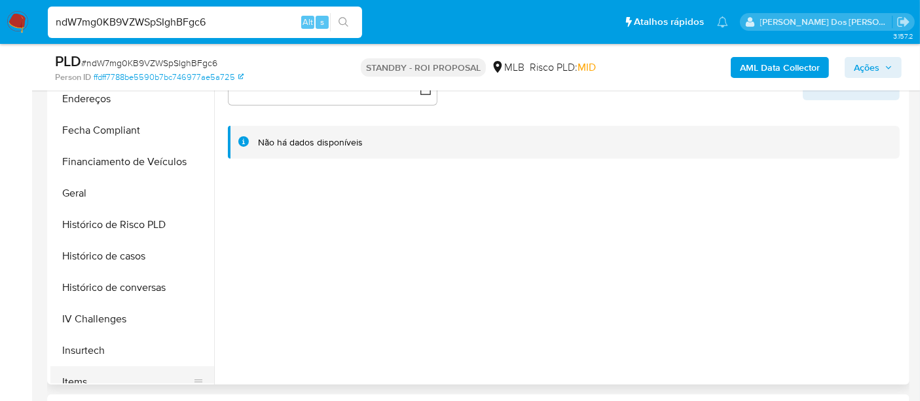
scroll to position [436, 0]
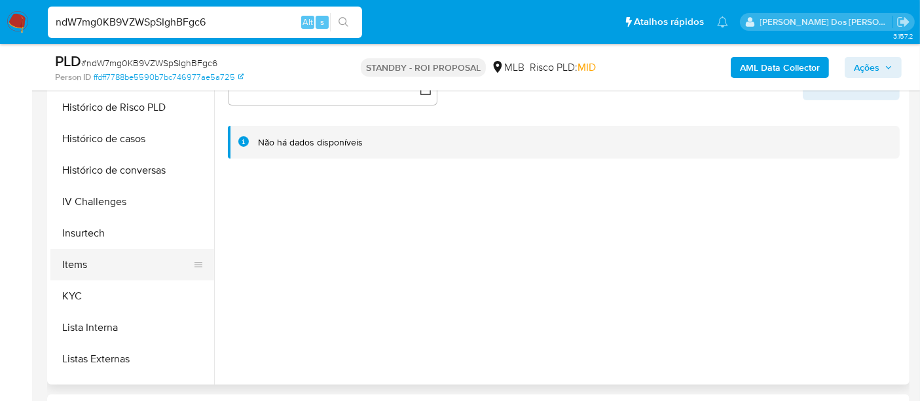
select select "10"
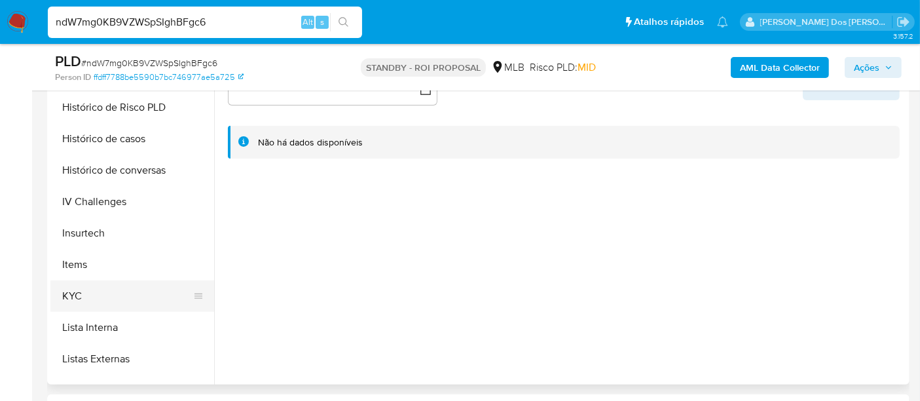
click at [77, 294] on button "KYC" at bounding box center [126, 295] width 153 height 31
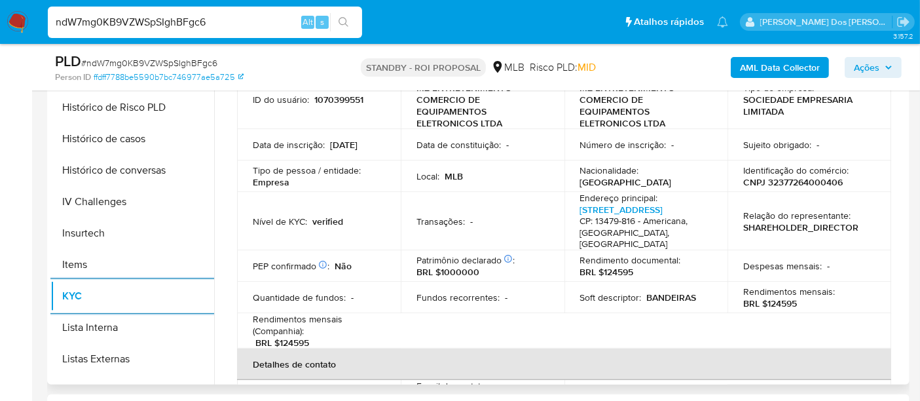
scroll to position [0, 0]
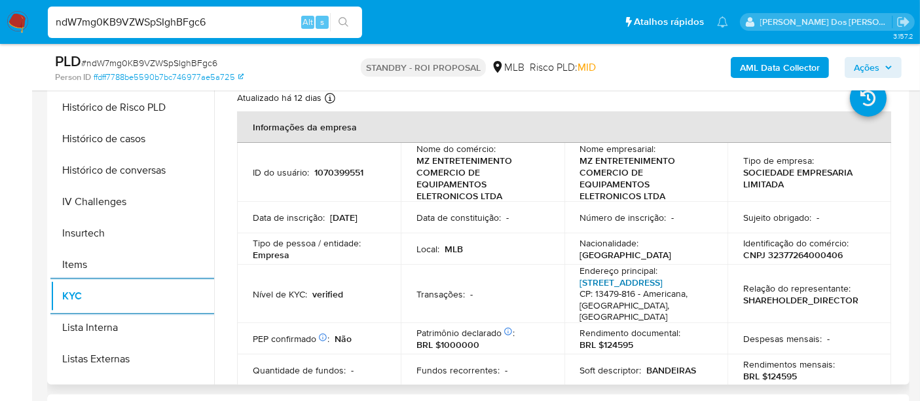
click at [629, 284] on link "Rua Imperador Oton 488, Jardim Imperador" at bounding box center [621, 282] width 83 height 13
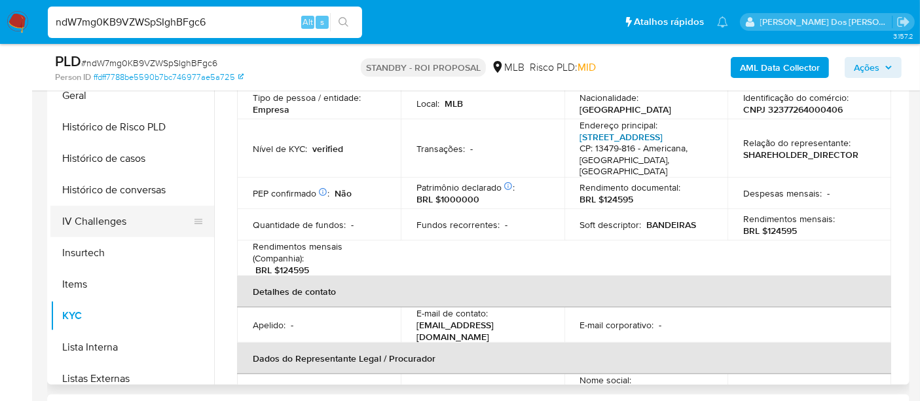
scroll to position [363, 0]
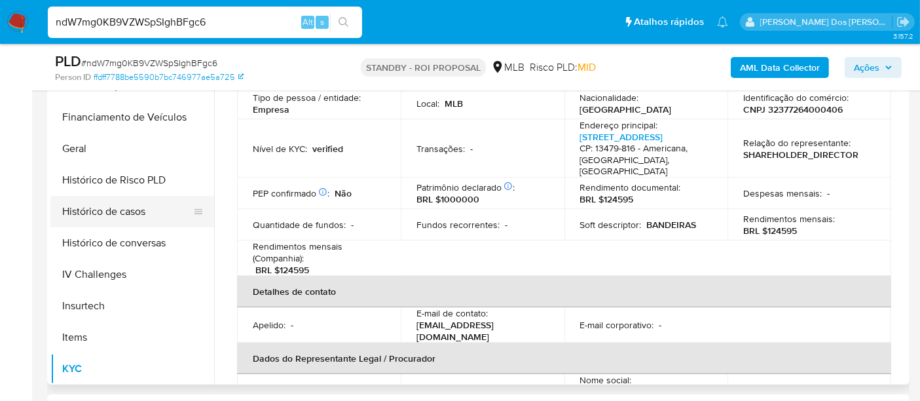
click at [122, 211] on button "Histórico de casos" at bounding box center [126, 211] width 153 height 31
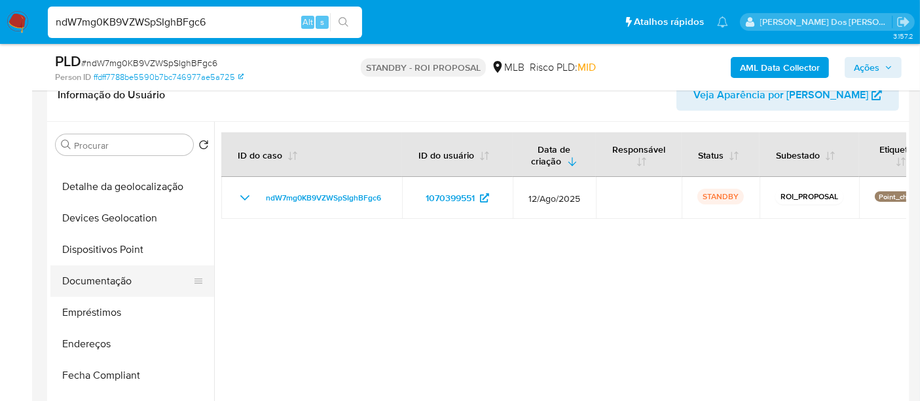
scroll to position [145, 0]
click at [100, 278] on button "Documentação" at bounding box center [126, 281] width 153 height 31
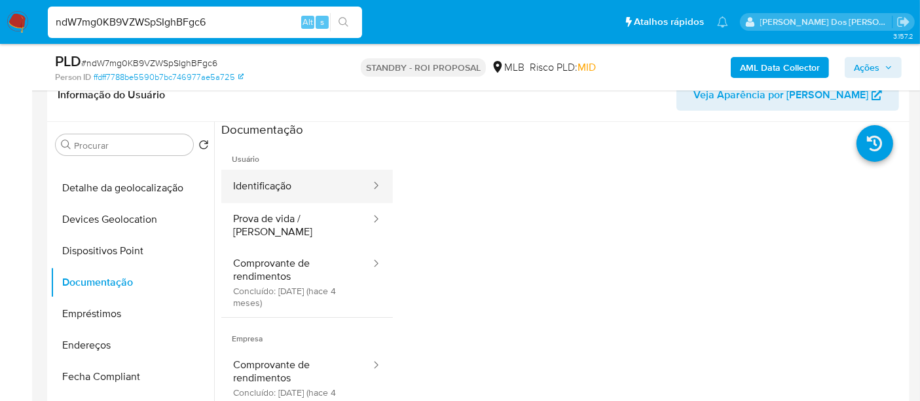
click at [271, 187] on button "Identificação" at bounding box center [296, 186] width 151 height 33
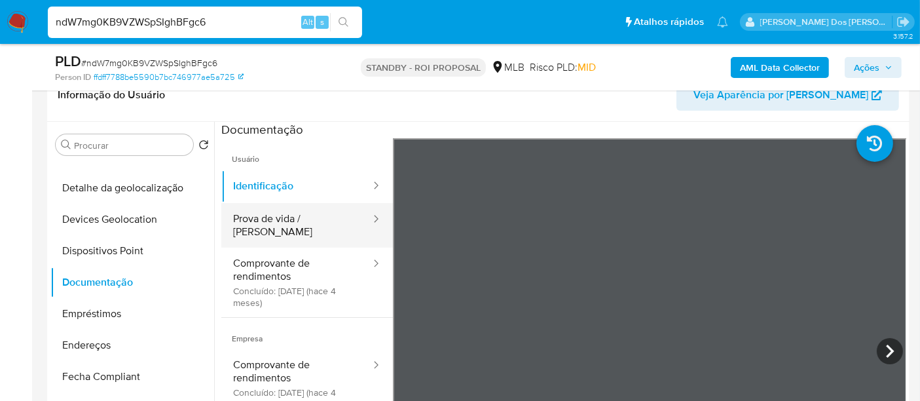
click at [292, 222] on button "Prova de vida / [PERSON_NAME]" at bounding box center [296, 225] width 151 height 45
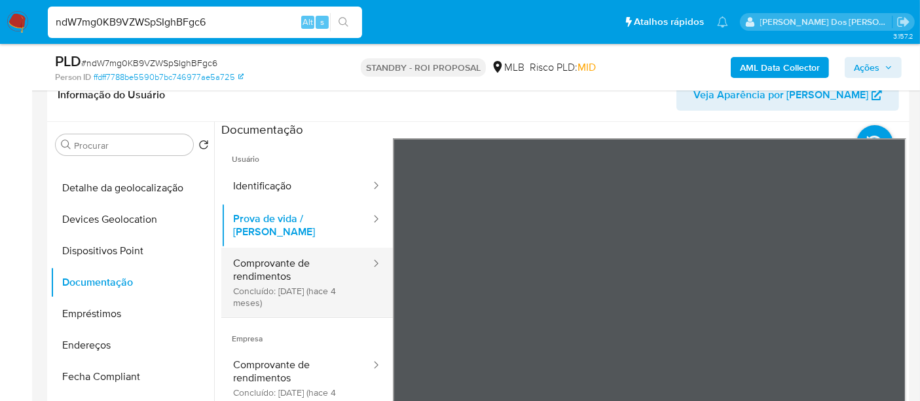
click at [279, 257] on button "Comprovante de rendimentos Concluído: 07/05/2025 (hace 4 meses)" at bounding box center [296, 282] width 151 height 69
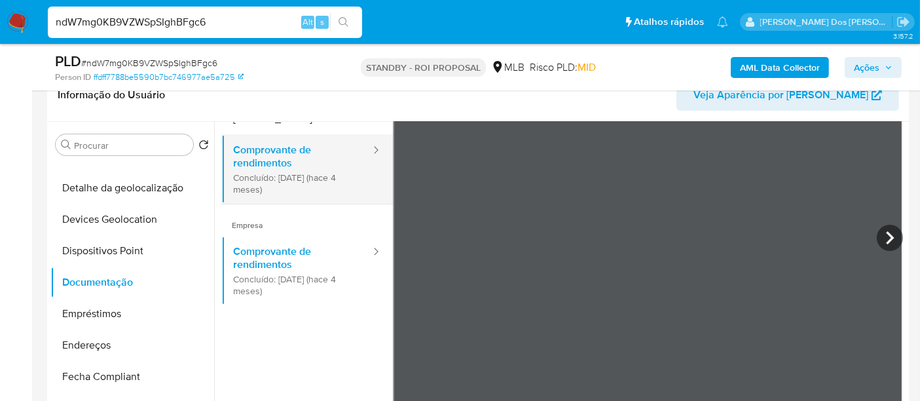
scroll to position [114, 0]
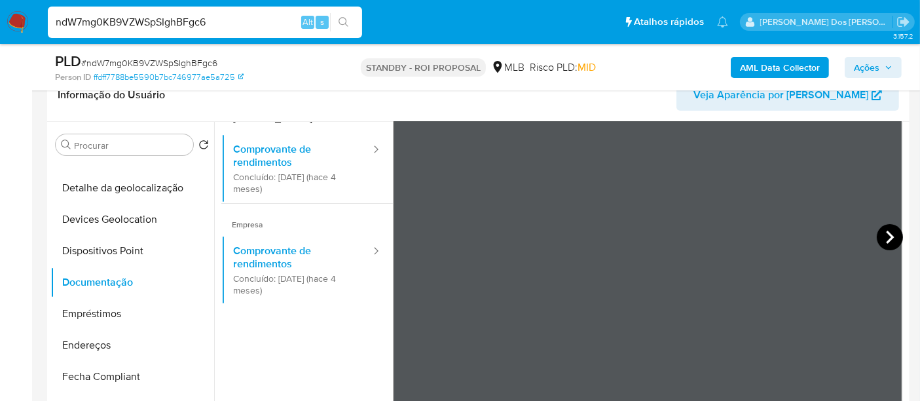
click at [885, 242] on icon at bounding box center [890, 237] width 26 height 26
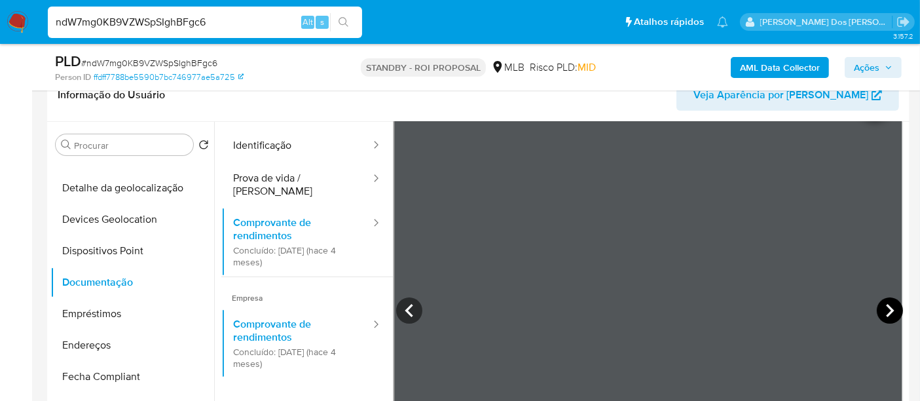
click at [881, 312] on icon at bounding box center [890, 310] width 26 height 26
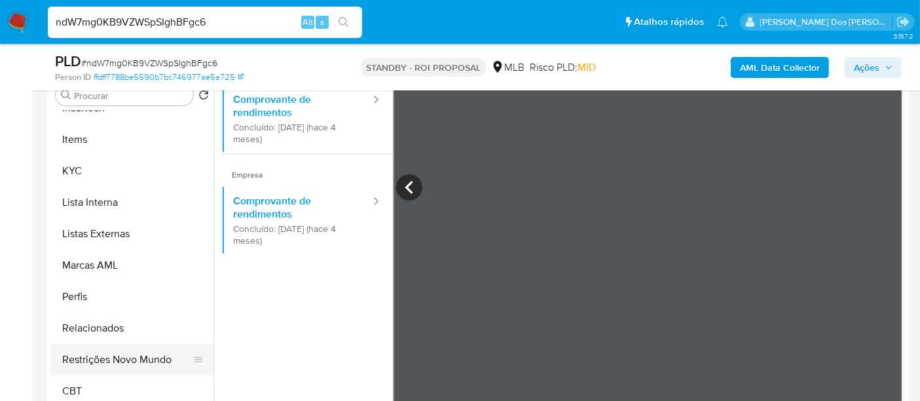
scroll to position [291, 0]
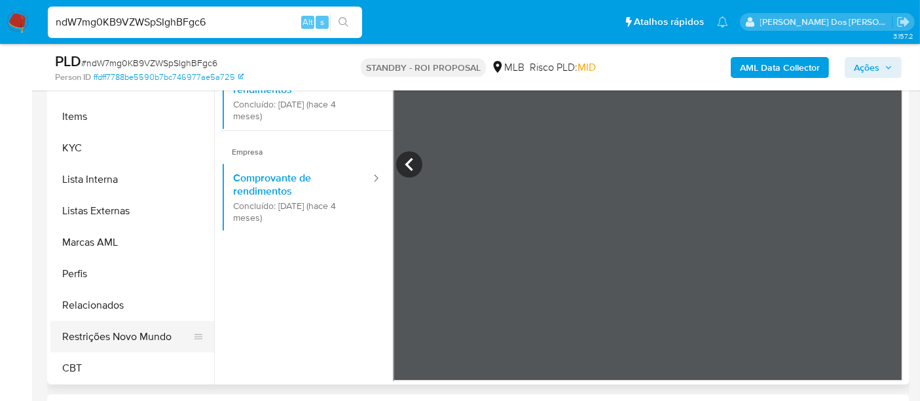
click at [150, 334] on button "Restrições Novo Mundo" at bounding box center [126, 336] width 153 height 31
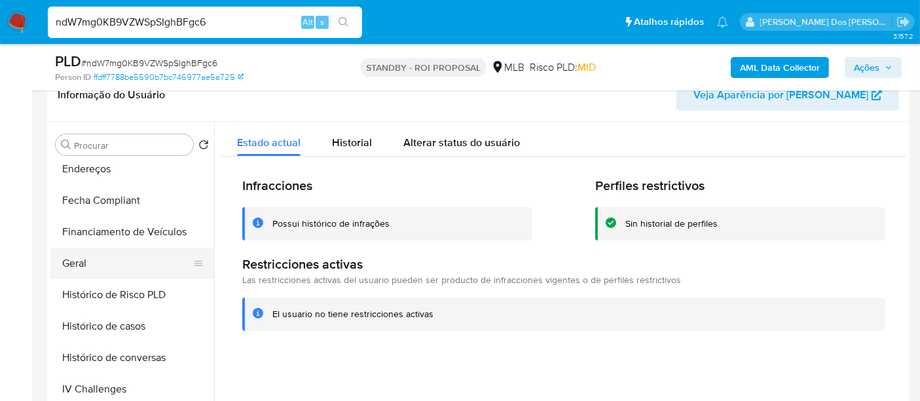
scroll to position [293, 0]
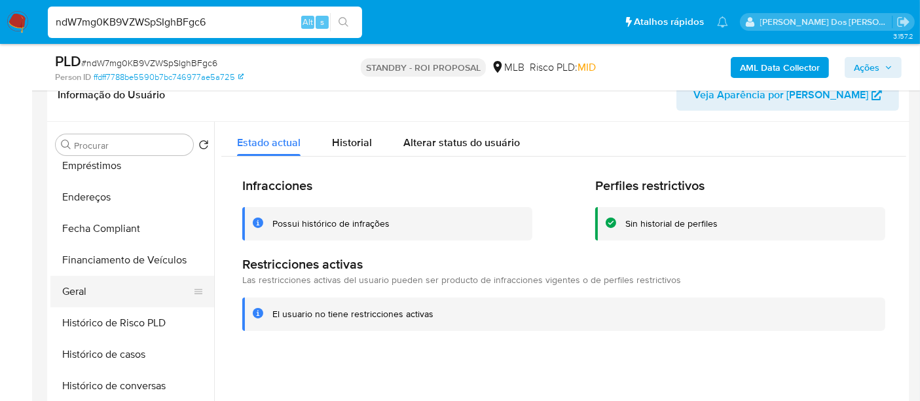
click at [82, 293] on button "Geral" at bounding box center [126, 291] width 153 height 31
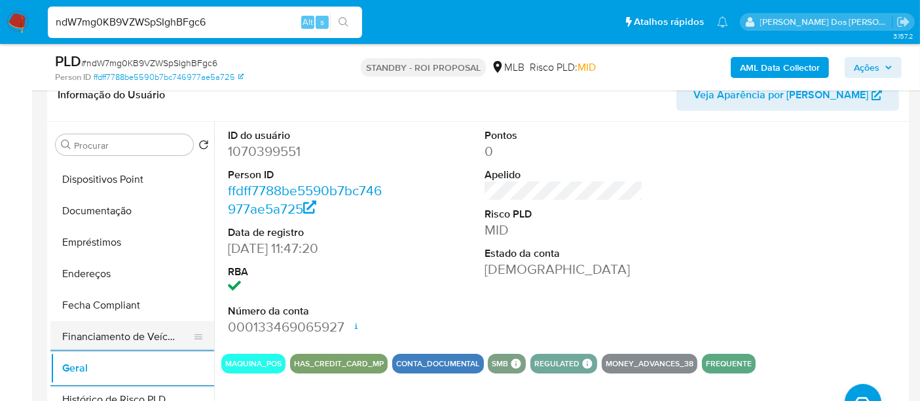
scroll to position [147, 0]
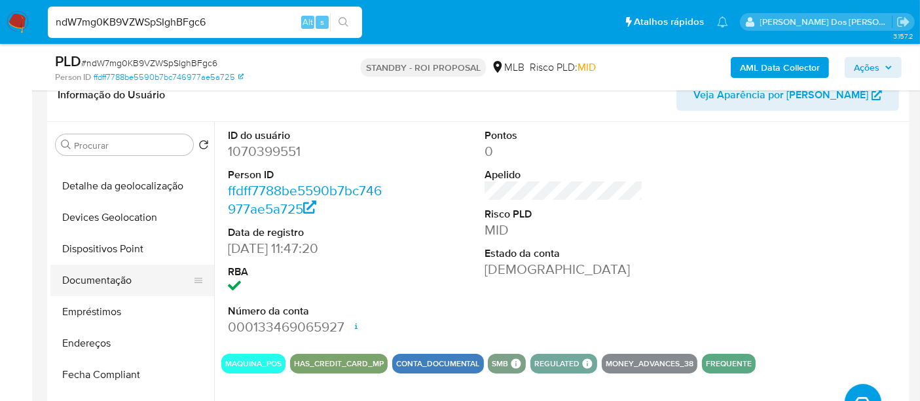
click at [114, 270] on button "Documentação" at bounding box center [126, 280] width 153 height 31
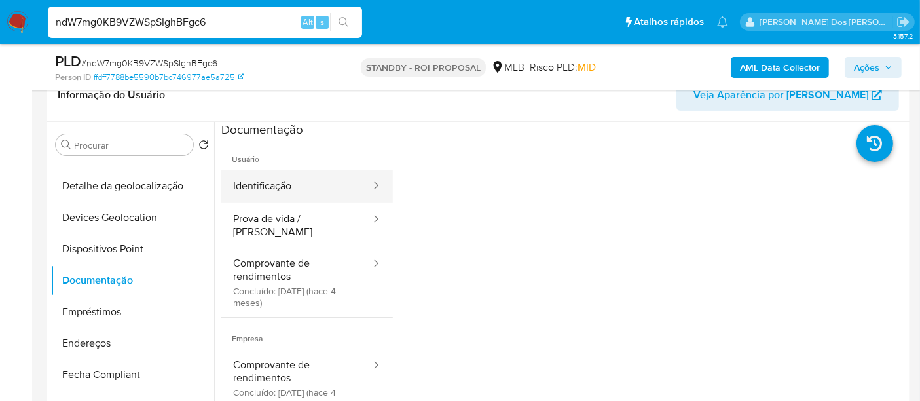
click at [270, 191] on button "Identificação" at bounding box center [296, 186] width 151 height 33
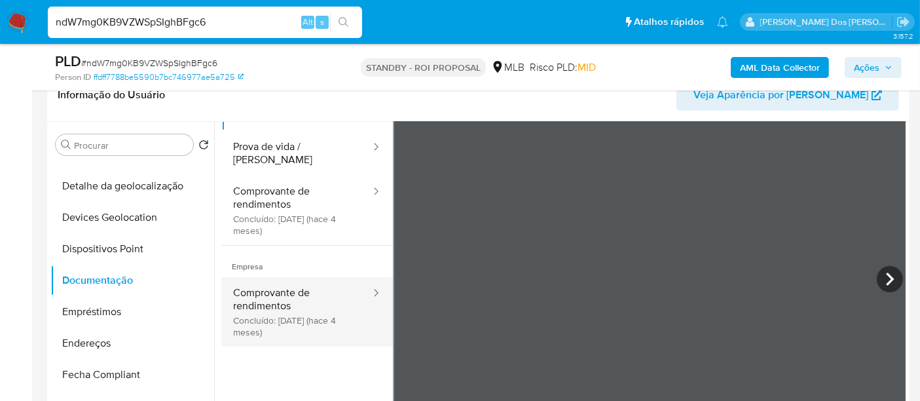
scroll to position [73, 0]
click at [282, 286] on button "Comprovante de rendimentos Concluído: 07/05/2025 (hace 4 meses)" at bounding box center [296, 310] width 151 height 69
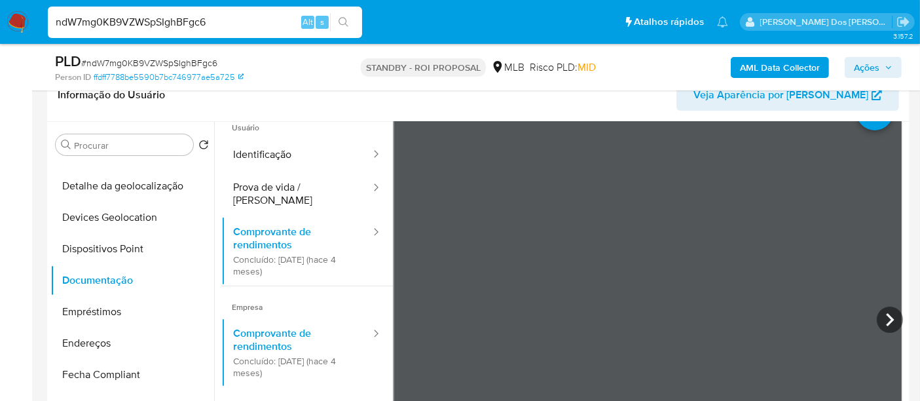
scroll to position [0, 0]
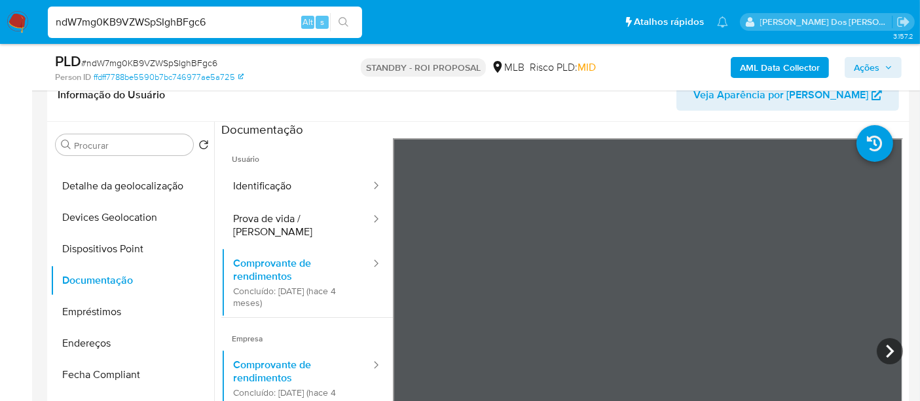
click at [160, 26] on input "ndW7mg0KB9VZWSpSIghBFgc6" at bounding box center [205, 22] width 314 height 17
paste input "MOABDsa6MLmWCEipnOeNbdoi"
type input "MOABDsa6MLmWCEipnOeNbdoi"
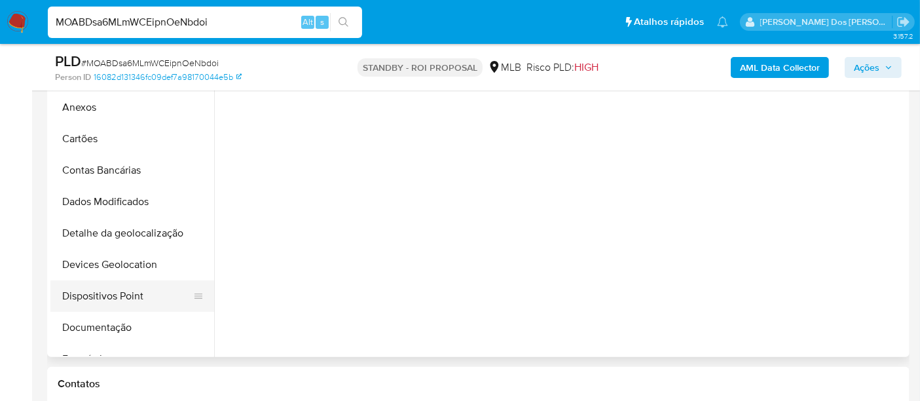
scroll to position [363, 0]
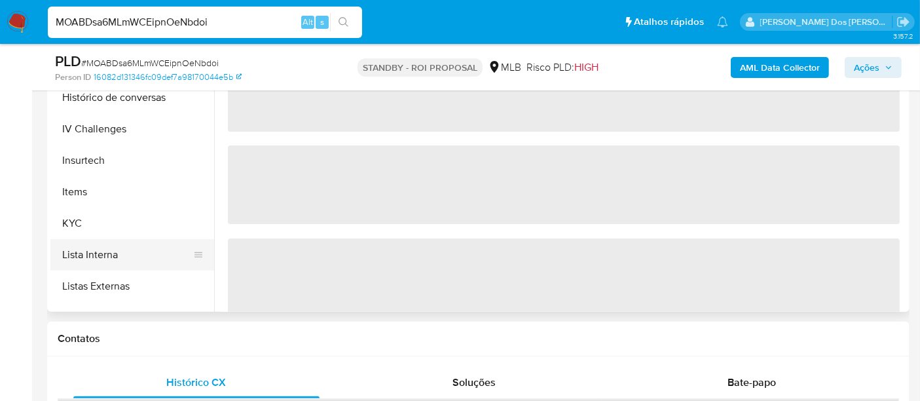
select select "10"
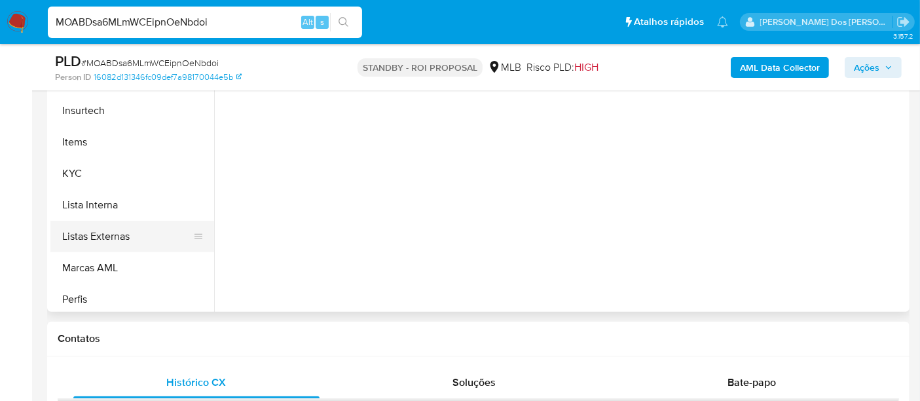
scroll to position [509, 0]
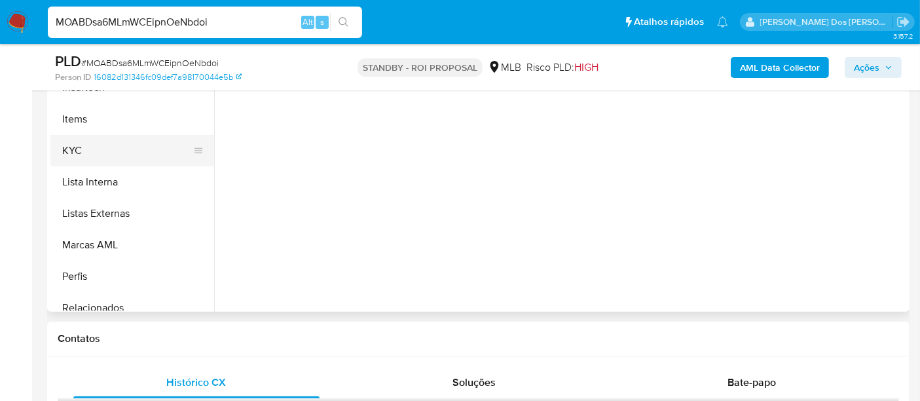
click at [68, 155] on button "KYC" at bounding box center [126, 150] width 153 height 31
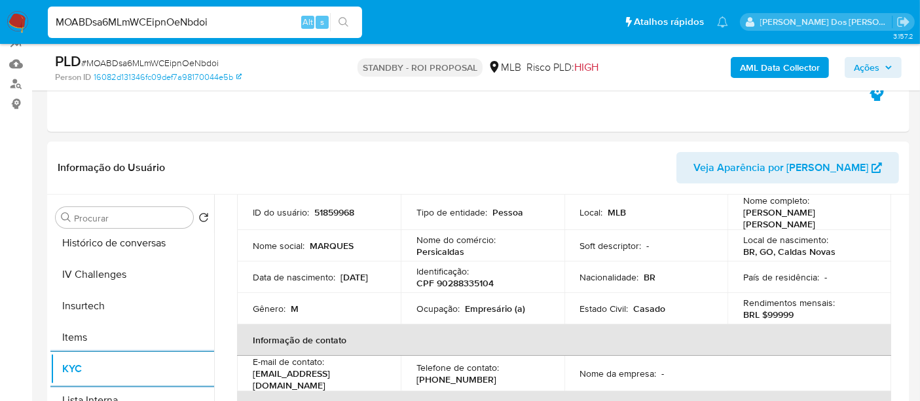
scroll to position [73, 0]
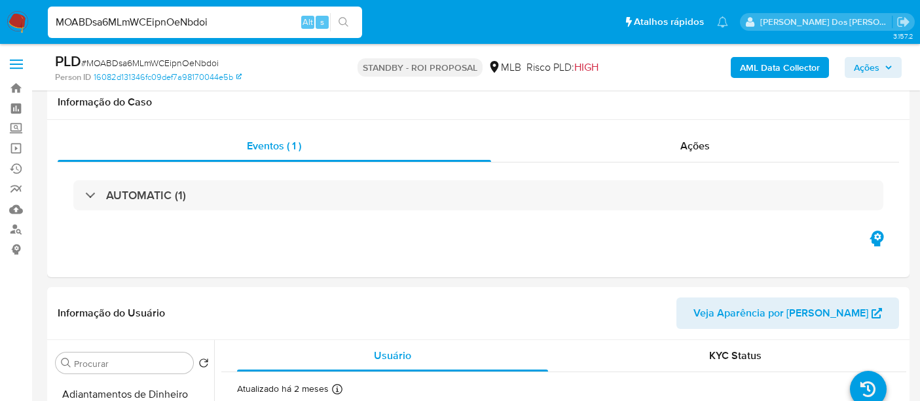
select select "10"
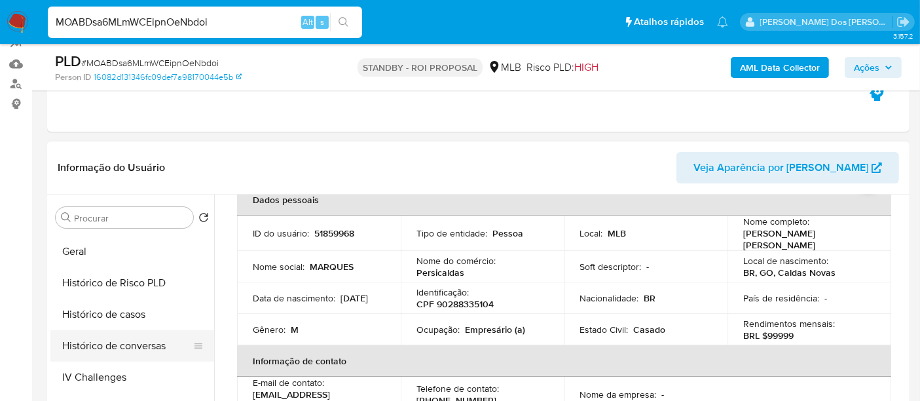
scroll to position [436, 0]
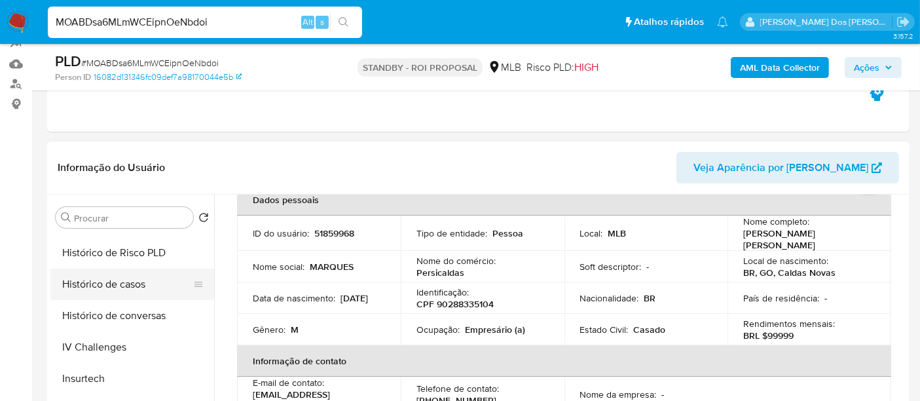
click at [119, 280] on button "Histórico de casos" at bounding box center [126, 283] width 153 height 31
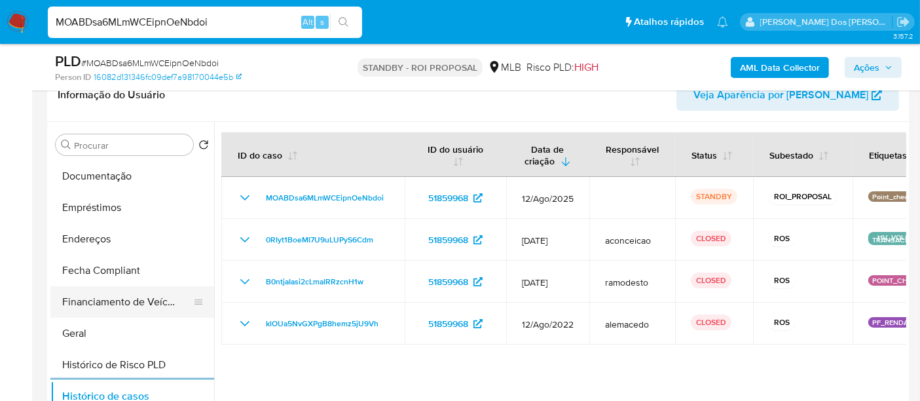
scroll to position [218, 0]
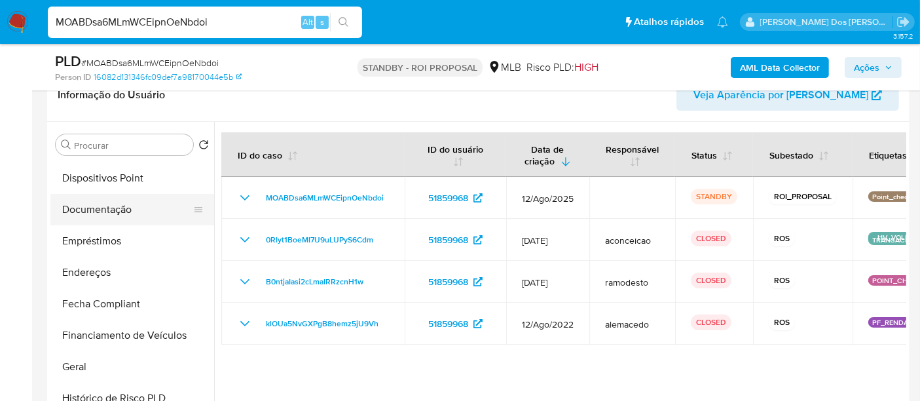
click at [100, 211] on button "Documentação" at bounding box center [126, 209] width 153 height 31
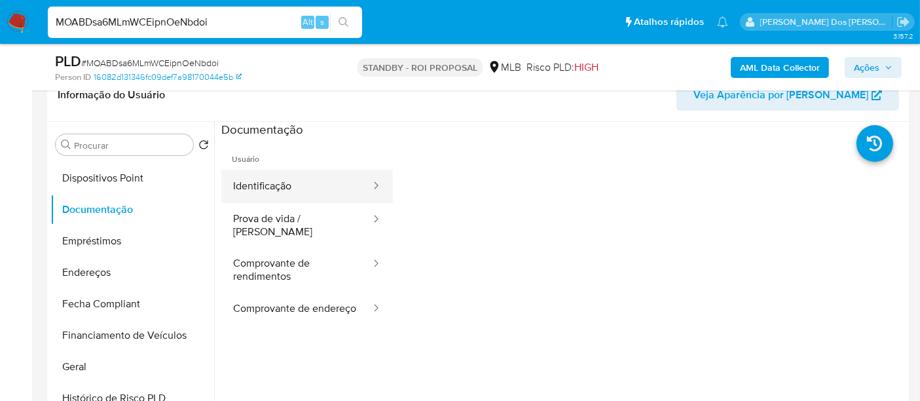
click at [241, 189] on button "Identificação" at bounding box center [296, 186] width 151 height 33
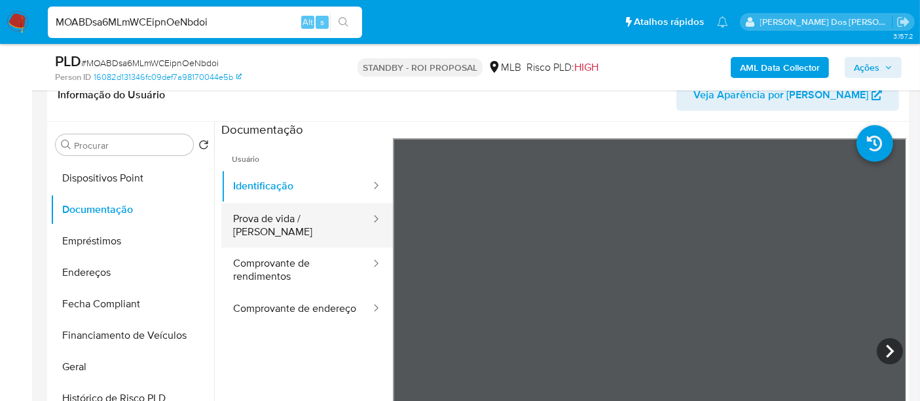
click at [310, 223] on button "Prova de vida / [PERSON_NAME]" at bounding box center [296, 225] width 151 height 45
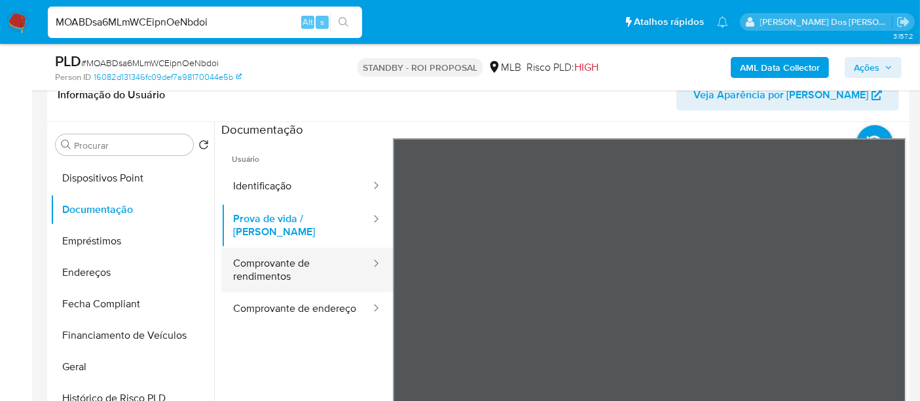
click at [280, 259] on button "Comprovante de rendimentos" at bounding box center [296, 270] width 151 height 45
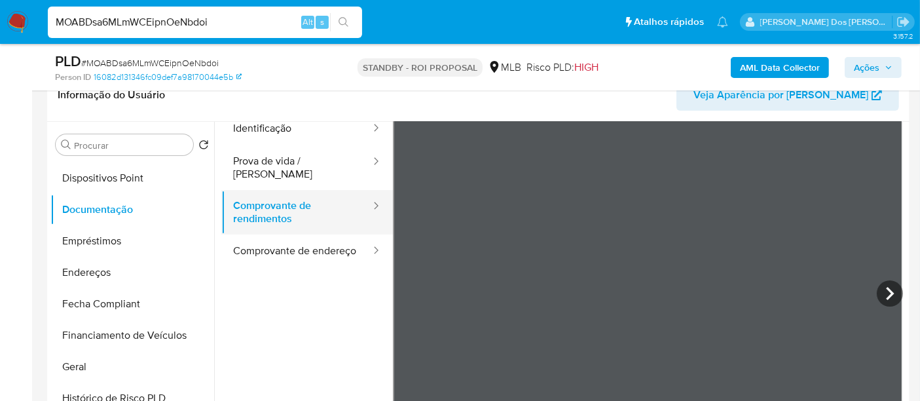
scroll to position [114, 0]
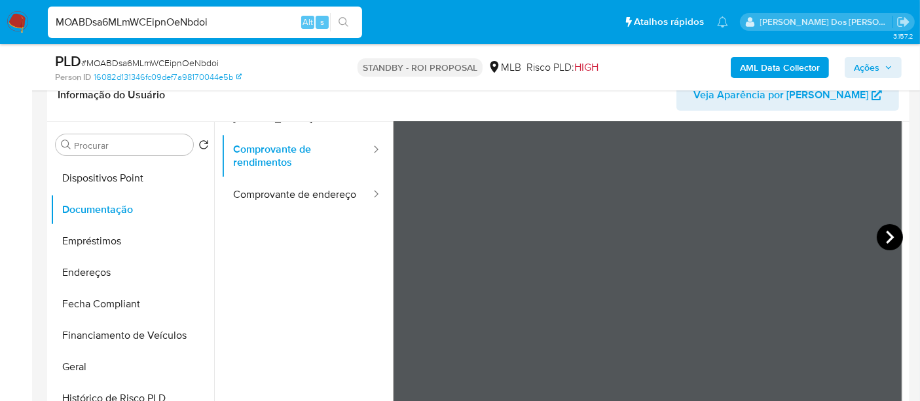
click at [878, 232] on icon at bounding box center [890, 237] width 26 height 26
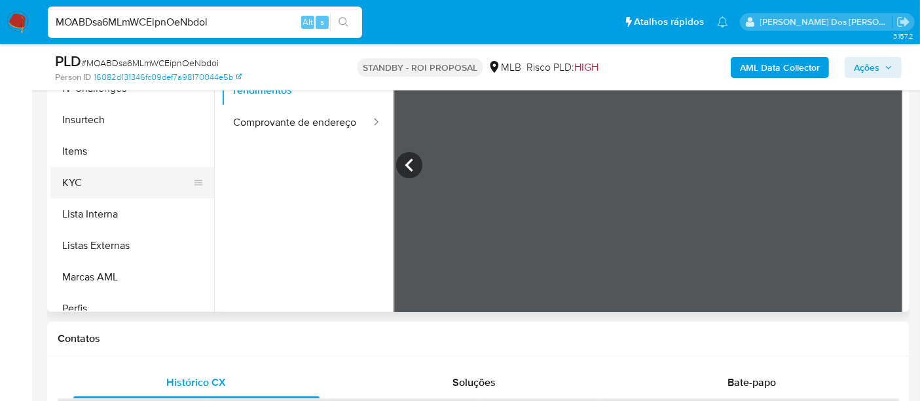
scroll to position [470, 0]
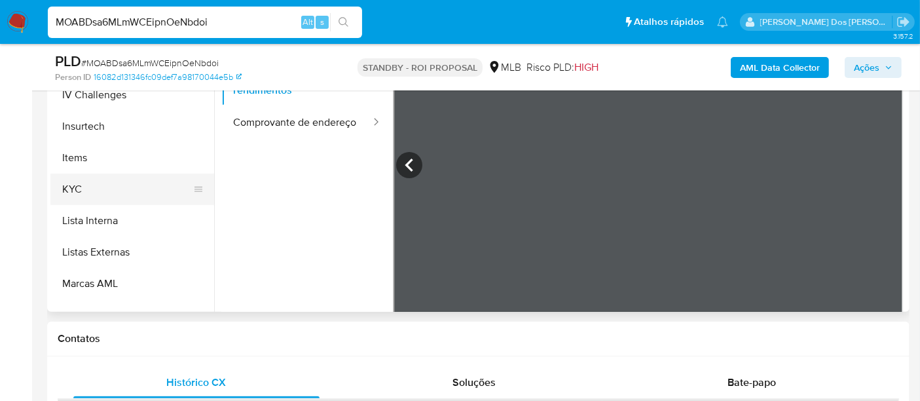
click at [80, 185] on button "KYC" at bounding box center [126, 189] width 153 height 31
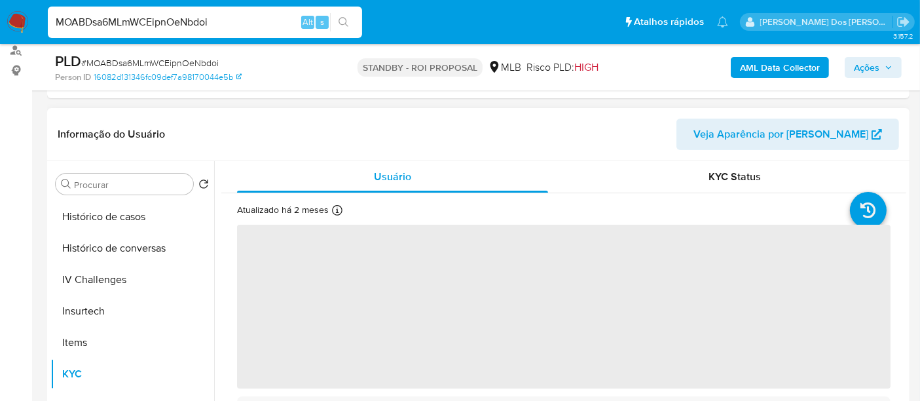
scroll to position [145, 0]
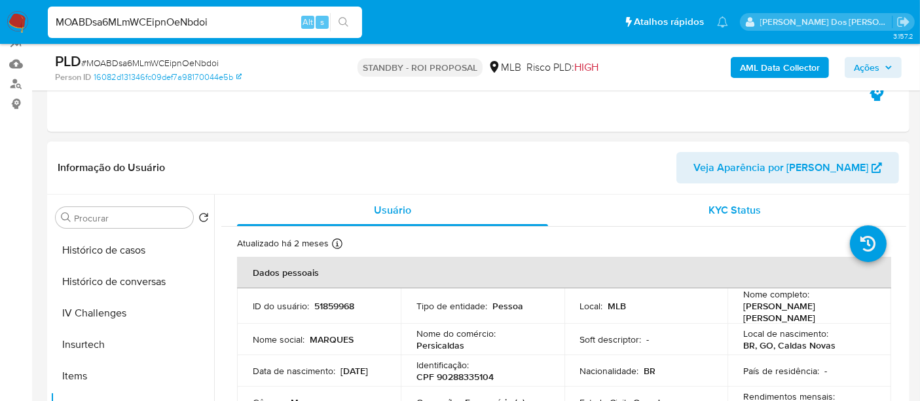
click at [703, 216] on div "KYC Status" at bounding box center [734, 209] width 311 height 31
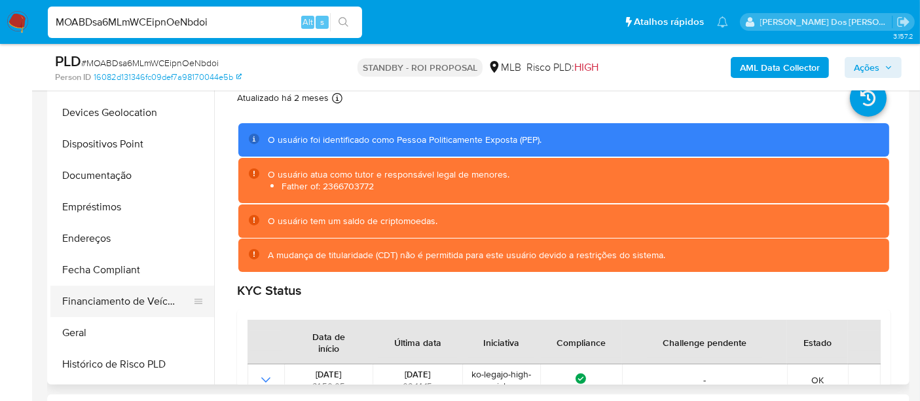
scroll to position [33, 0]
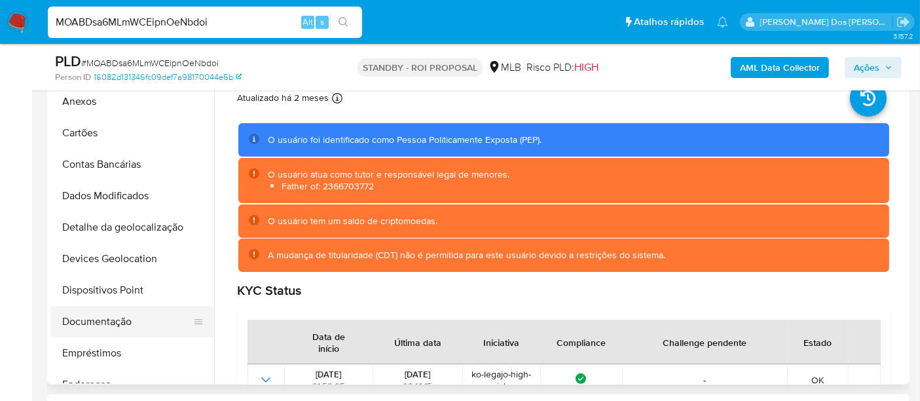
click at [104, 321] on button "Documentação" at bounding box center [126, 321] width 153 height 31
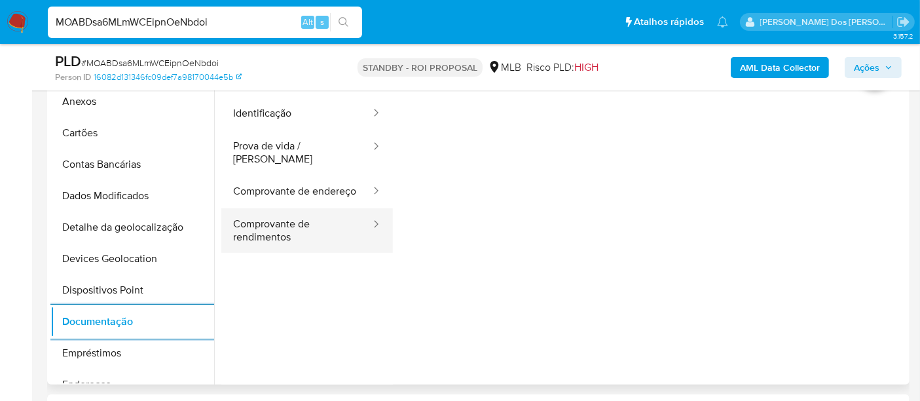
click at [264, 229] on button "Comprovante de rendimentos" at bounding box center [296, 230] width 151 height 45
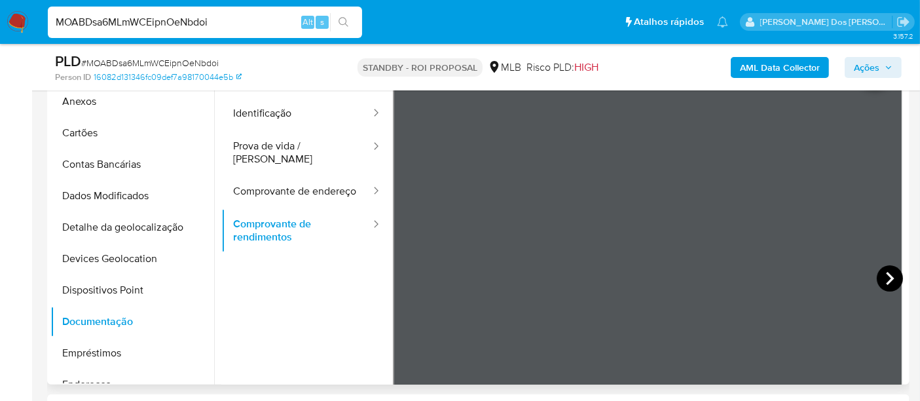
click at [893, 278] on icon at bounding box center [890, 278] width 26 height 26
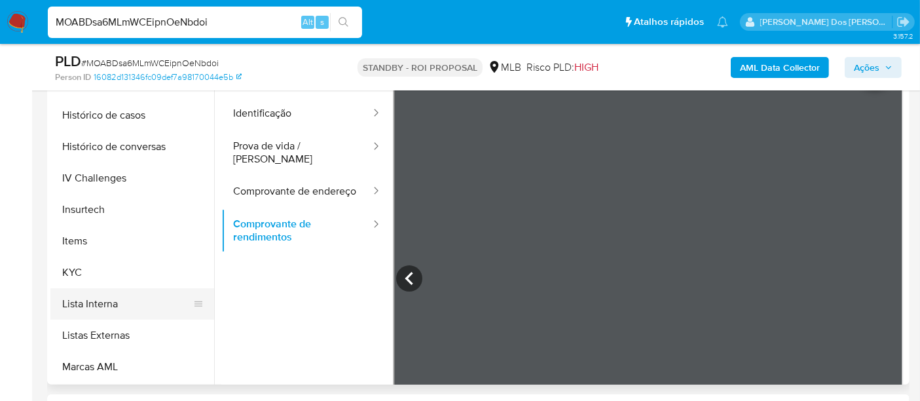
scroll to position [543, 0]
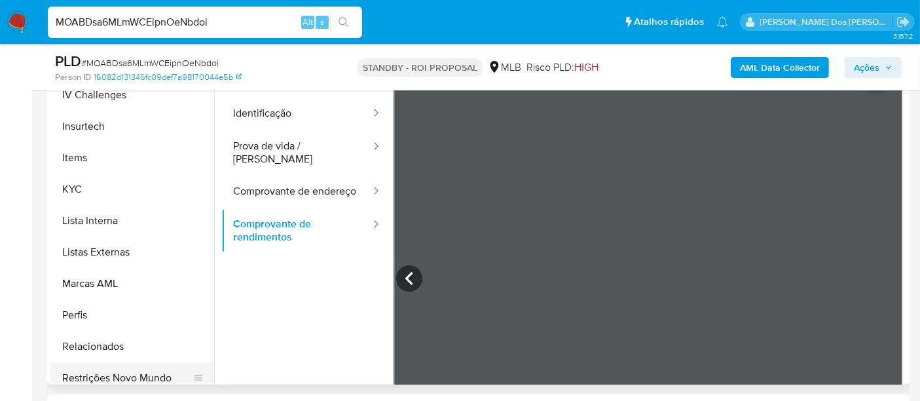
click at [126, 375] on button "Restrições Novo Mundo" at bounding box center [126, 377] width 153 height 31
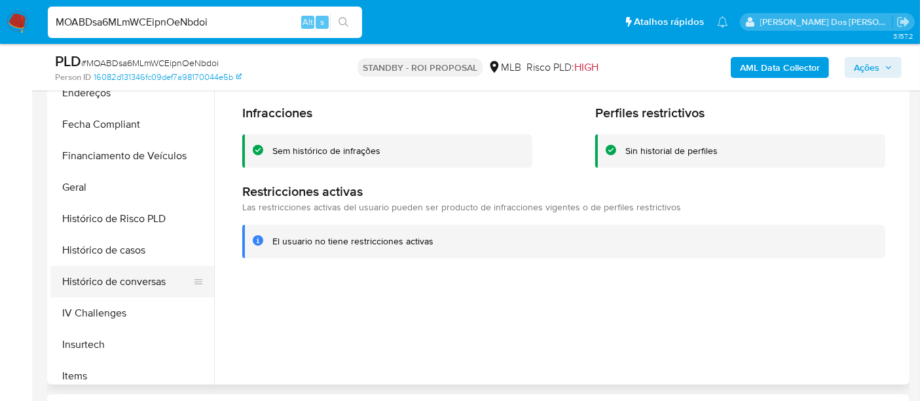
scroll to position [252, 0]
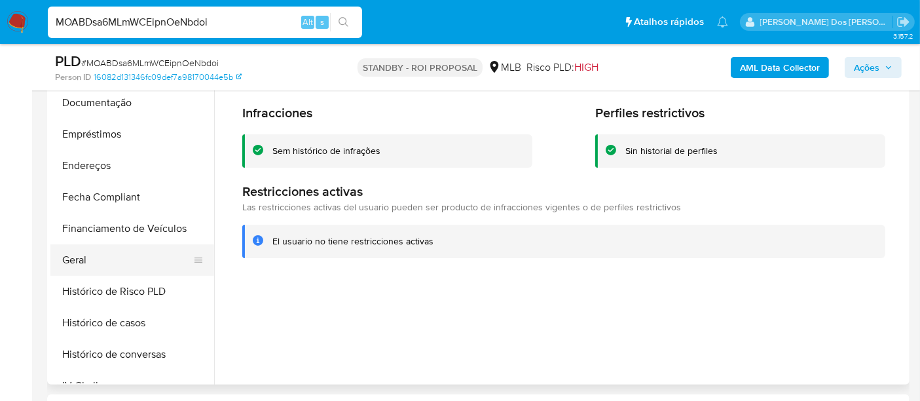
click at [84, 265] on button "Geral" at bounding box center [126, 259] width 153 height 31
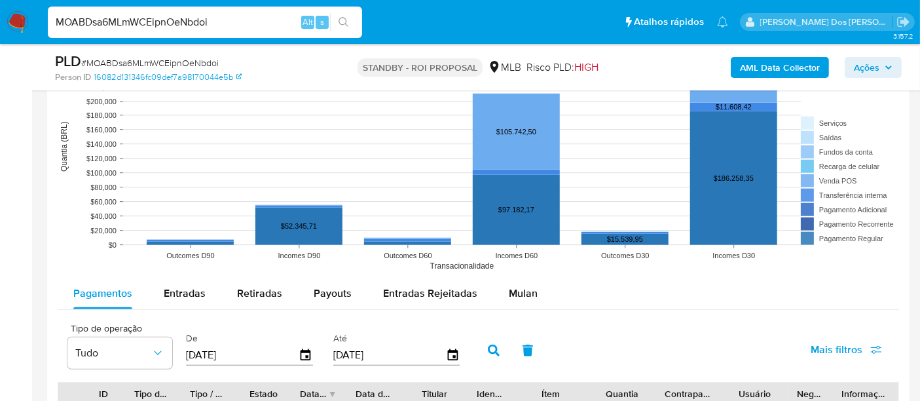
scroll to position [1236, 0]
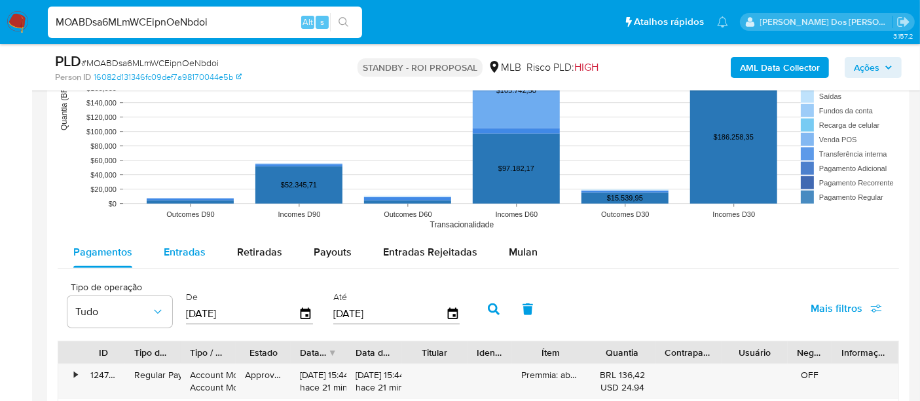
click at [172, 244] on span "Entradas" at bounding box center [185, 251] width 42 height 15
select select "10"
click at [301, 312] on icon "button" at bounding box center [306, 314] width 23 height 23
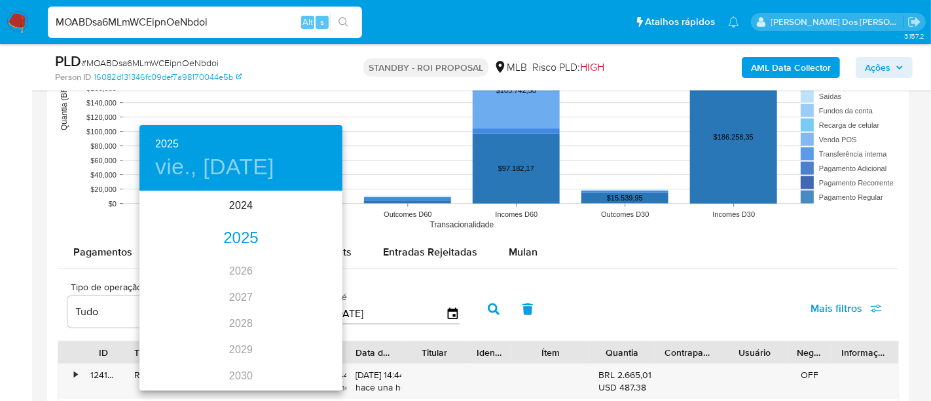
click at [234, 248] on div "2025" at bounding box center [240, 238] width 203 height 26
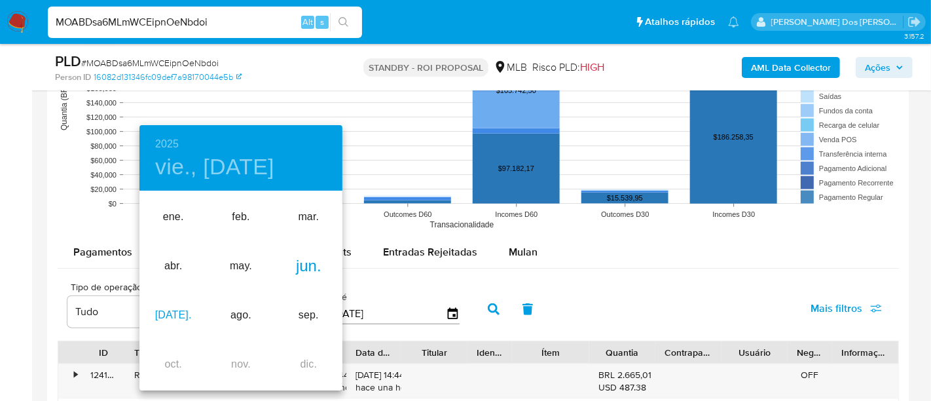
click at [174, 315] on div "jul." at bounding box center [172, 315] width 67 height 49
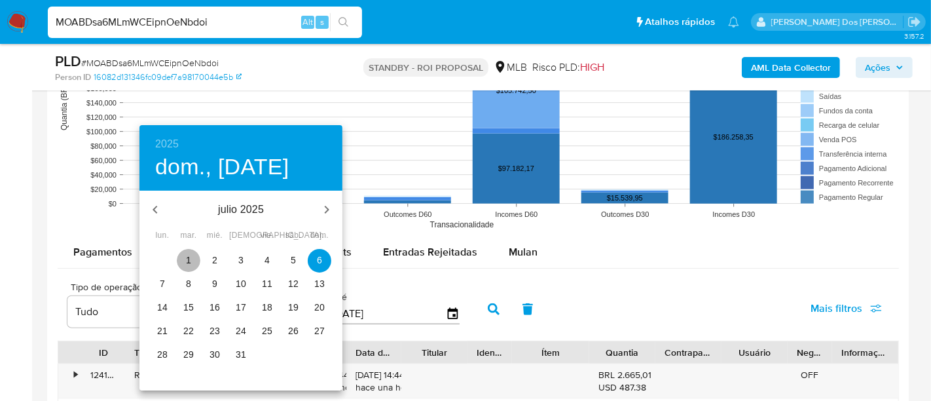
drag, startPoint x: 188, startPoint y: 263, endPoint x: 346, endPoint y: 296, distance: 161.3
click at [189, 263] on p "1" at bounding box center [188, 259] width 5 height 13
type input "01/07/2025"
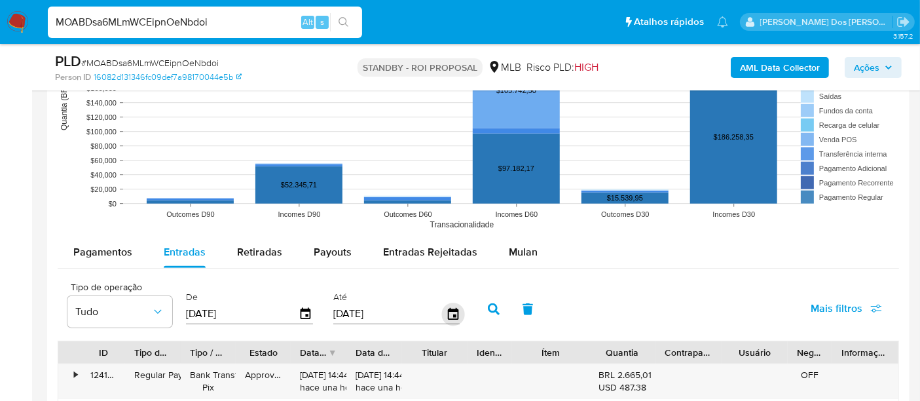
click at [443, 310] on icon "button" at bounding box center [452, 314] width 23 height 23
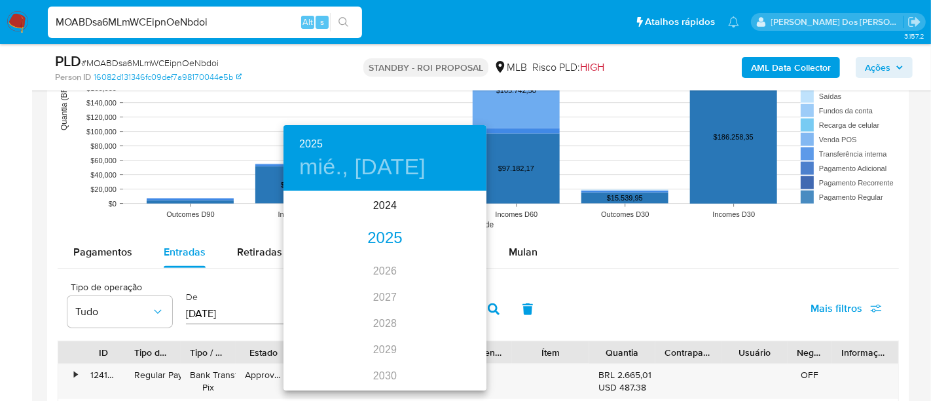
click at [381, 239] on div "2025" at bounding box center [385, 238] width 203 height 26
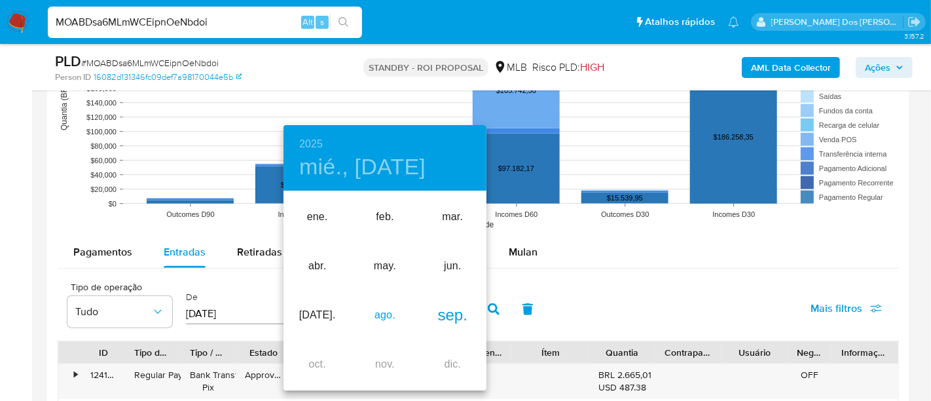
click at [384, 317] on div "ago." at bounding box center [384, 315] width 67 height 49
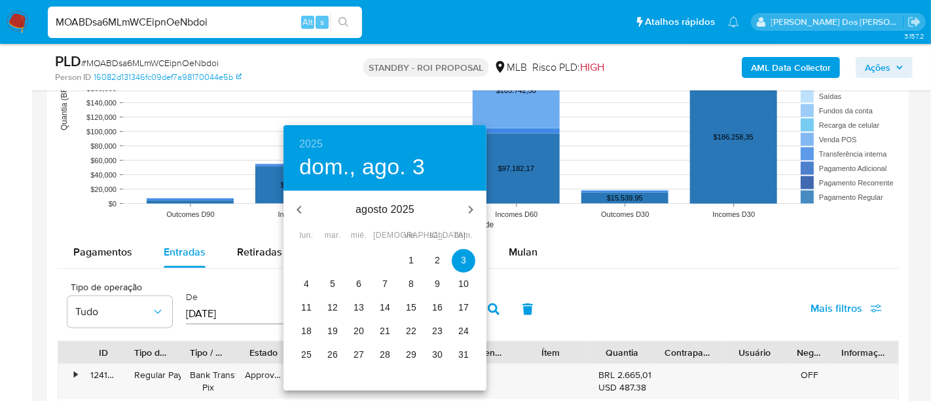
click at [435, 355] on p "30" at bounding box center [437, 354] width 10 height 13
type input "30/08/2025"
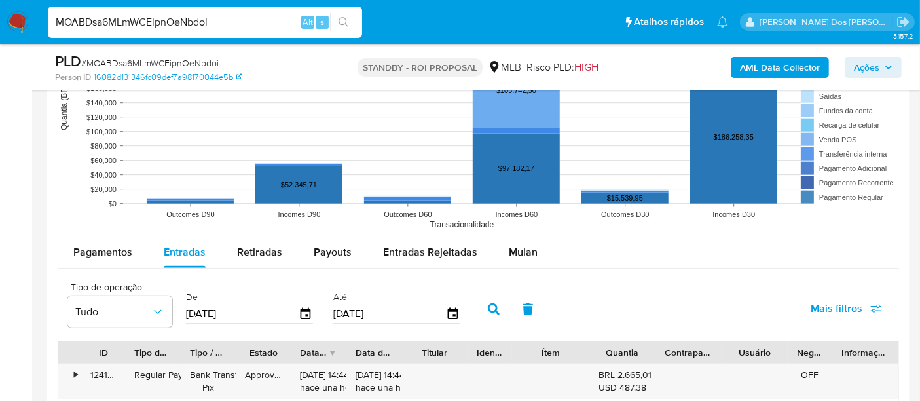
click at [815, 301] on span "Mais filtros" at bounding box center [837, 308] width 52 height 31
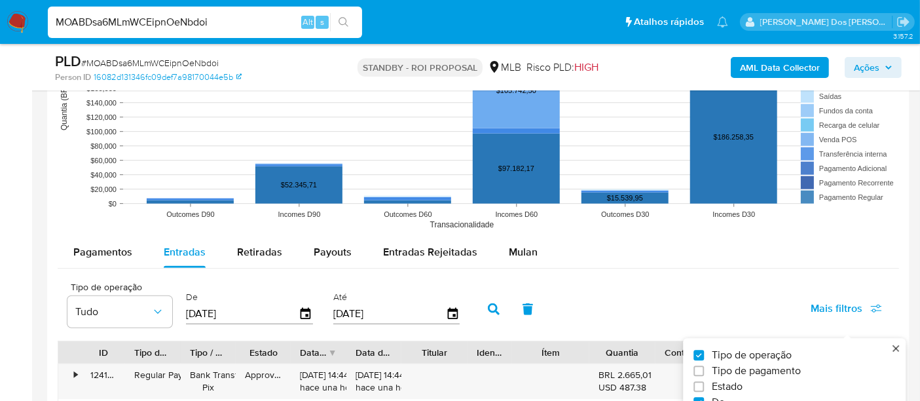
click at [724, 380] on span "Estado" at bounding box center [727, 386] width 31 height 13
click at [704, 382] on input "Estado" at bounding box center [698, 387] width 10 height 10
checkbox input "true"
type input "01/07/2025"
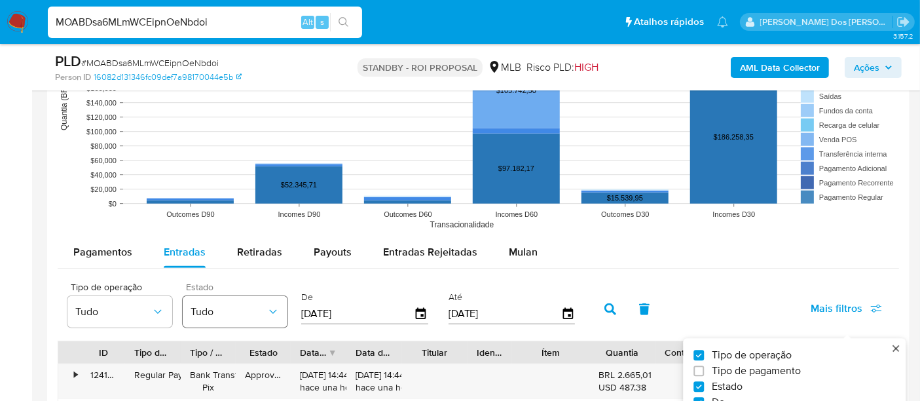
click at [238, 305] on span "Tudo" at bounding box center [229, 311] width 76 height 13
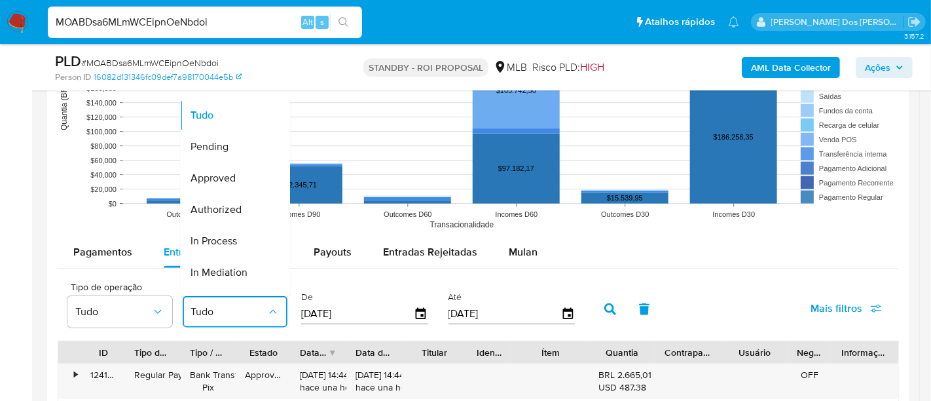
drag, startPoint x: 224, startPoint y: 175, endPoint x: 447, endPoint y: 268, distance: 241.5
click at [224, 175] on span "Approved" at bounding box center [213, 178] width 45 height 13
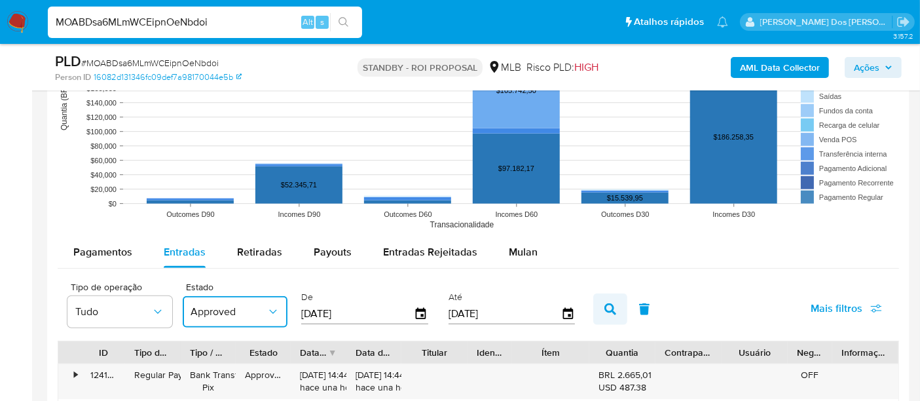
click at [608, 304] on button "button" at bounding box center [610, 308] width 34 height 31
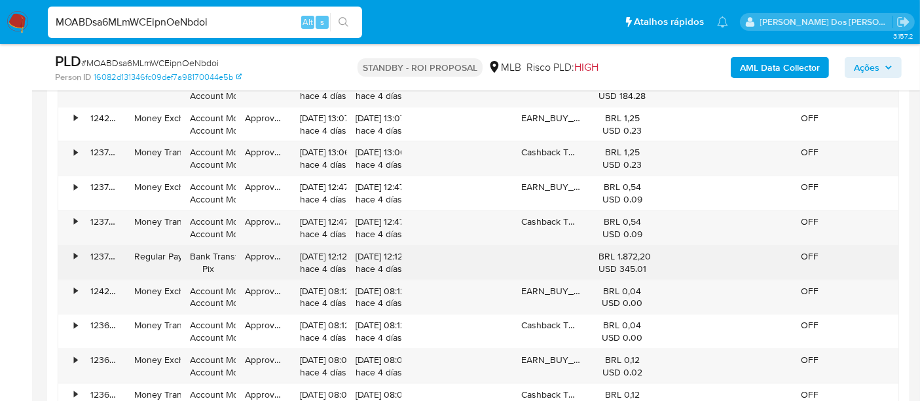
scroll to position [1746, 0]
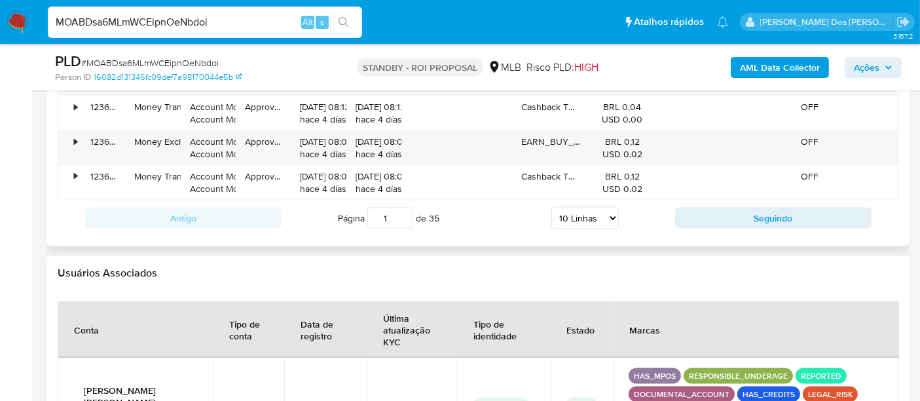
click at [610, 210] on select "5 Linhas 10 Linhas 20 Linhas 25 Linhas 50 Linhas 100 Linhas" at bounding box center [584, 218] width 67 height 22
select select "100"
click at [552, 207] on select "5 Linhas 10 Linhas 20 Linhas 25 Linhas 50 Linhas 100 Linhas" at bounding box center [584, 218] width 67 height 22
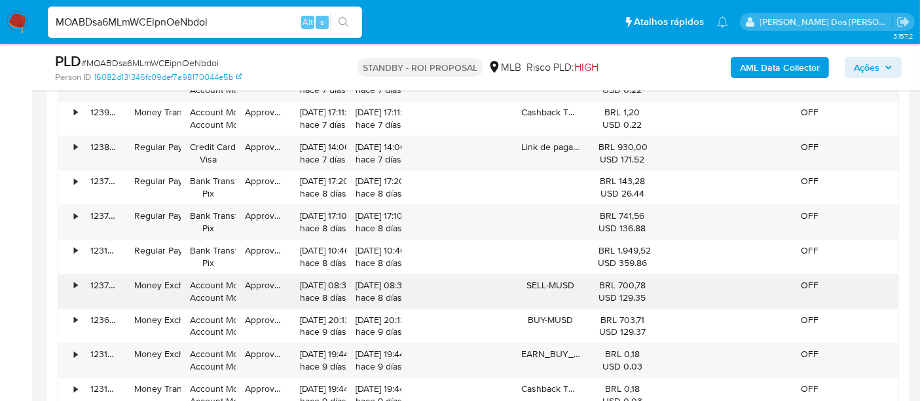
scroll to position [3347, 0]
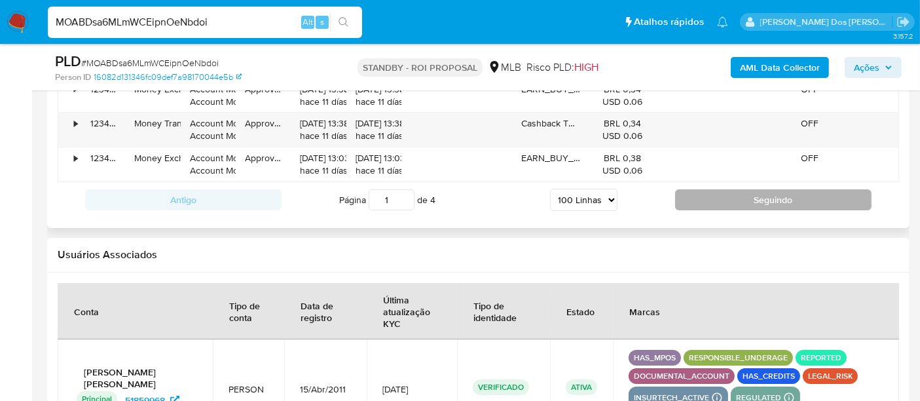
click at [744, 189] on button "Seguindo" at bounding box center [773, 199] width 196 height 21
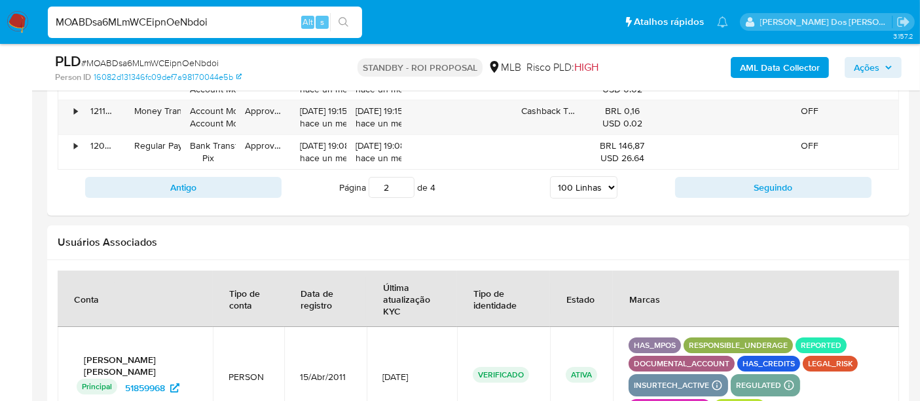
scroll to position [4887, 0]
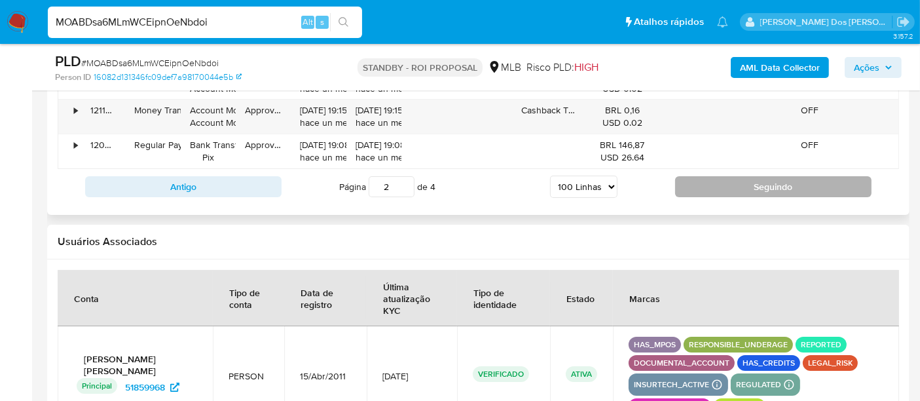
click at [692, 176] on button "Seguindo" at bounding box center [773, 186] width 196 height 21
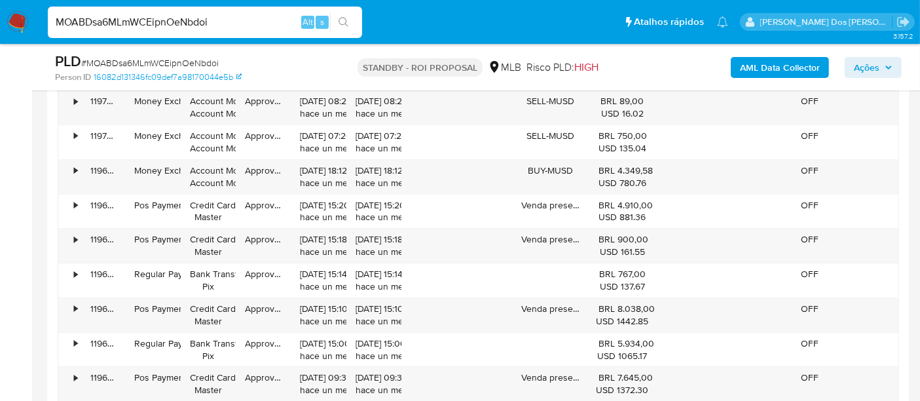
scroll to position [4160, 0]
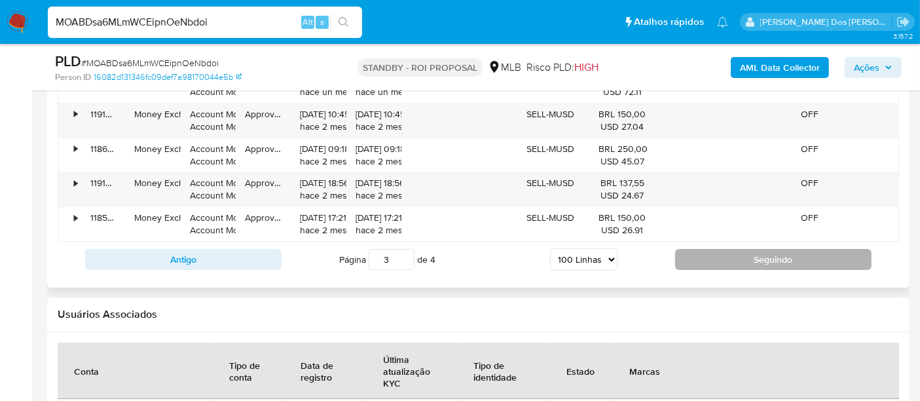
click at [701, 249] on button "Seguindo" at bounding box center [773, 259] width 196 height 21
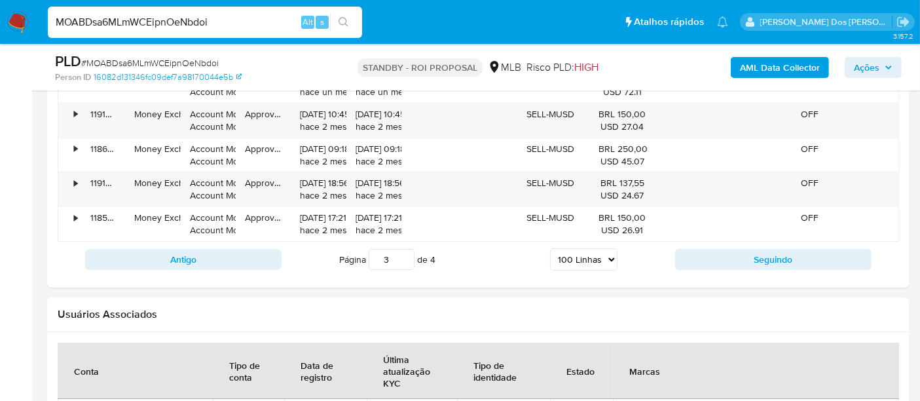
type input "4"
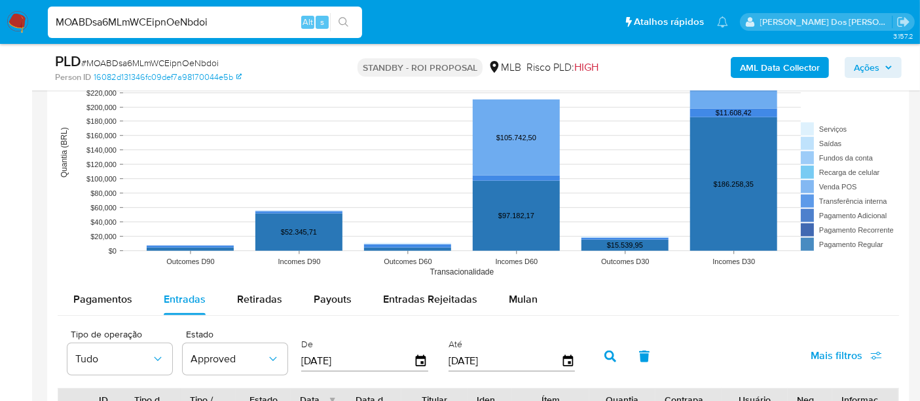
scroll to position [1112, 0]
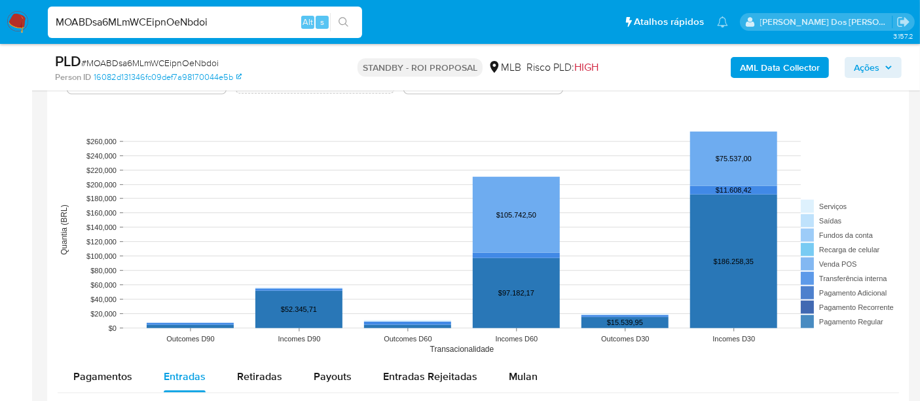
click at [123, 24] on input "MOABDsa6MLmWCEipnOeNbdoi" at bounding box center [205, 22] width 314 height 17
paste input "Tpf1L4UnQ2siD2a4QIvRiHV2"
type input "Tpf1L4UnQ2siD2a4QIvRiHV2"
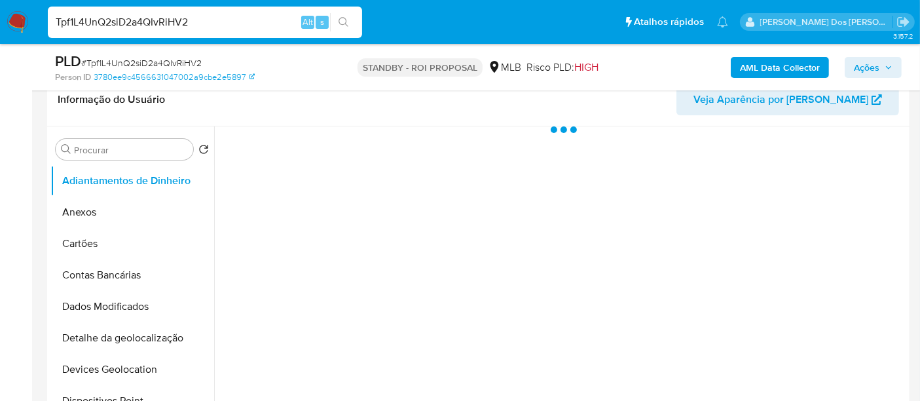
scroll to position [291, 0]
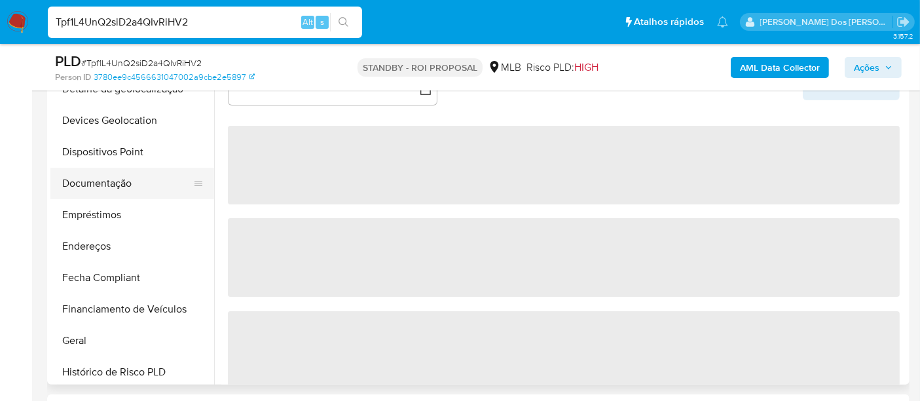
select select "10"
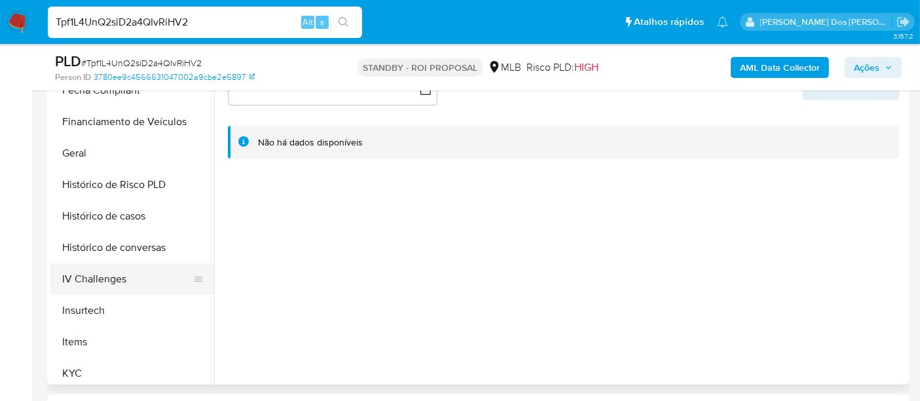
scroll to position [363, 0]
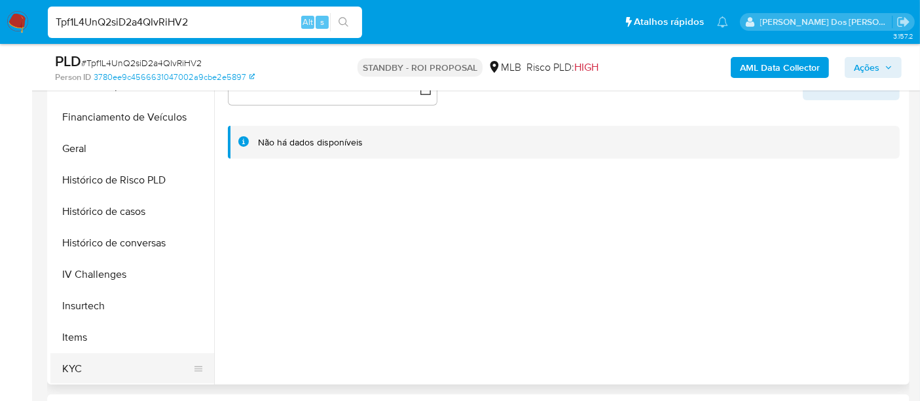
drag, startPoint x: 64, startPoint y: 363, endPoint x: 75, endPoint y: 359, distance: 11.2
click at [64, 363] on button "KYC" at bounding box center [126, 368] width 153 height 31
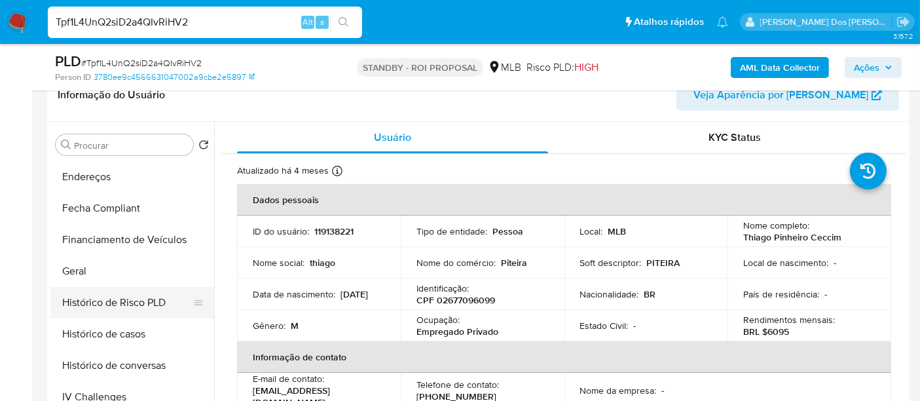
scroll to position [291, 0]
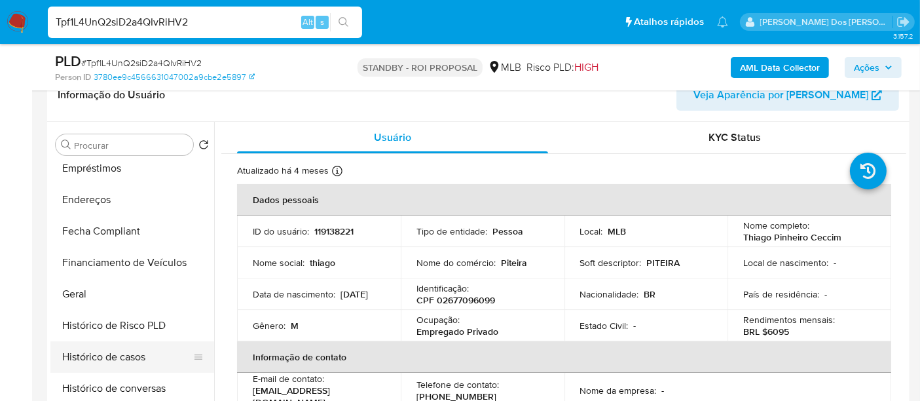
click at [115, 356] on button "Histórico de casos" at bounding box center [126, 356] width 153 height 31
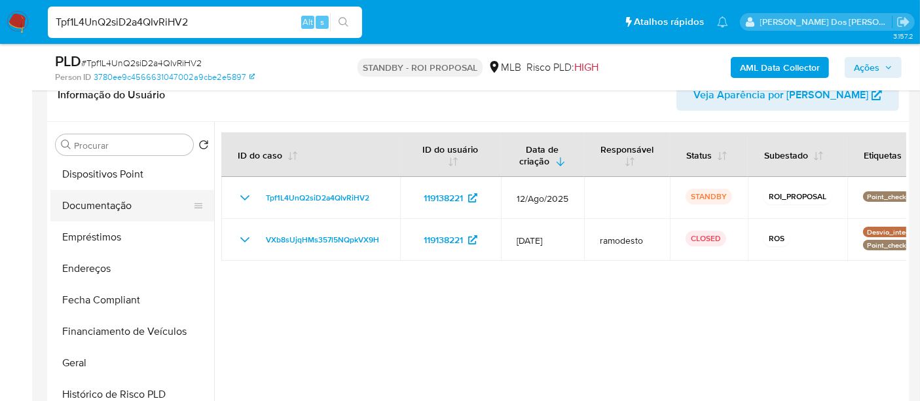
scroll to position [145, 0]
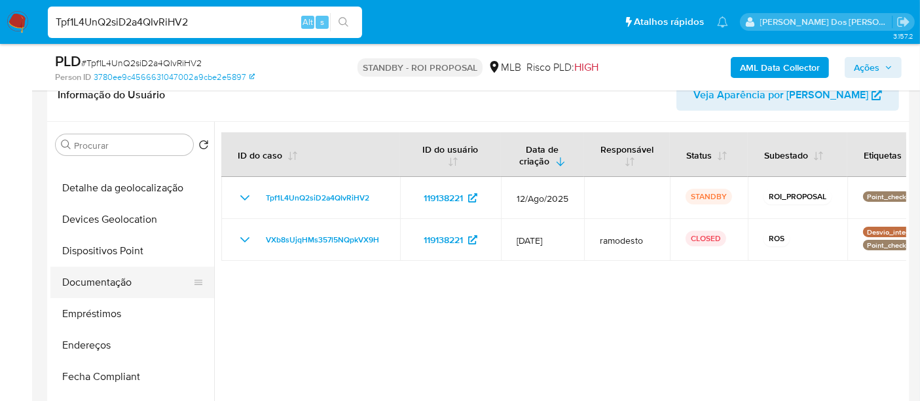
click at [113, 278] on button "Documentação" at bounding box center [126, 281] width 153 height 31
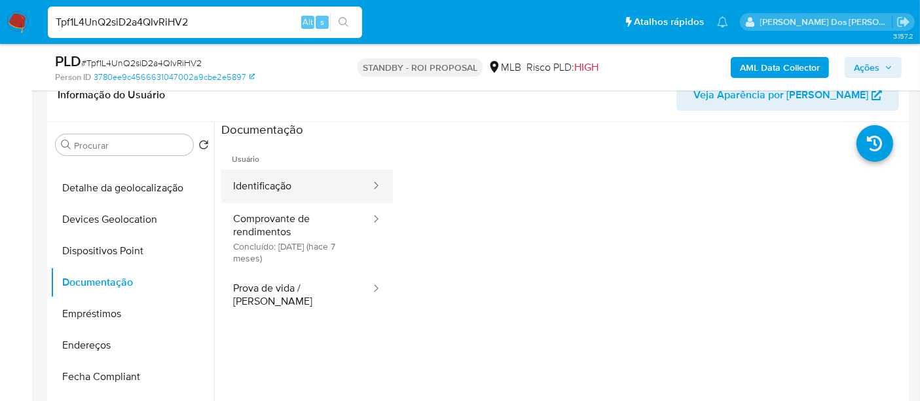
click at [272, 188] on button "Identificação" at bounding box center [296, 186] width 151 height 33
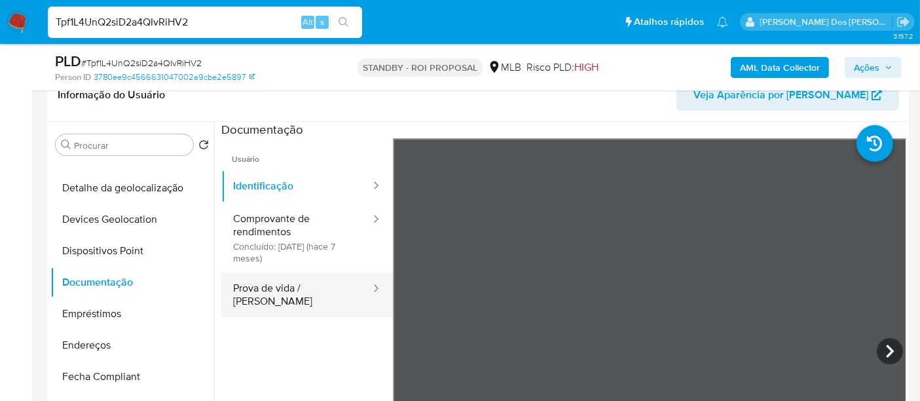
click at [325, 290] on button "Prova de vida / Selfie" at bounding box center [296, 294] width 151 height 45
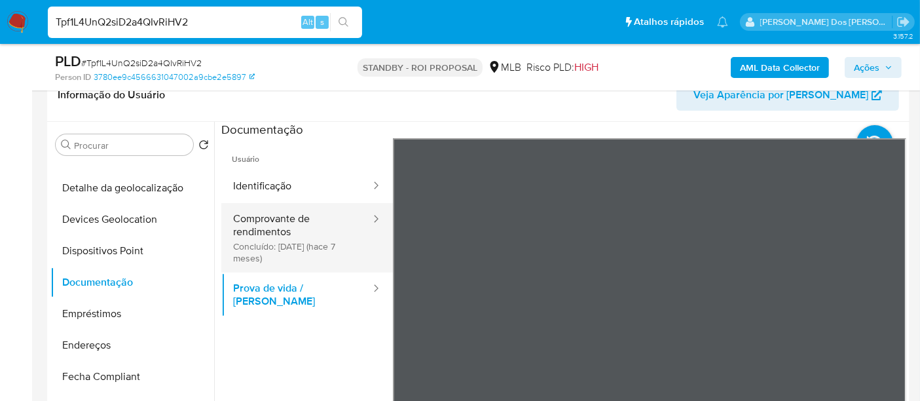
click at [268, 236] on button "Comprovante de rendimentos Concluído: 28/01/2025 (hace 7 meses)" at bounding box center [296, 237] width 151 height 69
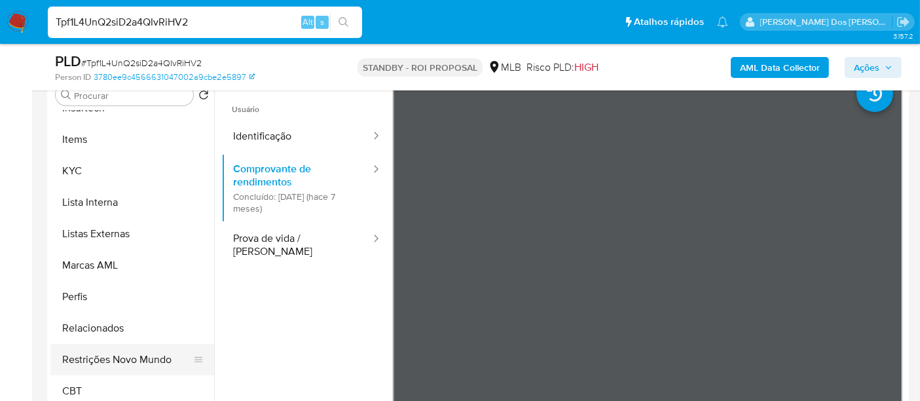
scroll to position [291, 0]
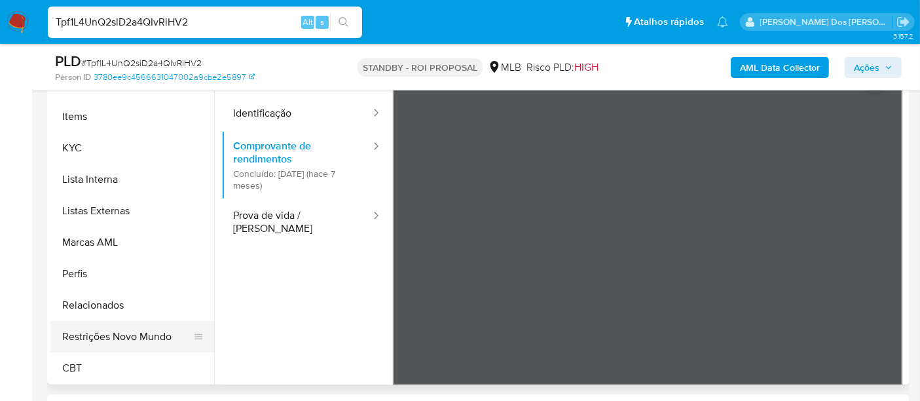
click at [117, 328] on button "Restrições Novo Mundo" at bounding box center [126, 336] width 153 height 31
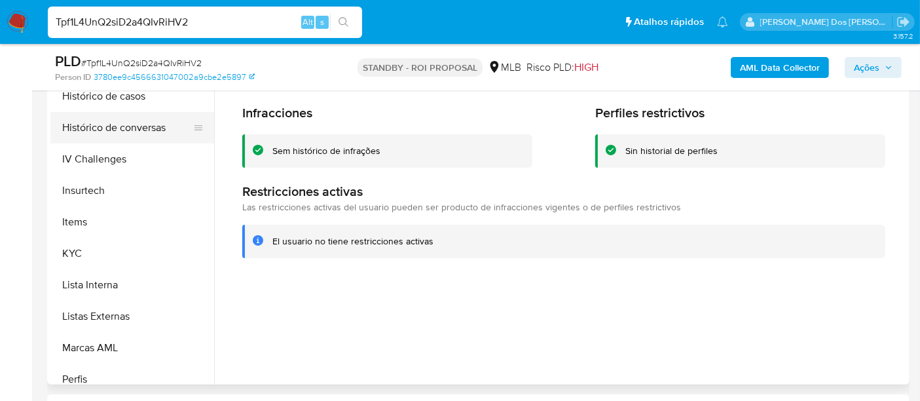
scroll to position [366, 0]
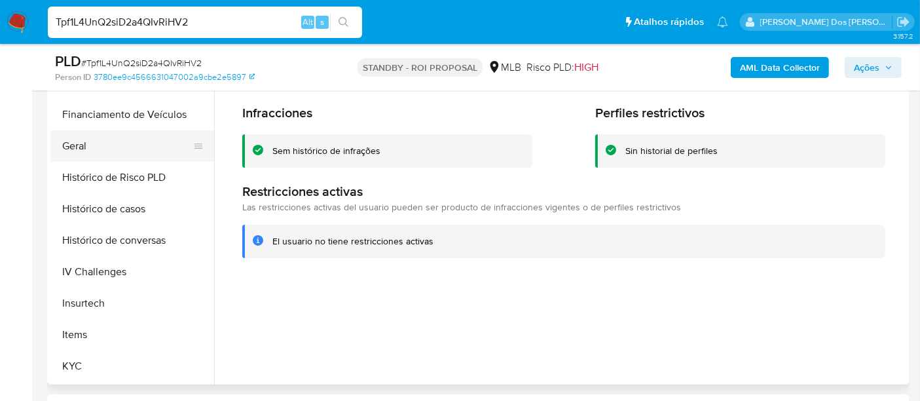
click at [86, 149] on button "Geral" at bounding box center [126, 145] width 153 height 31
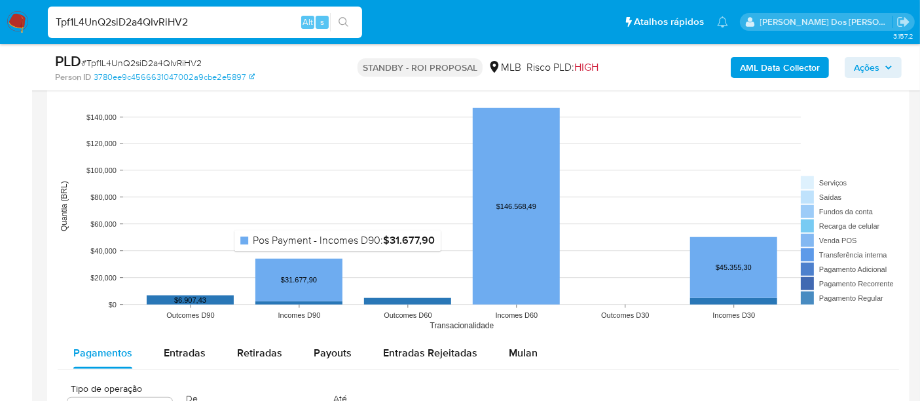
scroll to position [1236, 0]
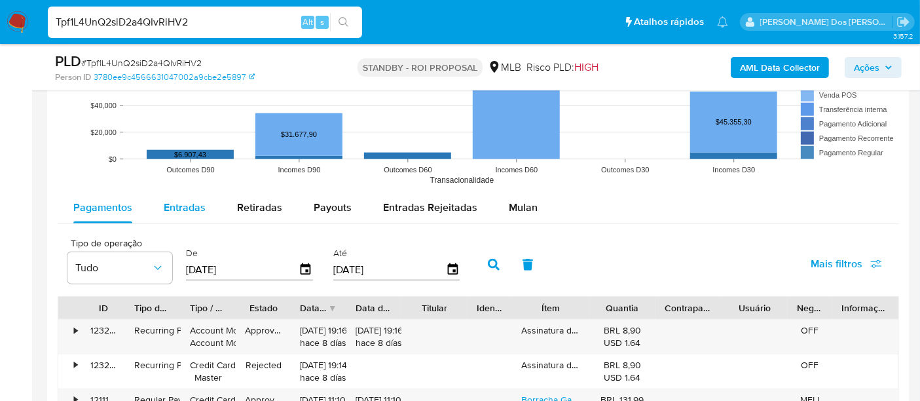
click at [174, 208] on span "Entradas" at bounding box center [185, 207] width 42 height 15
select select "10"
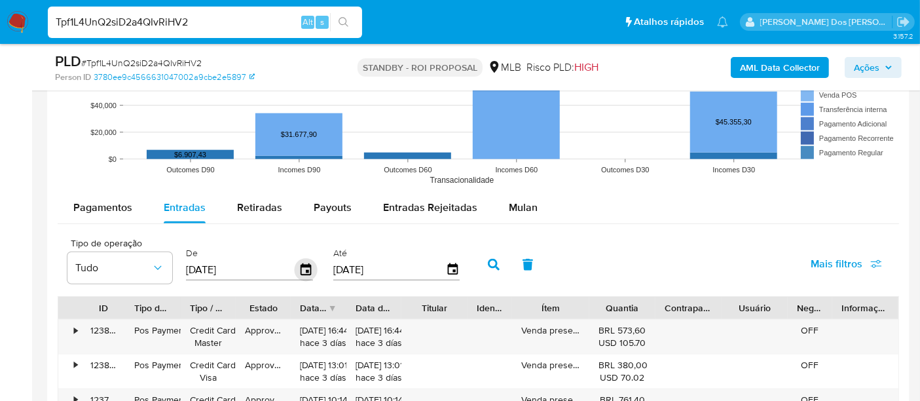
click at [299, 268] on icon "button" at bounding box center [306, 269] width 23 height 23
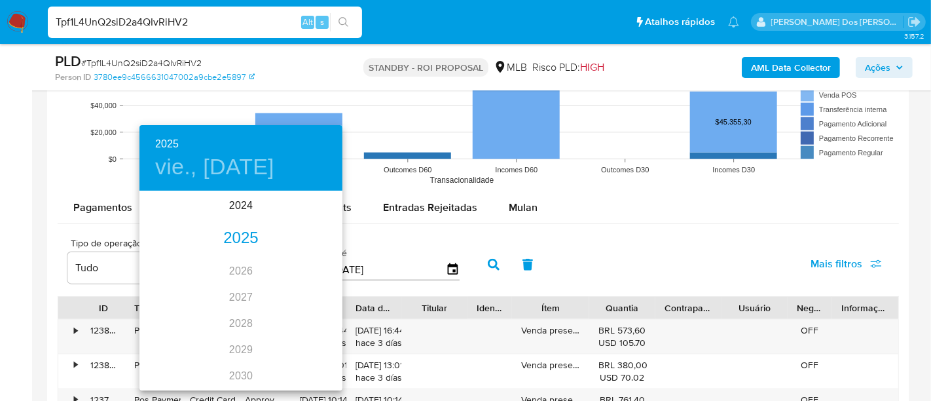
click at [238, 241] on div "2025" at bounding box center [240, 238] width 203 height 26
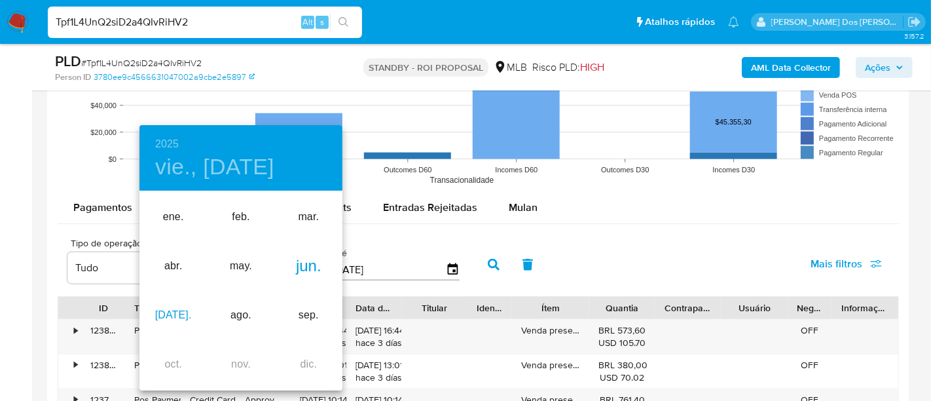
click at [175, 311] on div "jul." at bounding box center [172, 315] width 67 height 49
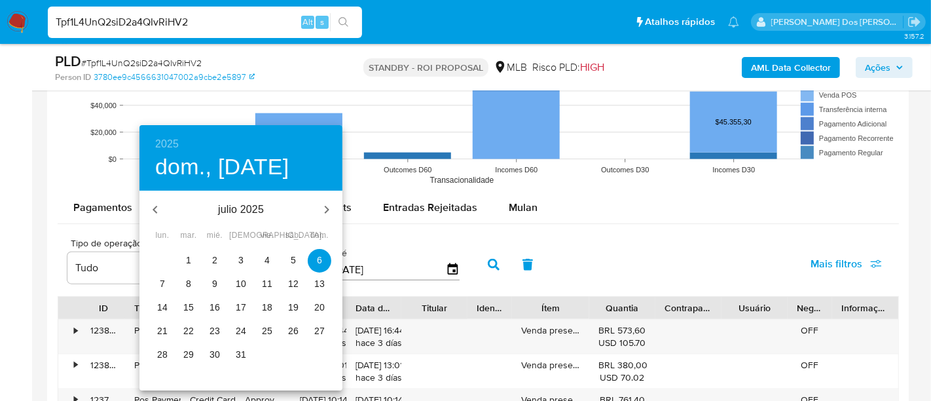
click at [186, 259] on p "1" at bounding box center [188, 259] width 5 height 13
type input "01/07/2025"
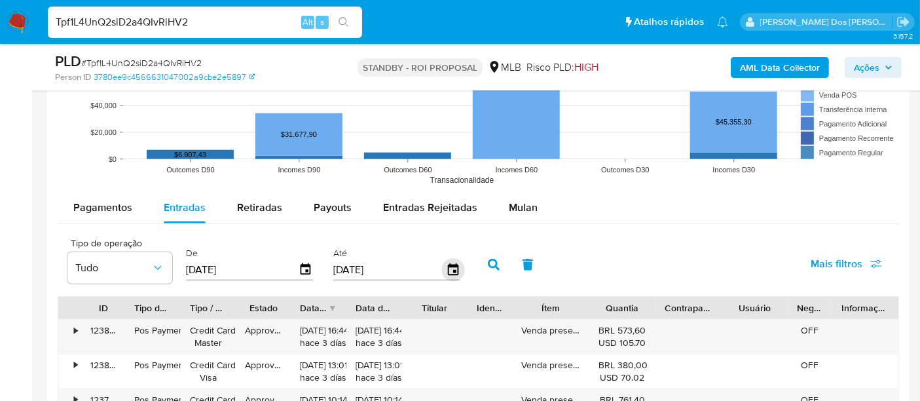
click at [450, 263] on icon "button" at bounding box center [452, 269] width 10 height 12
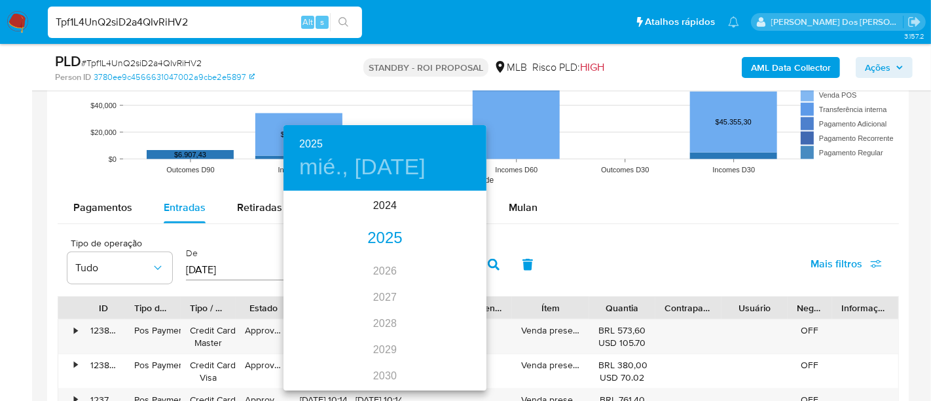
click at [378, 244] on div "2025" at bounding box center [385, 238] width 203 height 26
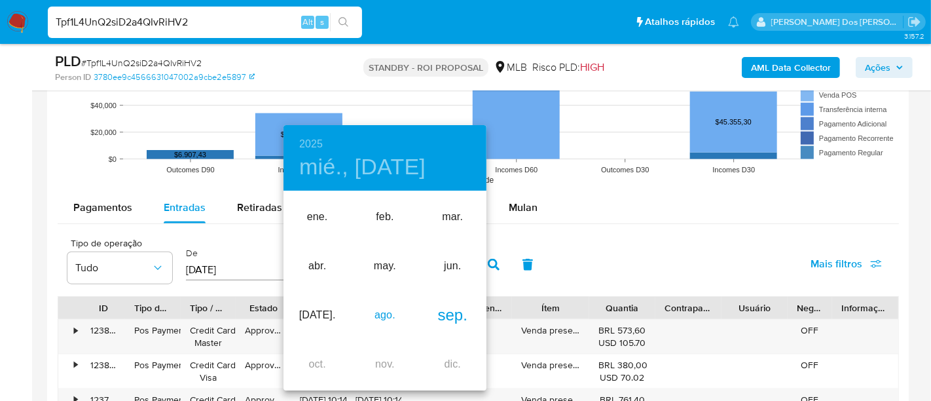
click at [374, 312] on div "ago." at bounding box center [384, 315] width 67 height 49
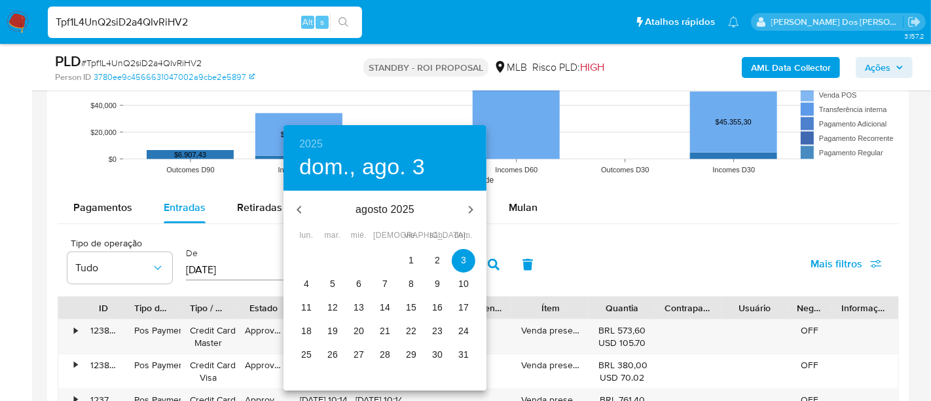
click at [452, 354] on span "31" at bounding box center [464, 354] width 24 height 13
type input "31/08/2025"
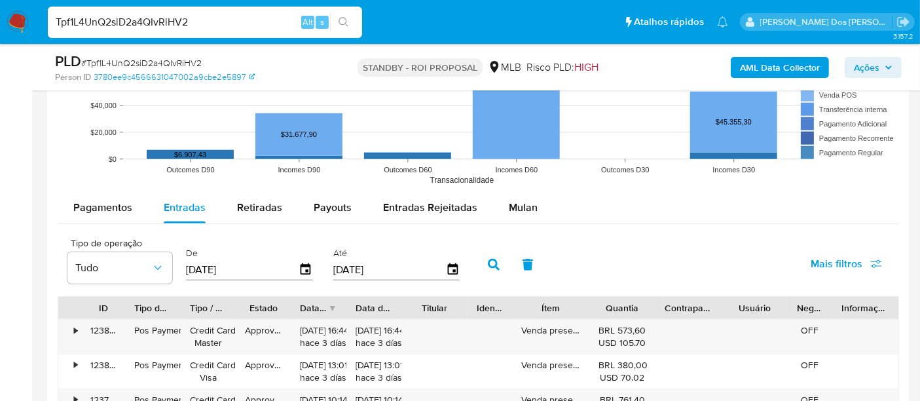
click at [837, 258] on span "Mais filtros" at bounding box center [837, 263] width 52 height 31
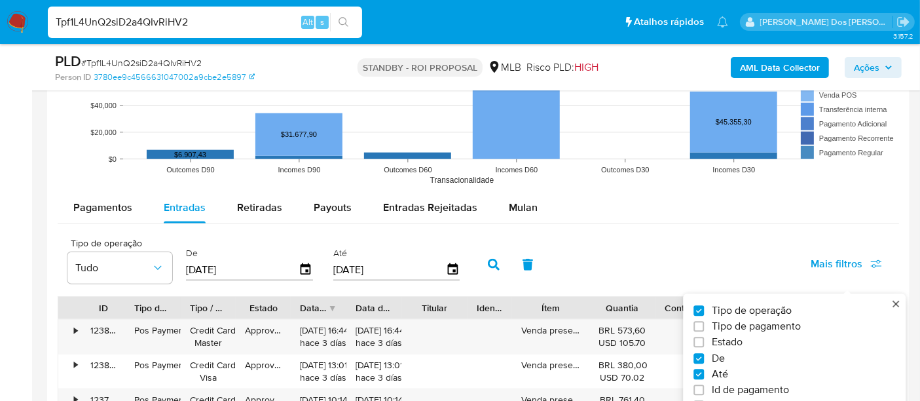
click at [731, 342] on span "Estado" at bounding box center [727, 342] width 31 height 13
click at [704, 342] on input "Estado" at bounding box center [698, 342] width 10 height 10
checkbox input "true"
type input "01/07/2025"
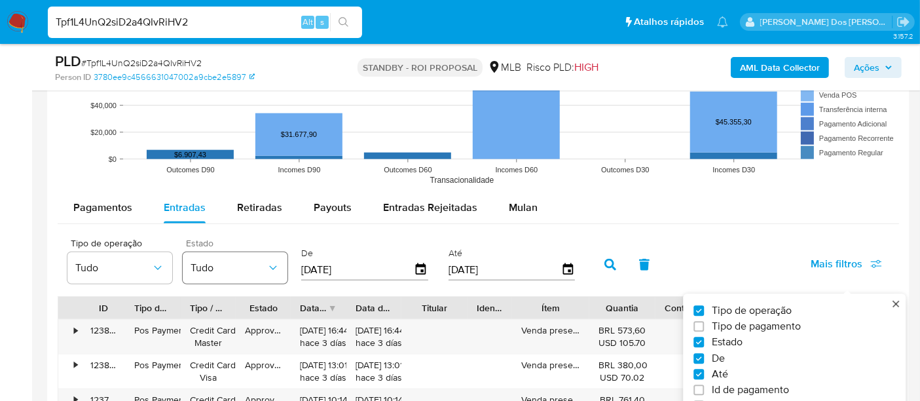
click at [266, 265] on icon "button" at bounding box center [272, 267] width 13 height 13
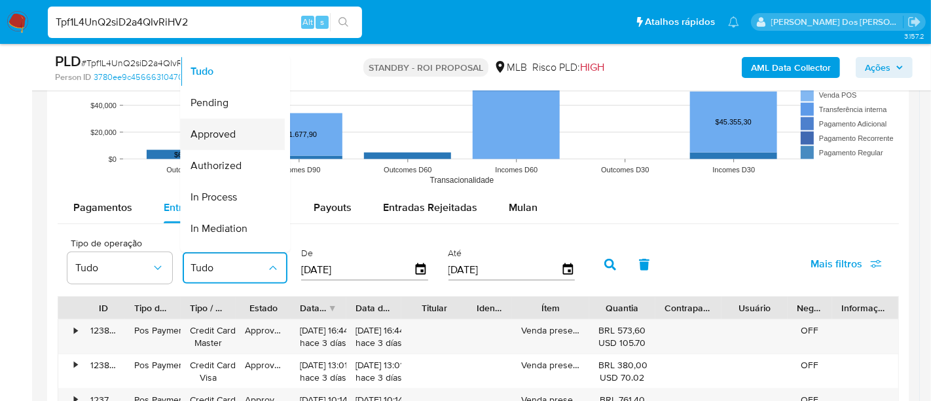
click at [217, 130] on span "Approved" at bounding box center [213, 133] width 45 height 13
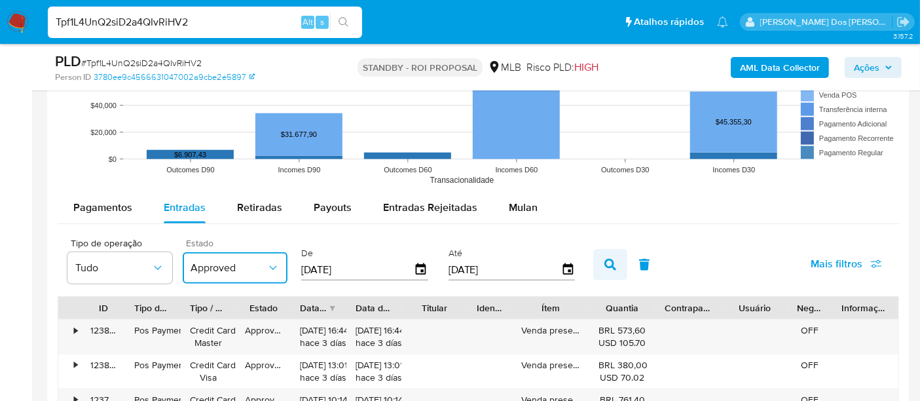
click at [610, 260] on button "button" at bounding box center [610, 264] width 34 height 31
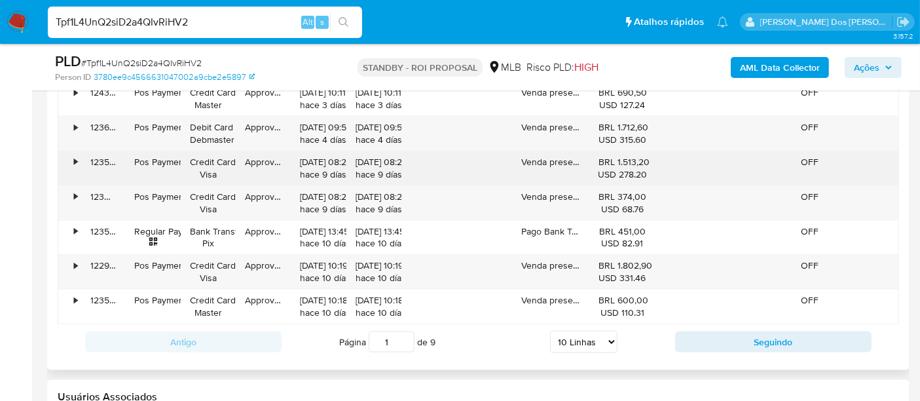
scroll to position [1600, 0]
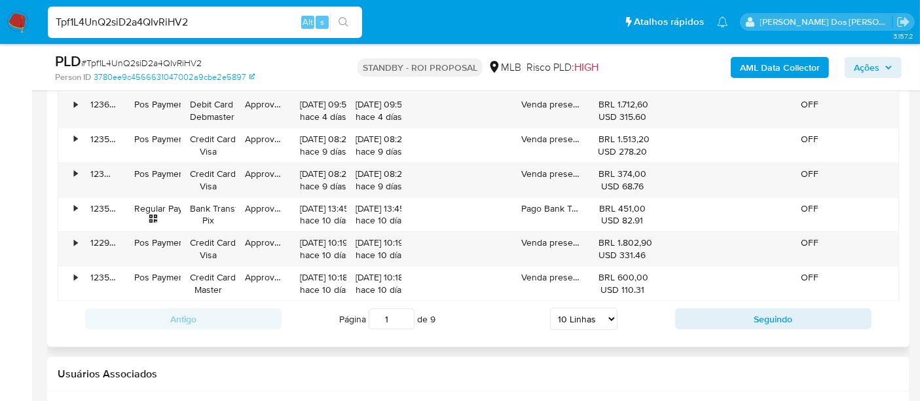
click at [600, 310] on select "5 Linhas 10 Linhas 20 Linhas 25 Linhas 50 Linhas 100 Linhas" at bounding box center [583, 319] width 67 height 22
click at [593, 315] on select "5 Linhas 10 Linhas 20 Linhas 25 Linhas 50 Linhas 100 Linhas" at bounding box center [583, 319] width 67 height 22
click at [594, 309] on select "5 Linhas 10 Linhas 20 Linhas 25 Linhas 50 Linhas 100 Linhas" at bounding box center [583, 319] width 67 height 22
select select "100"
click at [551, 308] on select "5 Linhas 10 Linhas 20 Linhas 25 Linhas 50 Linhas 100 Linhas" at bounding box center [583, 319] width 67 height 22
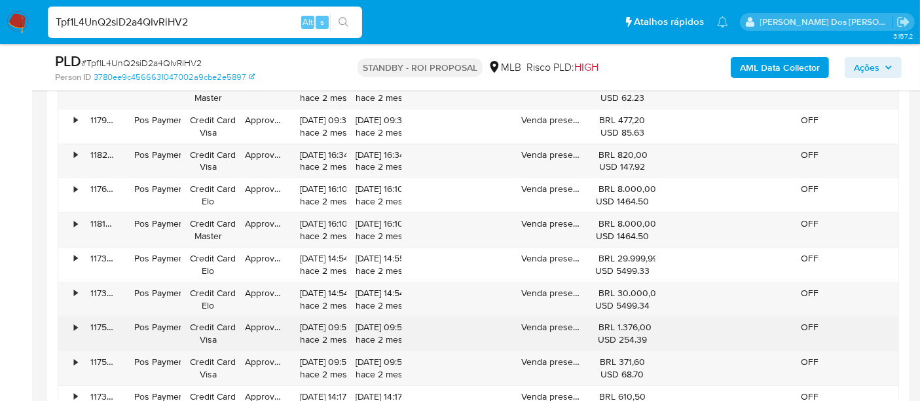
scroll to position [4147, 0]
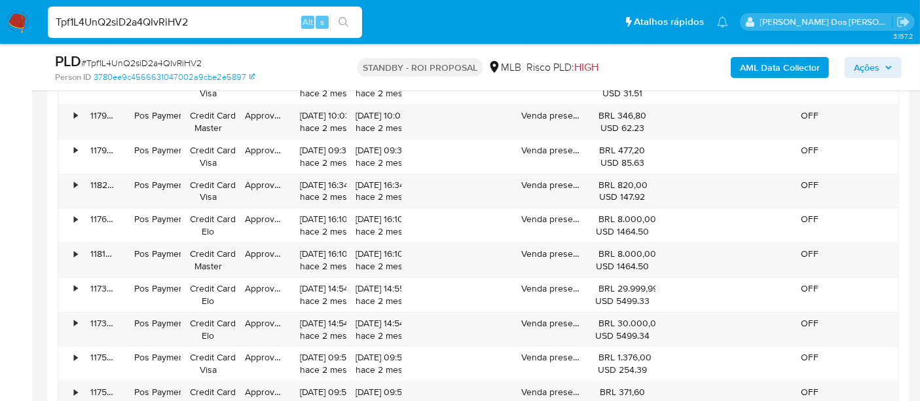
click at [145, 21] on input "Tpf1L4UnQ2siD2a4QIvRiHV2" at bounding box center [205, 22] width 314 height 17
paste input "RQToLsYapURB3ffApzj7nNWJ"
type input "RQToLsYapURB3ffApzj7nNWJ"
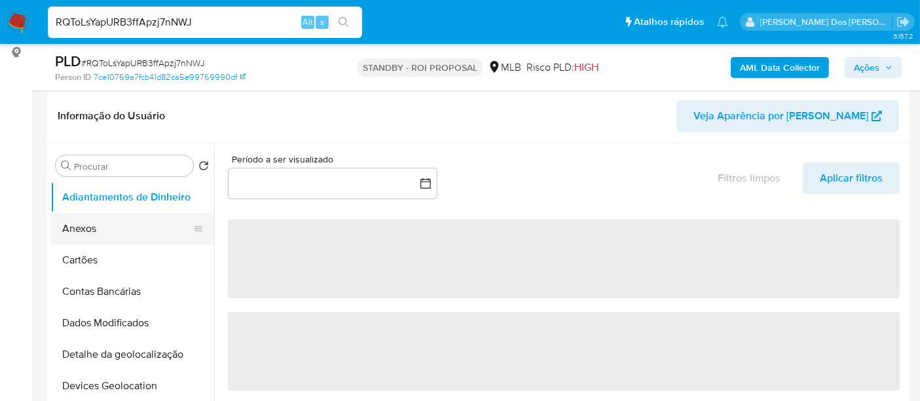
scroll to position [218, 0]
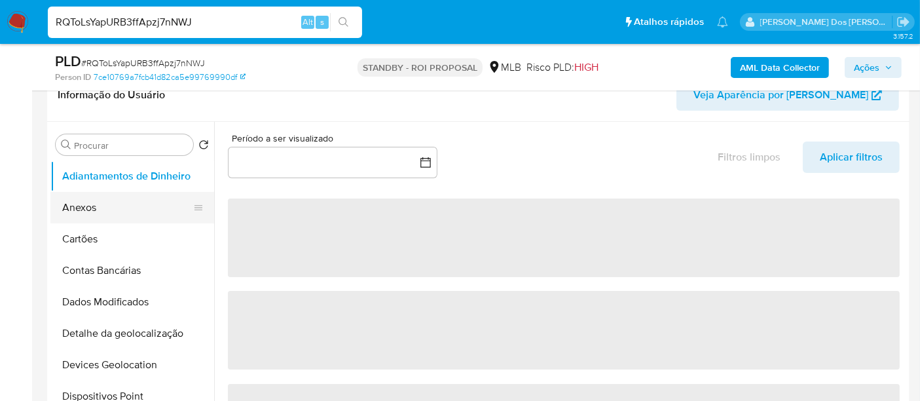
select select "10"
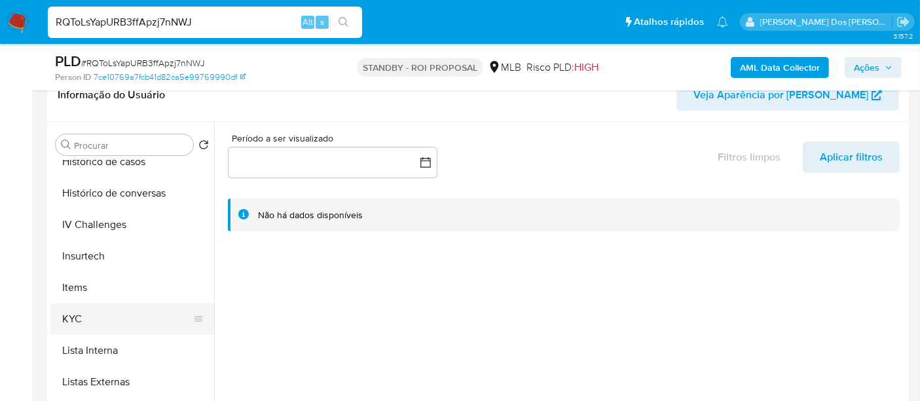
scroll to position [509, 0]
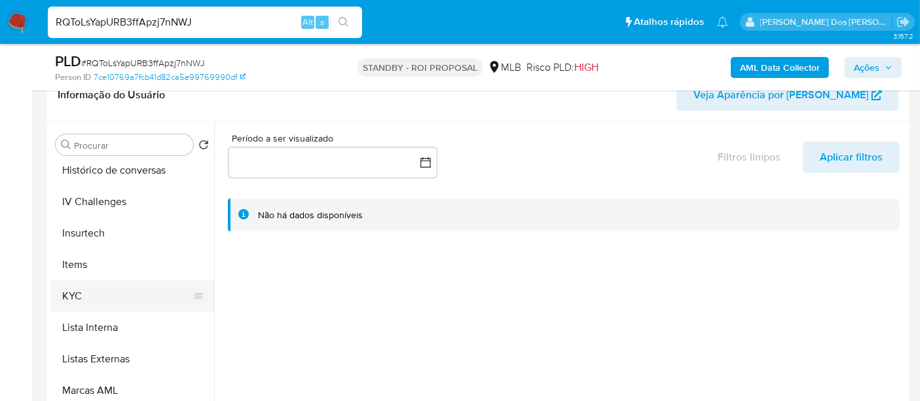
click at [83, 291] on button "KYC" at bounding box center [126, 295] width 153 height 31
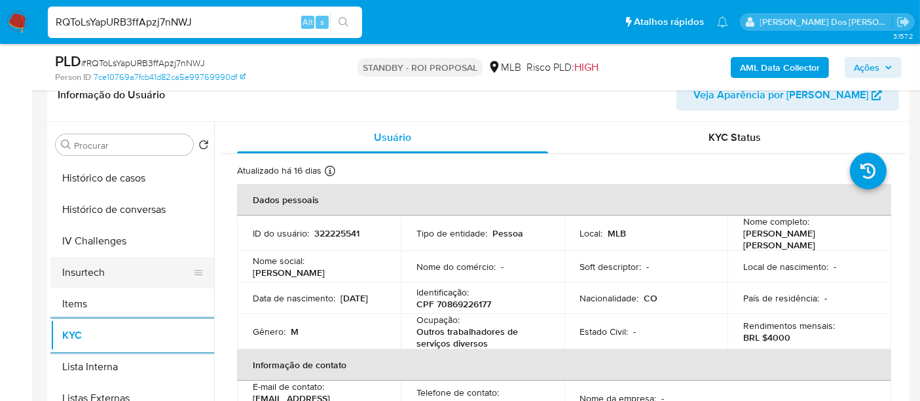
scroll to position [436, 0]
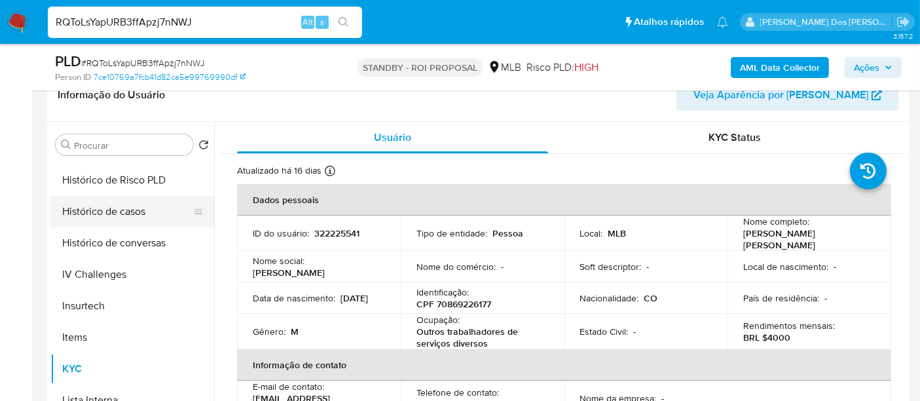
click at [127, 213] on button "Histórico de casos" at bounding box center [126, 211] width 153 height 31
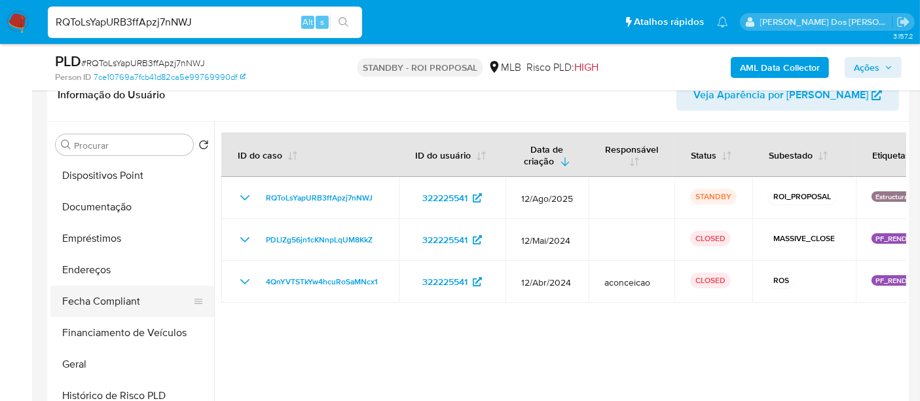
scroll to position [147, 0]
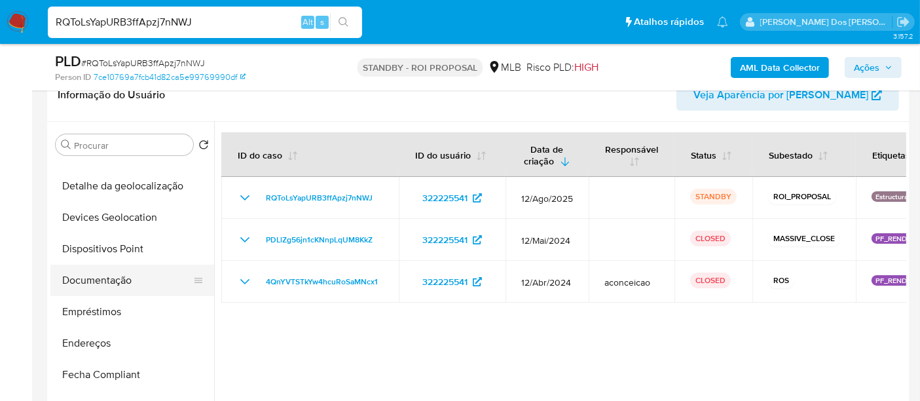
click at [132, 287] on button "Documentação" at bounding box center [126, 280] width 153 height 31
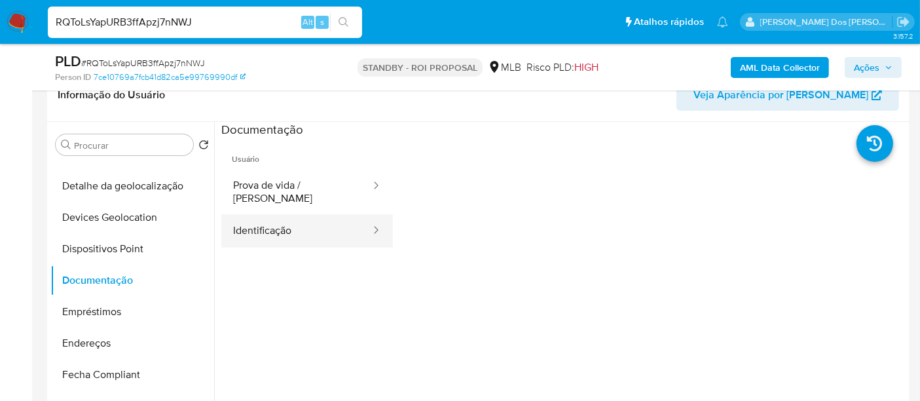
click at [263, 225] on button "Identificação" at bounding box center [296, 230] width 151 height 33
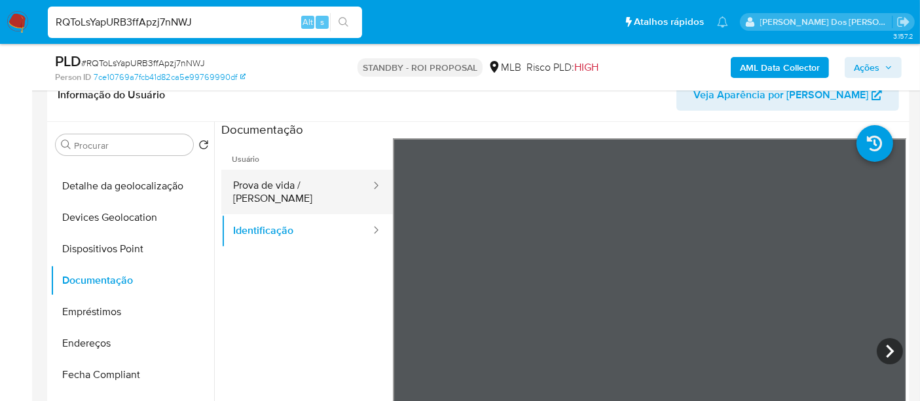
click at [303, 191] on button "Prova de vida / Selfie" at bounding box center [296, 192] width 151 height 45
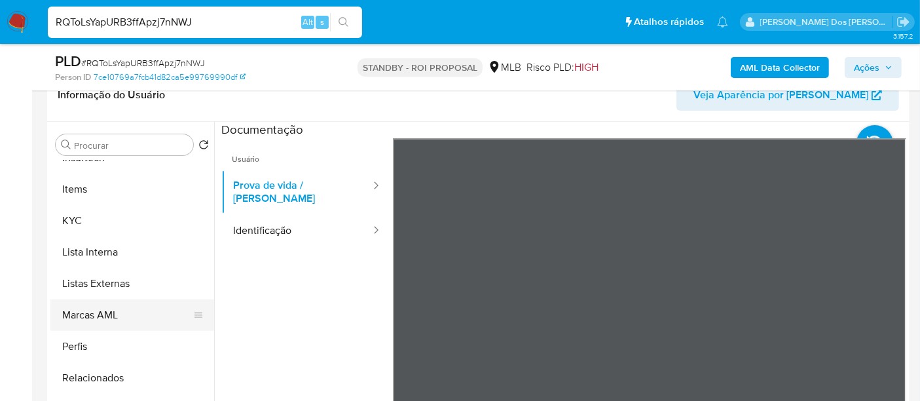
scroll to position [291, 0]
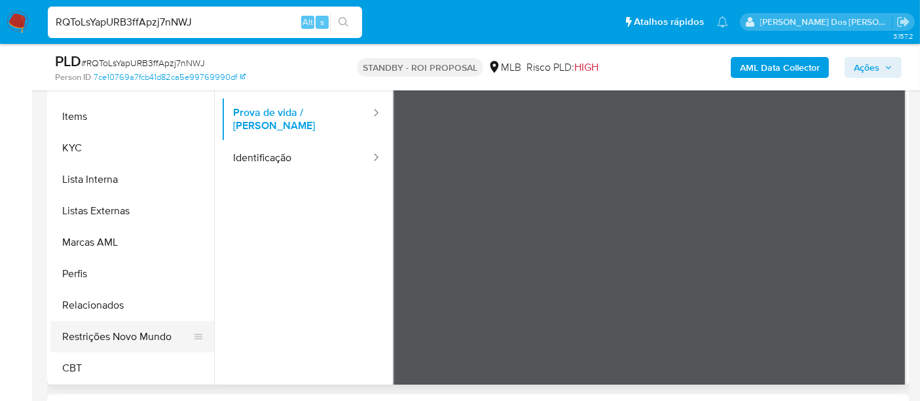
click at [129, 336] on button "Restrições Novo Mundo" at bounding box center [126, 336] width 153 height 31
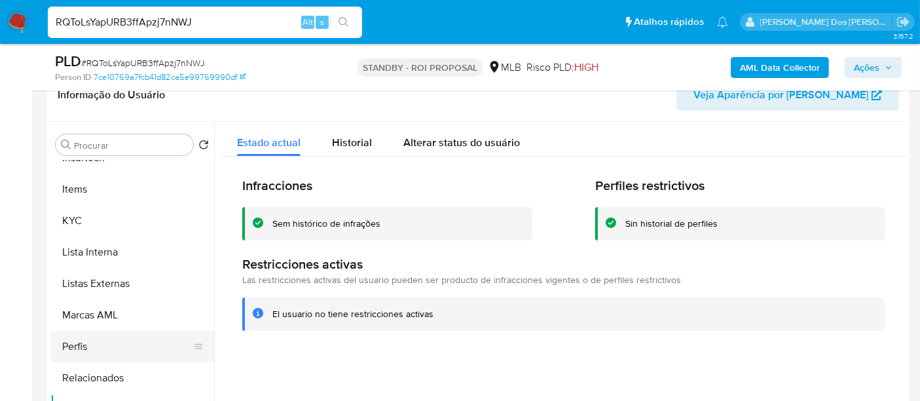
scroll to position [366, 0]
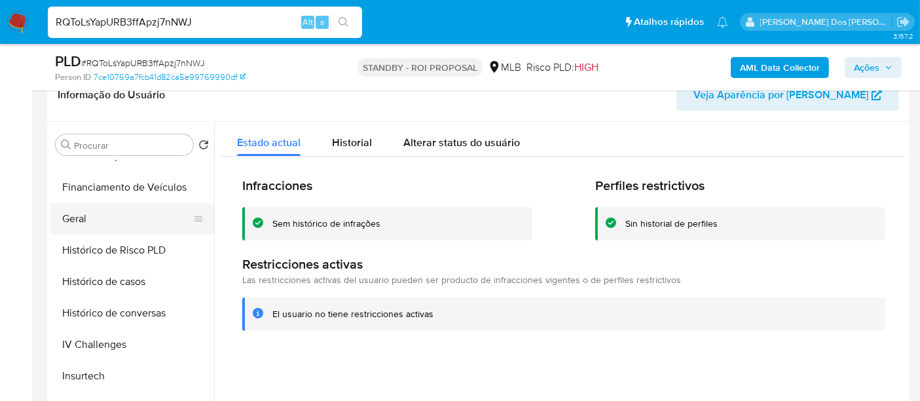
click at [88, 210] on button "Geral" at bounding box center [126, 218] width 153 height 31
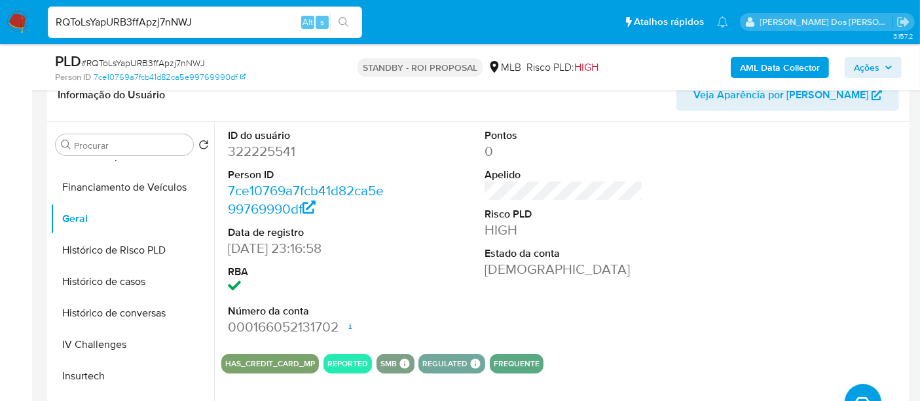
click at [236, 24] on input "RQToLsYapURB3ffApzj7nNWJ" at bounding box center [205, 22] width 314 height 17
paste input "baKiLoewB7Doqqd4MvfOm9ON"
type input "baKiLoewB7Doqqd4MvfOm9ON"
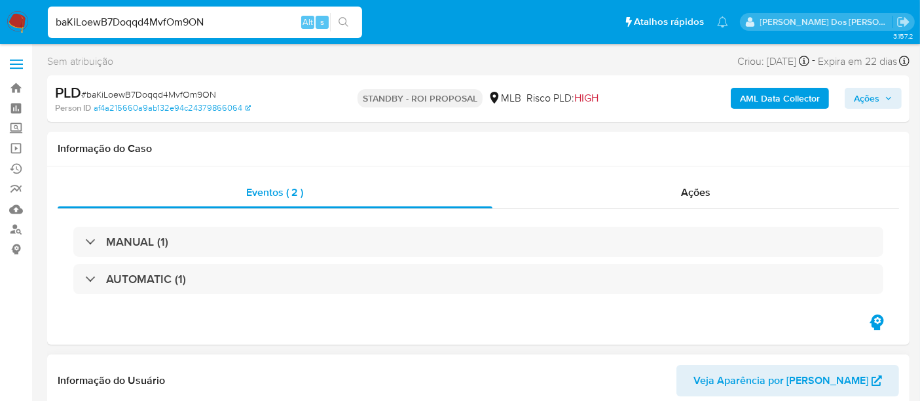
scroll to position [218, 0]
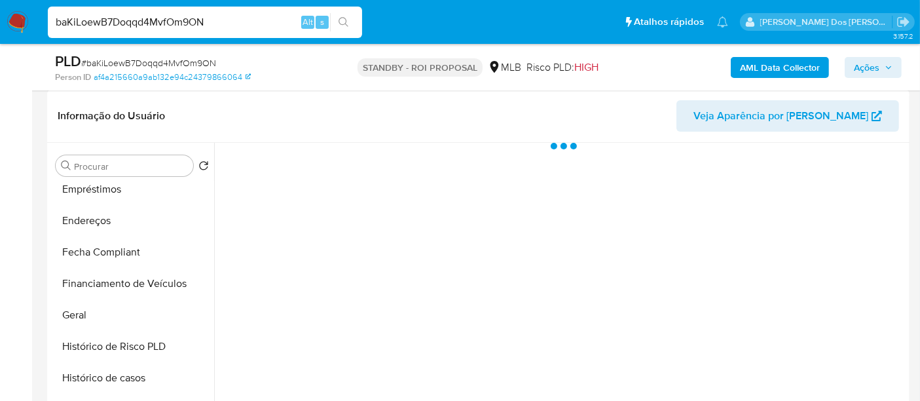
select select "10"
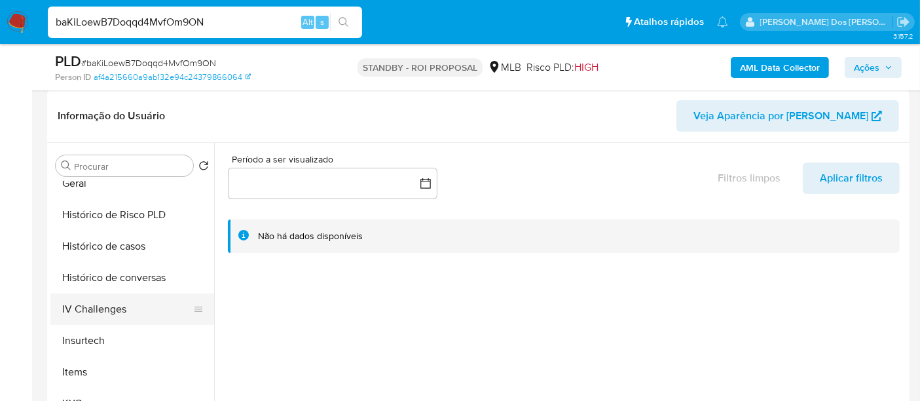
scroll to position [436, 0]
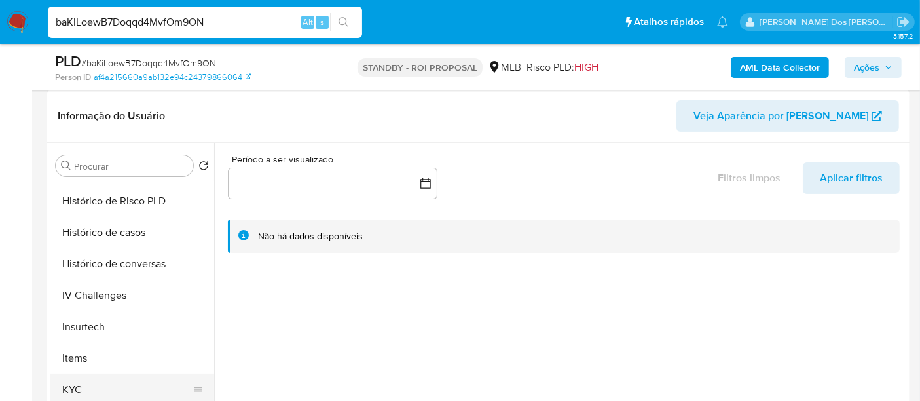
click at [73, 380] on button "KYC" at bounding box center [126, 389] width 153 height 31
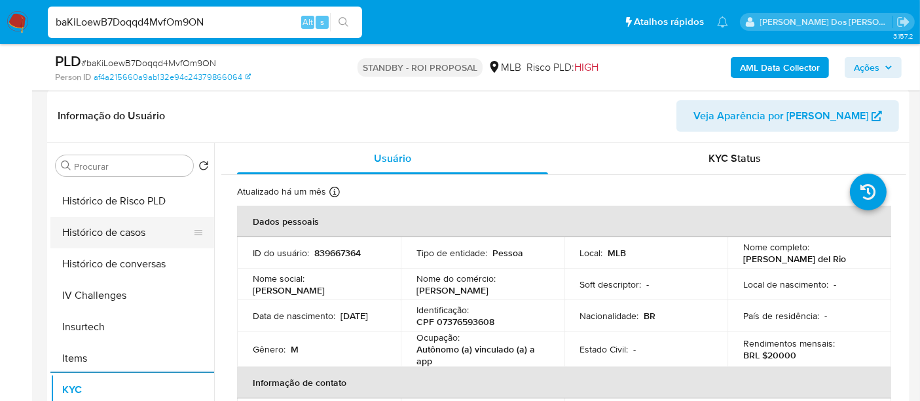
click at [114, 238] on button "Histórico de casos" at bounding box center [126, 232] width 153 height 31
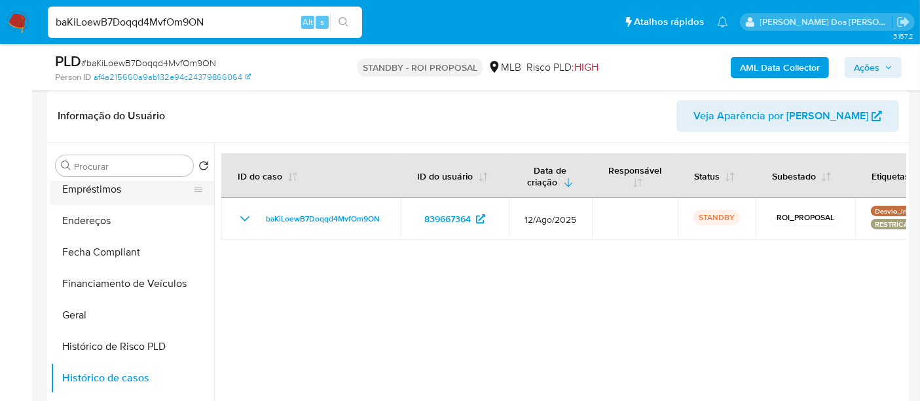
scroll to position [218, 0]
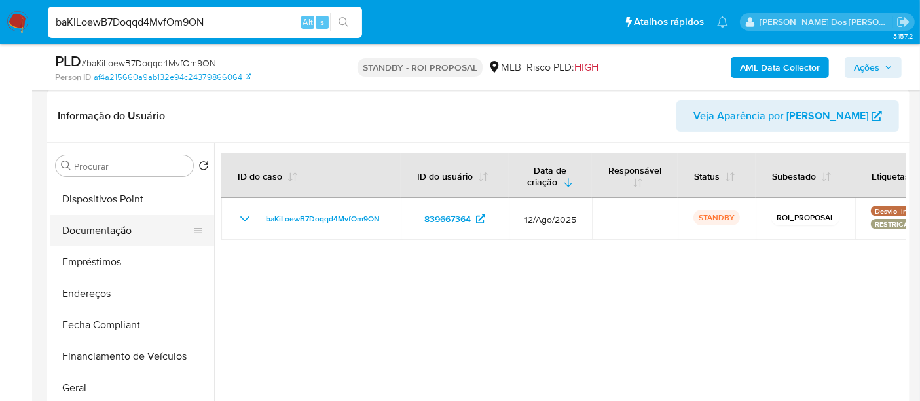
click at [118, 234] on button "Documentação" at bounding box center [126, 230] width 153 height 31
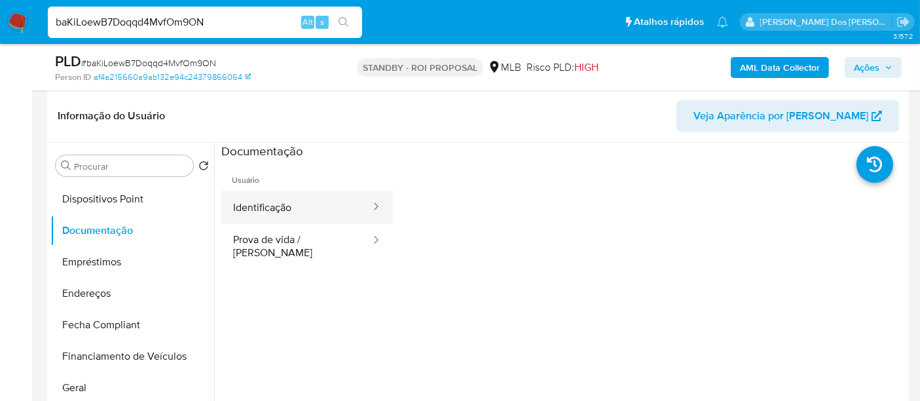
click at [280, 213] on button "Identificação" at bounding box center [296, 207] width 151 height 33
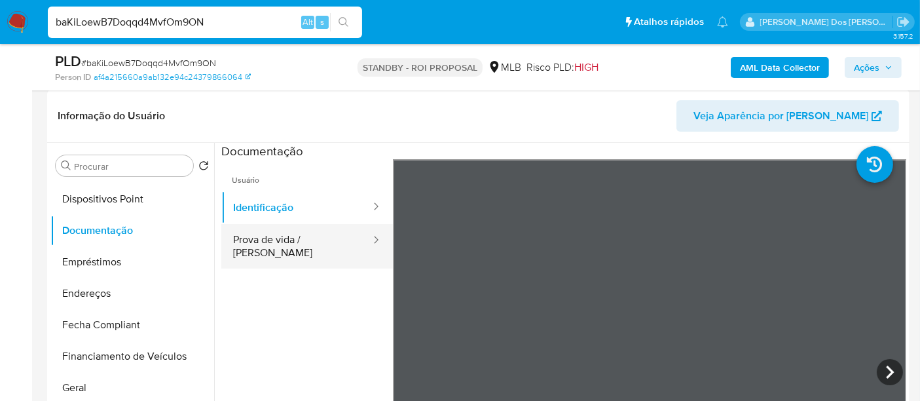
click at [285, 244] on button "Prova de vida / Selfie" at bounding box center [296, 246] width 151 height 45
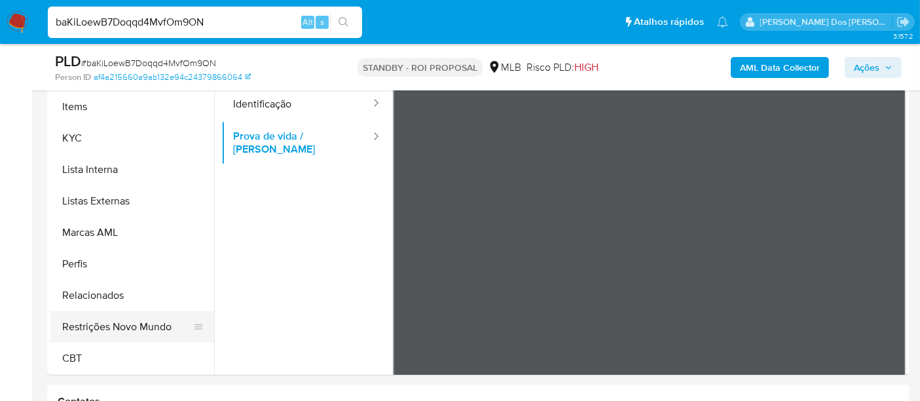
scroll to position [363, 0]
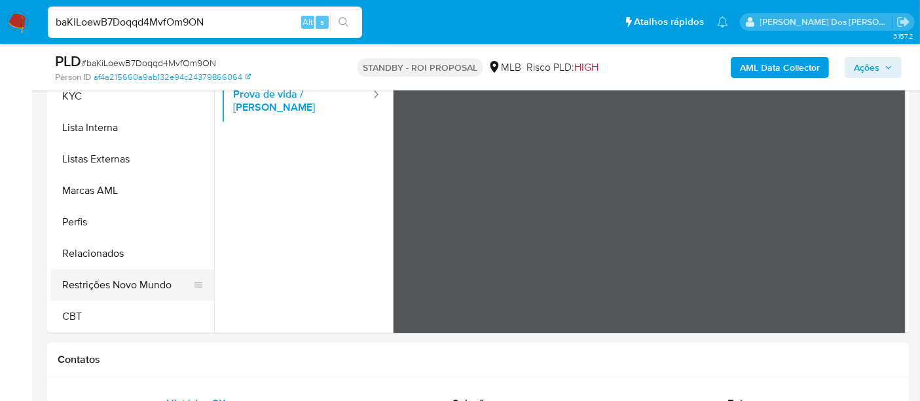
click at [144, 281] on button "Restrições Novo Mundo" at bounding box center [126, 284] width 153 height 31
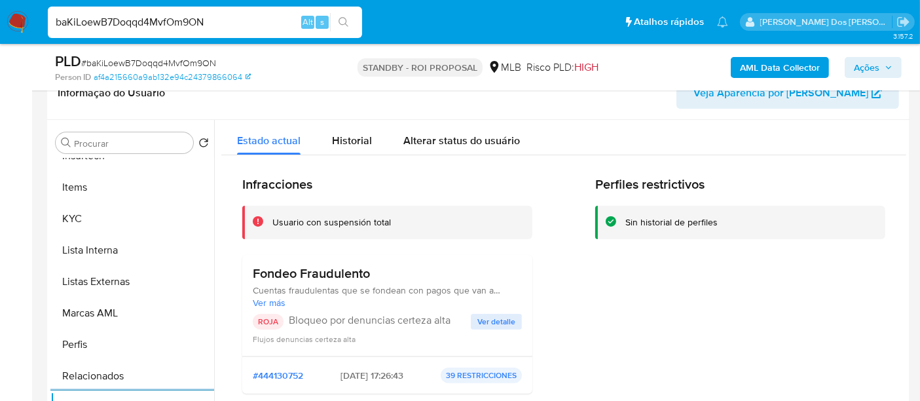
scroll to position [218, 0]
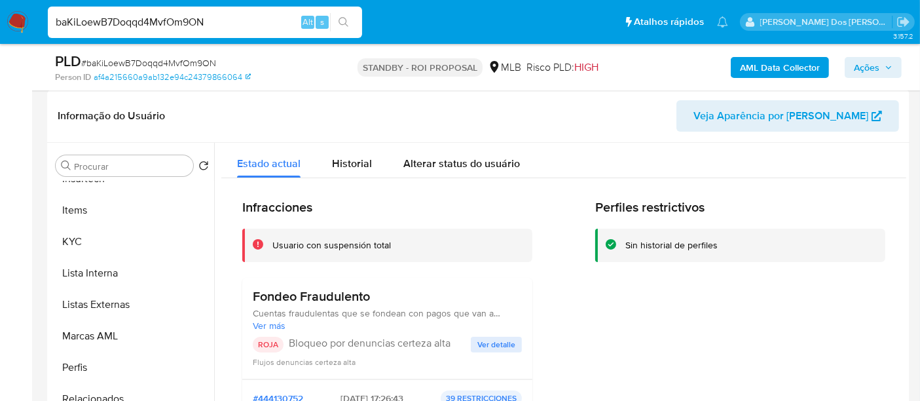
click at [515, 342] on button "Ver detalle" at bounding box center [496, 345] width 51 height 16
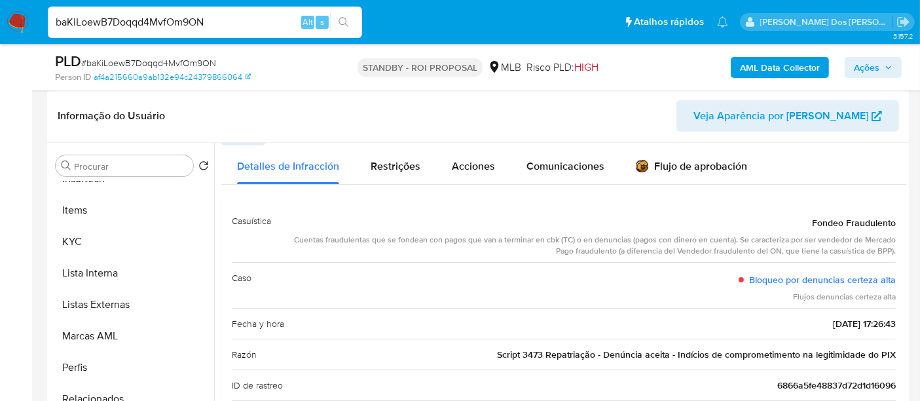
scroll to position [0, 0]
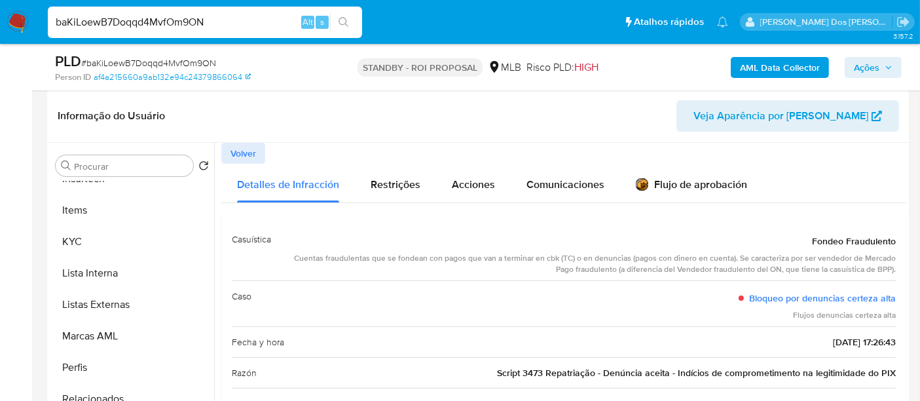
click at [250, 156] on span "Volver" at bounding box center [243, 153] width 26 height 18
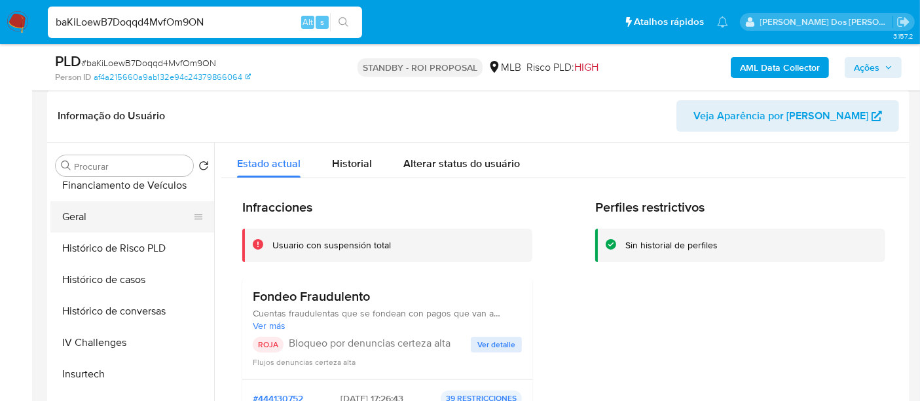
scroll to position [366, 0]
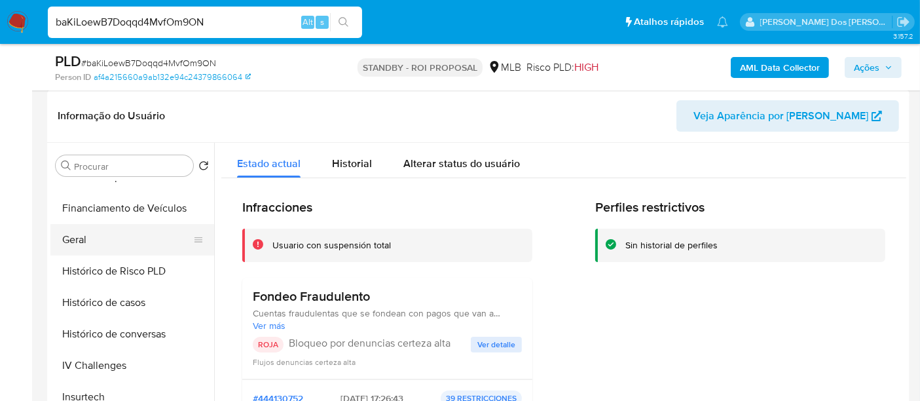
click at [88, 239] on button "Geral" at bounding box center [126, 239] width 153 height 31
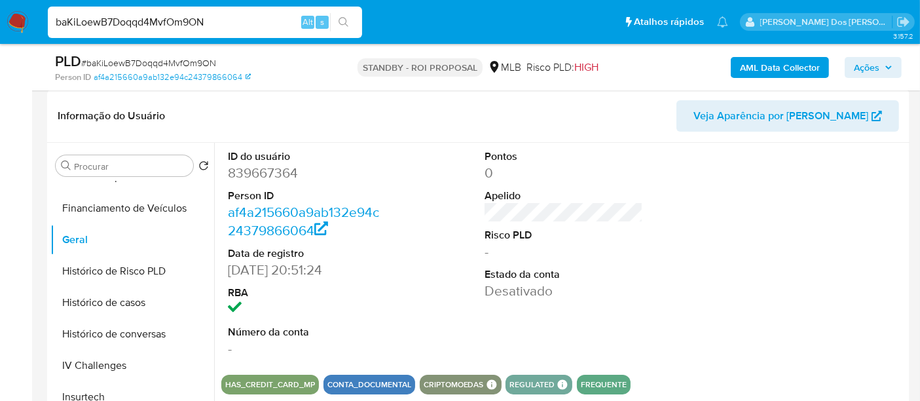
click at [229, 24] on input "baKiLoewB7Doqqd4MvfOm9ON" at bounding box center [205, 22] width 314 height 17
paste input "QxBl3SK70XVScXUBLYcYbIrx"
type input "QxBl3SK70XVScXUBLYcYbIrx"
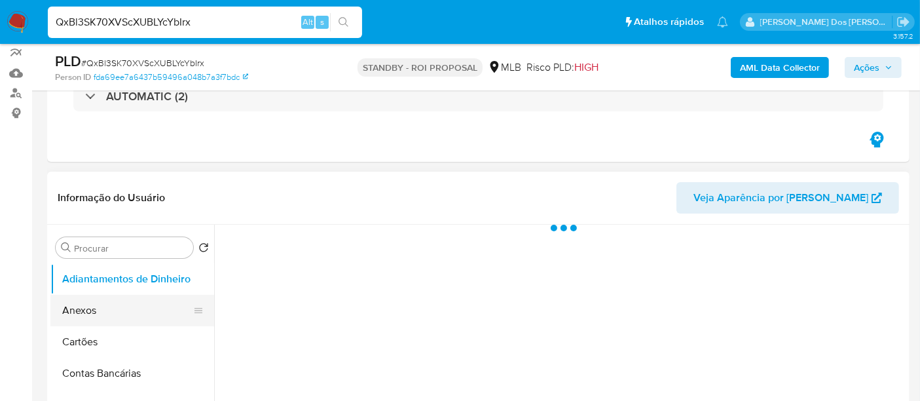
scroll to position [218, 0]
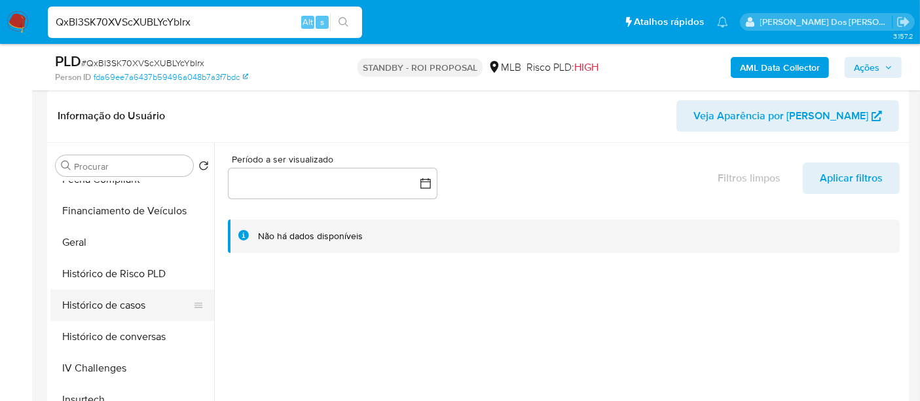
select select "10"
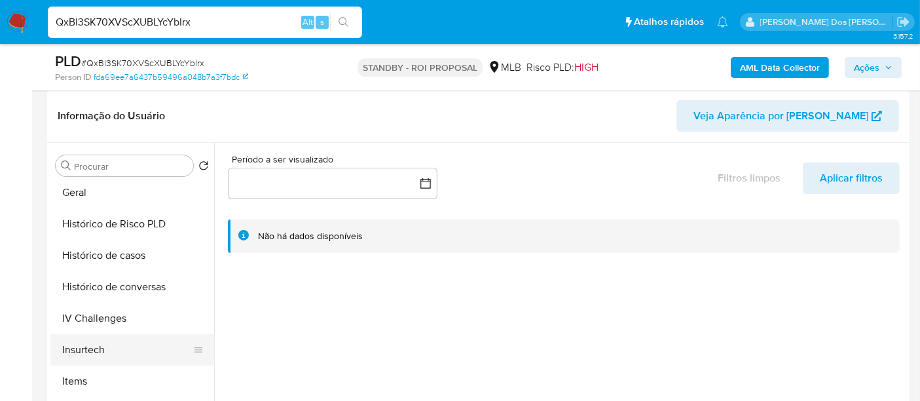
scroll to position [436, 0]
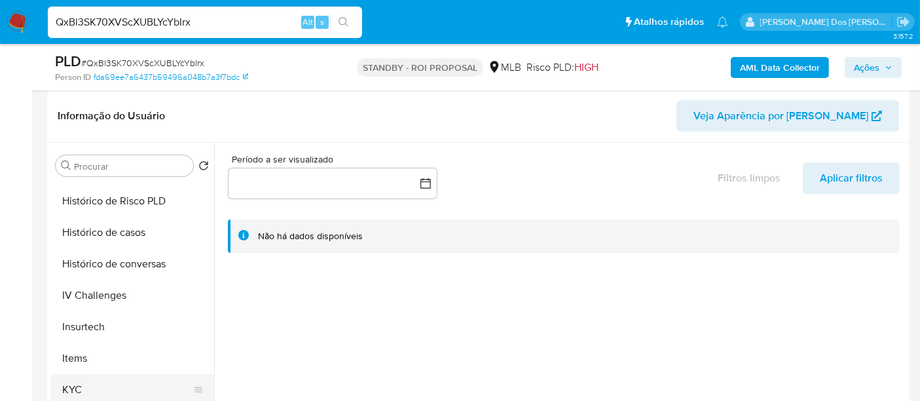
click at [73, 390] on button "KYC" at bounding box center [126, 389] width 153 height 31
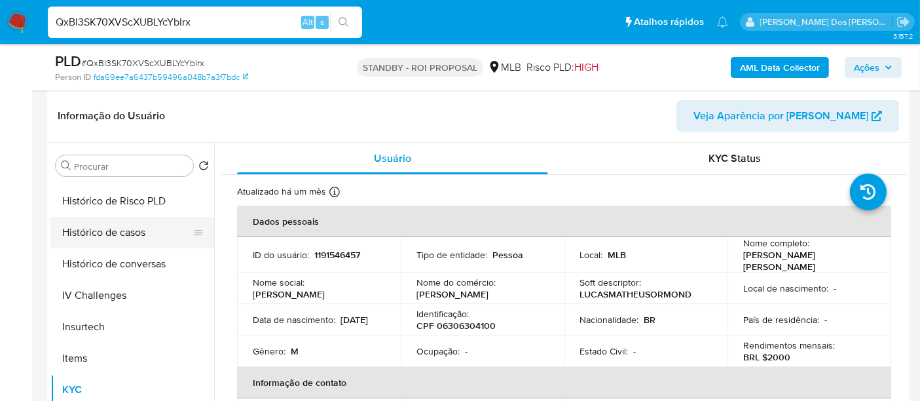
click at [118, 238] on button "Histórico de casos" at bounding box center [126, 232] width 153 height 31
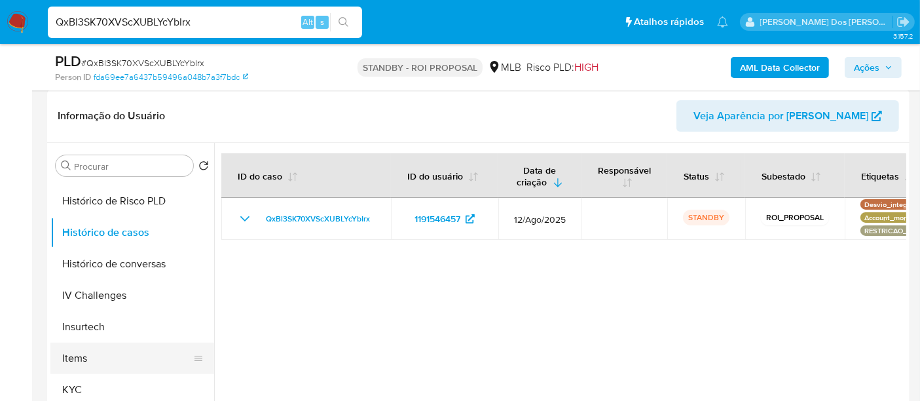
scroll to position [218, 0]
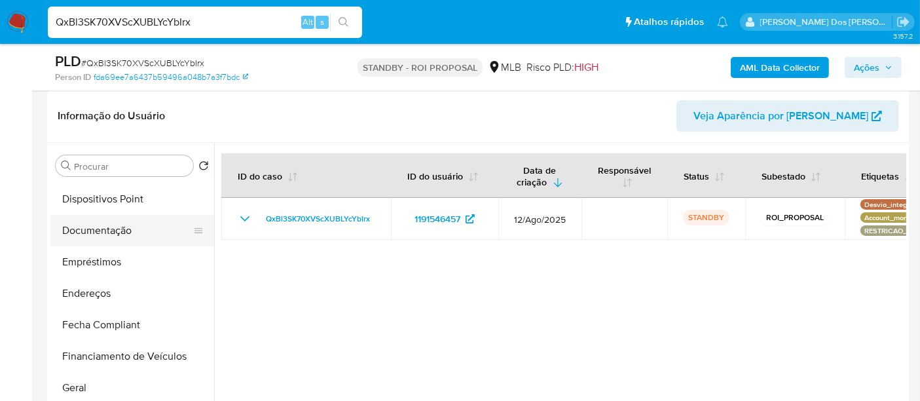
click at [116, 234] on button "Documentação" at bounding box center [126, 230] width 153 height 31
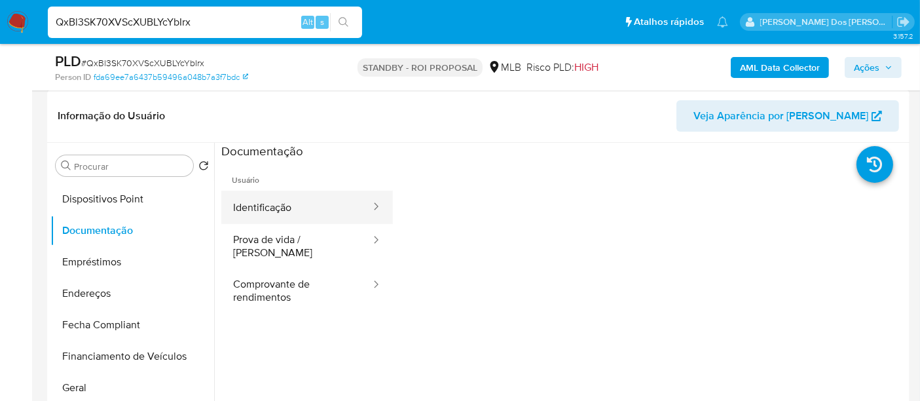
click at [249, 206] on button "Identificação" at bounding box center [296, 207] width 151 height 33
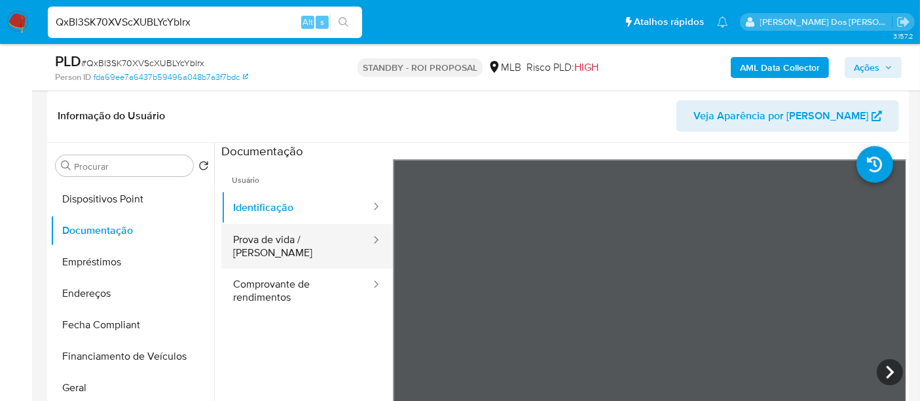
click at [287, 244] on button "Prova de vida / Selfie" at bounding box center [296, 246] width 151 height 45
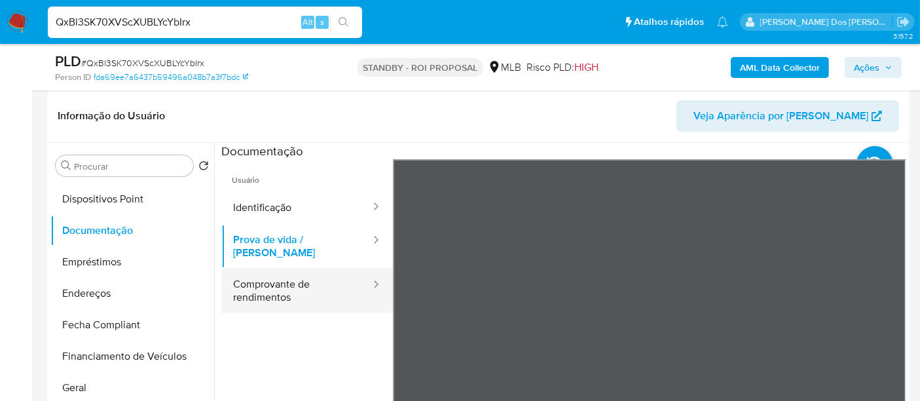
click at [287, 282] on button "Comprovante de rendimentos" at bounding box center [296, 290] width 151 height 45
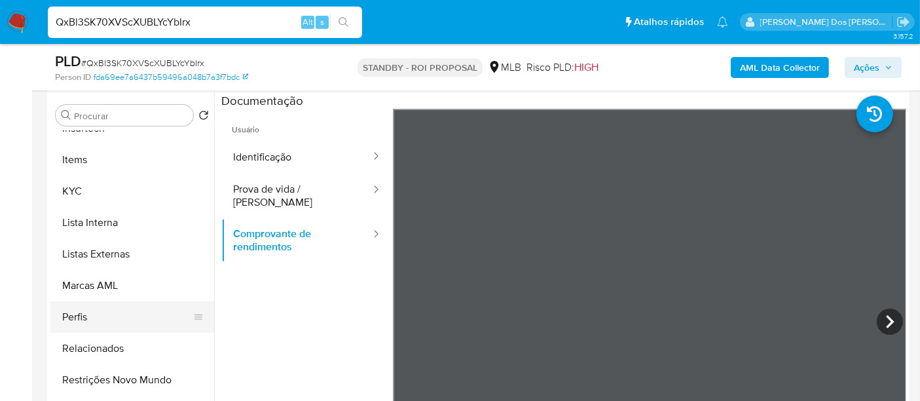
scroll to position [291, 0]
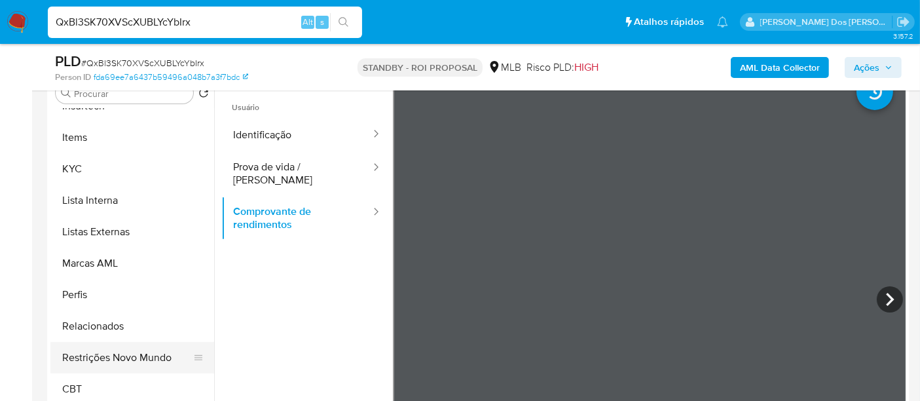
click at [144, 354] on button "Restrições Novo Mundo" at bounding box center [126, 357] width 153 height 31
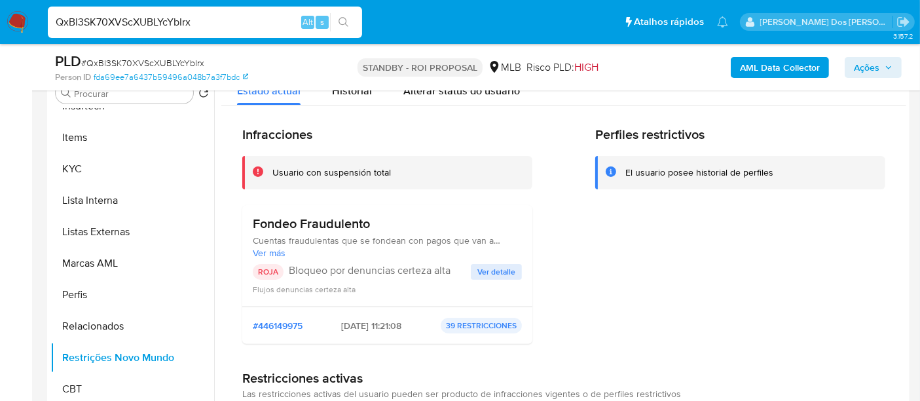
click at [499, 270] on span "Ver detalle" at bounding box center [496, 271] width 38 height 13
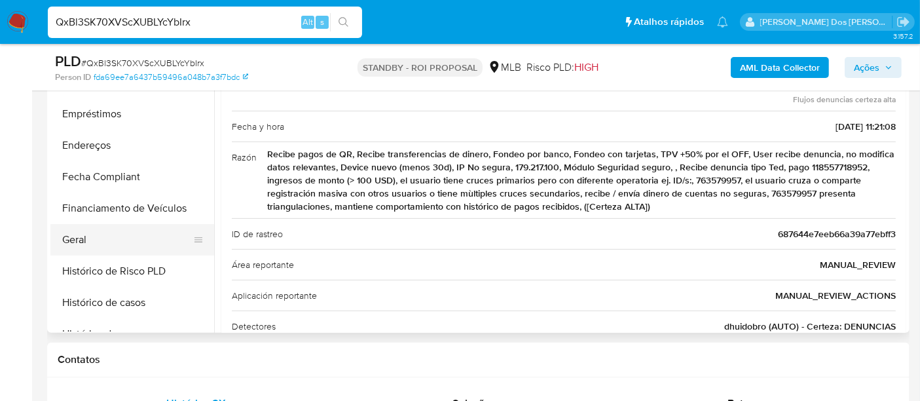
scroll to position [221, 0]
click at [76, 236] on button "Geral" at bounding box center [126, 239] width 153 height 31
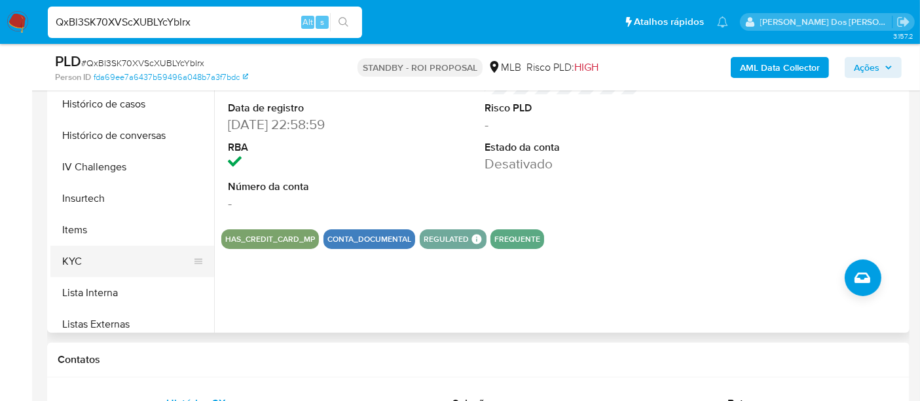
scroll to position [439, 0]
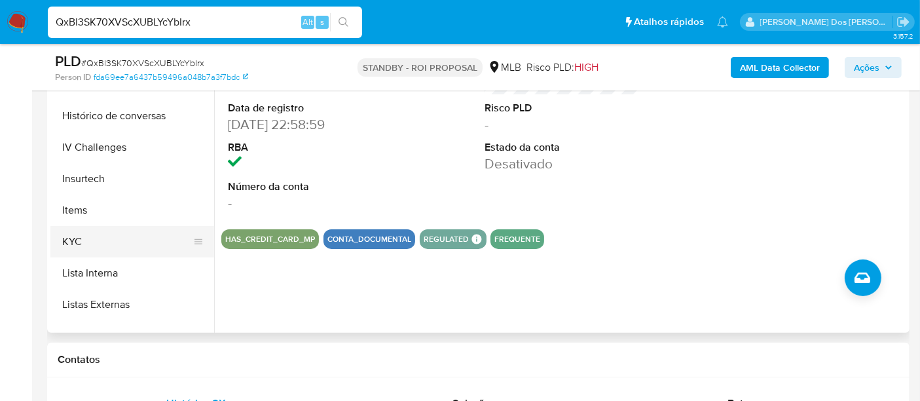
click at [87, 247] on button "KYC" at bounding box center [126, 241] width 153 height 31
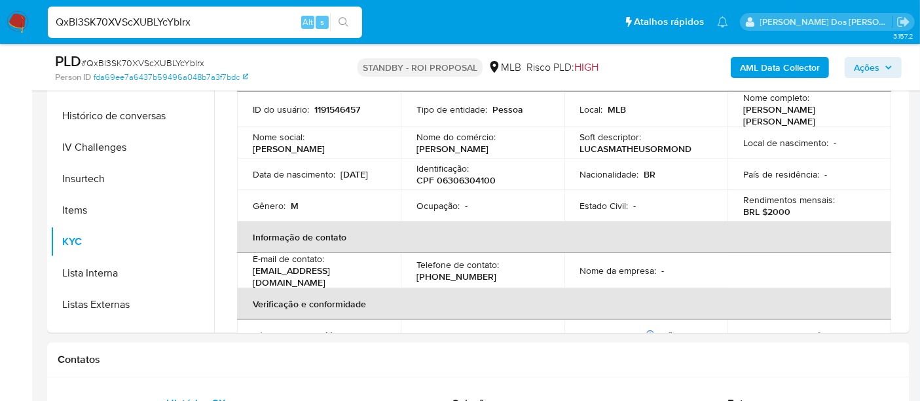
click at [193, 23] on input "QxBl3SK70XVScXUBLYcYbIrx" at bounding box center [205, 22] width 314 height 17
click at [193, 22] on input "QxBl3SK70XVScXUBLYcYbIrx" at bounding box center [205, 22] width 314 height 17
paste input "tII65A7ih9Cbf1vyc6WEYEMb"
type input "tII65A7ih9Cbf1vyc6WEYEMb"
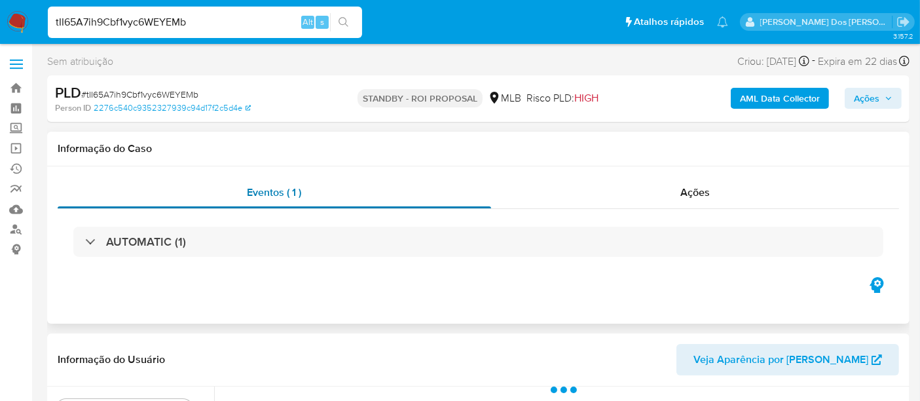
scroll to position [291, 0]
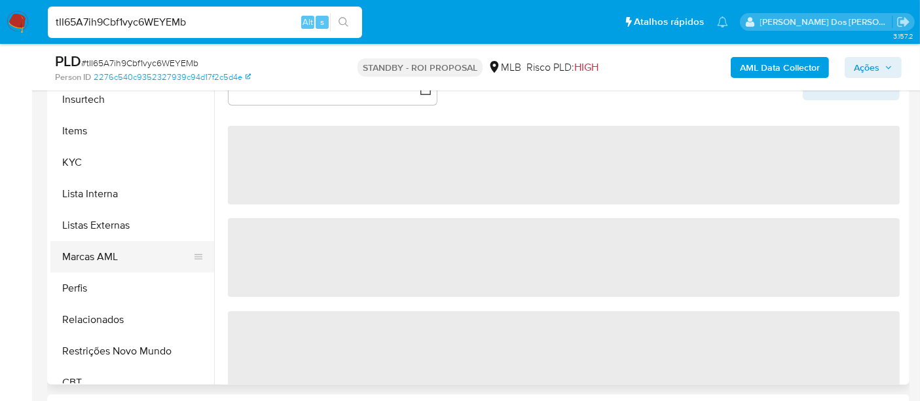
select select "10"
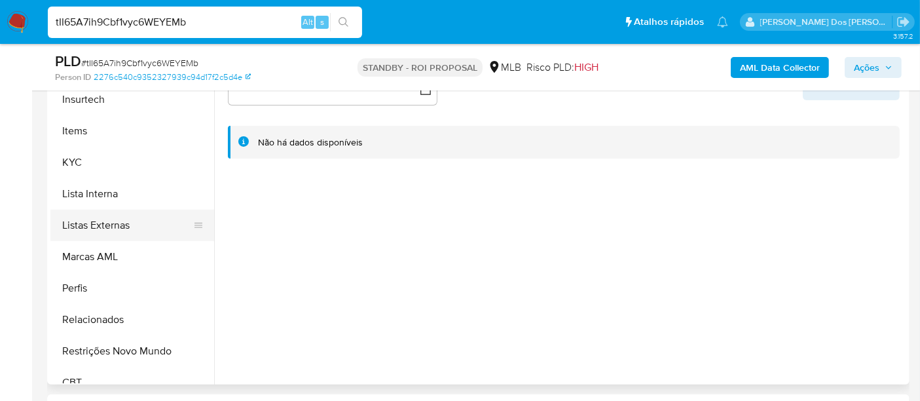
scroll to position [581, 0]
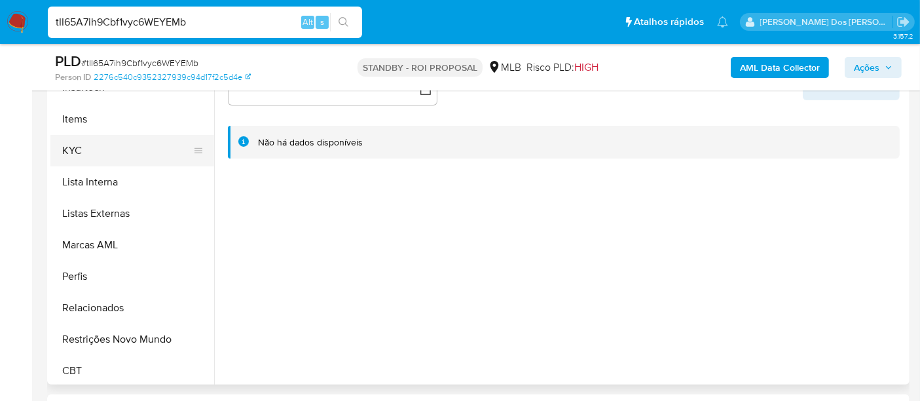
click at [80, 143] on button "KYC" at bounding box center [126, 150] width 153 height 31
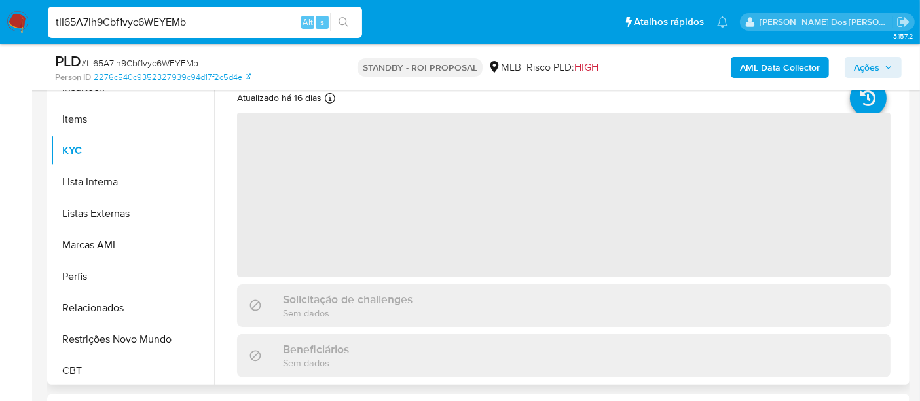
scroll to position [218, 0]
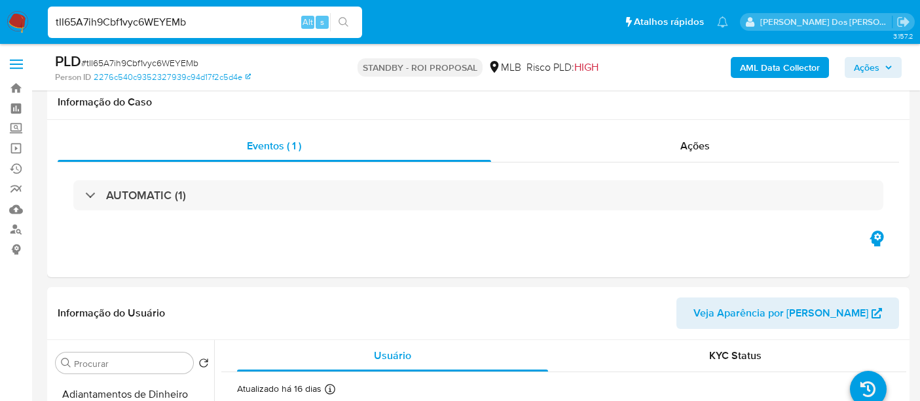
select select "10"
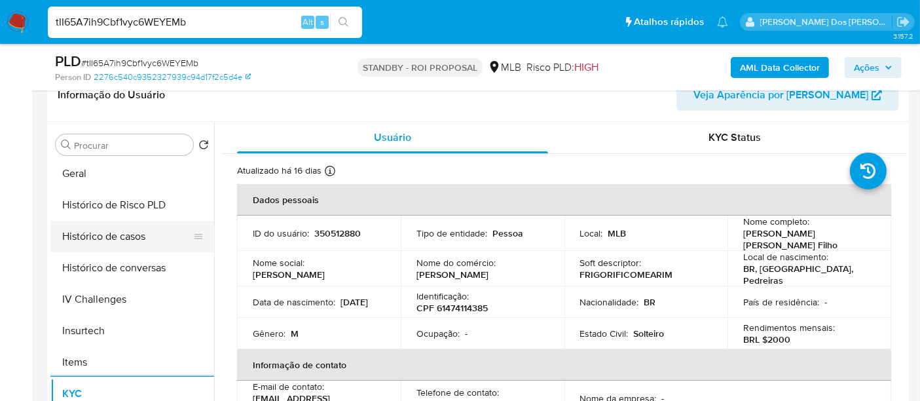
scroll to position [363, 0]
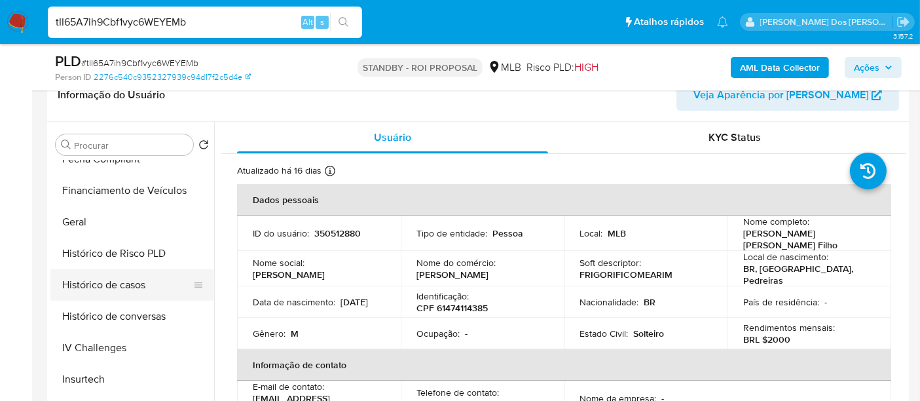
click at [132, 285] on button "Histórico de casos" at bounding box center [126, 284] width 153 height 31
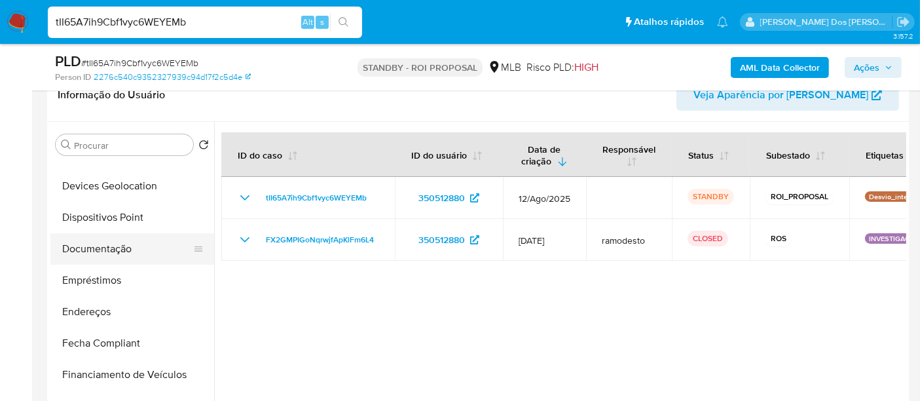
scroll to position [145, 0]
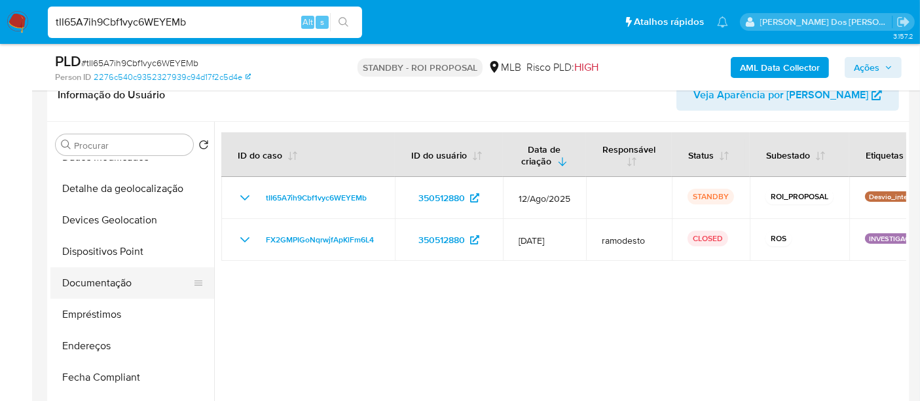
click at [119, 279] on button "Documentação" at bounding box center [126, 282] width 153 height 31
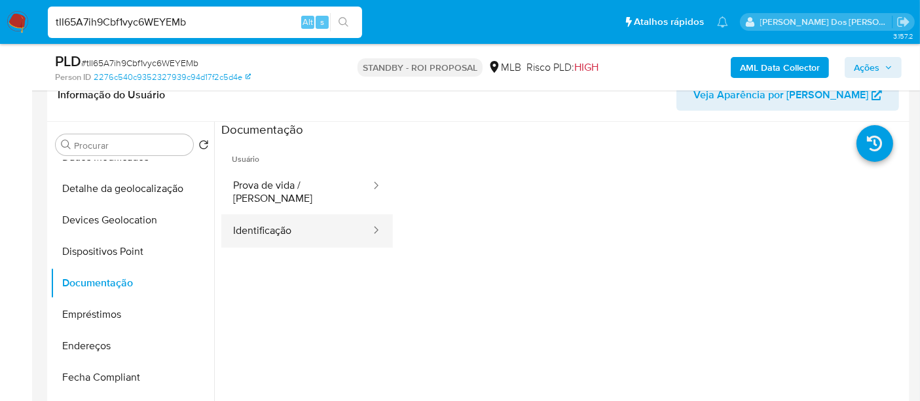
click at [280, 224] on button "Identificação" at bounding box center [296, 230] width 151 height 33
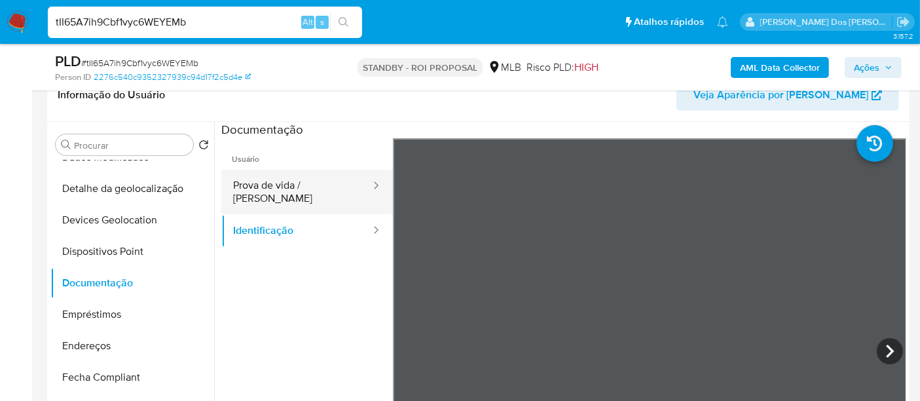
click at [304, 185] on button "Prova de vida / Selfie" at bounding box center [296, 192] width 151 height 45
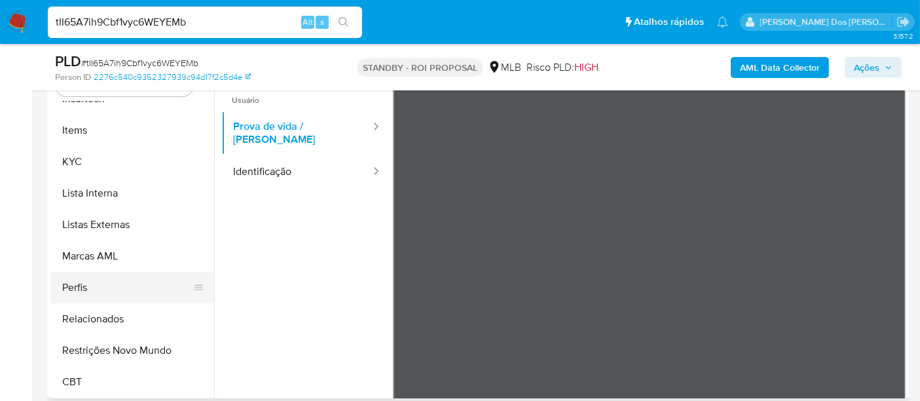
scroll to position [291, 0]
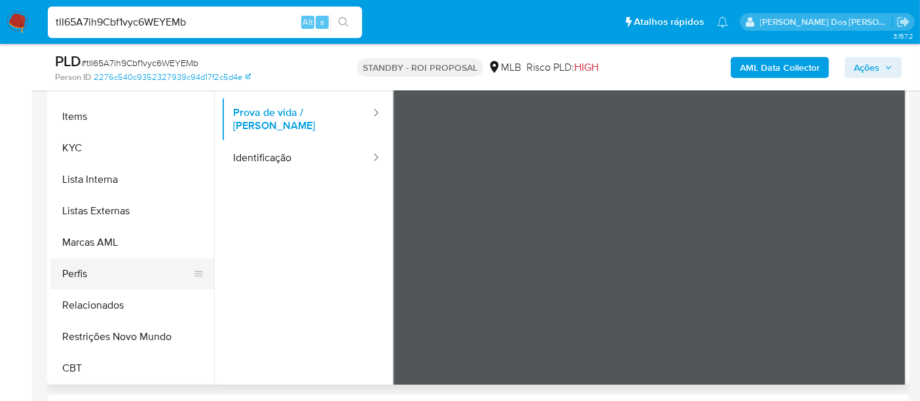
click at [149, 333] on button "Restrições Novo Mundo" at bounding box center [132, 336] width 164 height 31
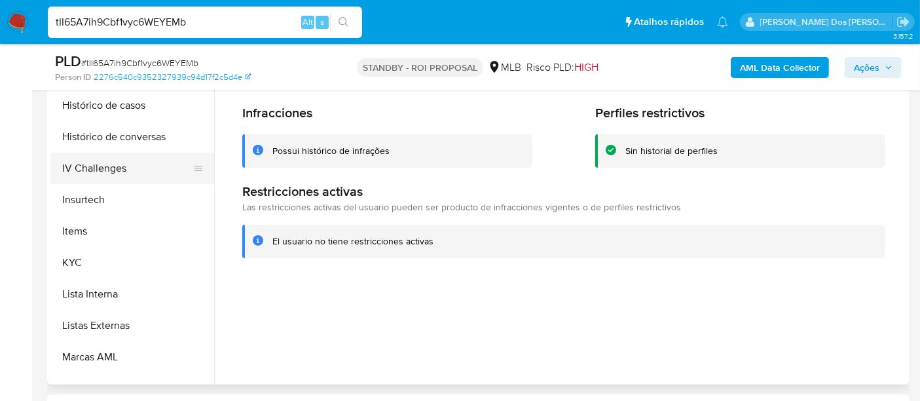
scroll to position [366, 0]
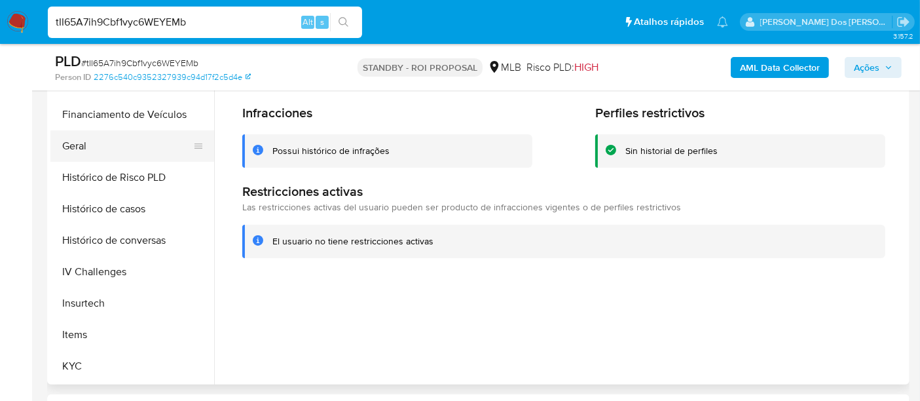
click at [79, 153] on button "Geral" at bounding box center [126, 145] width 153 height 31
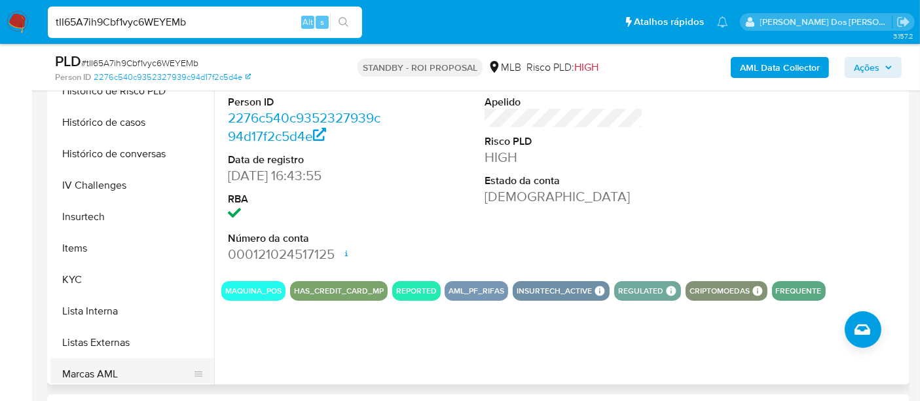
scroll to position [584, 0]
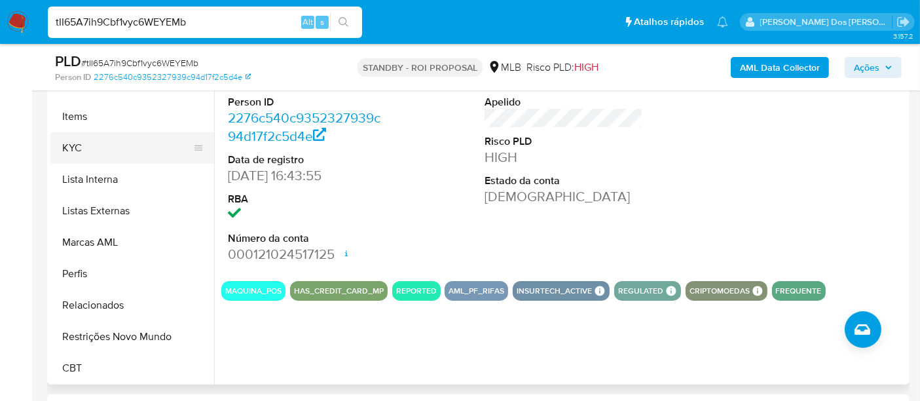
click at [77, 142] on button "KYC" at bounding box center [126, 147] width 153 height 31
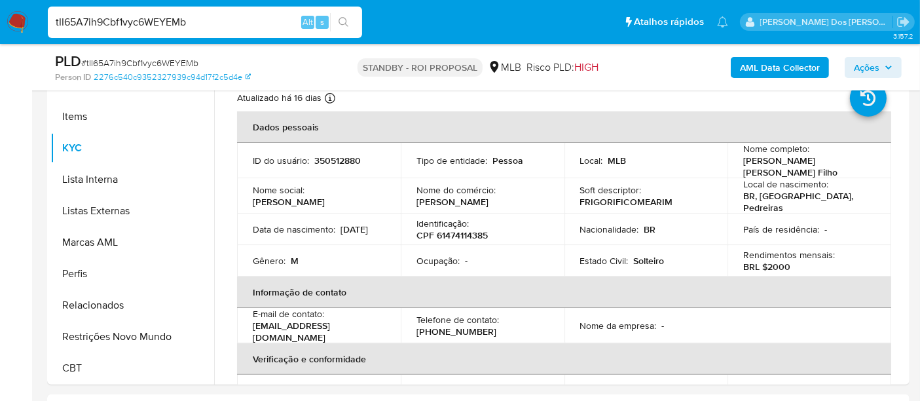
click at [216, 25] on input "tII65A7ih9Cbf1vyc6WEYEMb" at bounding box center [205, 22] width 314 height 17
click at [215, 25] on input "tII65A7ih9Cbf1vyc6WEYEMb" at bounding box center [205, 22] width 314 height 17
paste input "p8IEe2ViOBtYqP9ktY5UdINX"
type input "p8IEe2ViOBtYqP9ktY5UdINX"
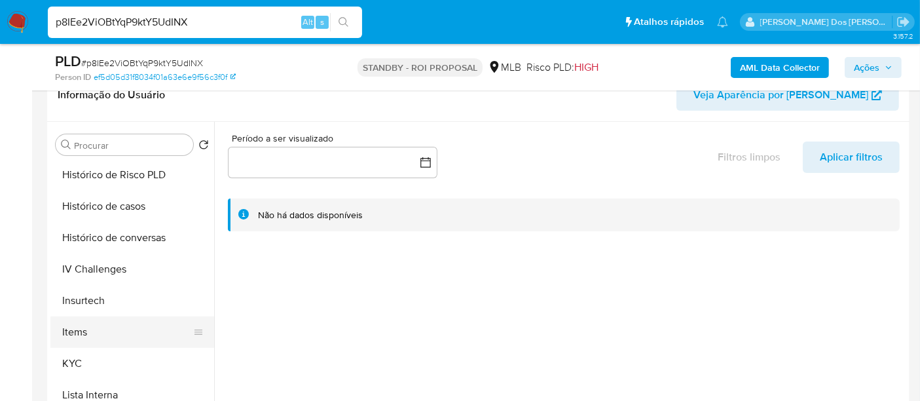
scroll to position [509, 0]
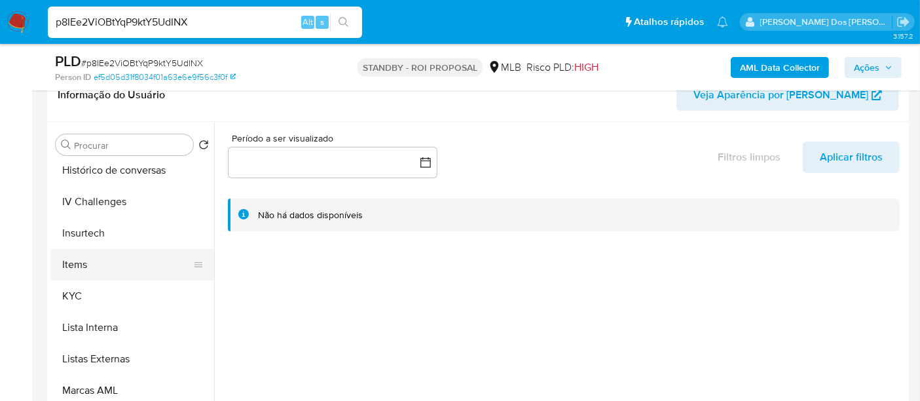
select select "10"
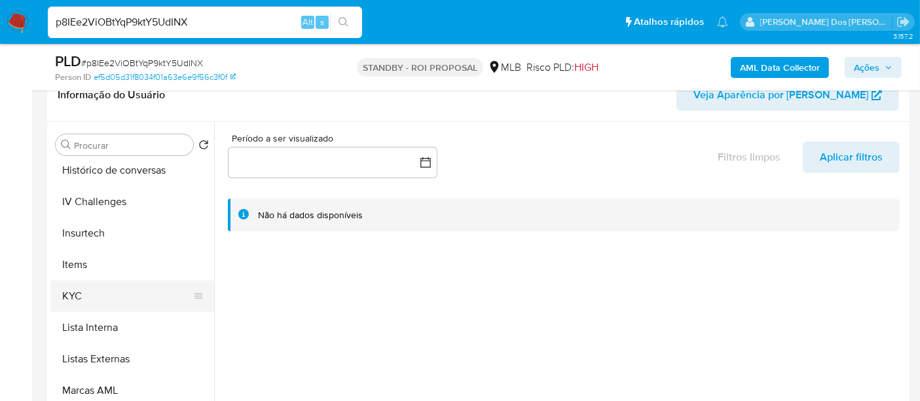
click at [60, 291] on button "KYC" at bounding box center [126, 295] width 153 height 31
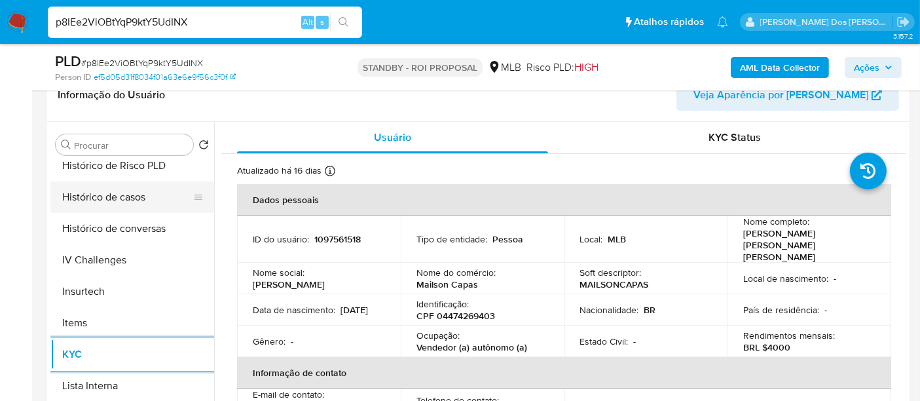
scroll to position [363, 0]
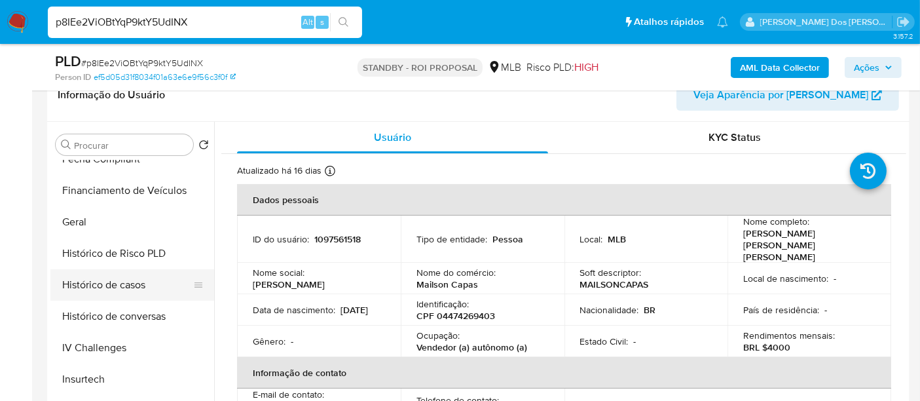
click at [135, 282] on button "Histórico de casos" at bounding box center [126, 284] width 153 height 31
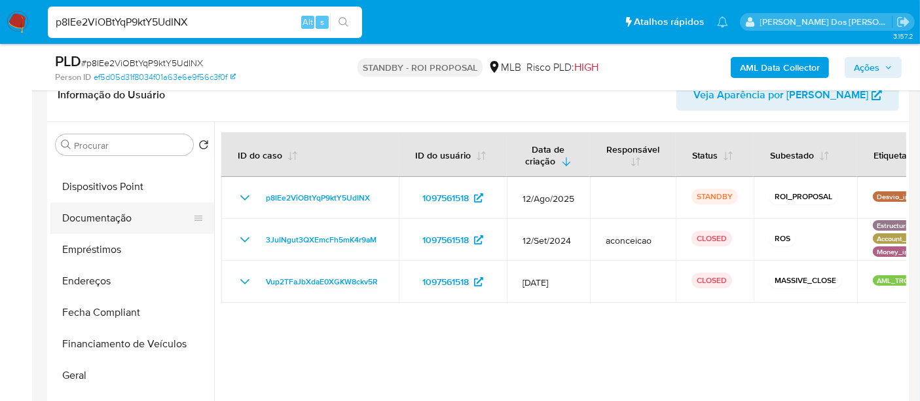
scroll to position [145, 0]
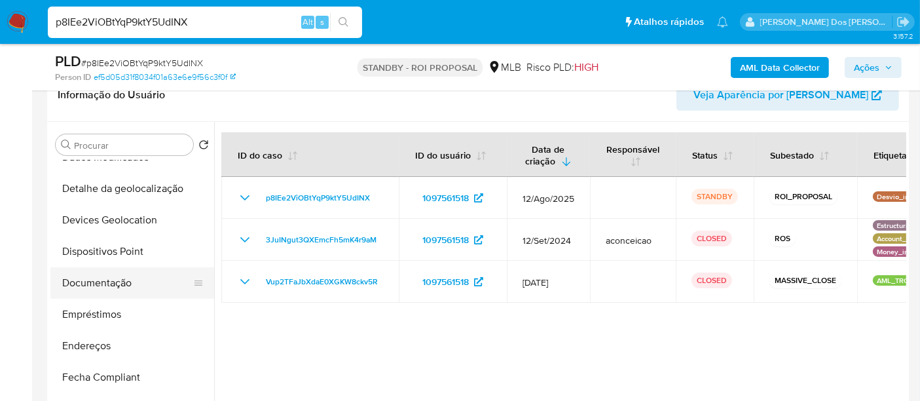
click at [127, 280] on button "Documentação" at bounding box center [126, 282] width 153 height 31
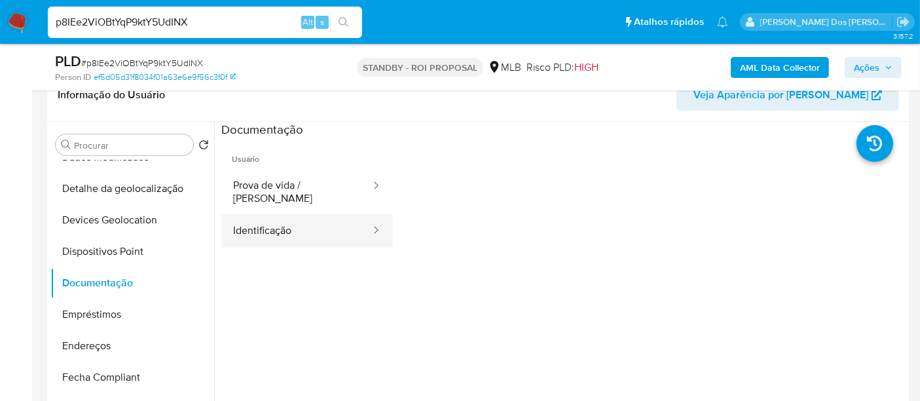
click at [262, 217] on button "Identificação" at bounding box center [296, 230] width 151 height 33
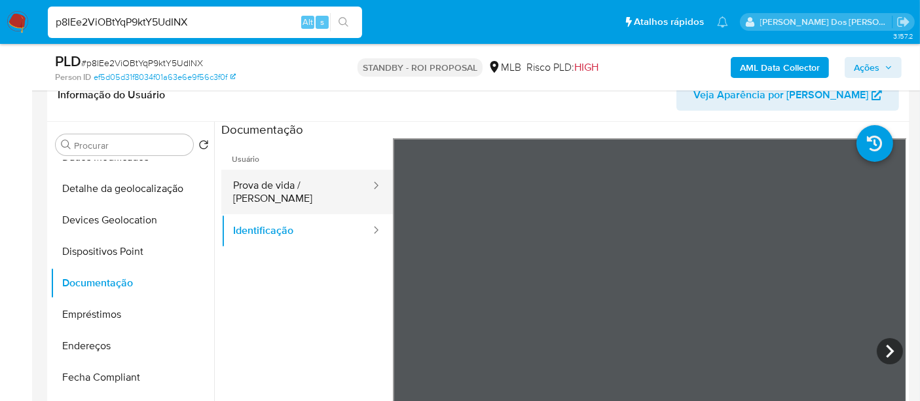
click at [256, 178] on button "Prova de vida / [PERSON_NAME]" at bounding box center [296, 192] width 151 height 45
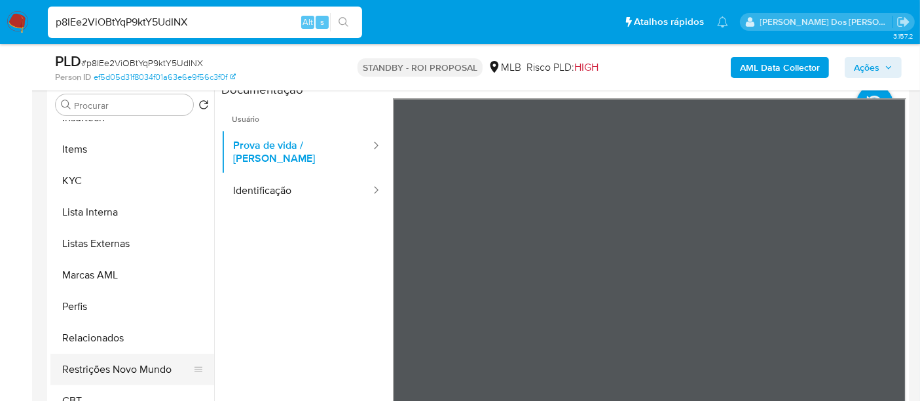
scroll to position [291, 0]
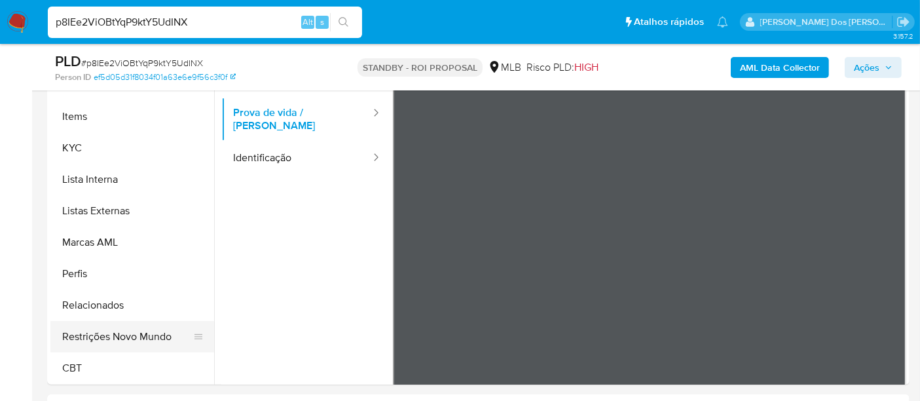
click at [128, 332] on button "Restrições Novo Mundo" at bounding box center [126, 336] width 153 height 31
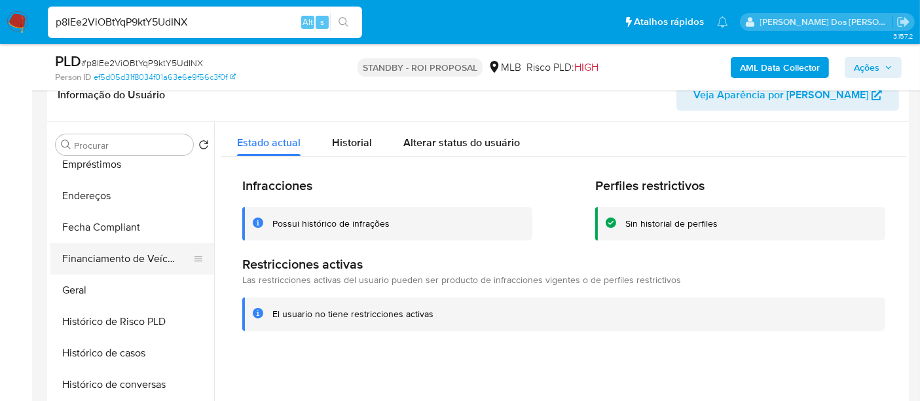
scroll to position [293, 0]
click at [79, 284] on button "Geral" at bounding box center [126, 291] width 153 height 31
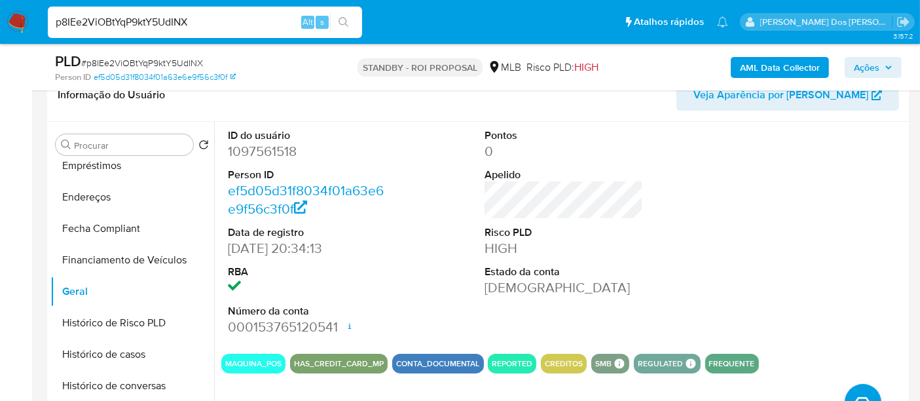
click at [213, 27] on input "p8IEe2ViOBtYqP9ktY5UdINX" at bounding box center [205, 22] width 314 height 17
paste input "vs8ObhkKXv1KRErAkgD3iQb9"
type input "vs8ObhkKXv1KRErAkgD3iQb9"
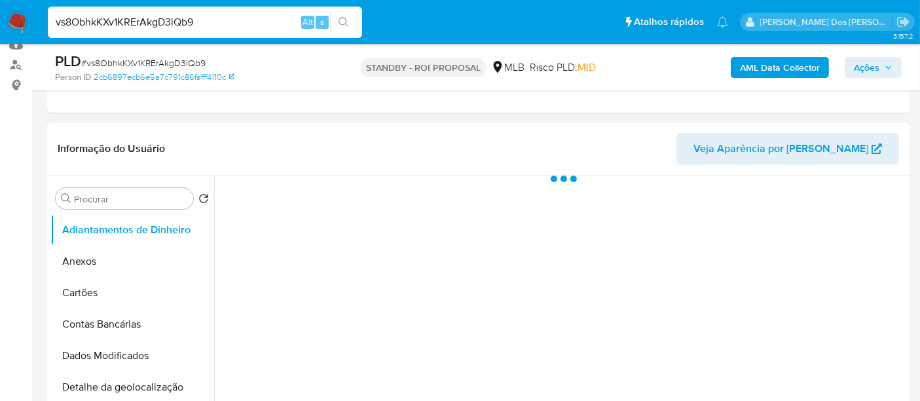
scroll to position [218, 0]
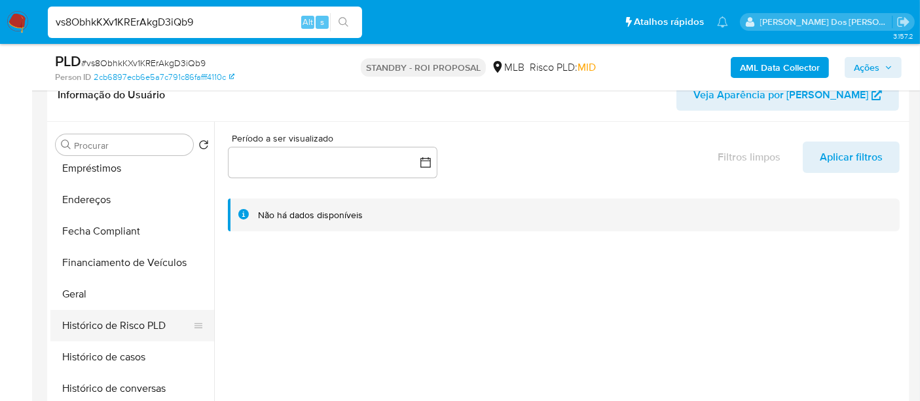
select select "10"
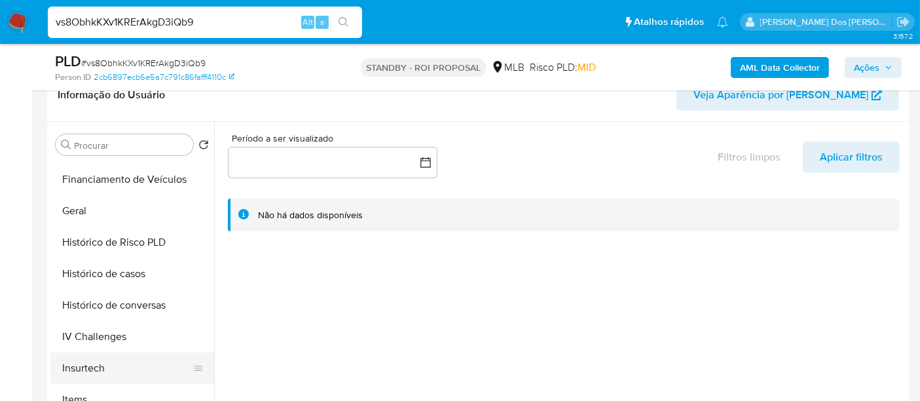
scroll to position [436, 0]
click at [72, 367] on button "KYC" at bounding box center [126, 368] width 153 height 31
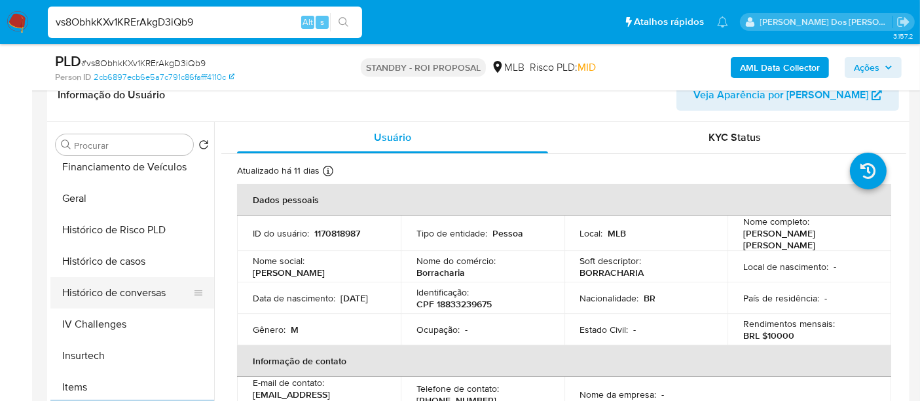
scroll to position [363, 0]
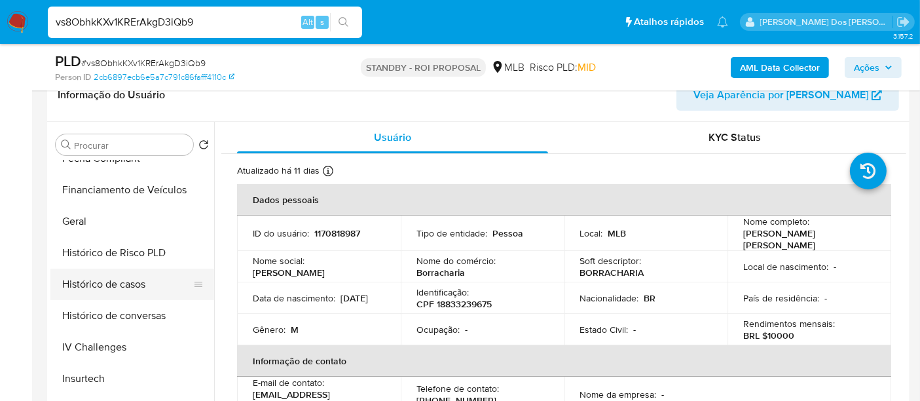
click at [130, 285] on button "Histórico de casos" at bounding box center [126, 283] width 153 height 31
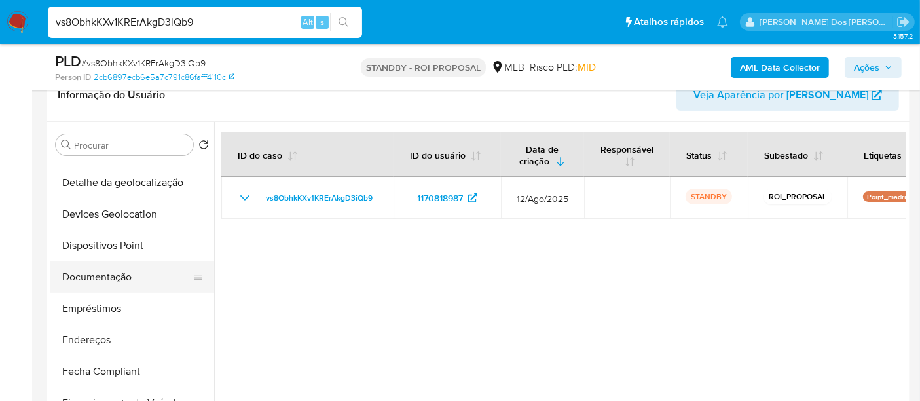
scroll to position [145, 0]
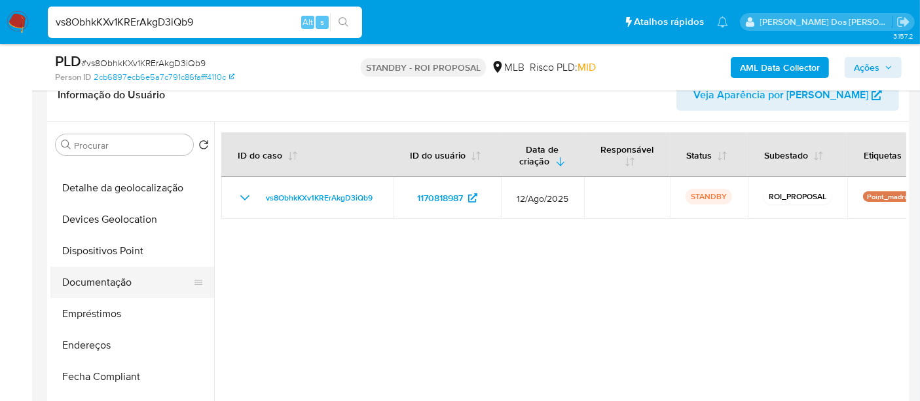
click at [121, 287] on button "Documentação" at bounding box center [126, 281] width 153 height 31
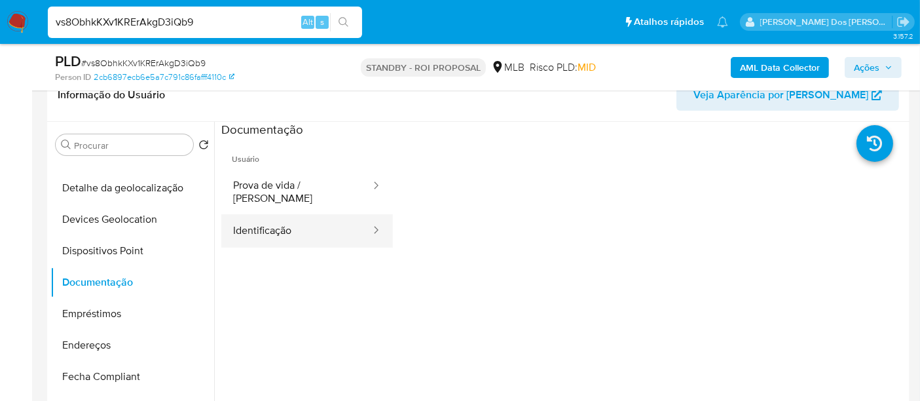
click at [282, 228] on button "Identificação" at bounding box center [296, 230] width 151 height 33
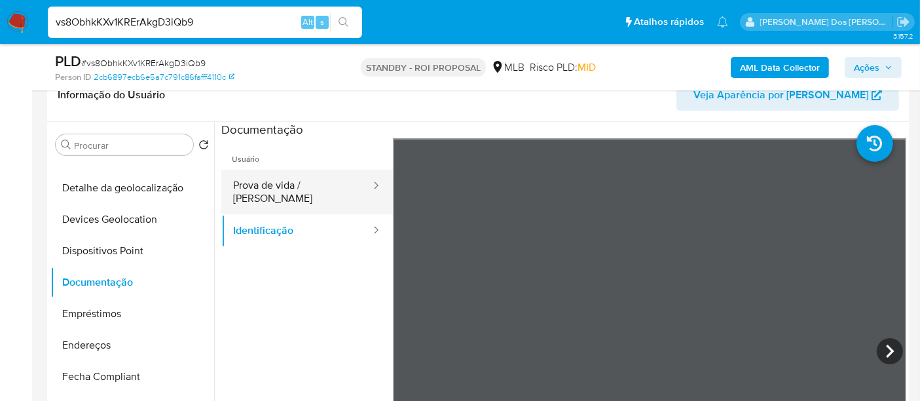
click at [327, 188] on button "Prova de vida / Selfie" at bounding box center [296, 192] width 151 height 45
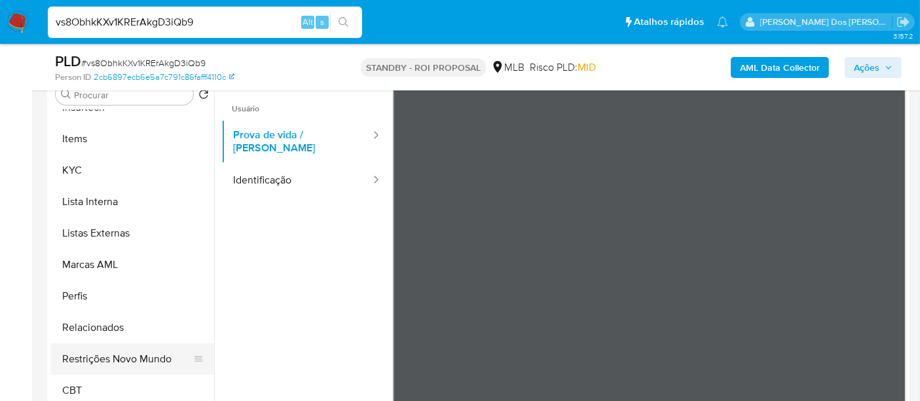
scroll to position [291, 0]
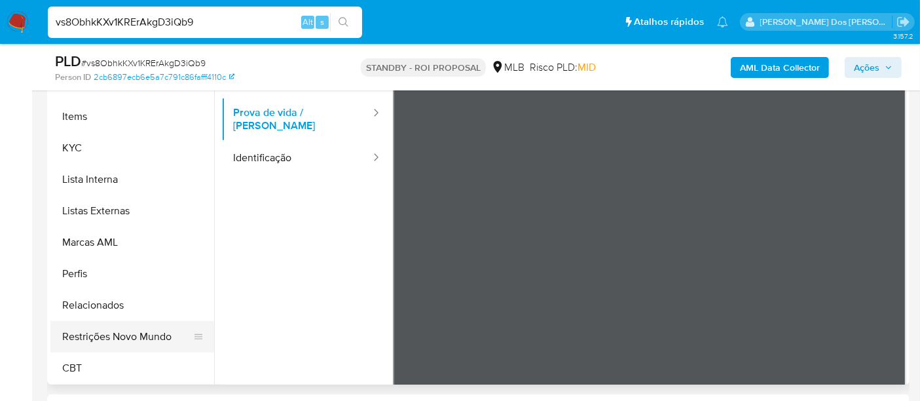
click at [136, 331] on button "Restrições Novo Mundo" at bounding box center [126, 336] width 153 height 31
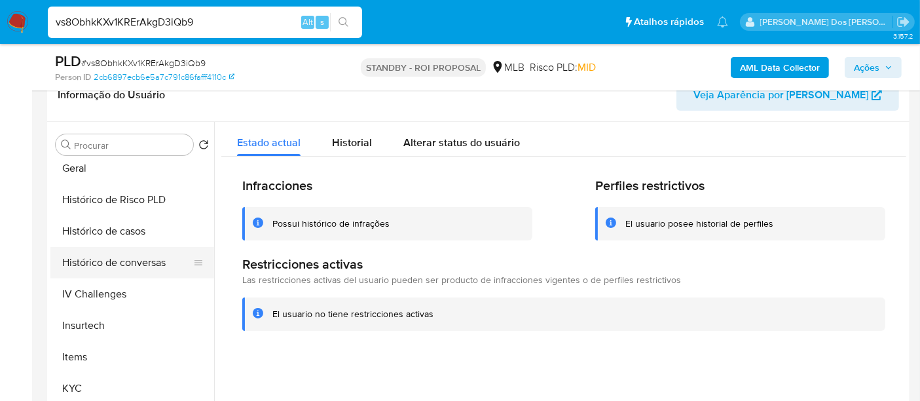
scroll to position [366, 0]
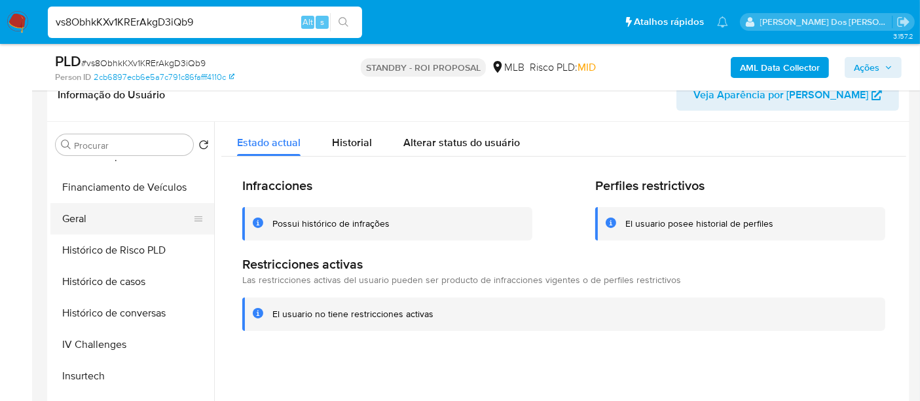
click at [78, 219] on button "Geral" at bounding box center [126, 218] width 153 height 31
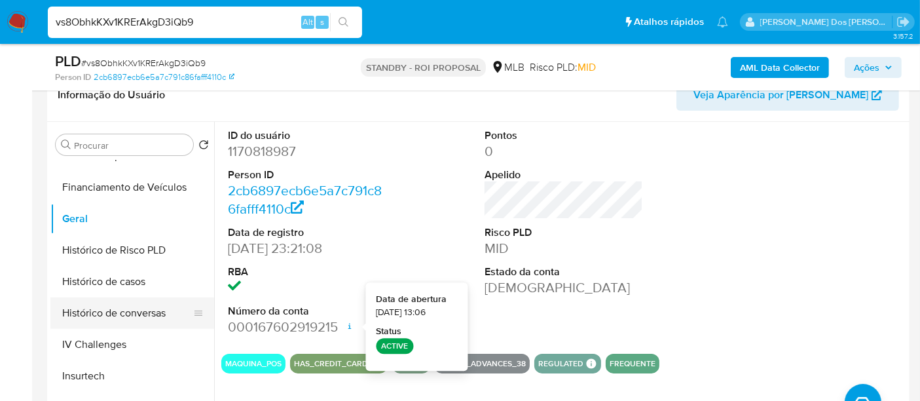
scroll to position [584, 0]
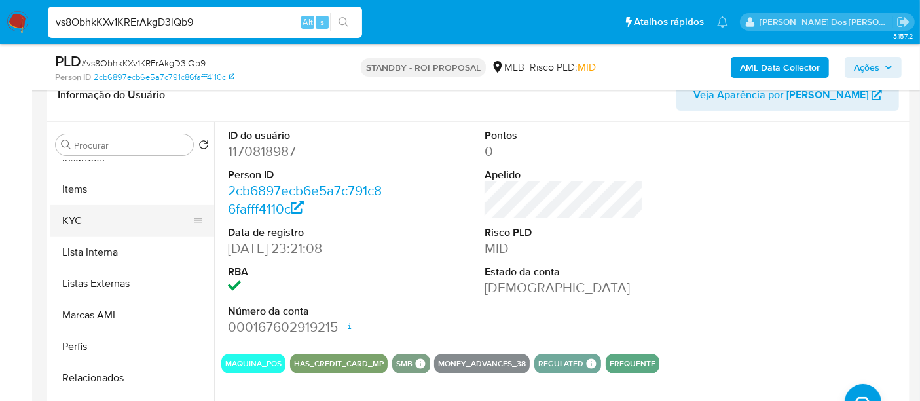
click at [71, 220] on button "KYC" at bounding box center [126, 220] width 153 height 31
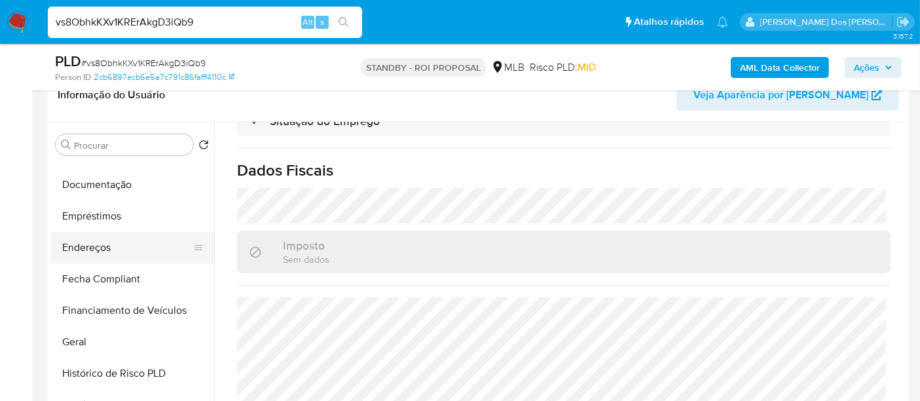
scroll to position [221, 0]
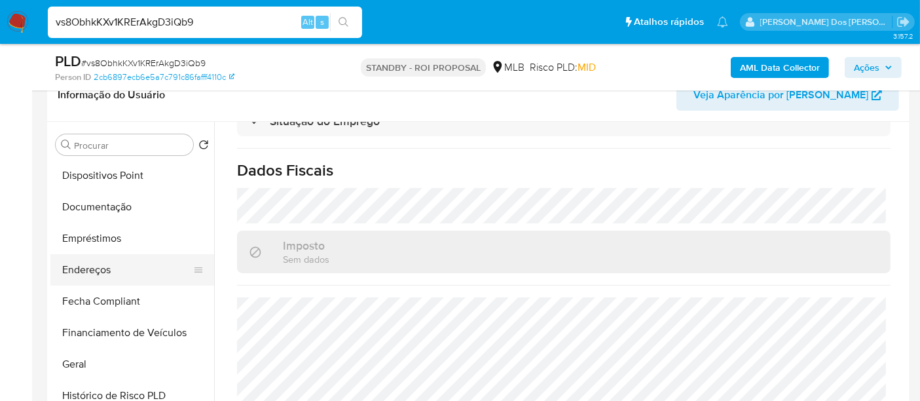
click at [115, 274] on button "Endereços" at bounding box center [126, 269] width 153 height 31
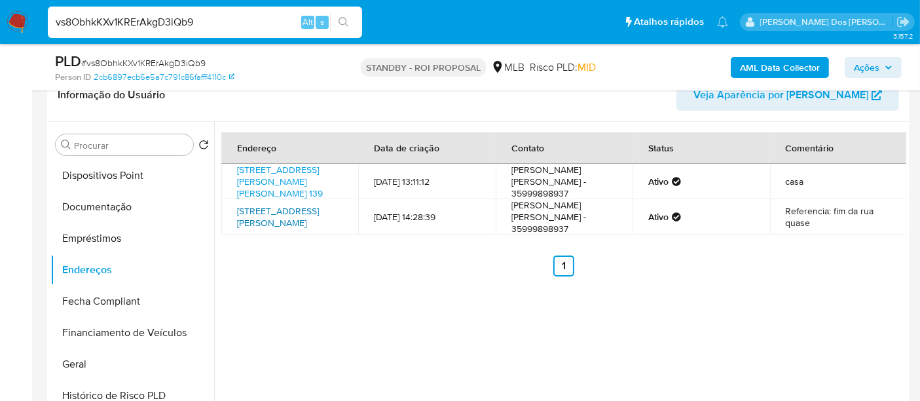
click at [280, 229] on link "Rua Fernando Ferreira Da Silva 86, Pouso Alegre, Minas Gerais, 37554285, Brasil…" at bounding box center [278, 216] width 82 height 25
click at [168, 23] on input "vs8ObhkKXv1KRErAkgD3iQb9" at bounding box center [205, 22] width 314 height 17
paste input "yoYGE9lu0WYHeRMatCvhr3PS"
type input "yoYGE9lu0WYHeRMatCvhr3PS"
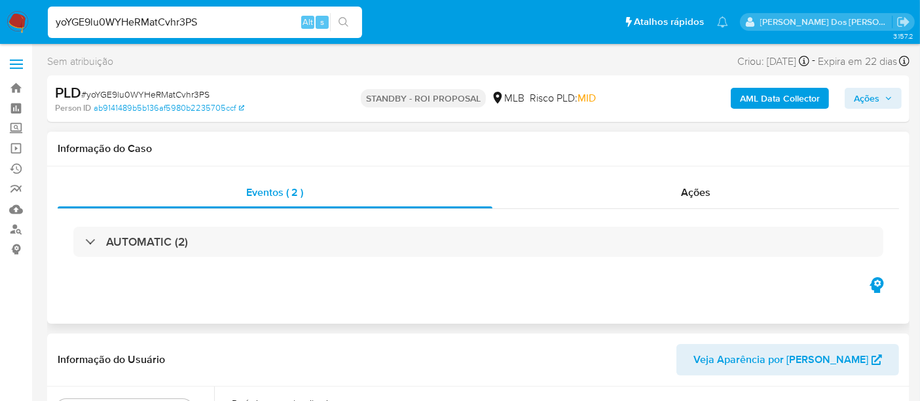
select select "10"
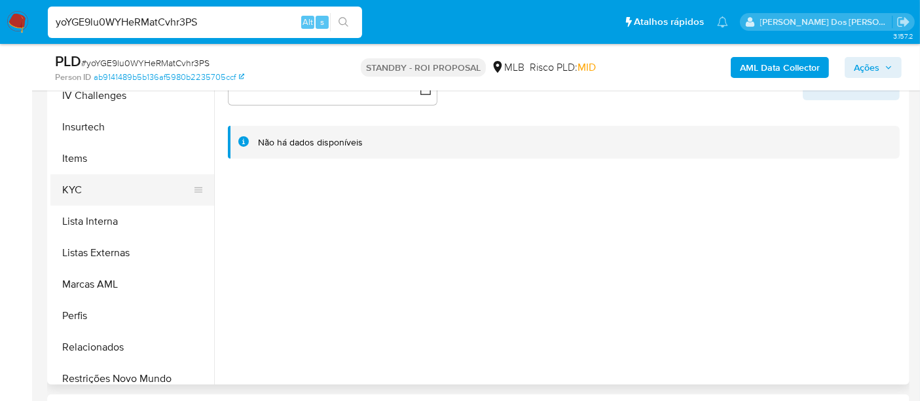
scroll to position [509, 0]
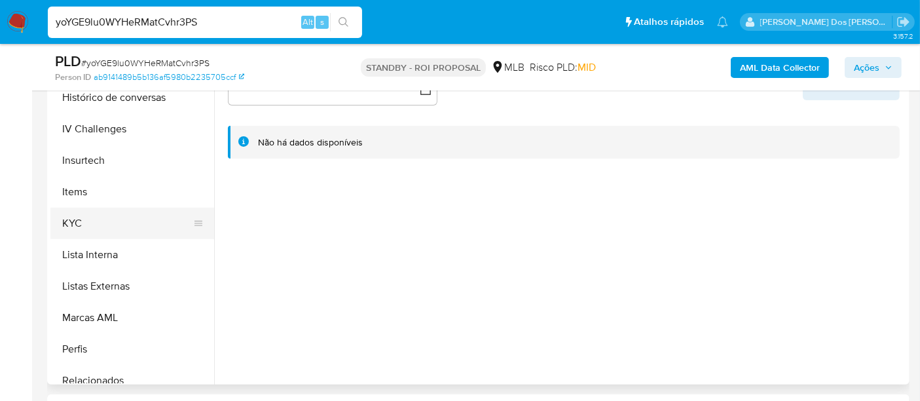
click at [75, 224] on button "KYC" at bounding box center [126, 223] width 153 height 31
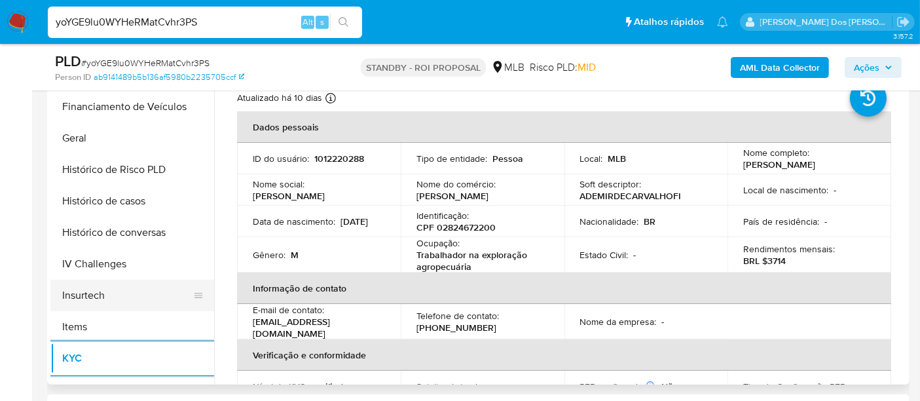
scroll to position [363, 0]
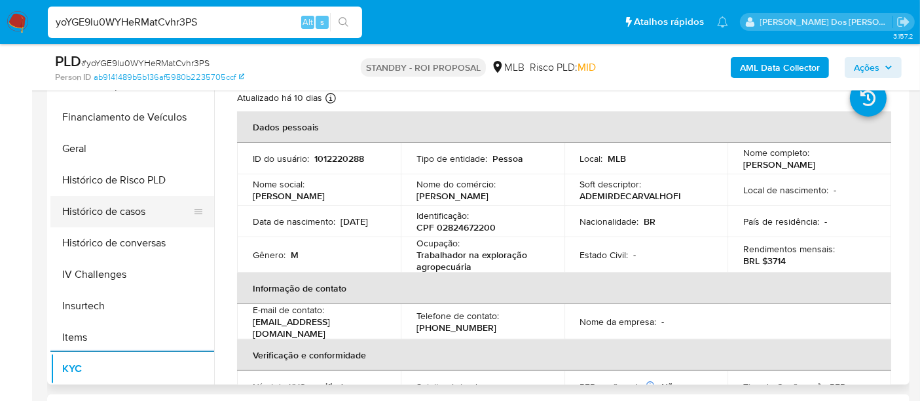
click at [132, 217] on button "Histórico de casos" at bounding box center [126, 211] width 153 height 31
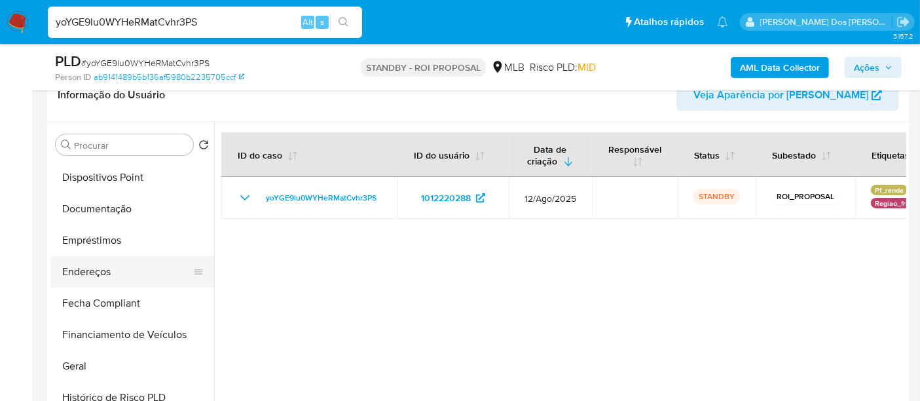
scroll to position [218, 0]
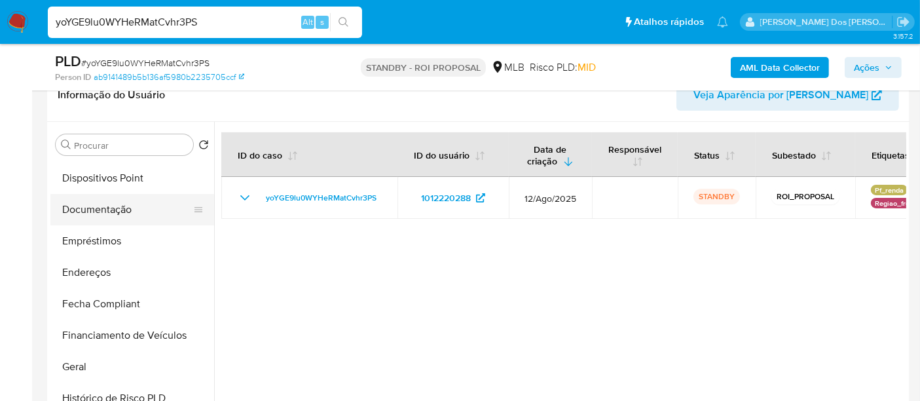
click at [112, 216] on button "Documentação" at bounding box center [126, 209] width 153 height 31
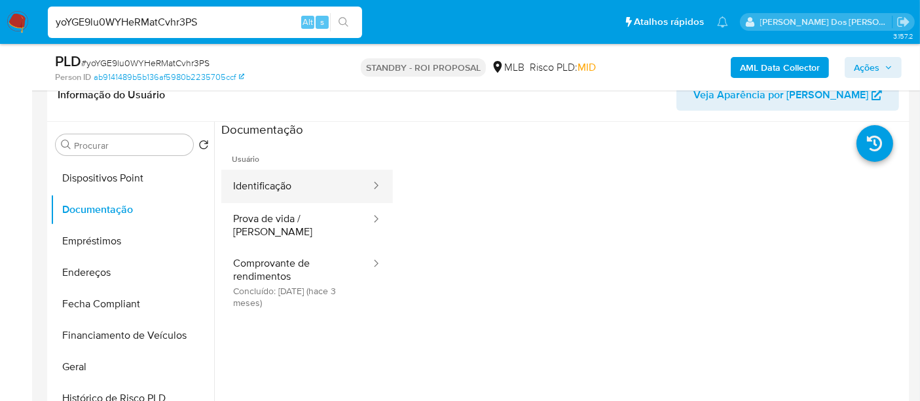
click at [281, 188] on button "Identificação" at bounding box center [296, 186] width 151 height 33
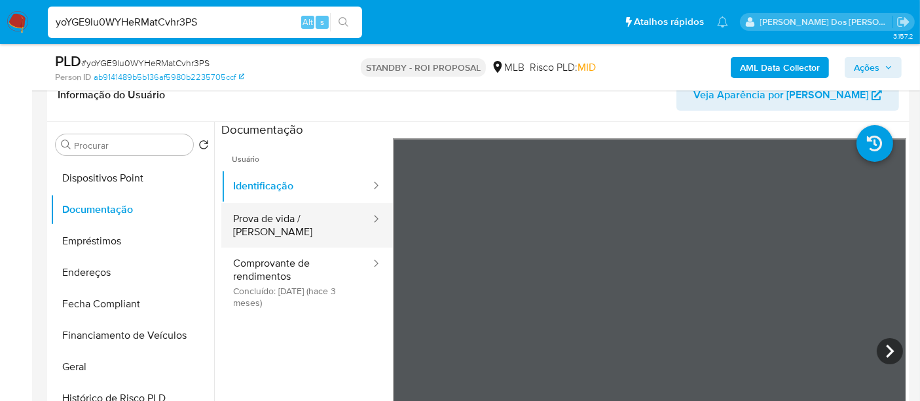
click at [314, 225] on button "Prova de vida / Selfie" at bounding box center [296, 225] width 151 height 45
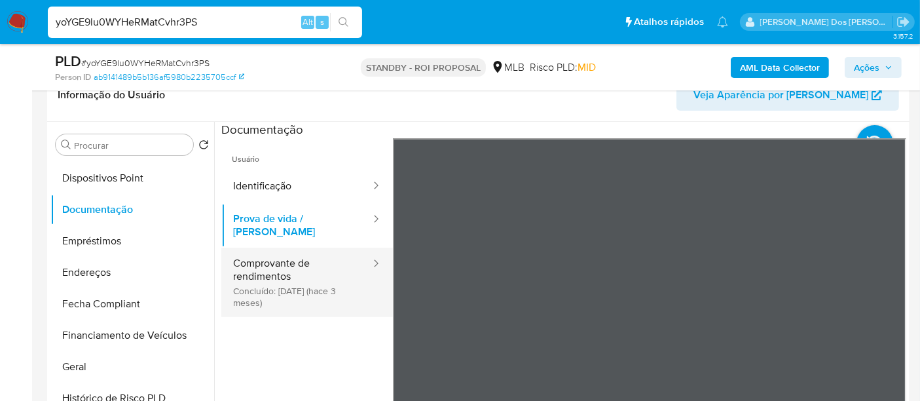
click at [264, 282] on button "Comprovante de rendimentos Concluído: 27/05/2025 (hace 3 meses)" at bounding box center [296, 282] width 151 height 69
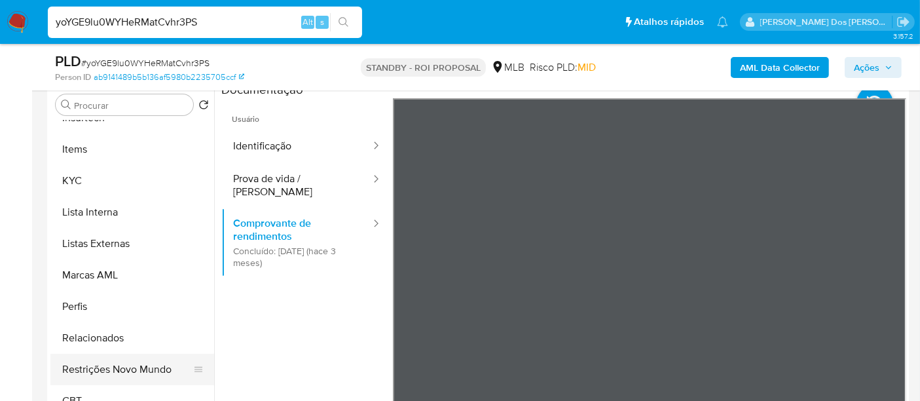
scroll to position [291, 0]
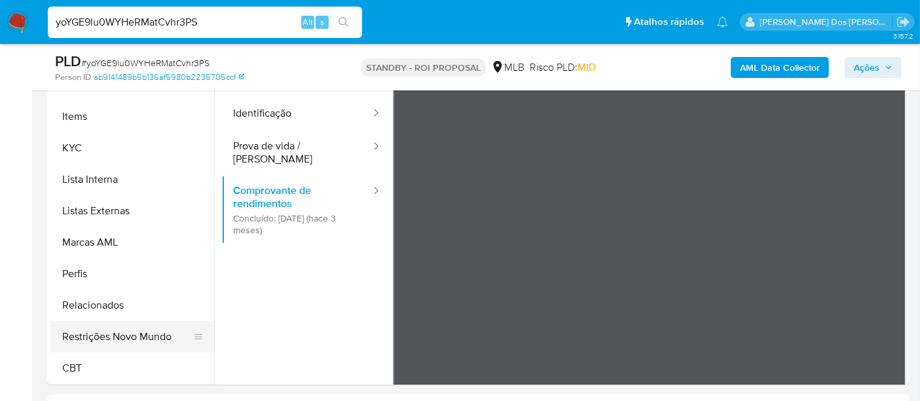
click at [127, 334] on button "Restrições Novo Mundo" at bounding box center [126, 336] width 153 height 31
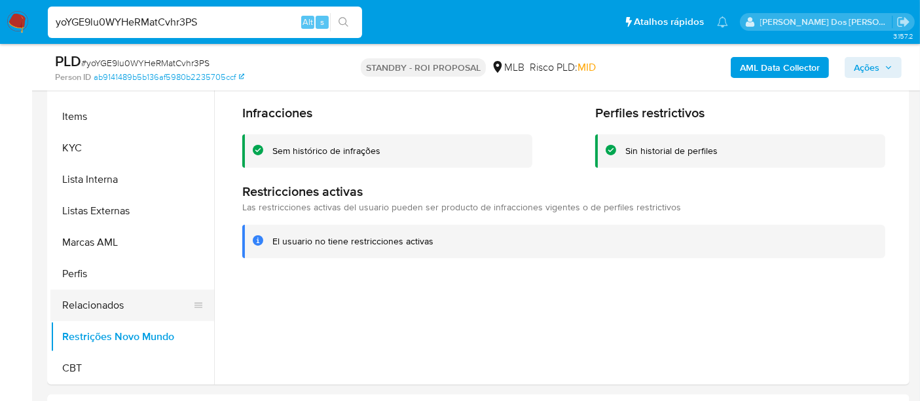
scroll to position [366, 0]
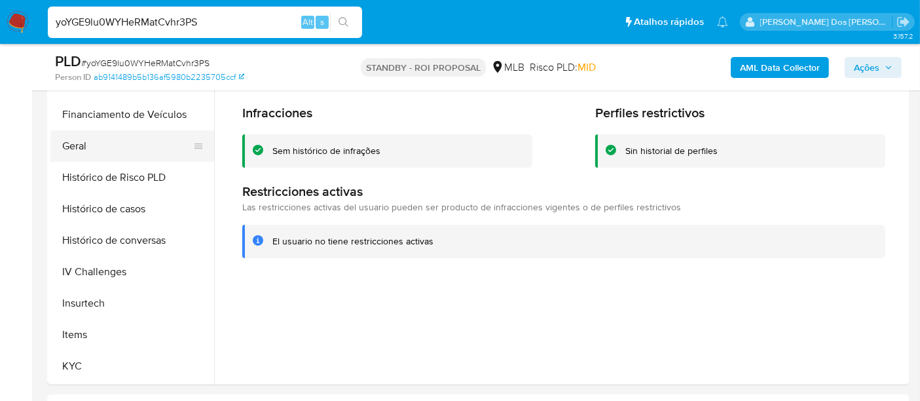
click at [80, 147] on button "Geral" at bounding box center [126, 145] width 153 height 31
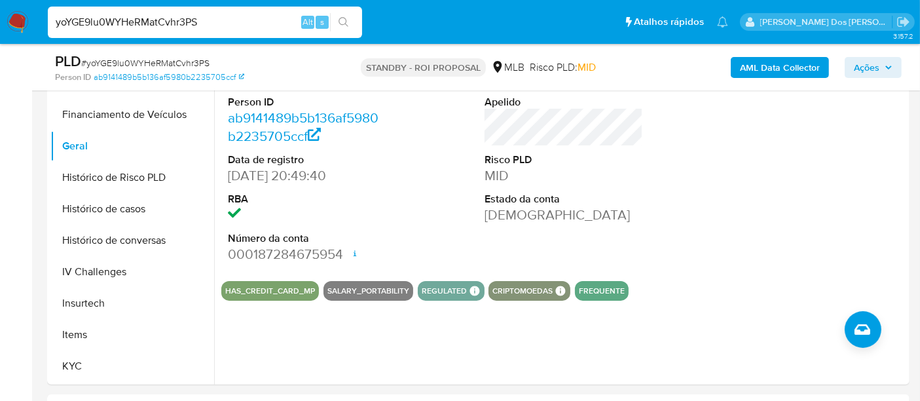
click at [182, 23] on input "yoYGE9lu0WYHeRMatCvhr3PS" at bounding box center [205, 22] width 314 height 17
paste input "TP94QJgQnhnP76nsSRc0XPG"
type input "yTP94QJgQnhnP76nsSRc0XPG"
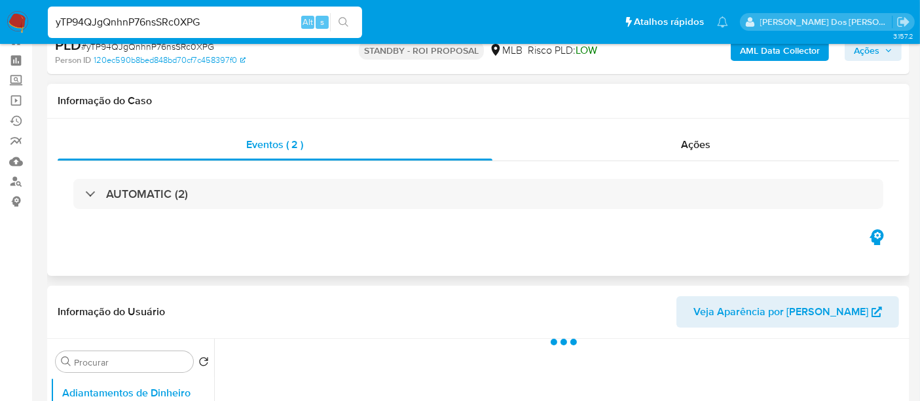
scroll to position [218, 0]
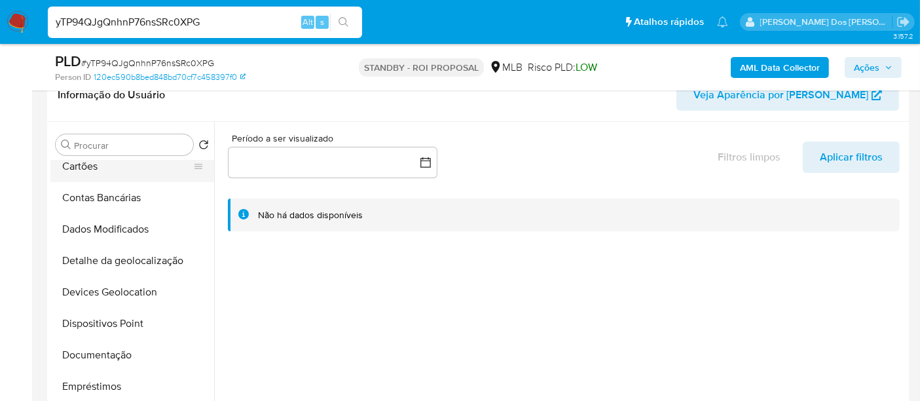
select select "10"
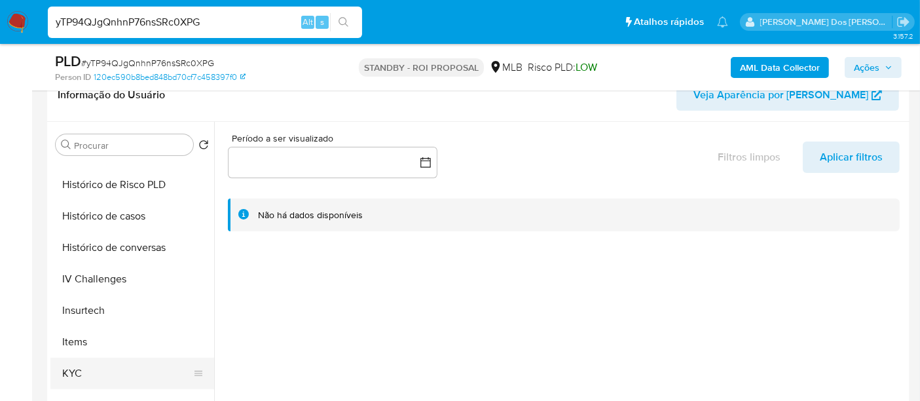
scroll to position [509, 0]
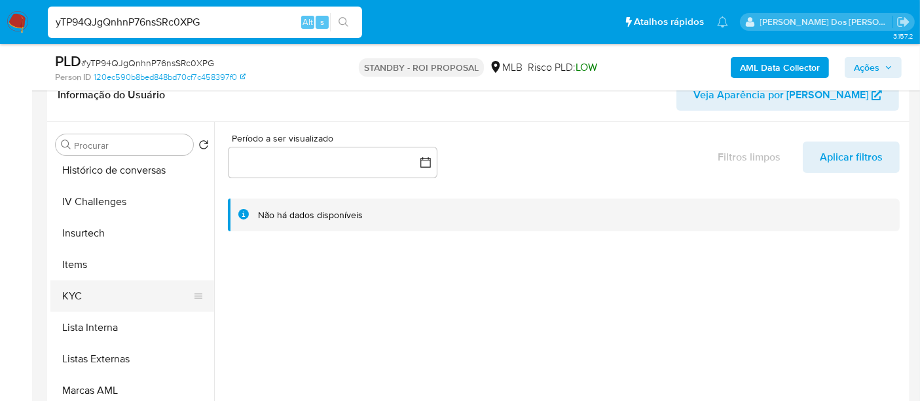
click at [79, 298] on button "KYC" at bounding box center [126, 295] width 153 height 31
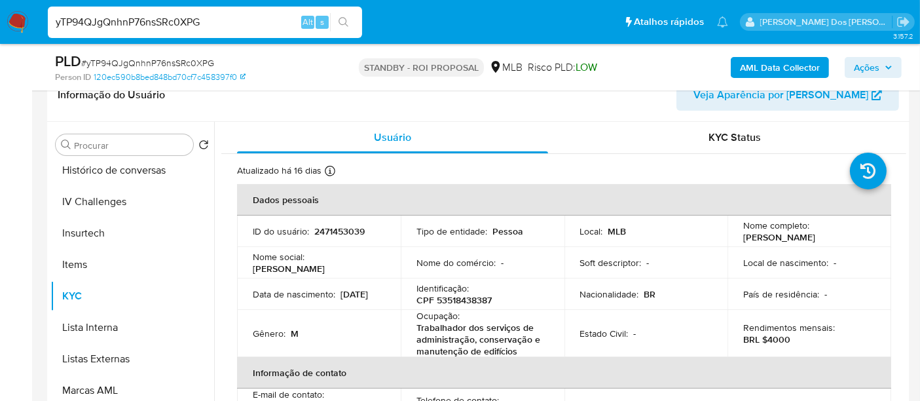
click at [14, 22] on img at bounding box center [18, 22] width 22 height 22
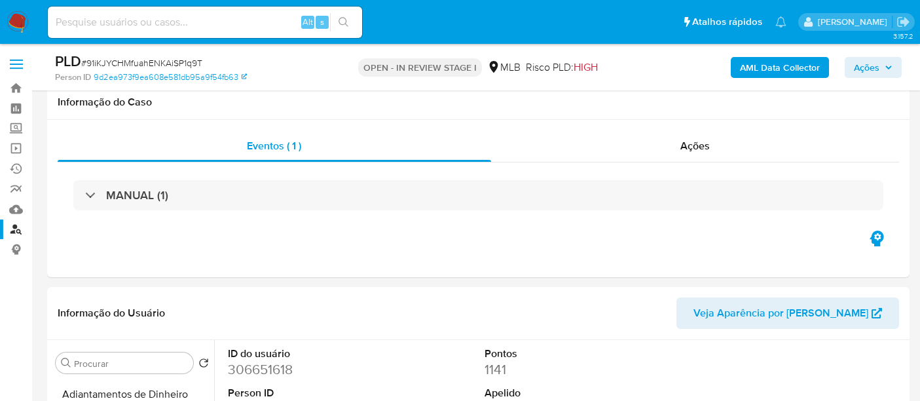
select select "10"
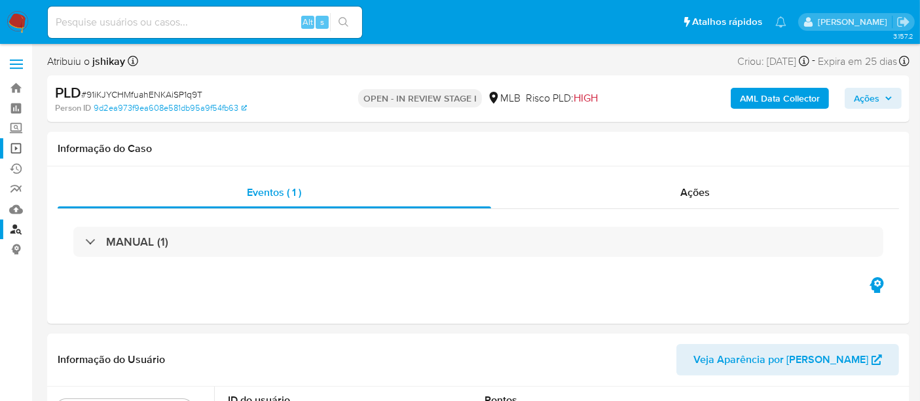
click at [16, 153] on link "Operações em massa" at bounding box center [78, 148] width 156 height 20
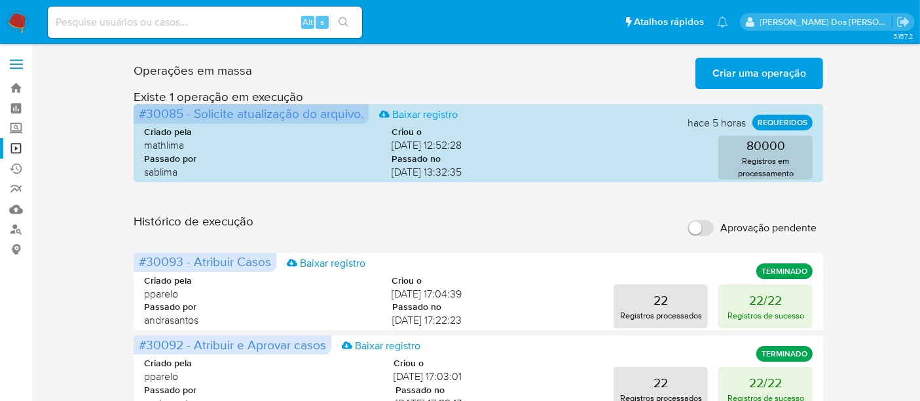
click at [743, 79] on span "Criar uma operação" at bounding box center [759, 73] width 94 height 29
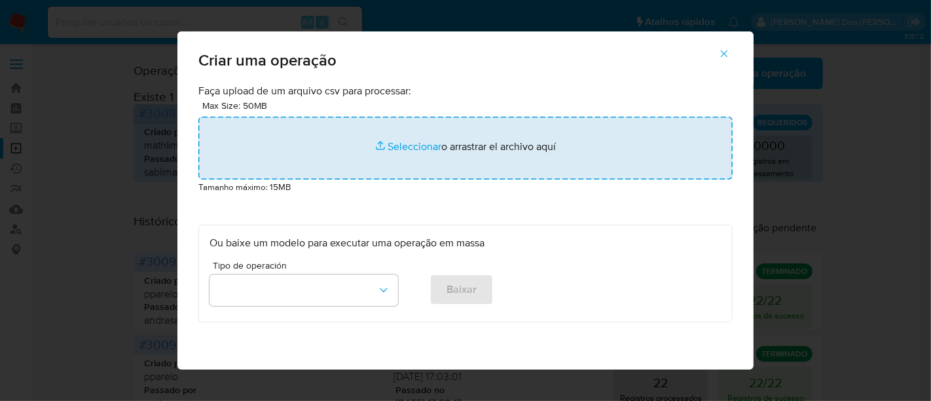
click at [415, 147] on input "file" at bounding box center [465, 148] width 534 height 63
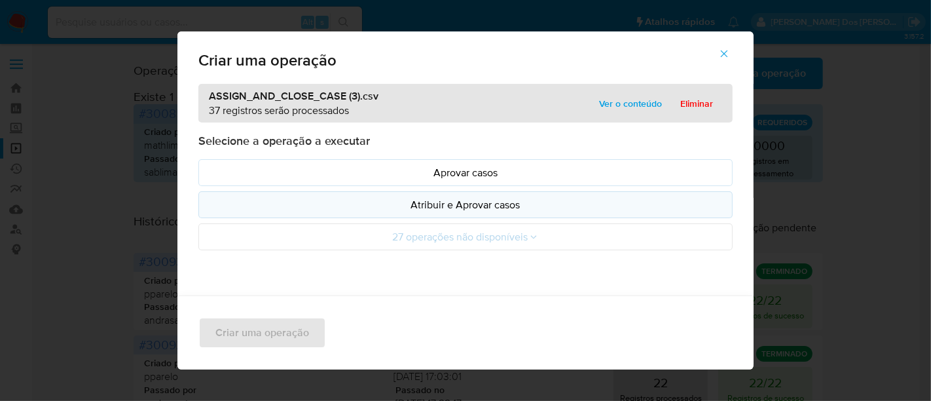
click at [365, 202] on p "Atribuir e Aprovar casos" at bounding box center [466, 204] width 512 height 15
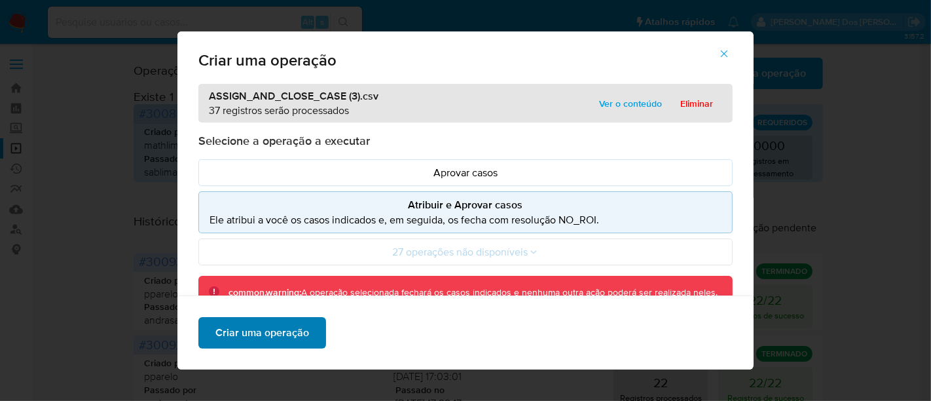
click at [299, 329] on span "Criar uma operação" at bounding box center [262, 332] width 94 height 29
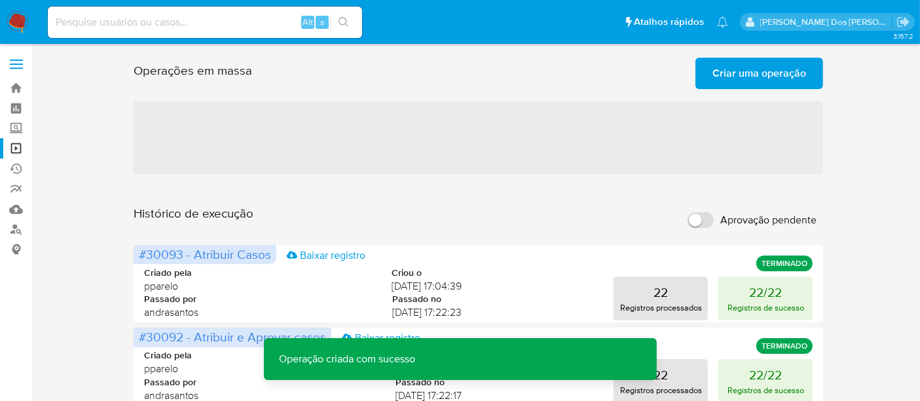
click at [752, 77] on span "Criar uma operação" at bounding box center [759, 73] width 94 height 29
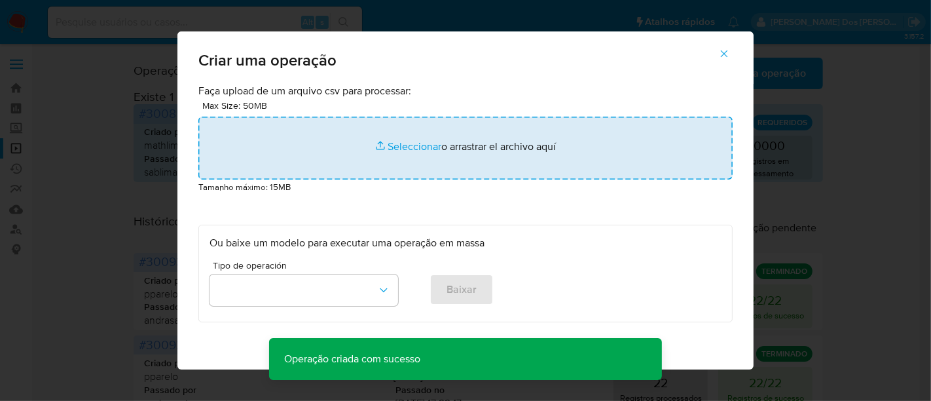
click at [414, 149] on input "file" at bounding box center [465, 148] width 534 height 63
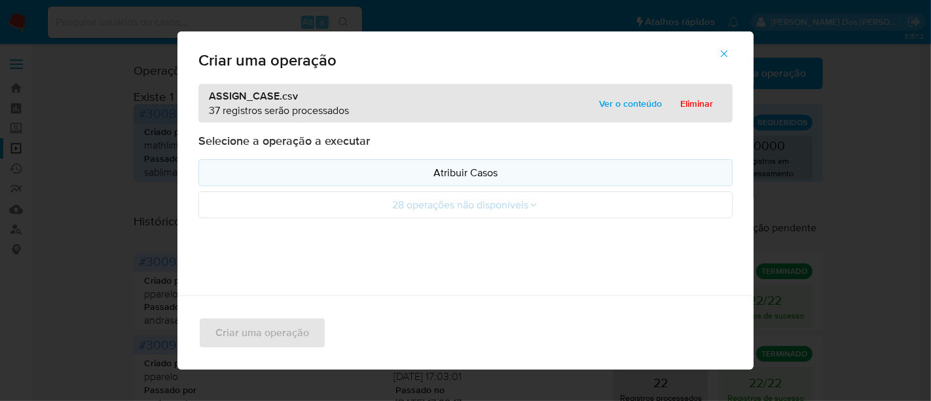
click at [400, 170] on p "Atribuir Casos" at bounding box center [466, 172] width 512 height 15
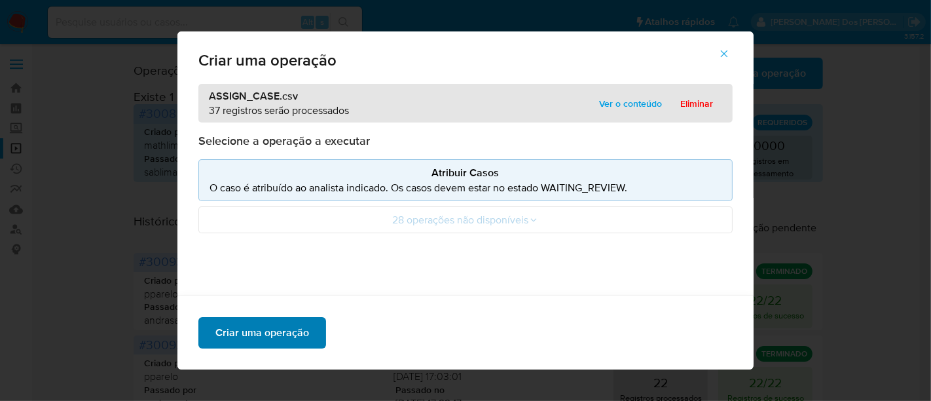
click at [277, 325] on span "Criar uma operação" at bounding box center [262, 332] width 94 height 29
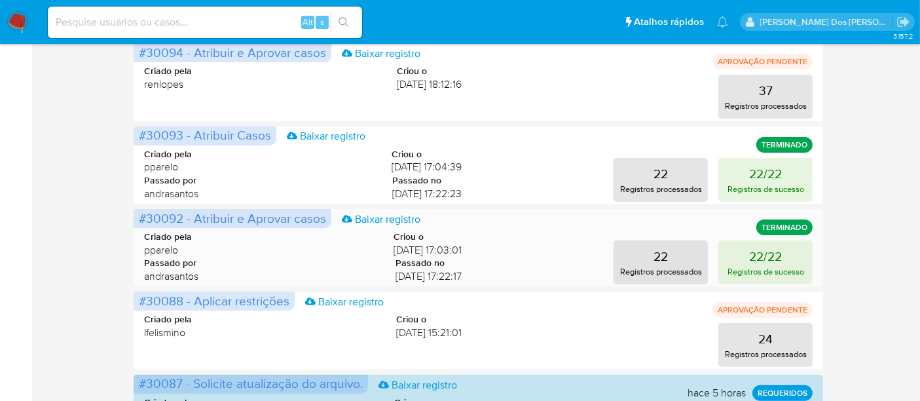
scroll to position [291, 0]
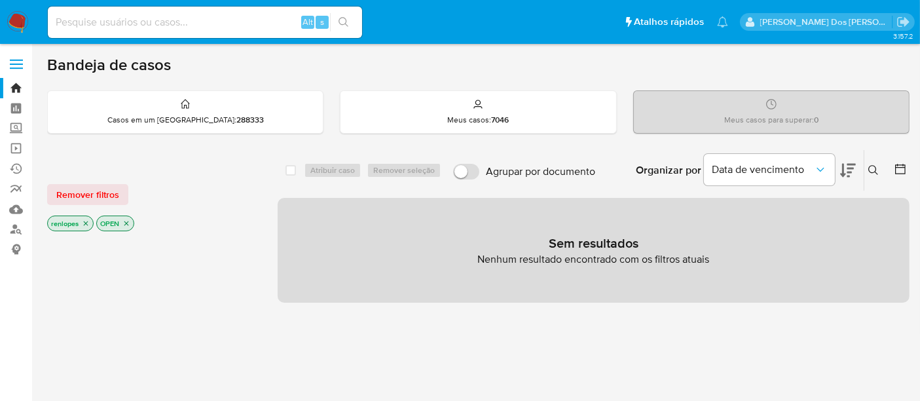
click at [125, 22] on input at bounding box center [205, 22] width 314 height 17
paste input "GqnLDDHzfvWsbvFYDteFZXhg"
type input "GqnLDDHzfvWsbvFYDteFZXhg"
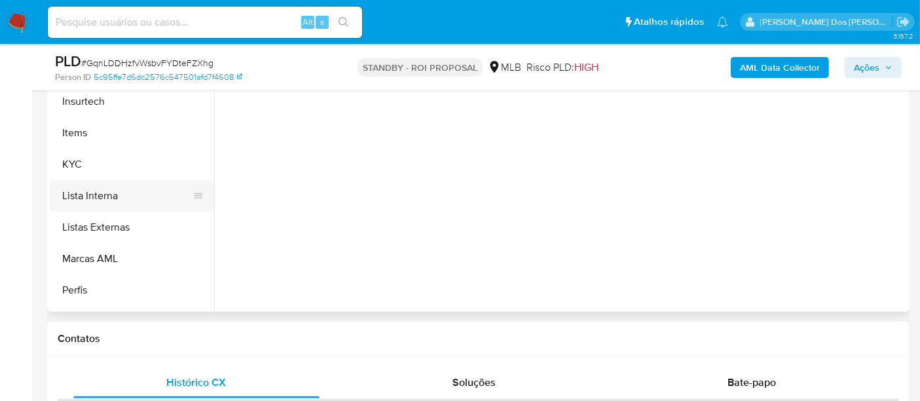
scroll to position [509, 0]
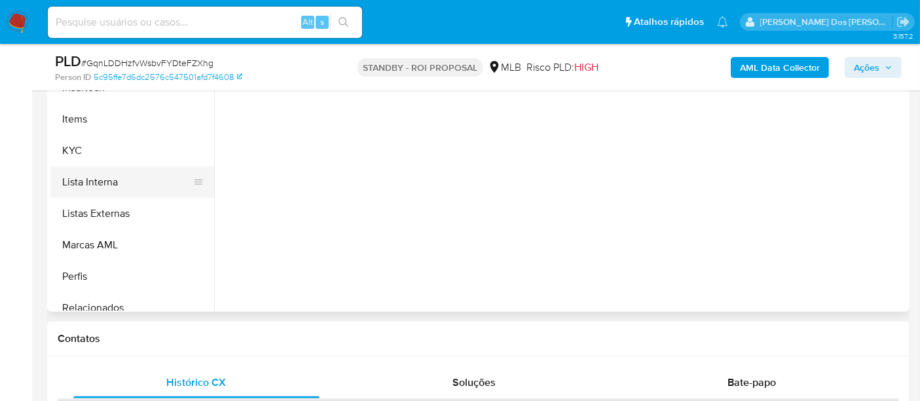
select select "10"
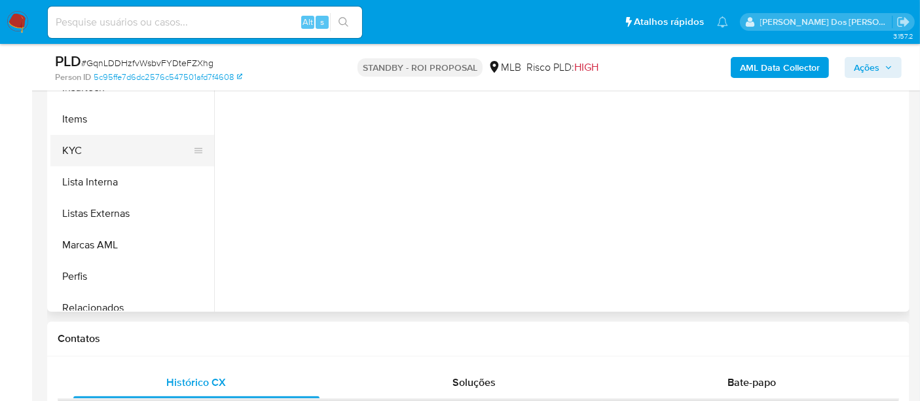
click at [77, 147] on button "KYC" at bounding box center [126, 150] width 153 height 31
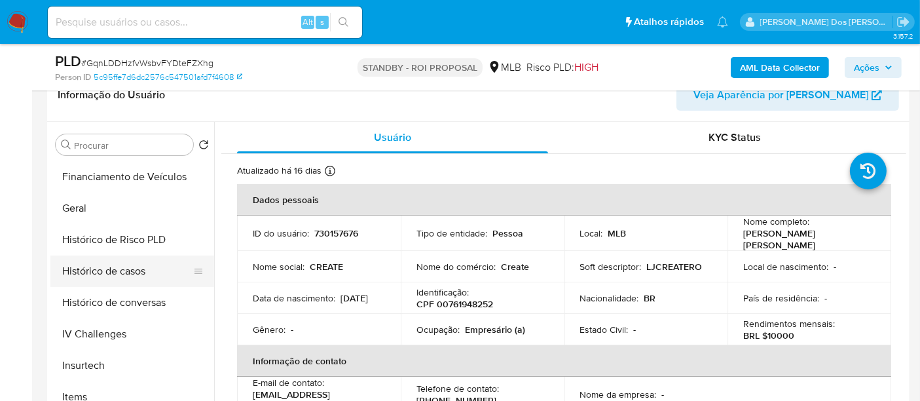
scroll to position [363, 0]
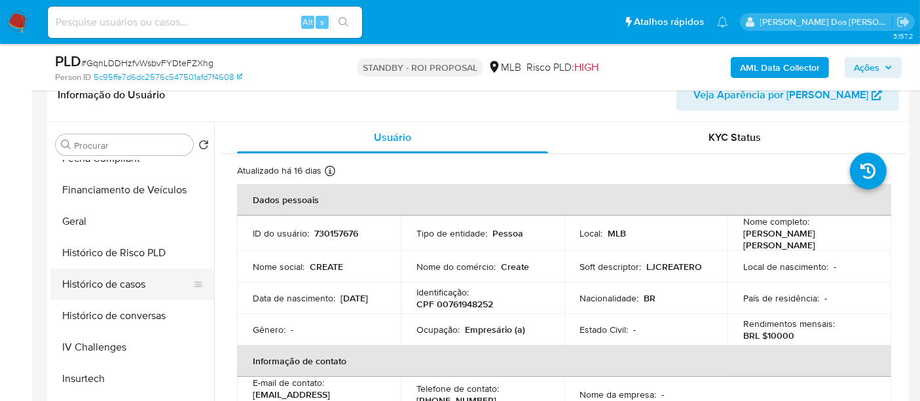
click at [138, 284] on button "Histórico de casos" at bounding box center [126, 283] width 153 height 31
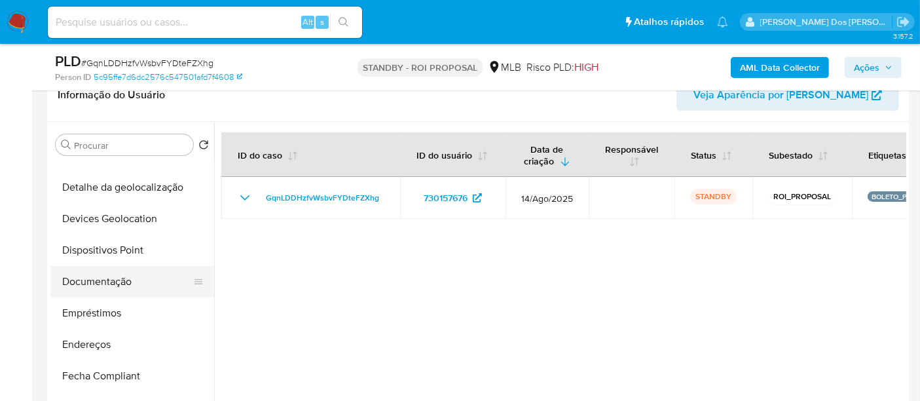
scroll to position [145, 0]
click at [96, 282] on button "Documentação" at bounding box center [126, 281] width 153 height 31
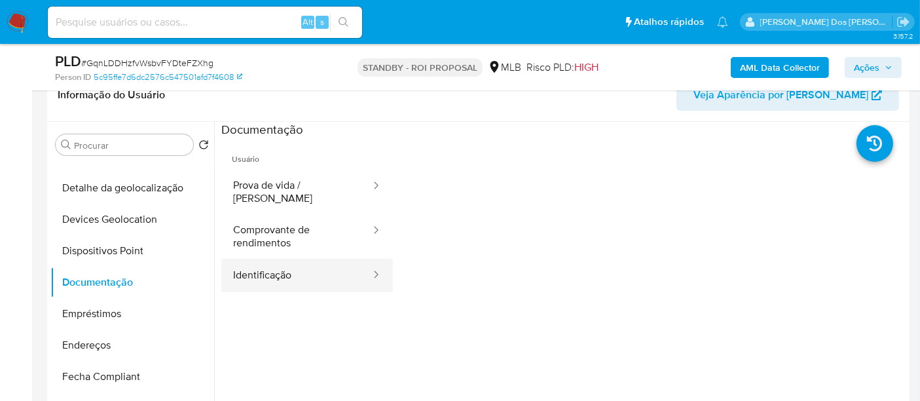
click at [254, 261] on button "Identificação" at bounding box center [296, 275] width 151 height 33
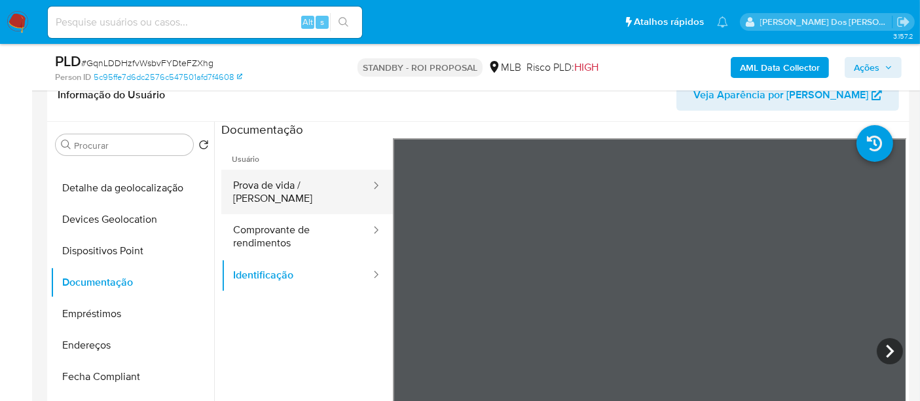
click at [282, 191] on button "Prova de vida / [PERSON_NAME]" at bounding box center [296, 192] width 151 height 45
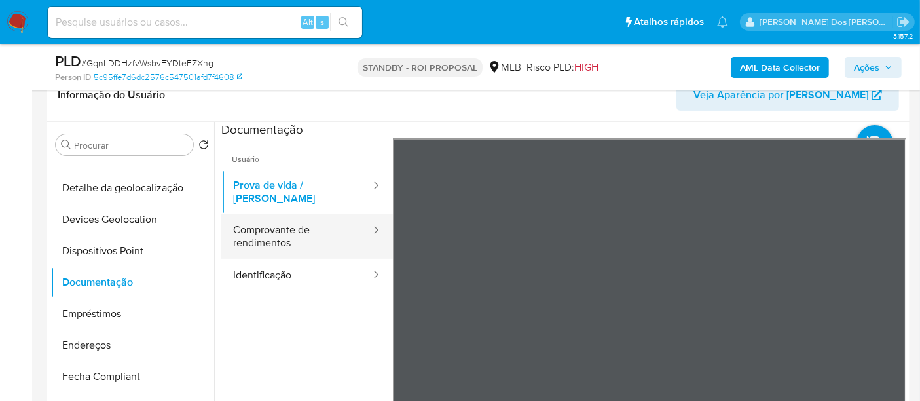
click at [278, 230] on button "Comprovante de rendimentos" at bounding box center [296, 236] width 151 height 45
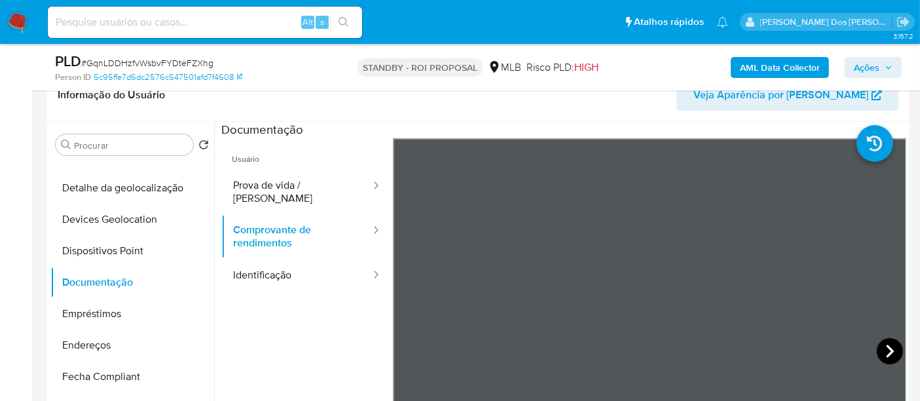
click at [886, 348] on icon at bounding box center [890, 350] width 8 height 13
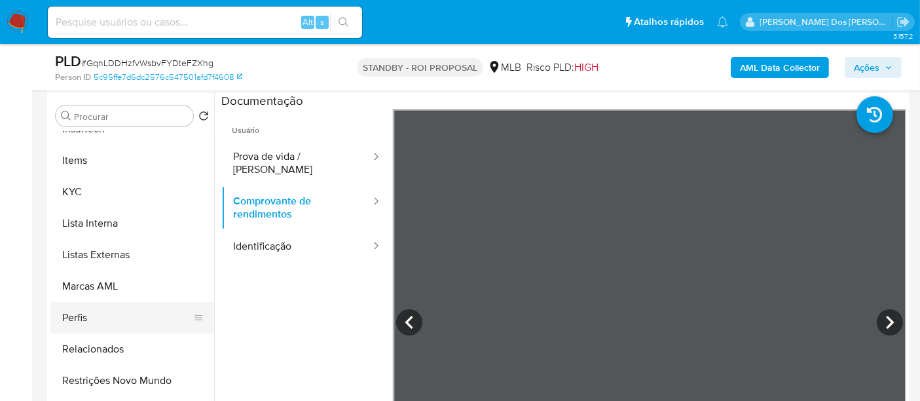
scroll to position [291, 0]
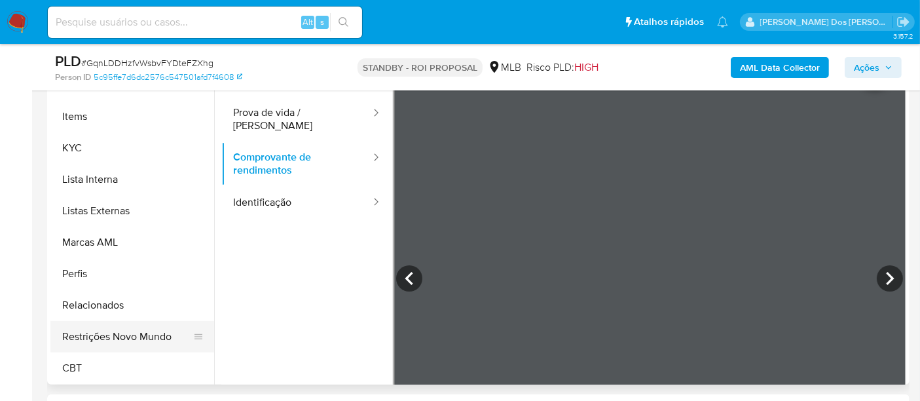
click at [136, 337] on button "Restrições Novo Mundo" at bounding box center [126, 336] width 153 height 31
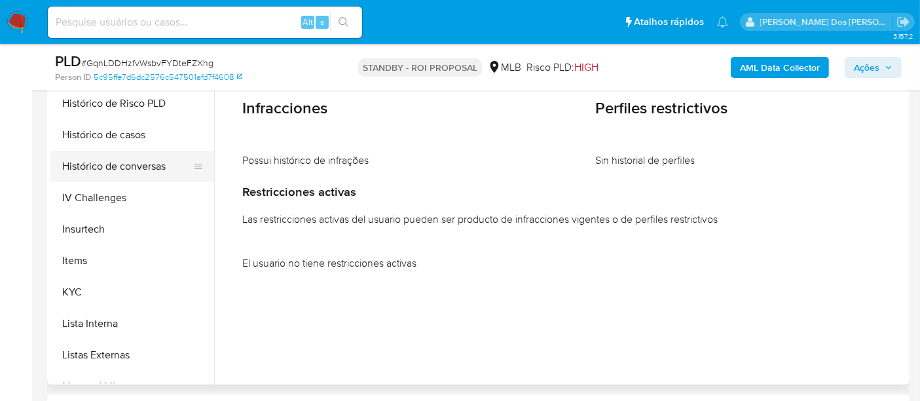
scroll to position [366, 0]
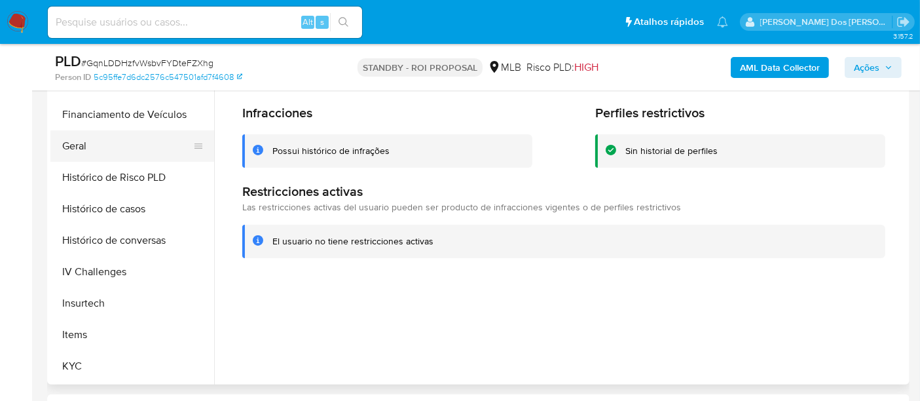
click at [80, 143] on button "Geral" at bounding box center [126, 145] width 153 height 31
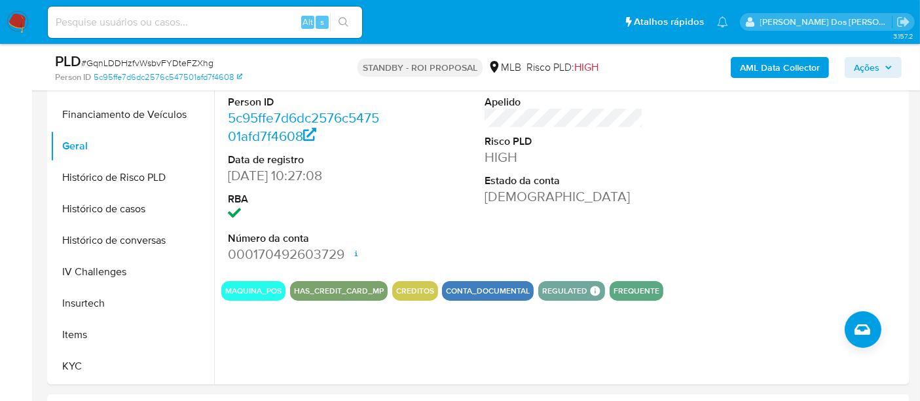
click at [16, 18] on img at bounding box center [18, 22] width 22 height 22
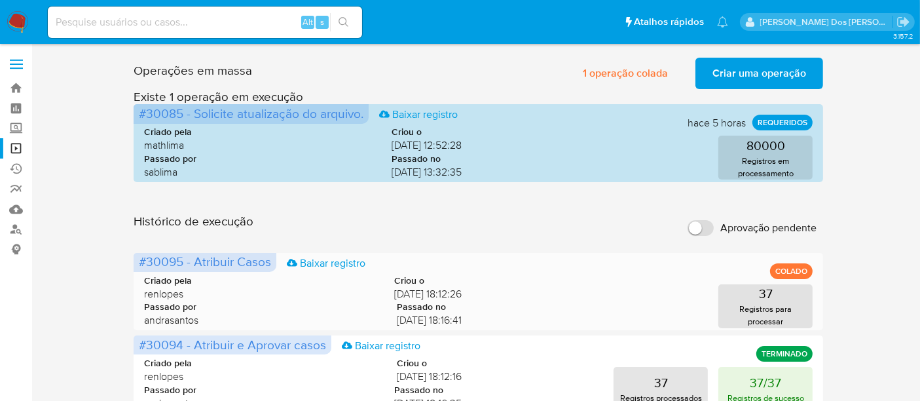
scroll to position [73, 0]
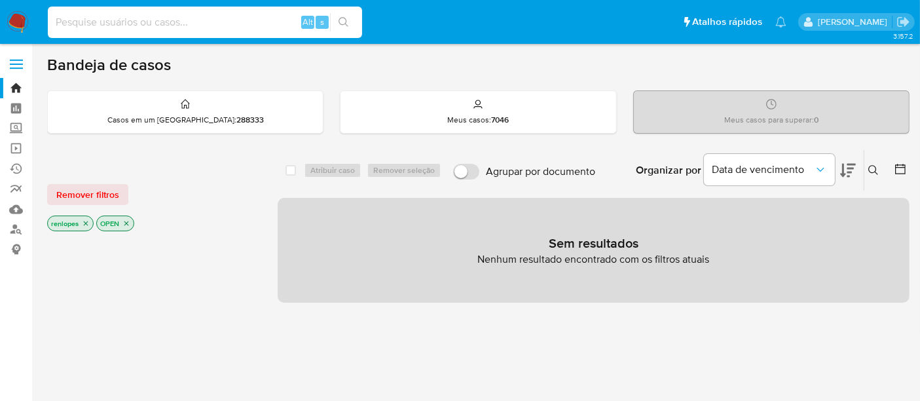
click at [232, 26] on input at bounding box center [205, 22] width 314 height 17
type input "[EMAIL_ADDRESS][DOMAIN_NAME]"
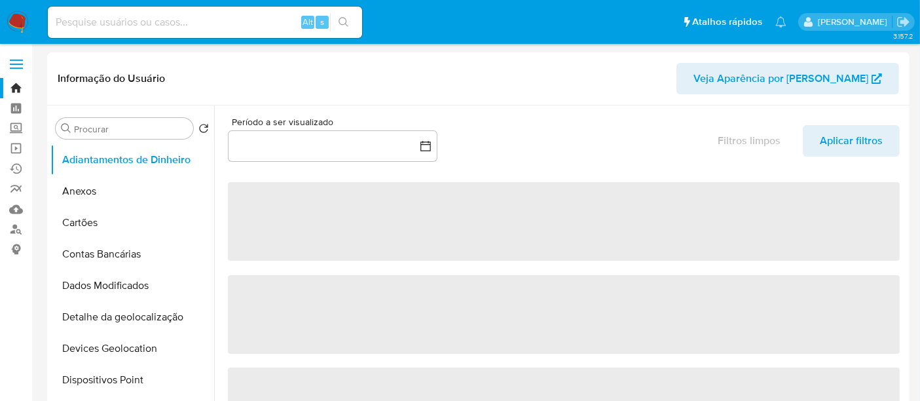
select select "10"
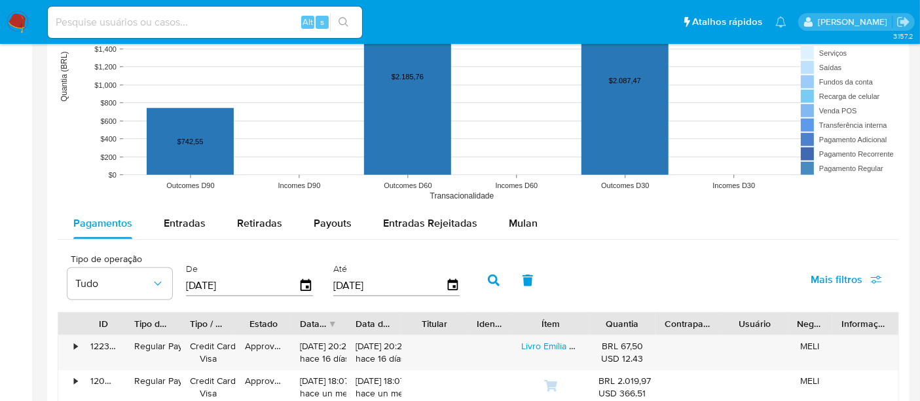
scroll to position [1091, 0]
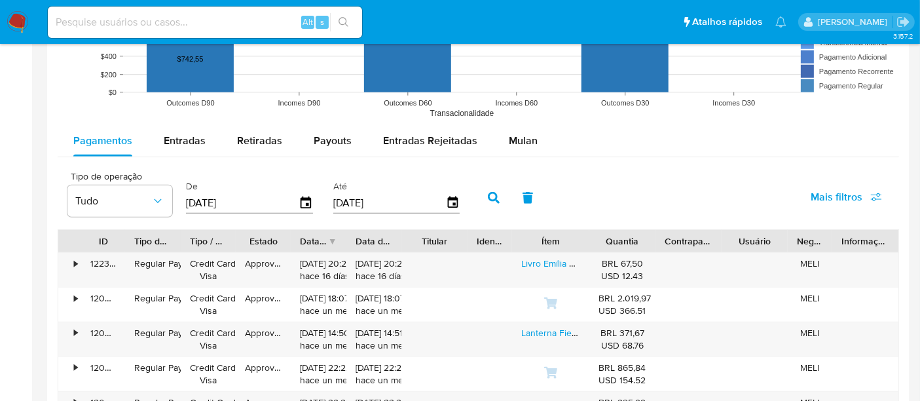
click at [253, 21] on input at bounding box center [205, 22] width 314 height 17
type input "[EMAIL_ADDRESS][DOMAIN_NAME]"
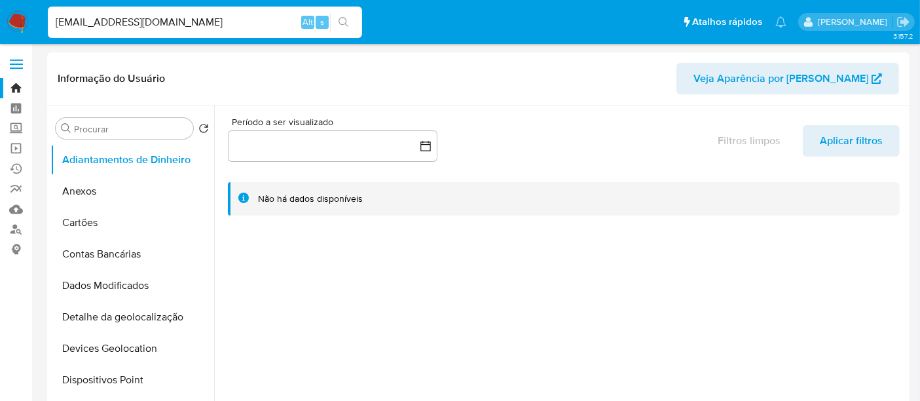
select select "10"
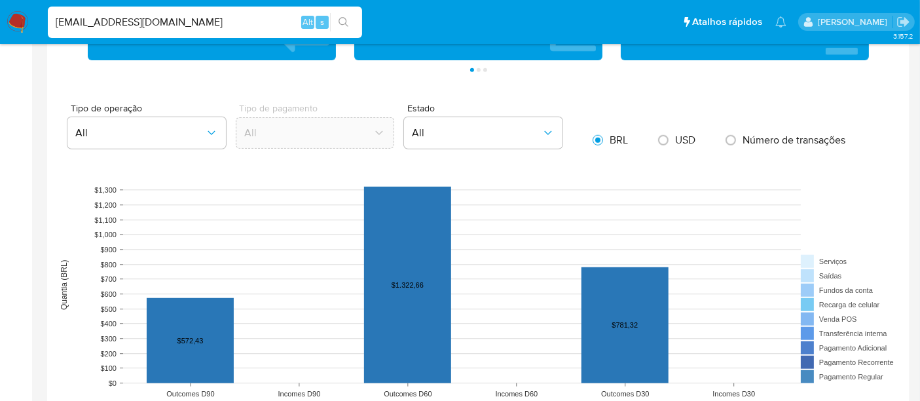
scroll to position [1091, 0]
